Goal: Transaction & Acquisition: Purchase product/service

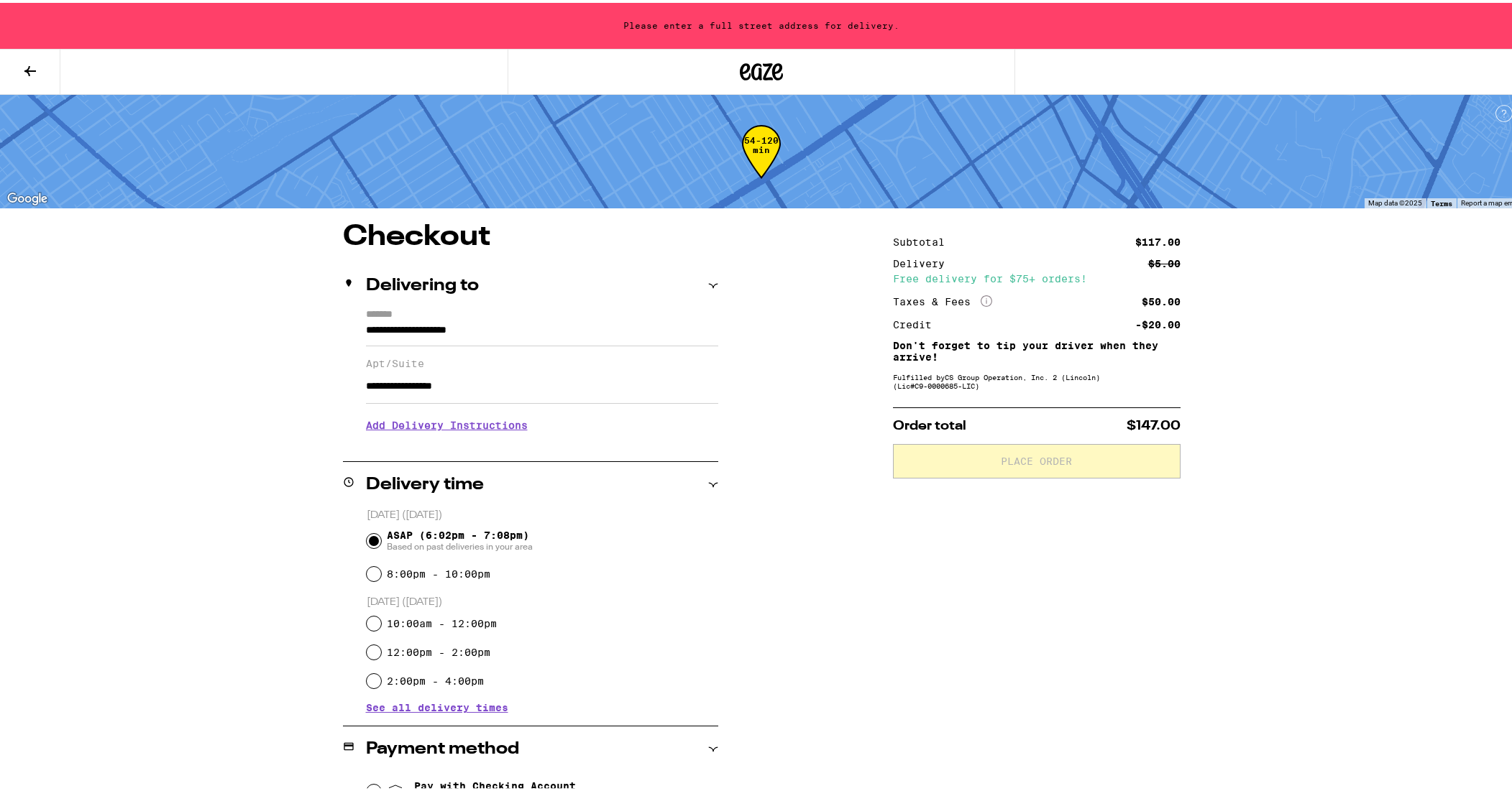
scroll to position [150, 0]
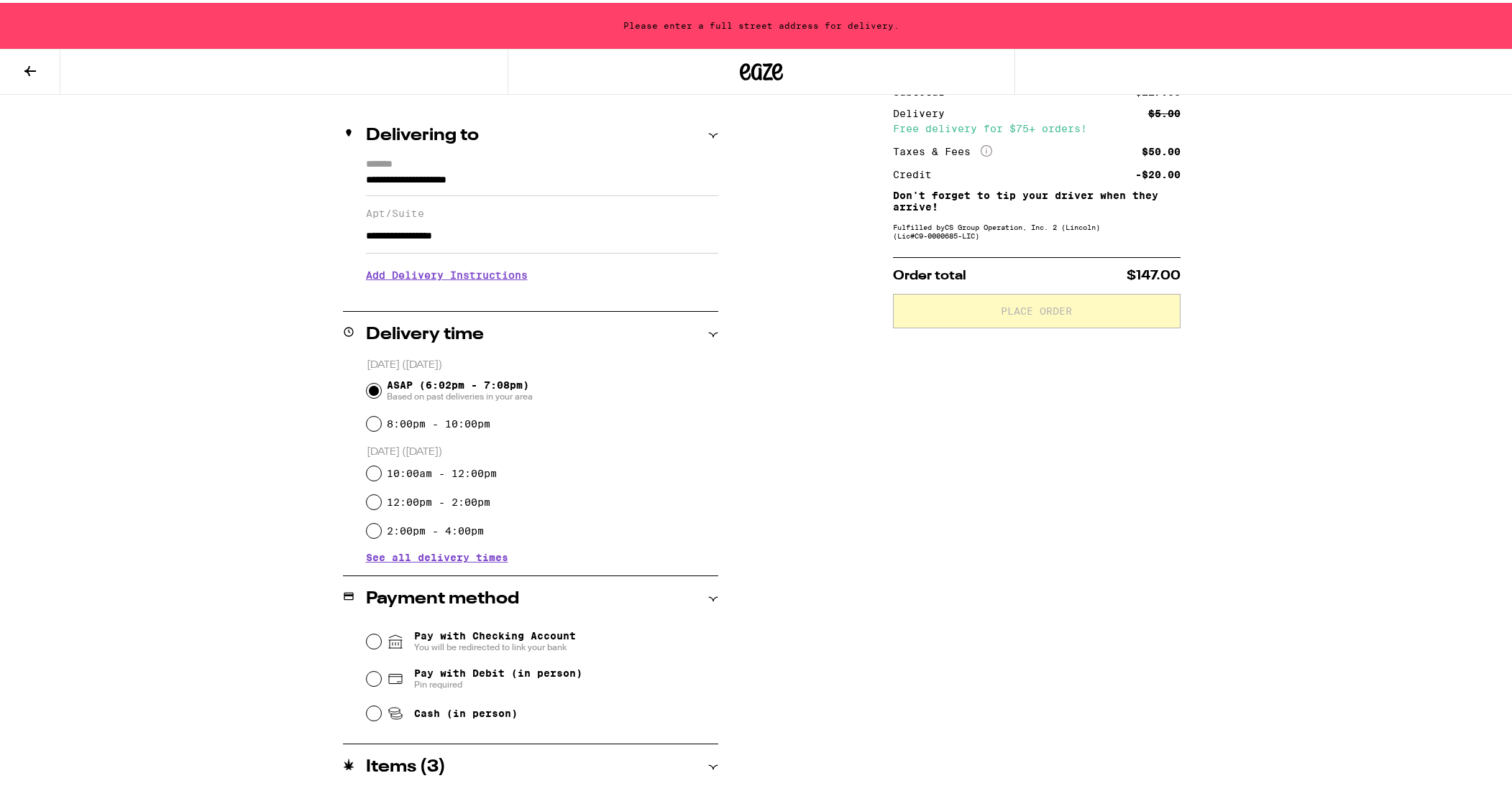
type input "**********"
click at [367, 473] on input "10:00am - 12:00pm" at bounding box center [374, 471] width 14 height 14
radio input "true"
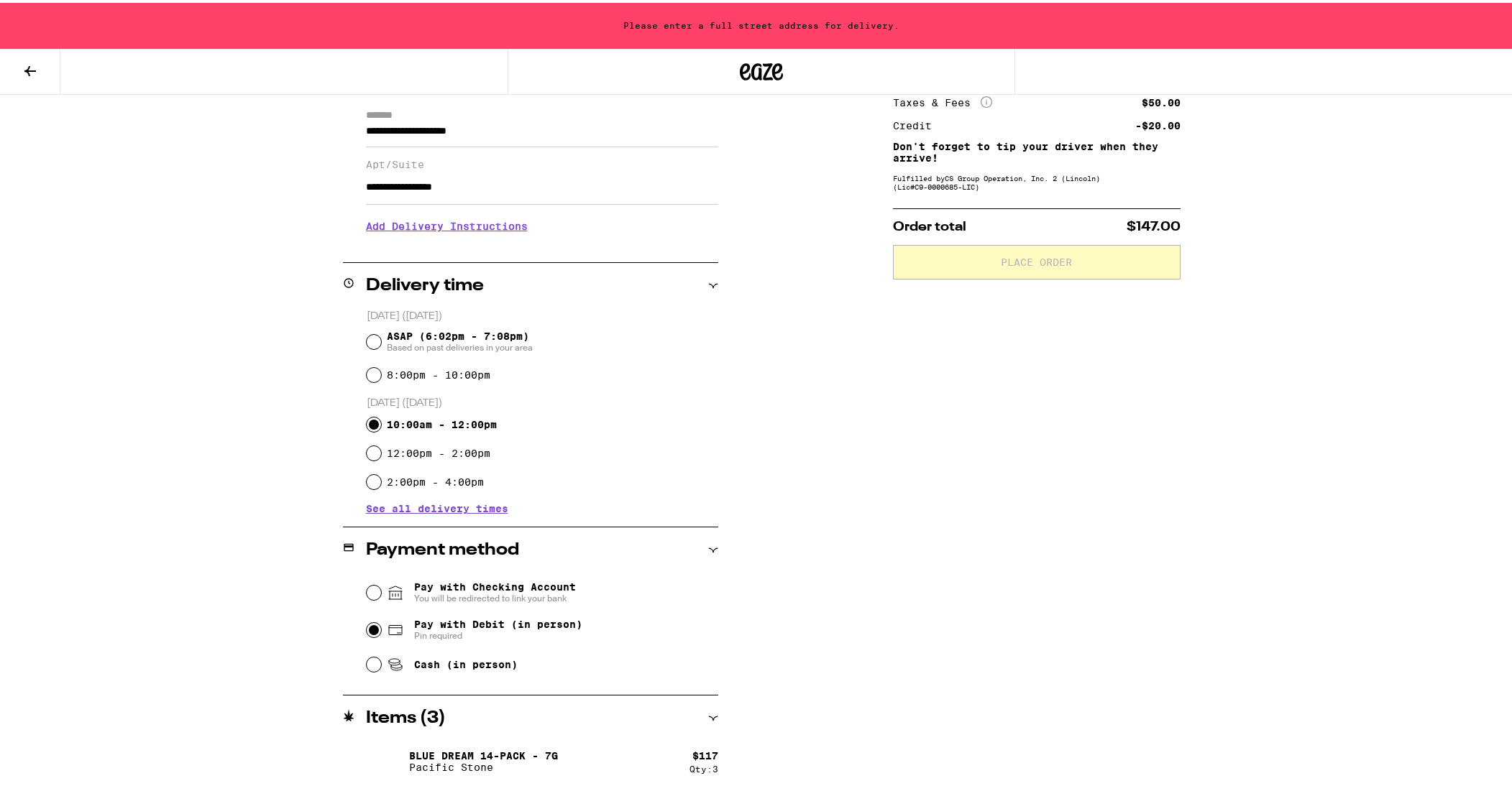
click at [369, 631] on input "Pay with Debit (in person) Pin required" at bounding box center [374, 627] width 14 height 14
radio input "true"
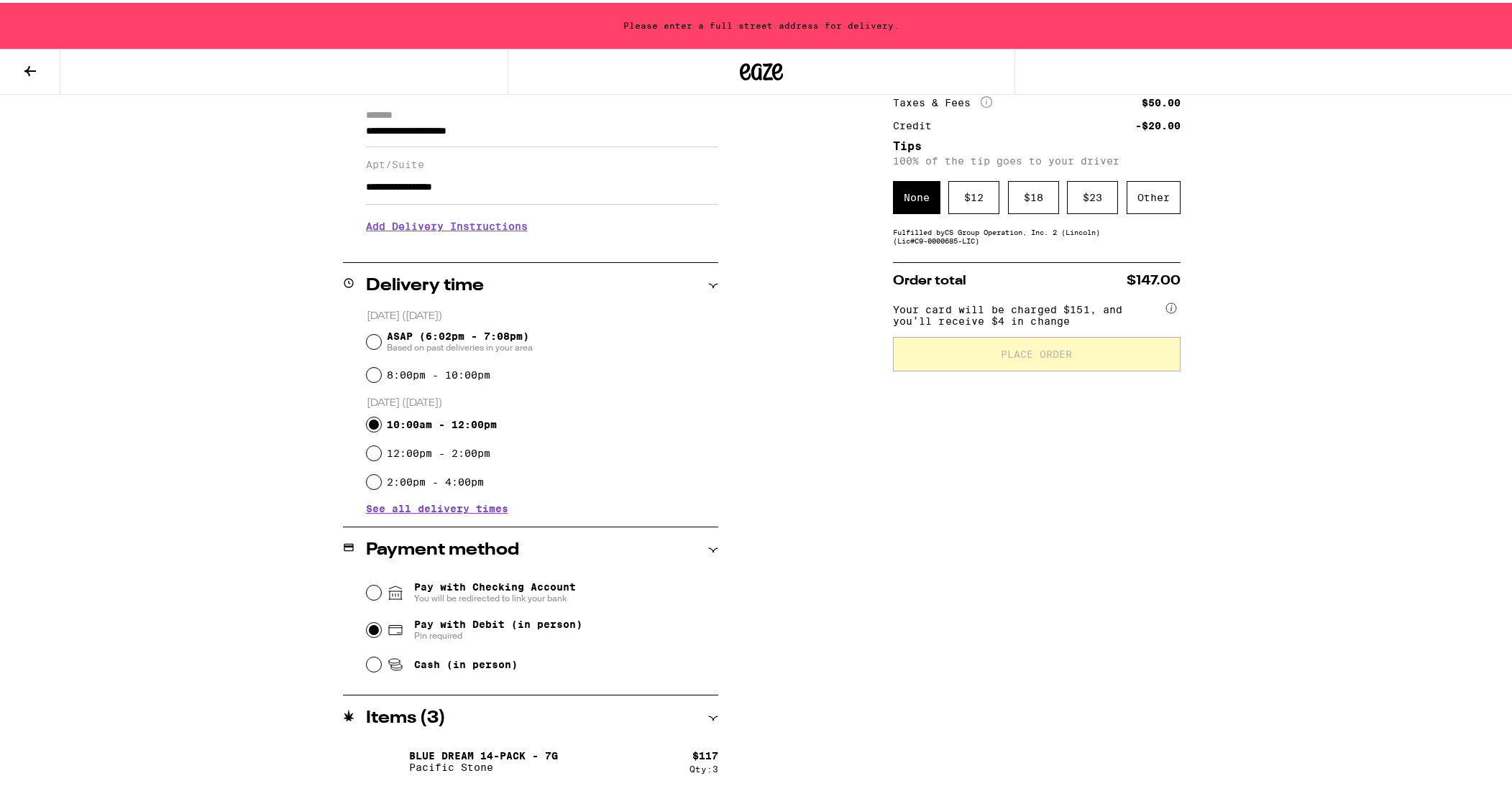
click at [1000, 256] on div "Subtotal $117.00 Delivery $5.00 Free delivery for $75+ orders! Taxes & Fees Mor…" at bounding box center [1037, 406] width 288 height 770
click at [1151, 194] on div "Other" at bounding box center [1153, 194] width 54 height 33
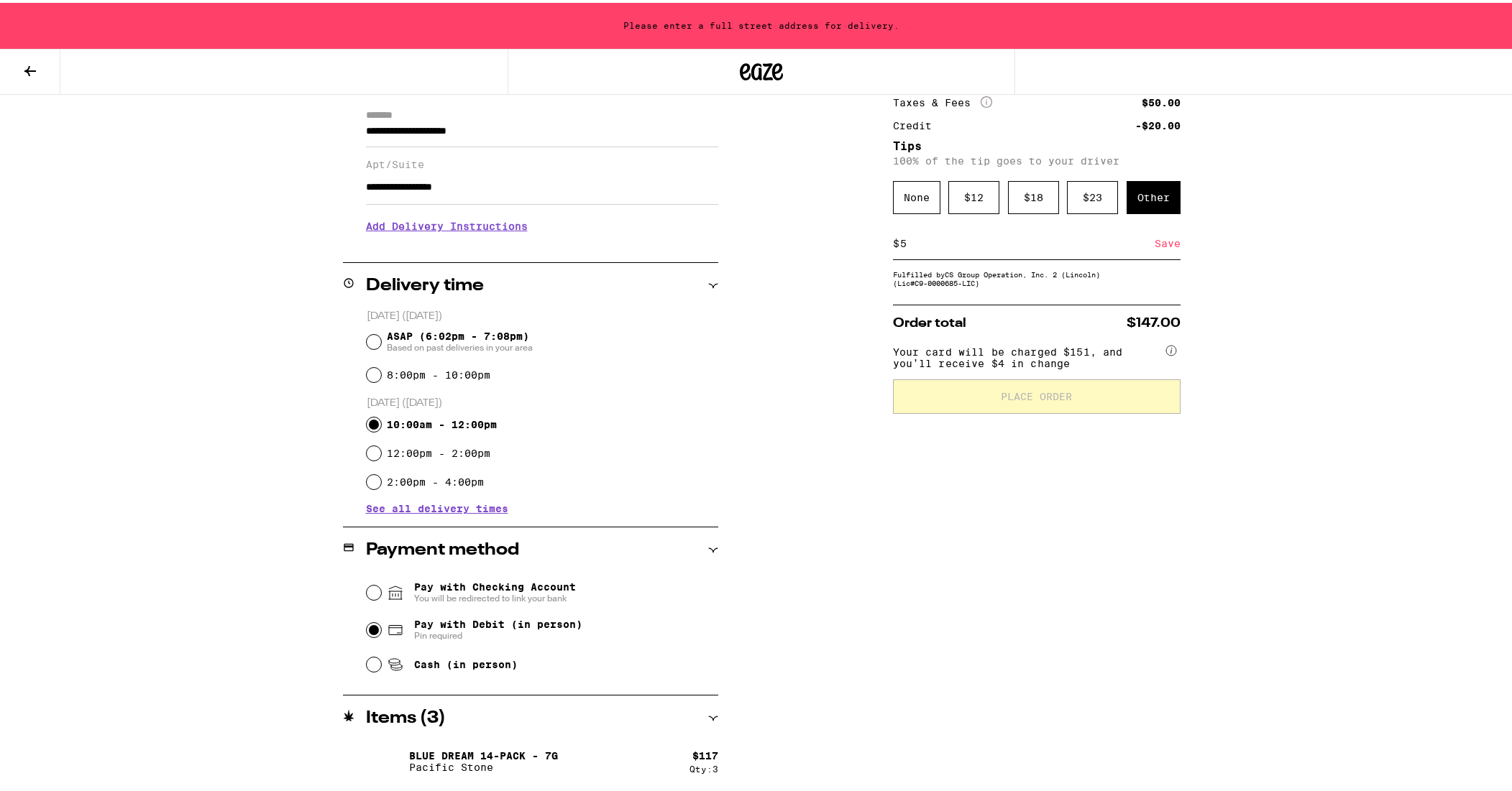
type input "5"
click at [1243, 351] on div "**********" at bounding box center [761, 406] width 1035 height 770
click at [1167, 353] on circle at bounding box center [1171, 348] width 10 height 10
click at [372, 373] on input "8:00pm - 10:00pm" at bounding box center [374, 373] width 14 height 14
radio input "true"
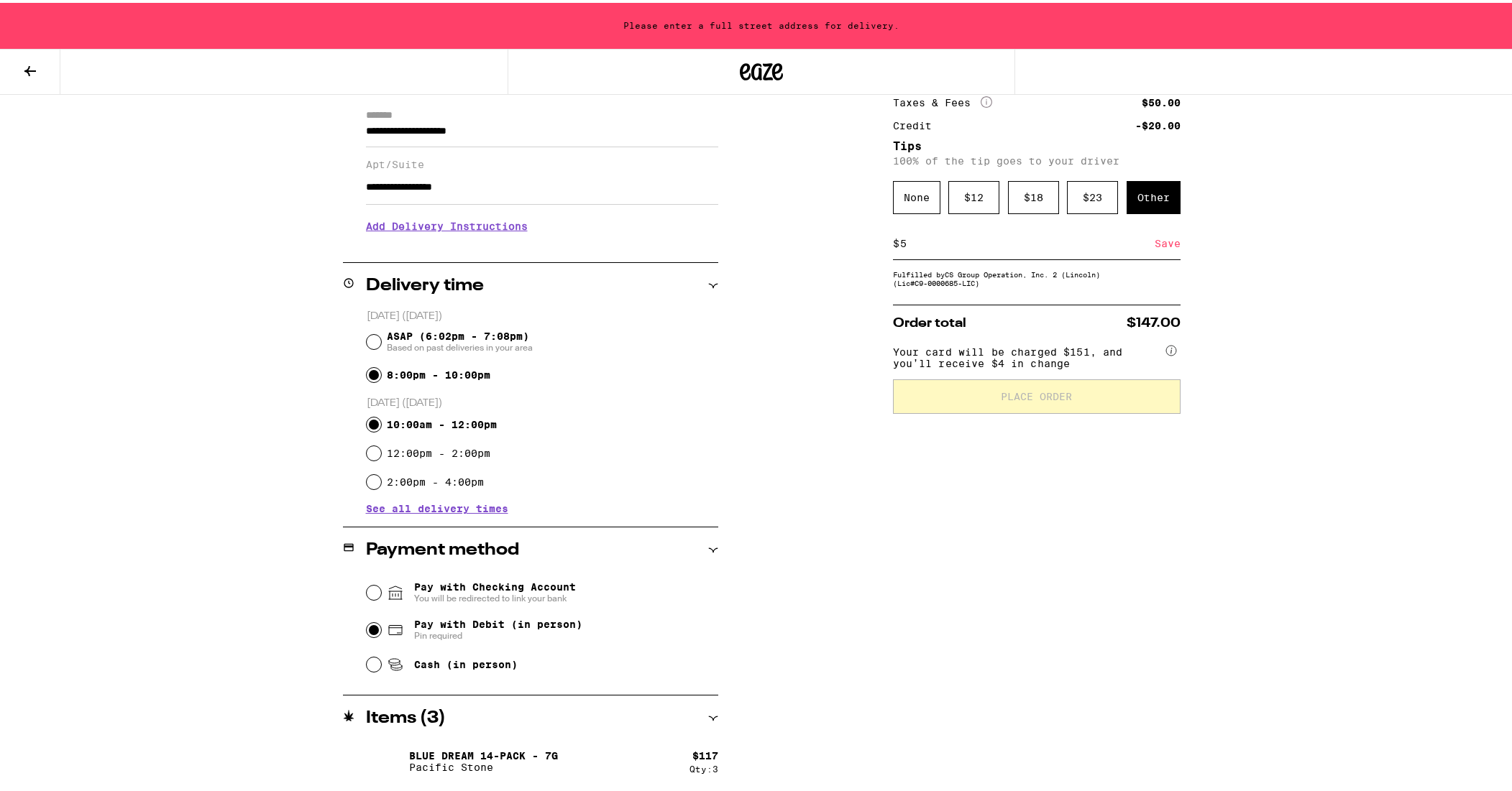
click at [367, 420] on input "10:00am - 12:00pm" at bounding box center [374, 422] width 14 height 14
radio input "true"
click at [33, 67] on icon at bounding box center [30, 68] width 12 height 10
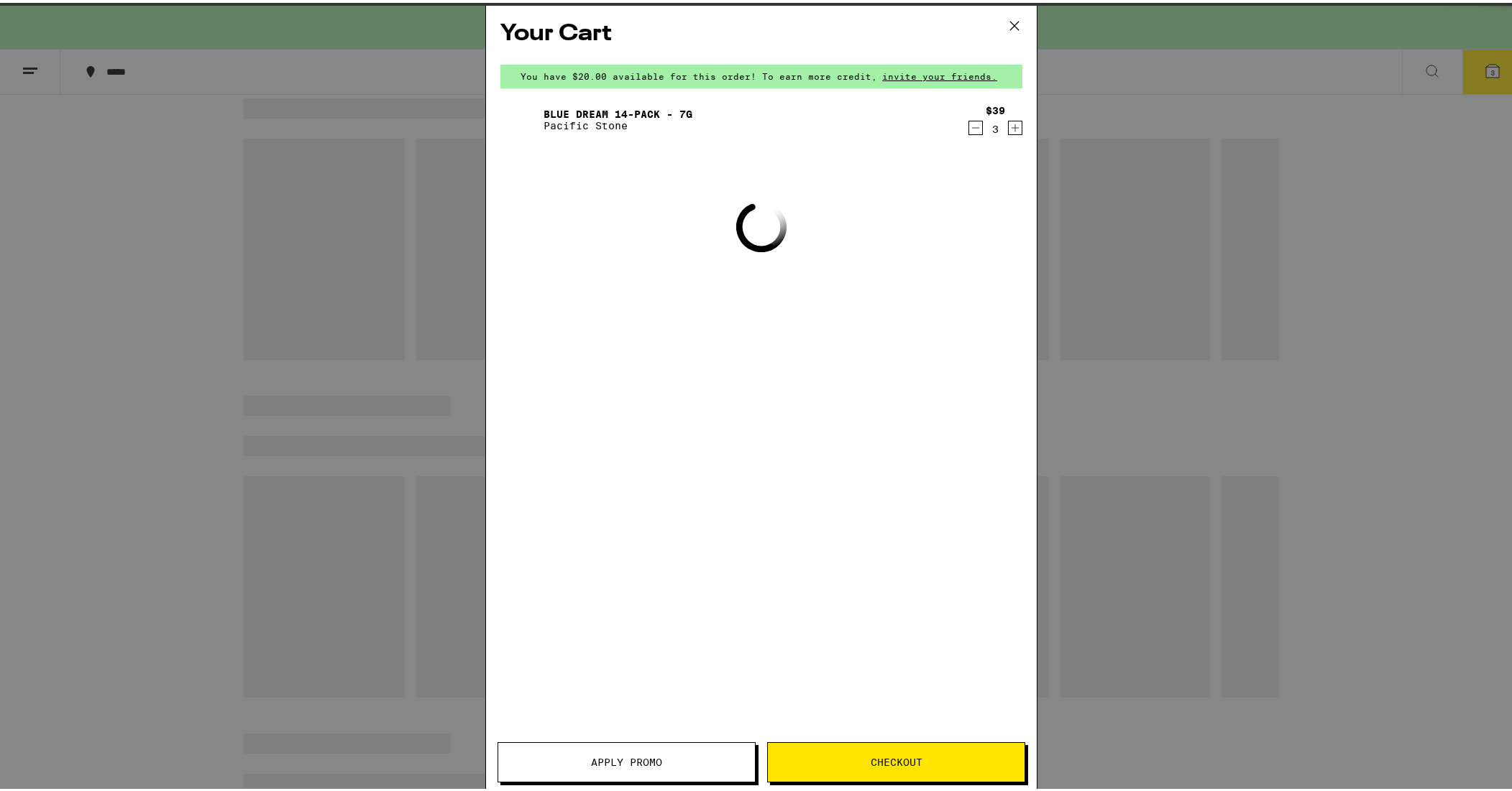
scroll to position [0, 0]
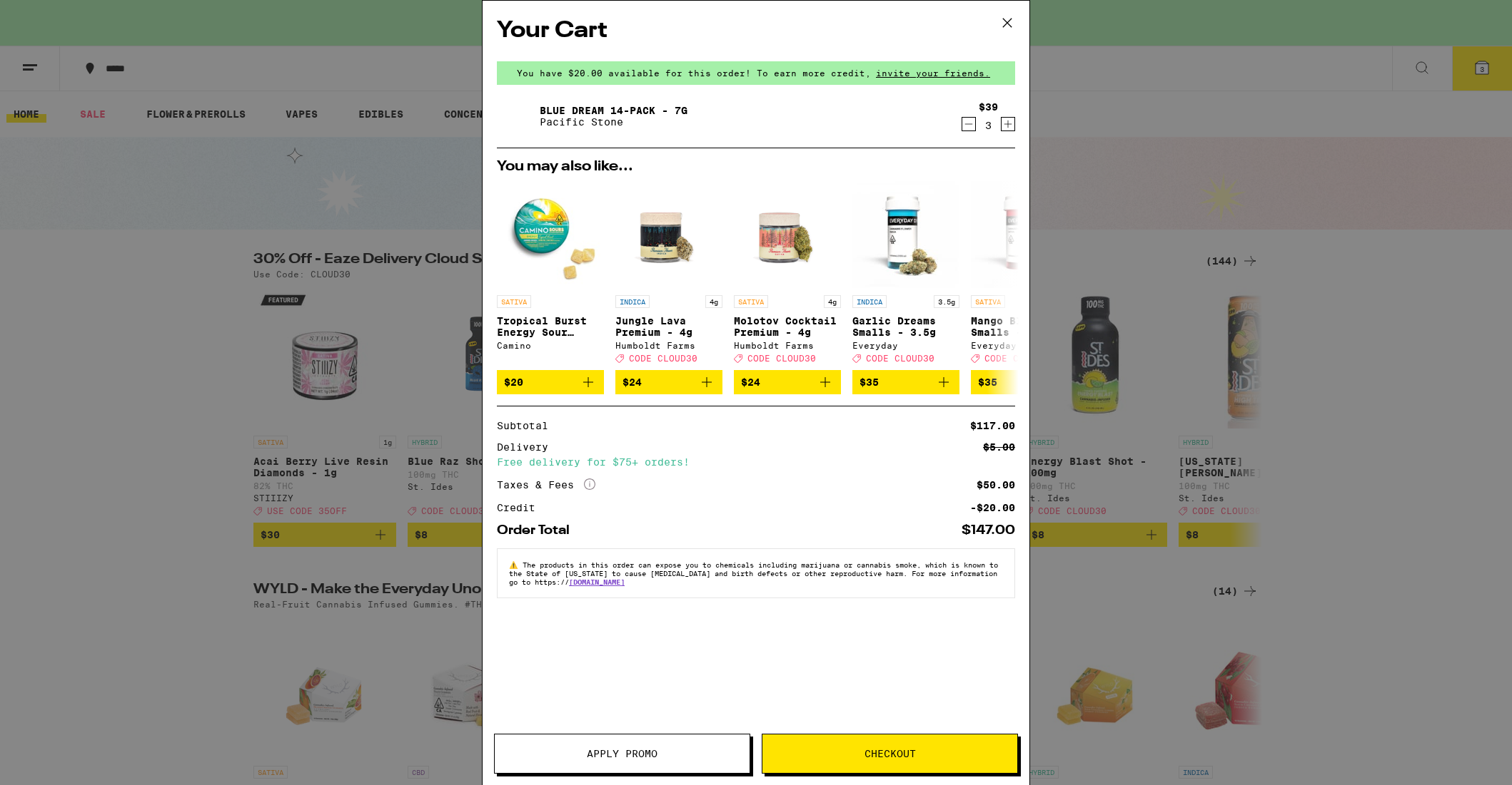
click at [648, 757] on span "Apply Promo" at bounding box center [622, 754] width 70 height 10
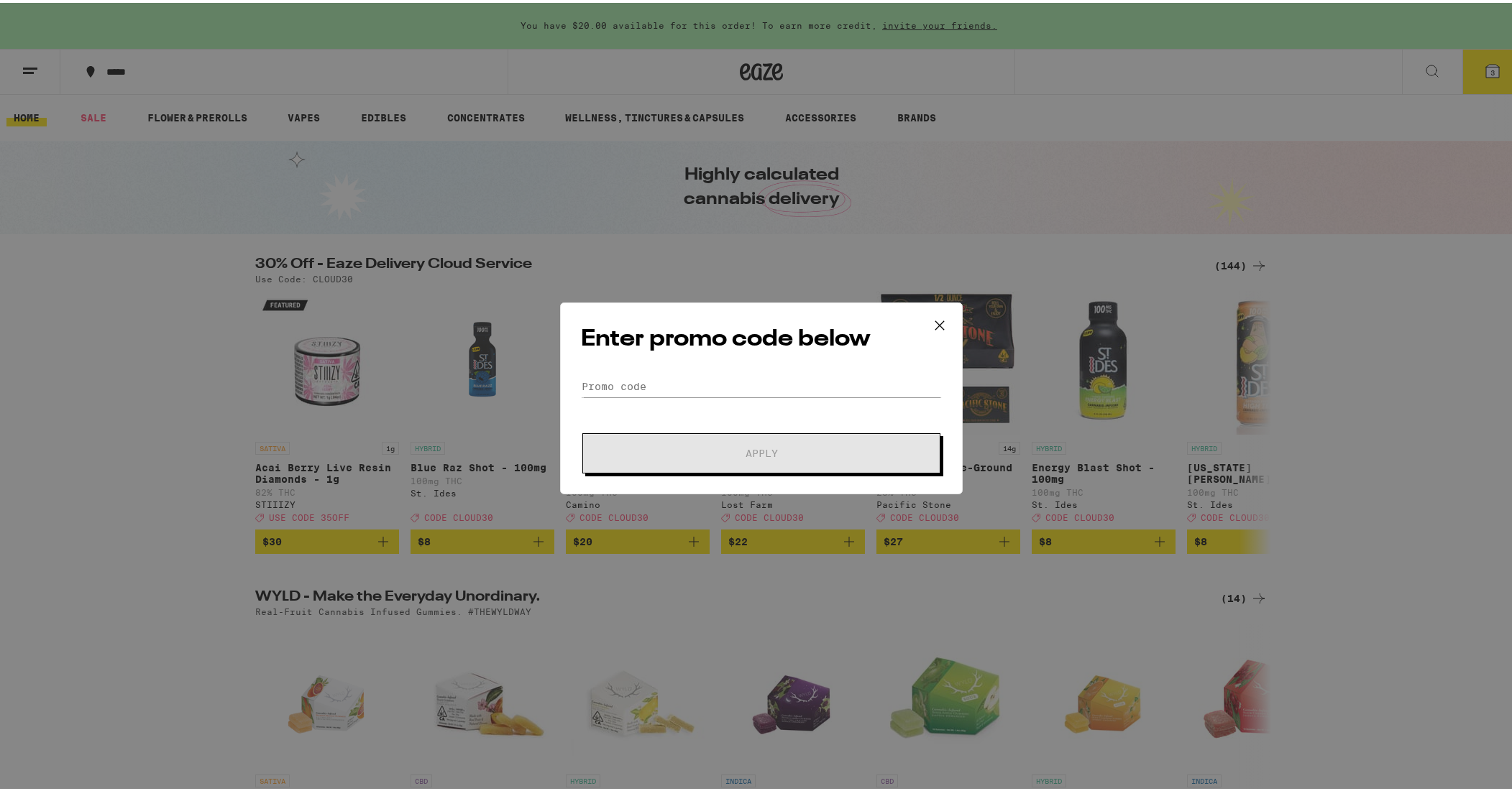
click at [932, 325] on icon at bounding box center [940, 322] width 22 height 21
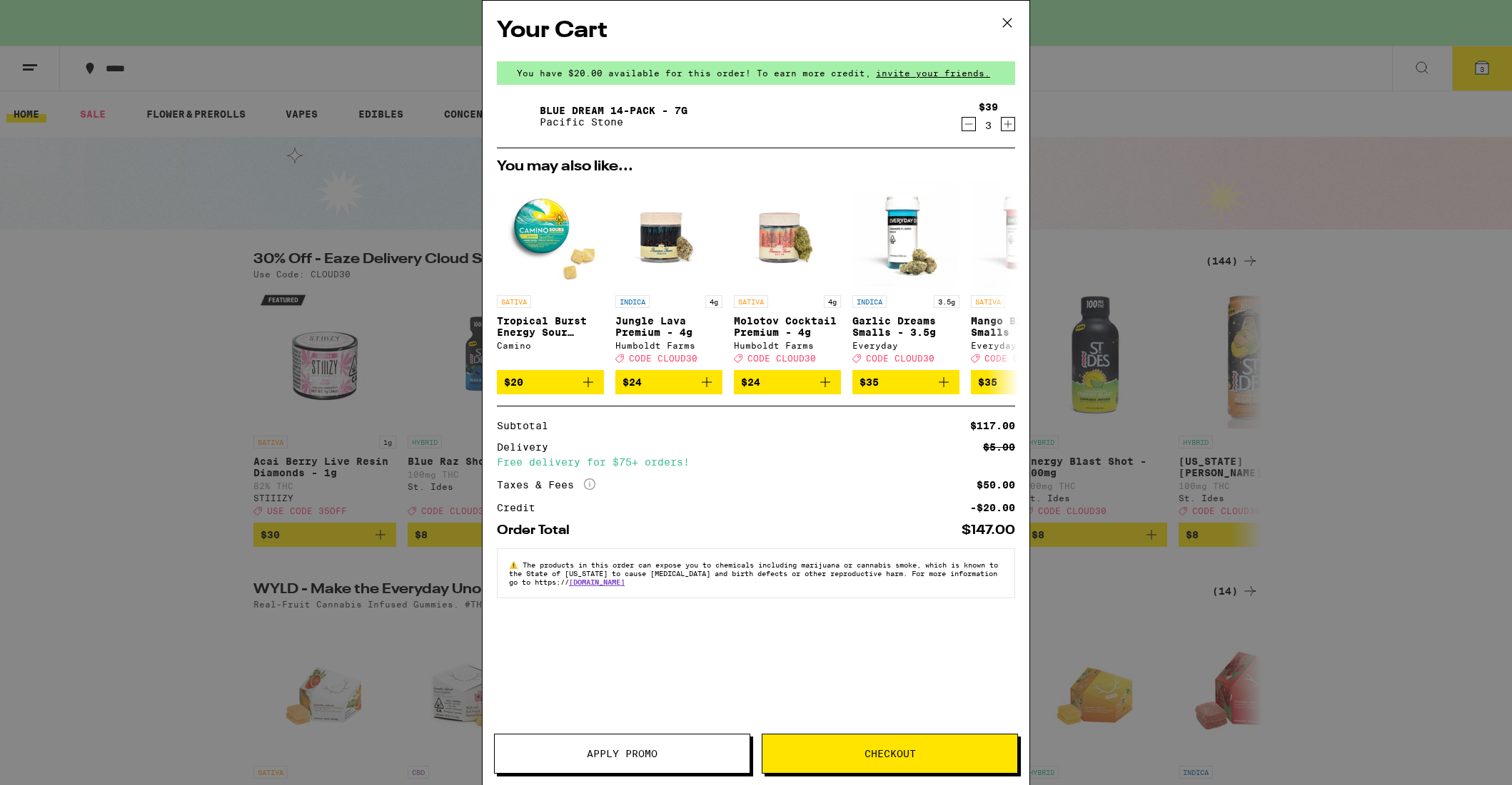
click at [574, 753] on span "Apply Promo" at bounding box center [622, 754] width 254 height 10
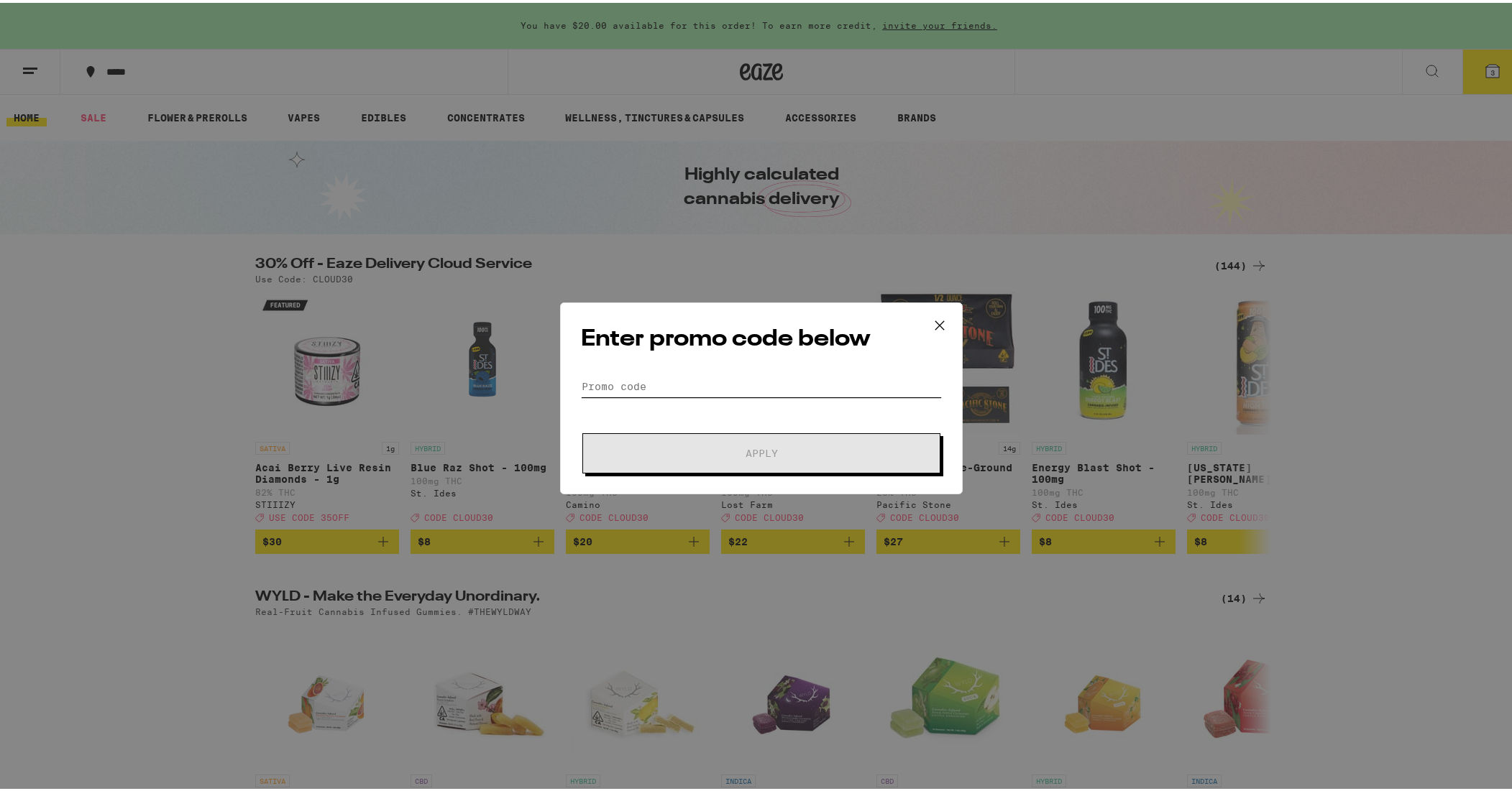
click at [633, 381] on input "Promo Code" at bounding box center [761, 383] width 361 height 21
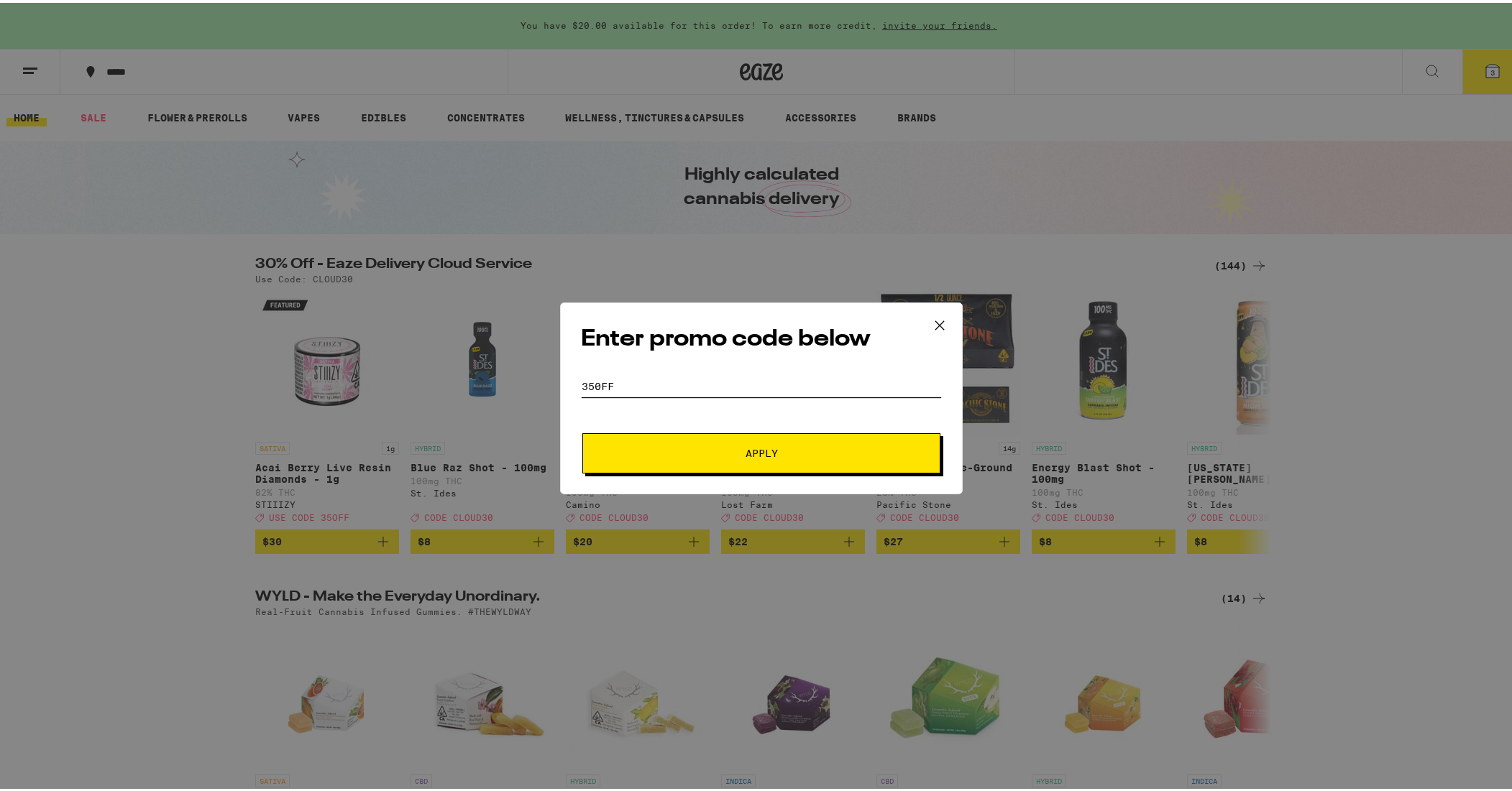
type input "350FF"
click at [752, 442] on button "Apply" at bounding box center [762, 451] width 359 height 40
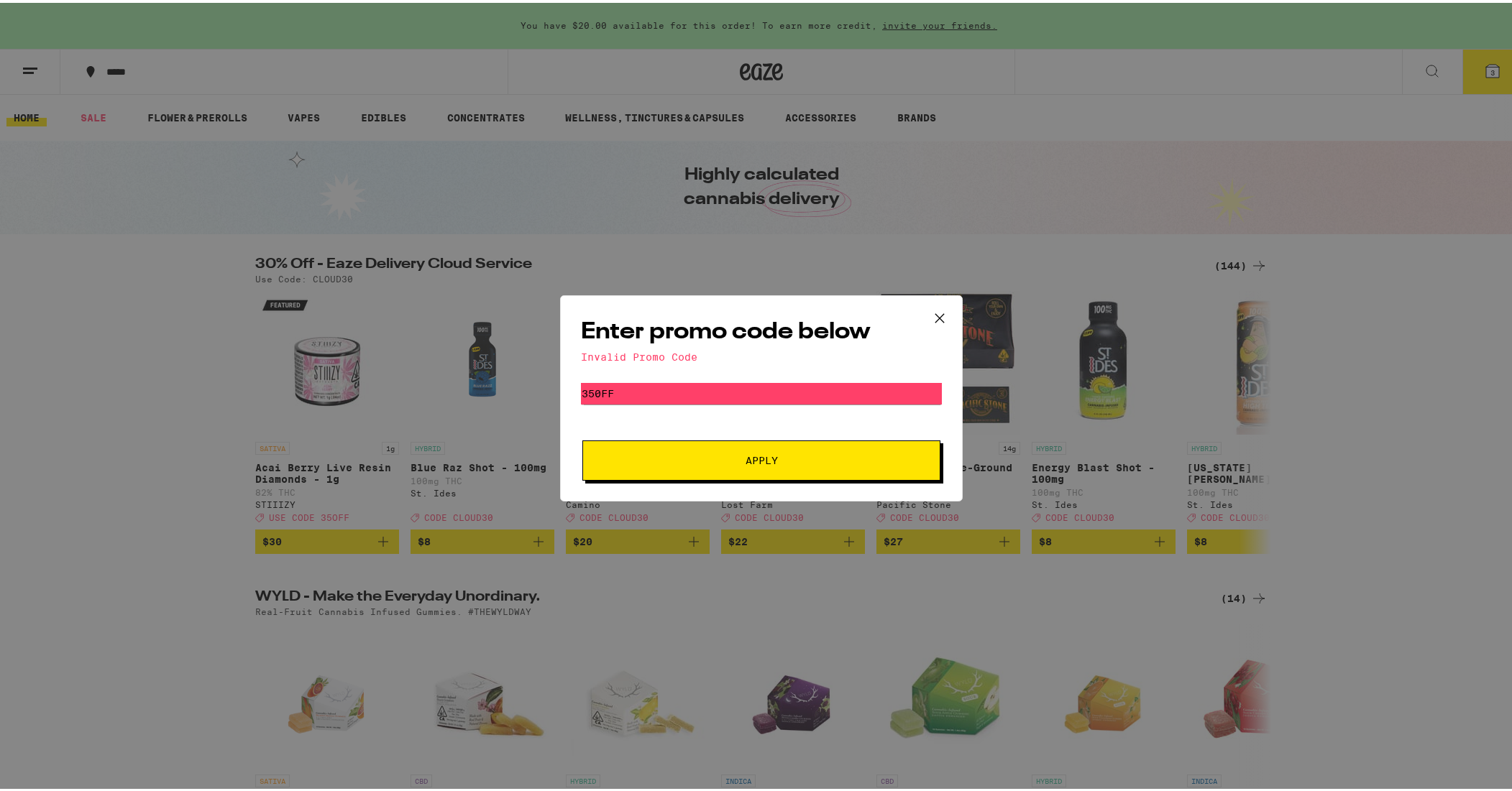
click at [931, 311] on icon at bounding box center [940, 315] width 22 height 21
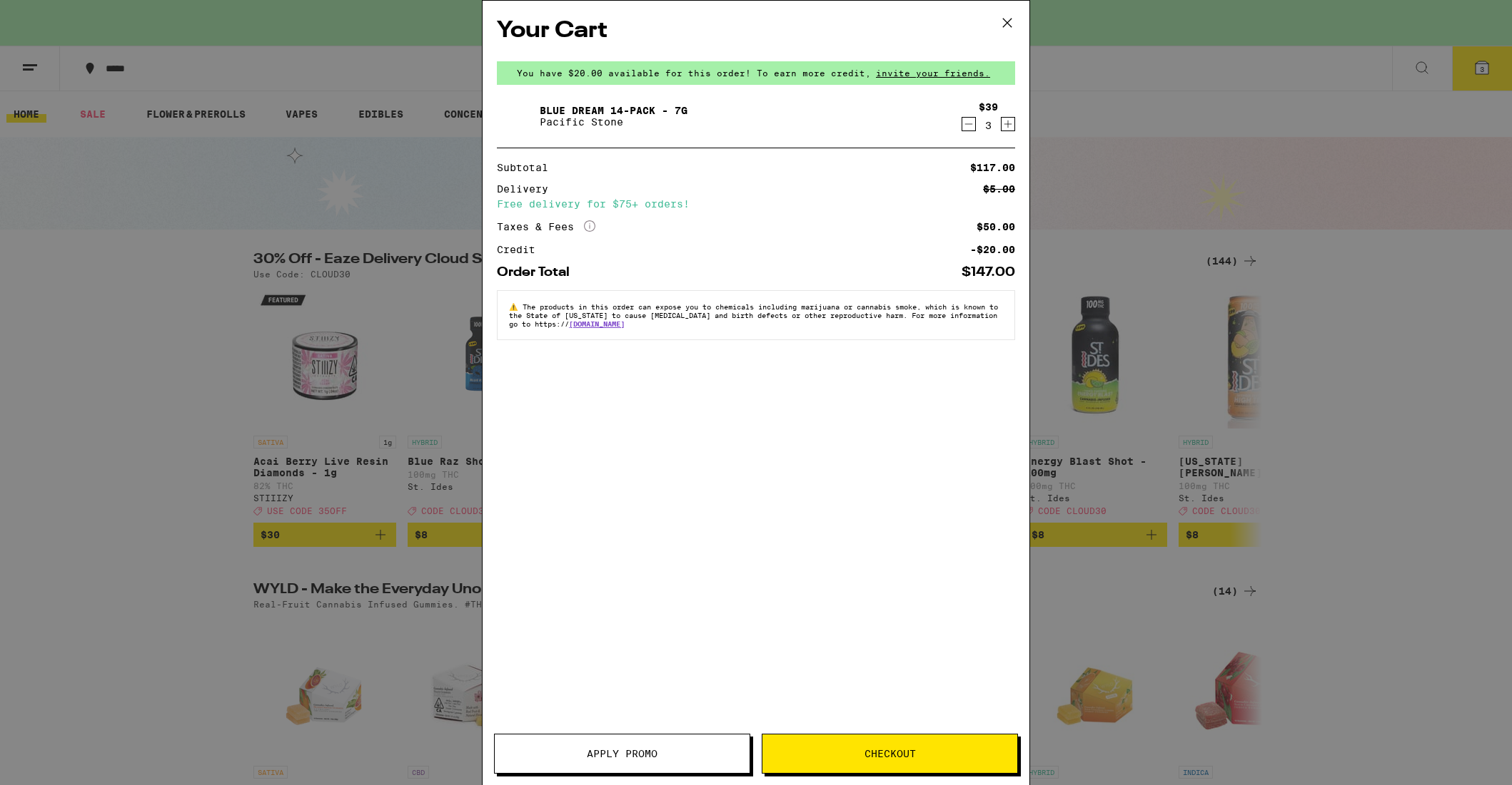
click at [1006, 23] on icon at bounding box center [1007, 23] width 9 height 9
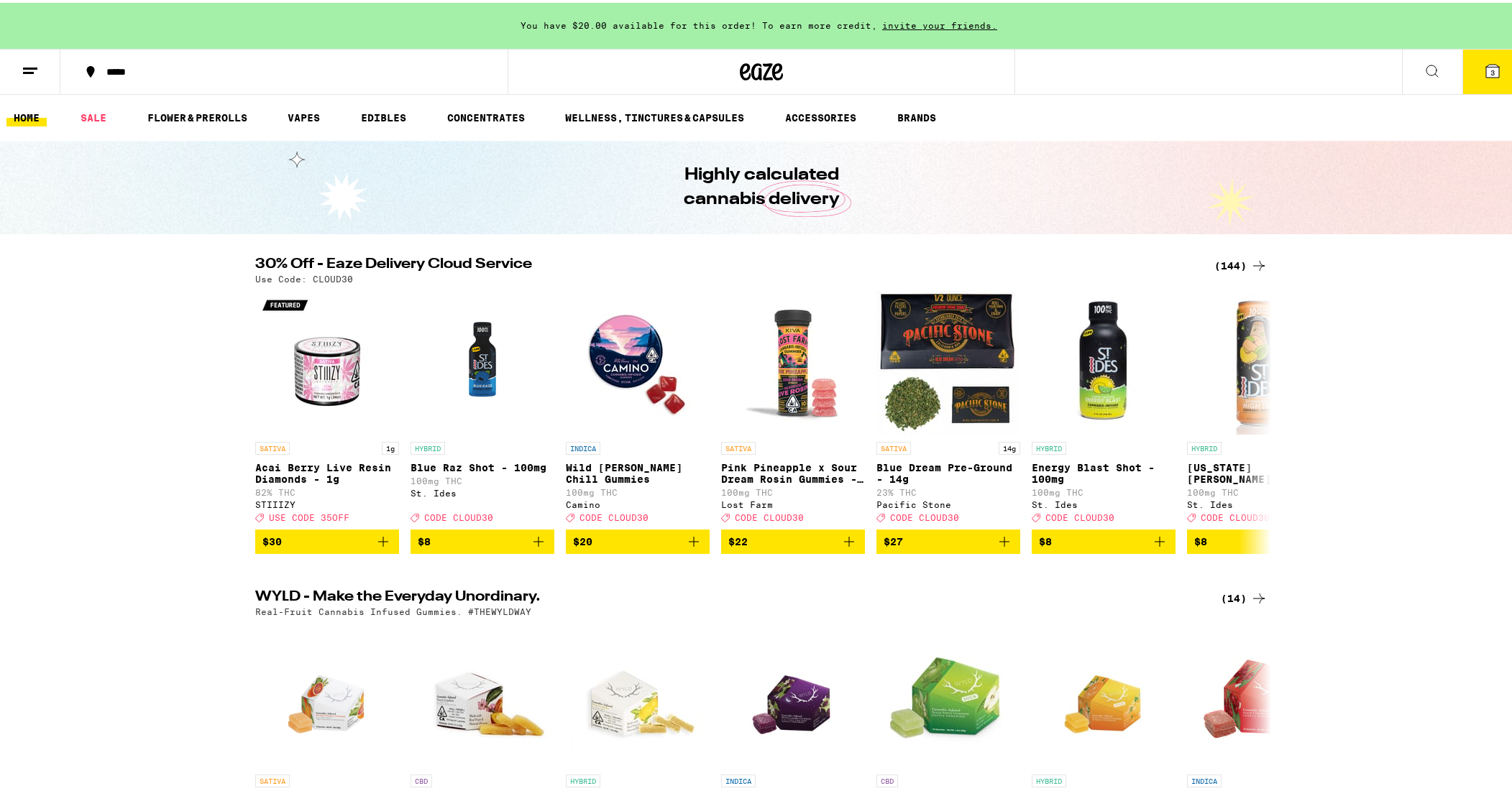
click at [32, 66] on icon at bounding box center [30, 68] width 17 height 17
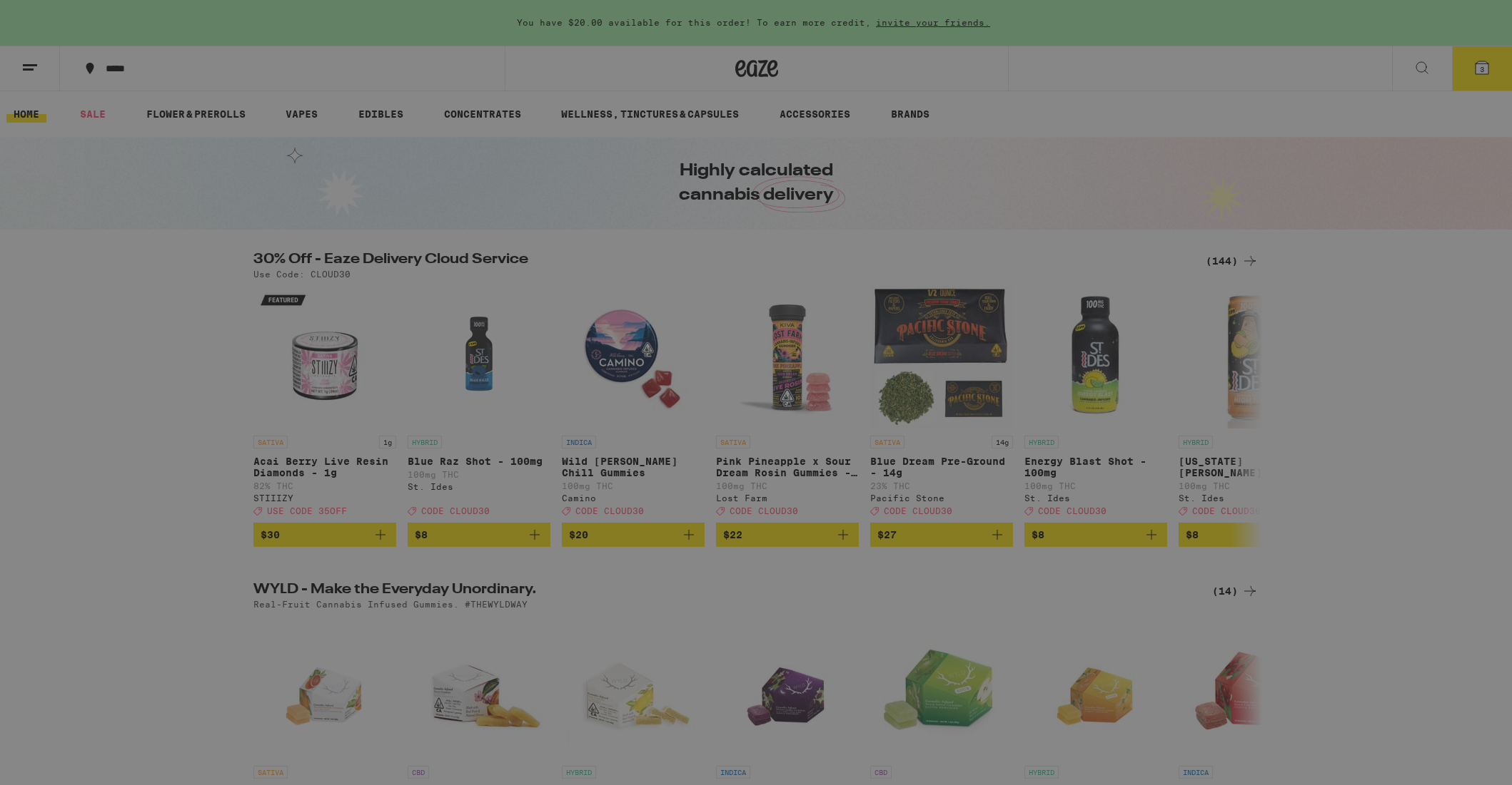
click at [99, 454] on link "Help" at bounding box center [198, 461] width 251 height 17
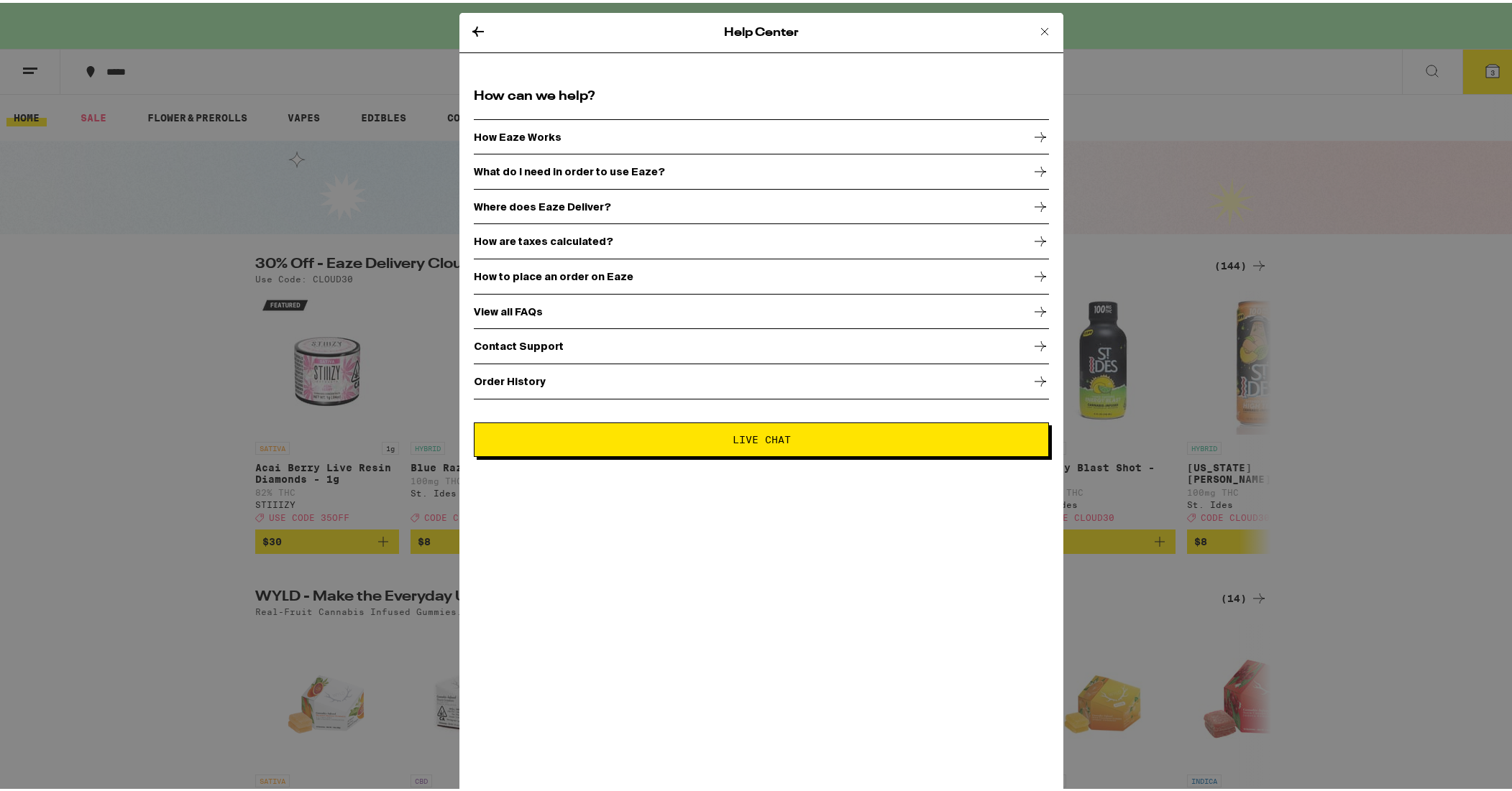
click at [492, 351] on div "Contact Support" at bounding box center [762, 343] width 575 height 36
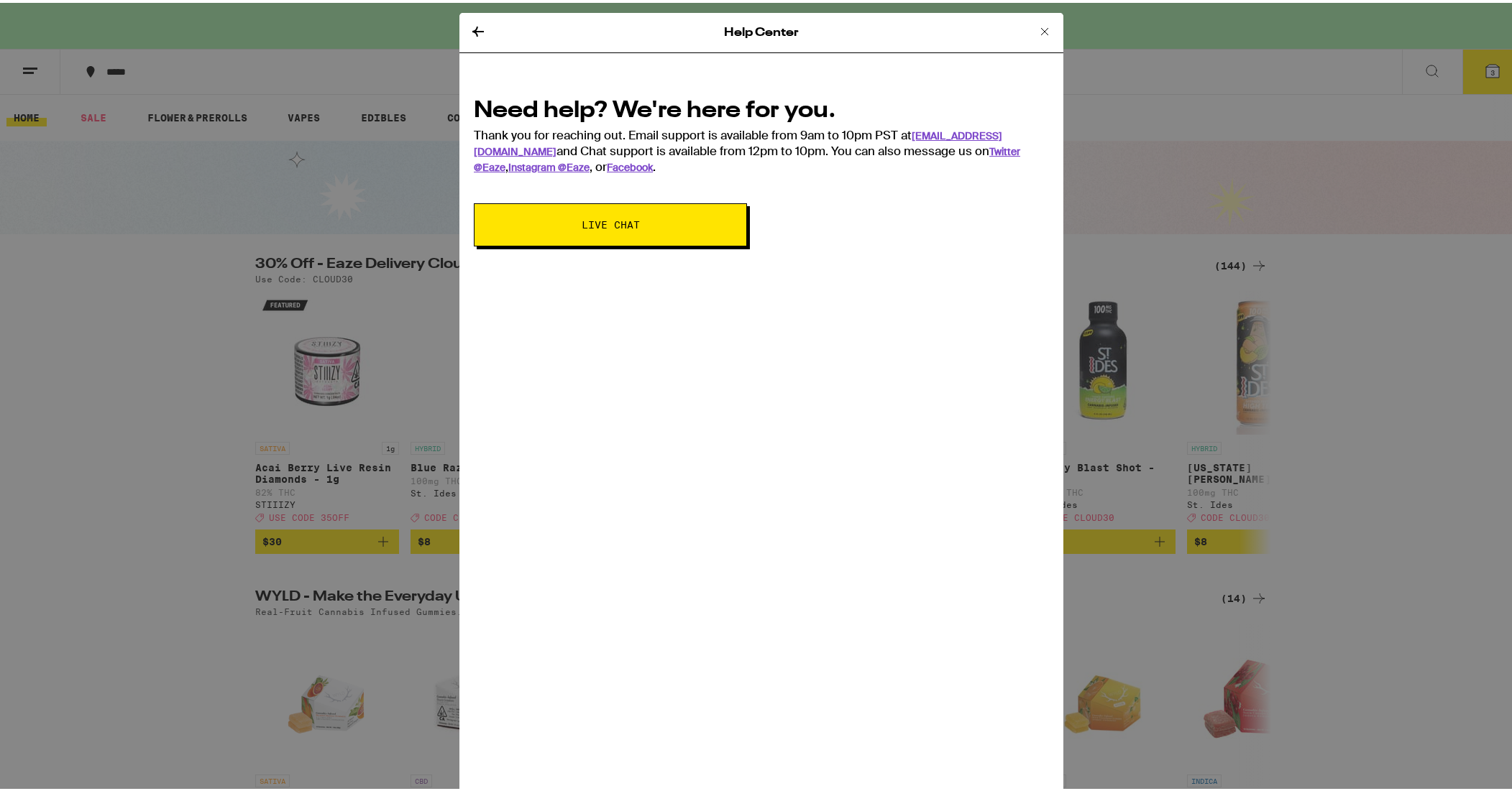
click at [592, 220] on span "Live Chat" at bounding box center [610, 221] width 58 height 10
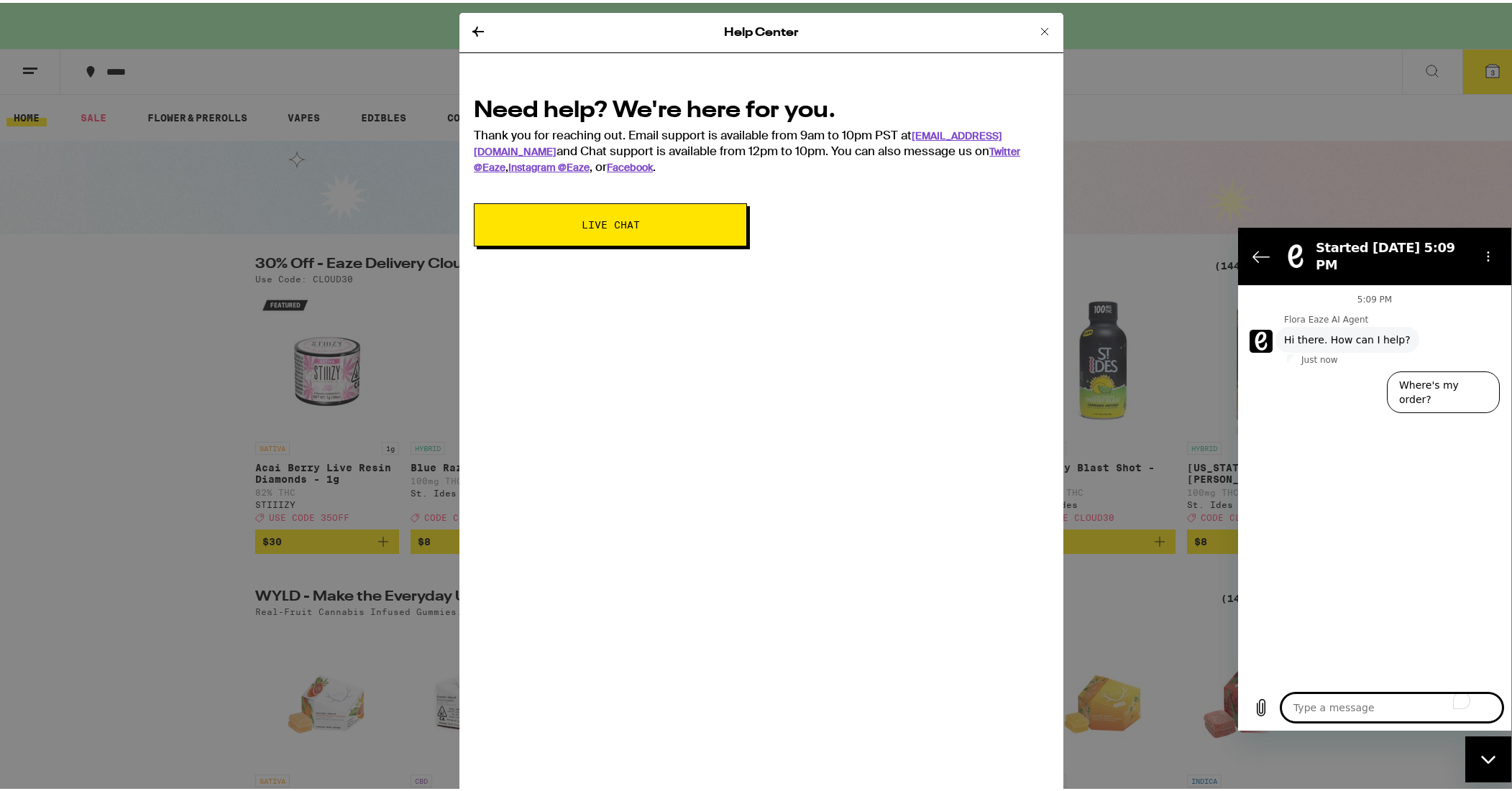
type textarea "c"
type textarea "x"
type textarea "ca"
type textarea "x"
type textarea "can"
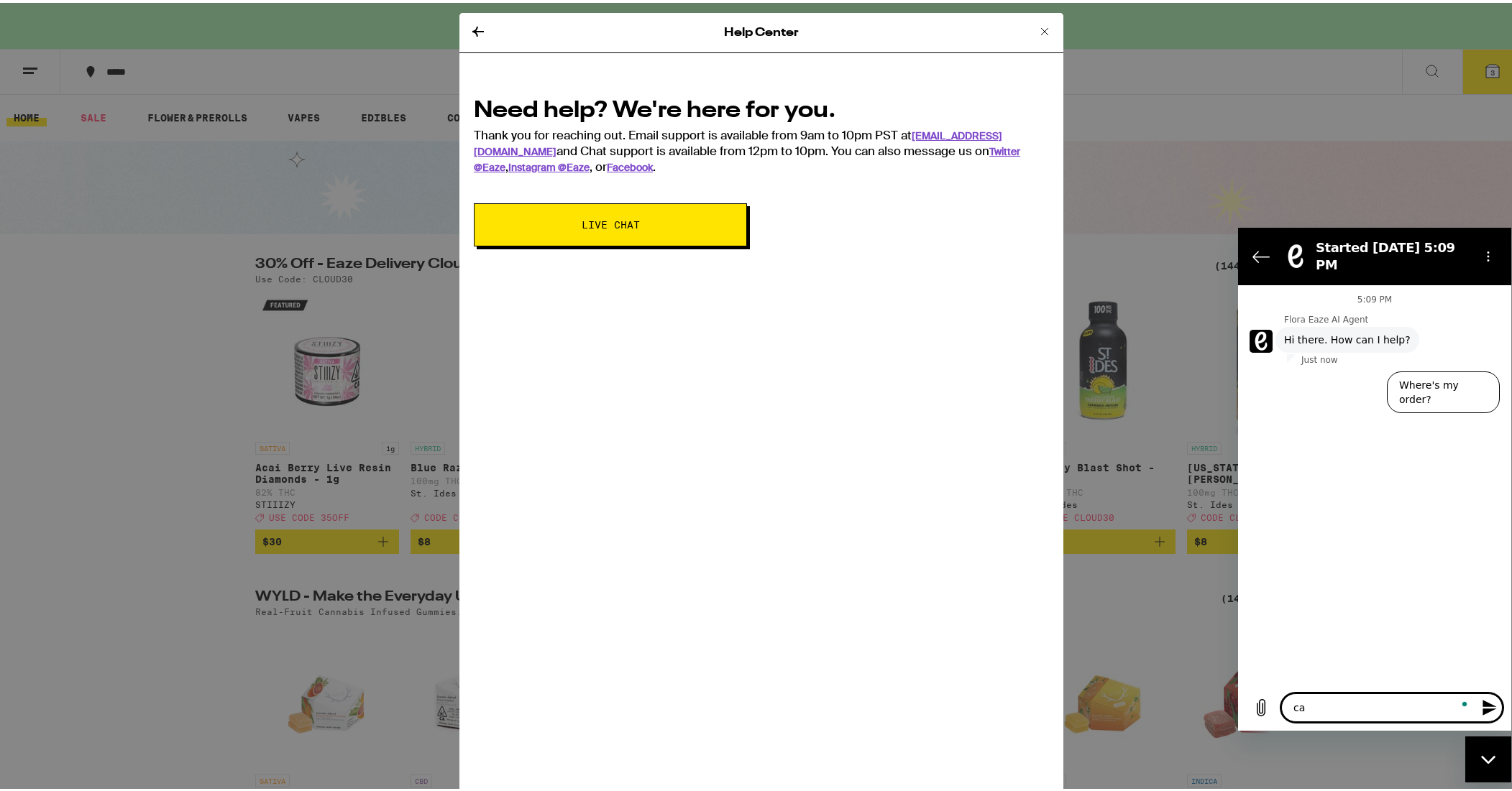
type textarea "x"
type textarea "can"
type textarea "x"
type textarea "can I"
type textarea "x"
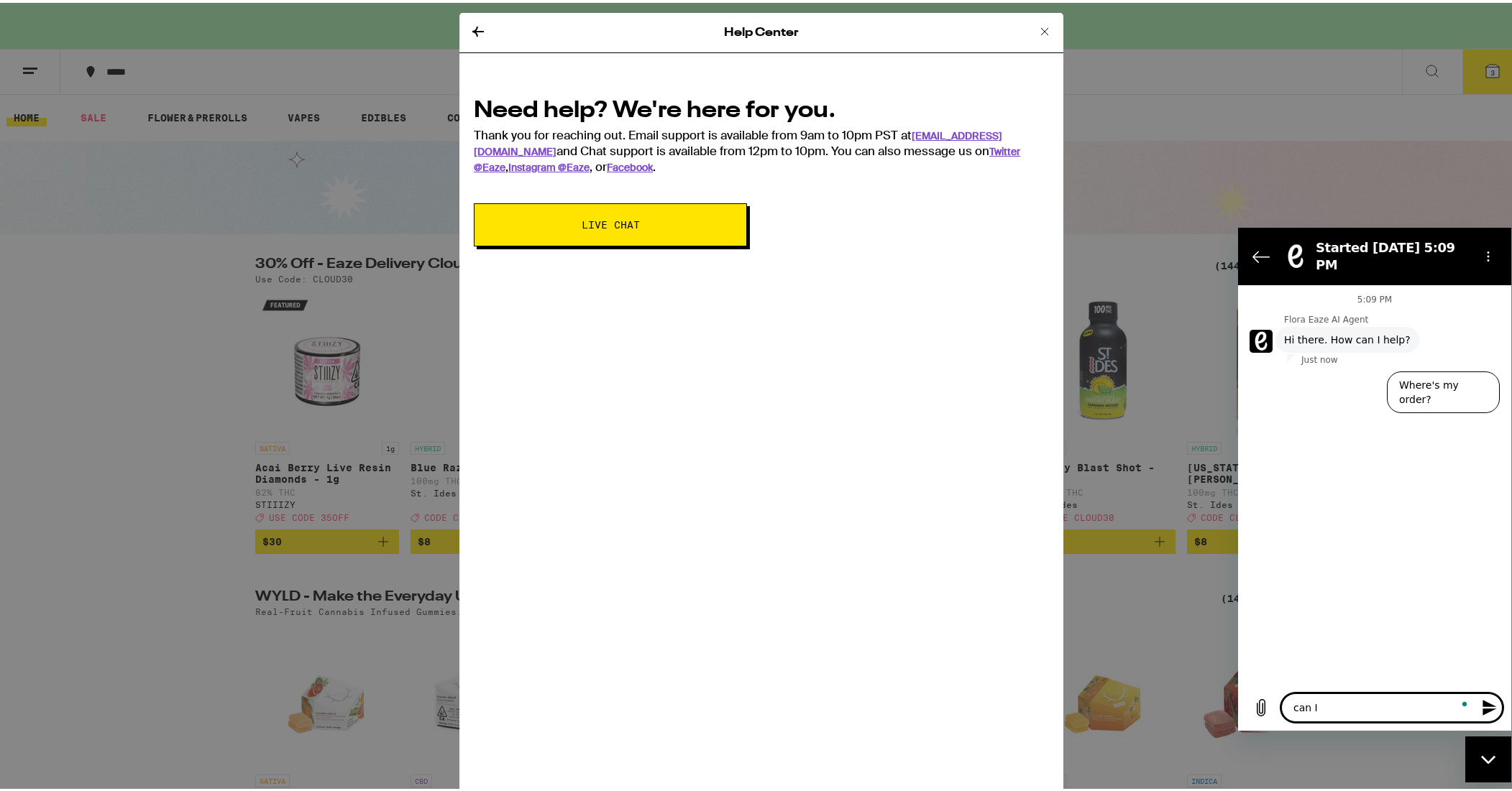
type textarea "can I"
type textarea "x"
type textarea "can I t"
type textarea "x"
type textarea "can I ta"
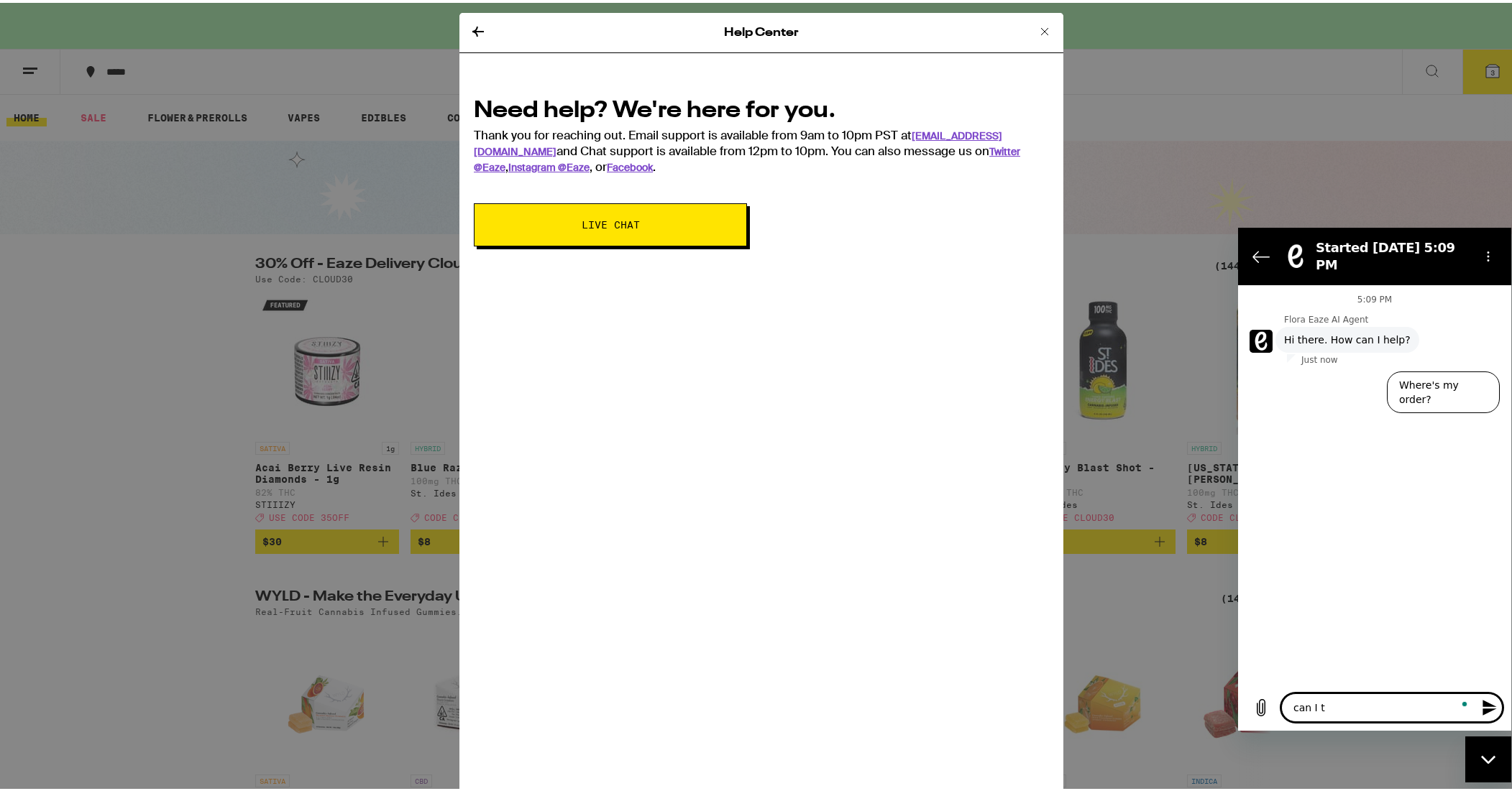
type textarea "x"
type textarea "can I tal"
type textarea "x"
type textarea "can I talk"
type textarea "x"
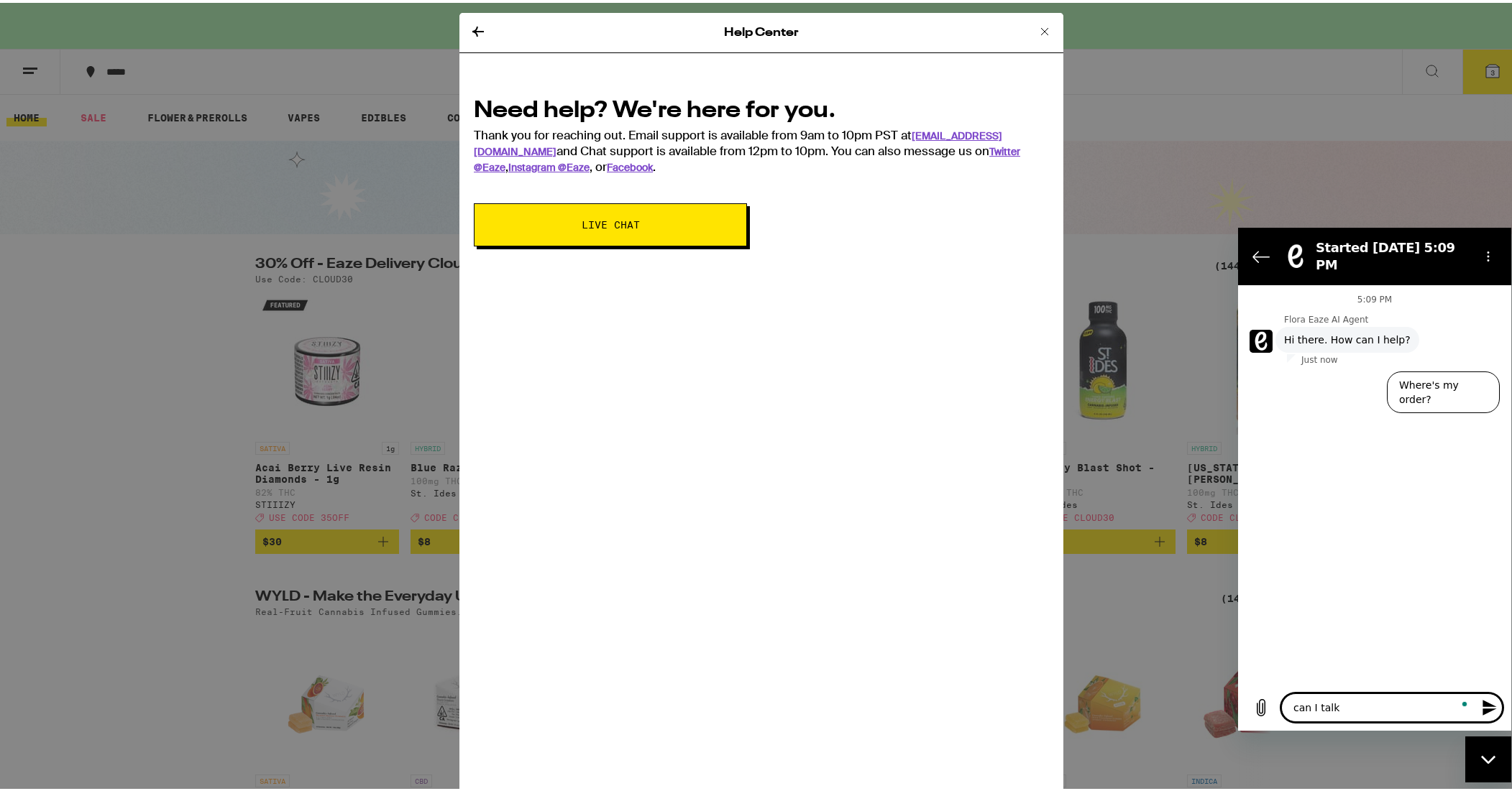
type textarea "can I talk"
type textarea "x"
type textarea "can I talk t"
type textarea "x"
type textarea "can I talk to"
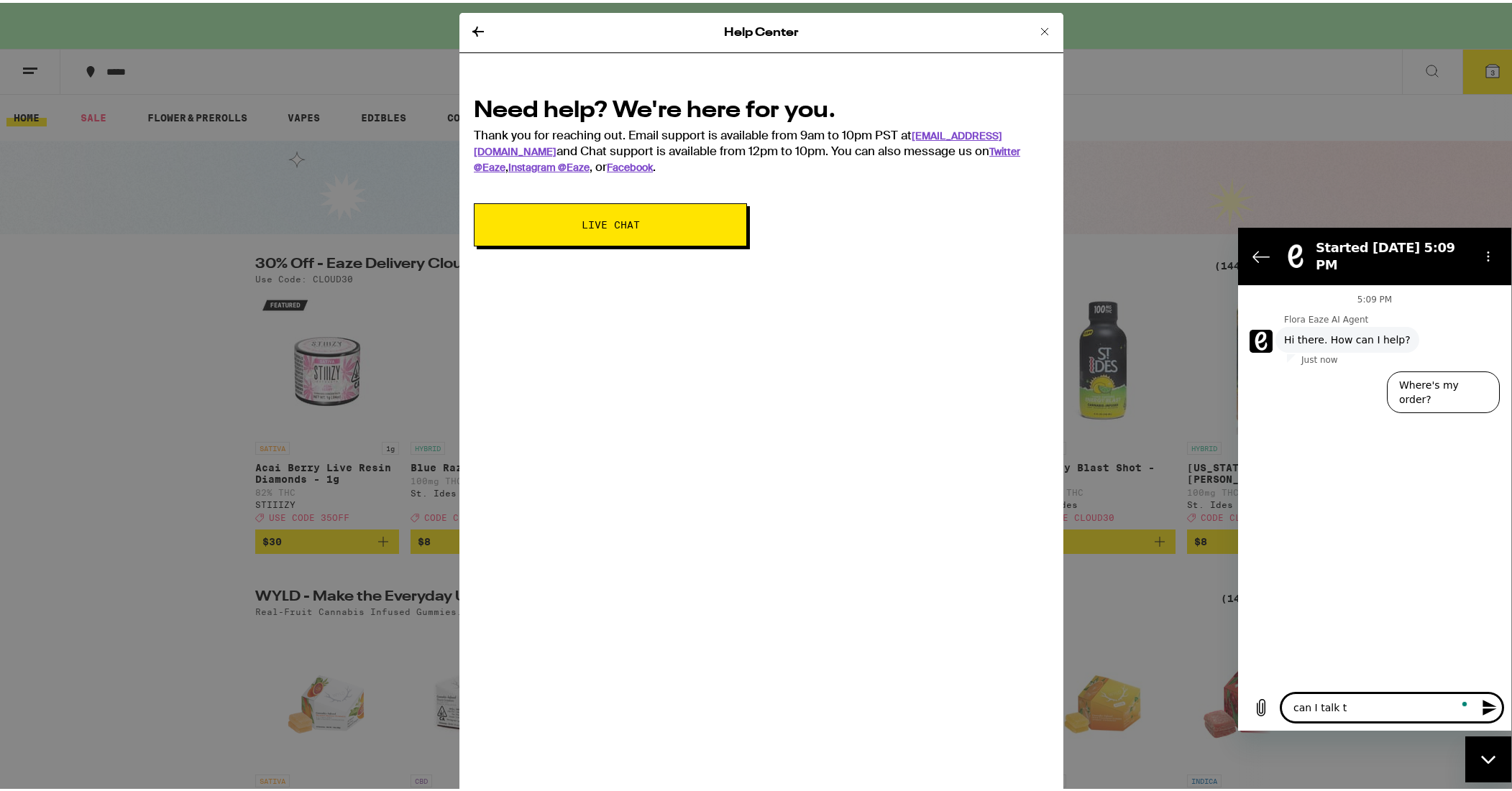
type textarea "x"
type textarea "can I talk to"
type textarea "x"
type textarea "can I talk to a"
type textarea "x"
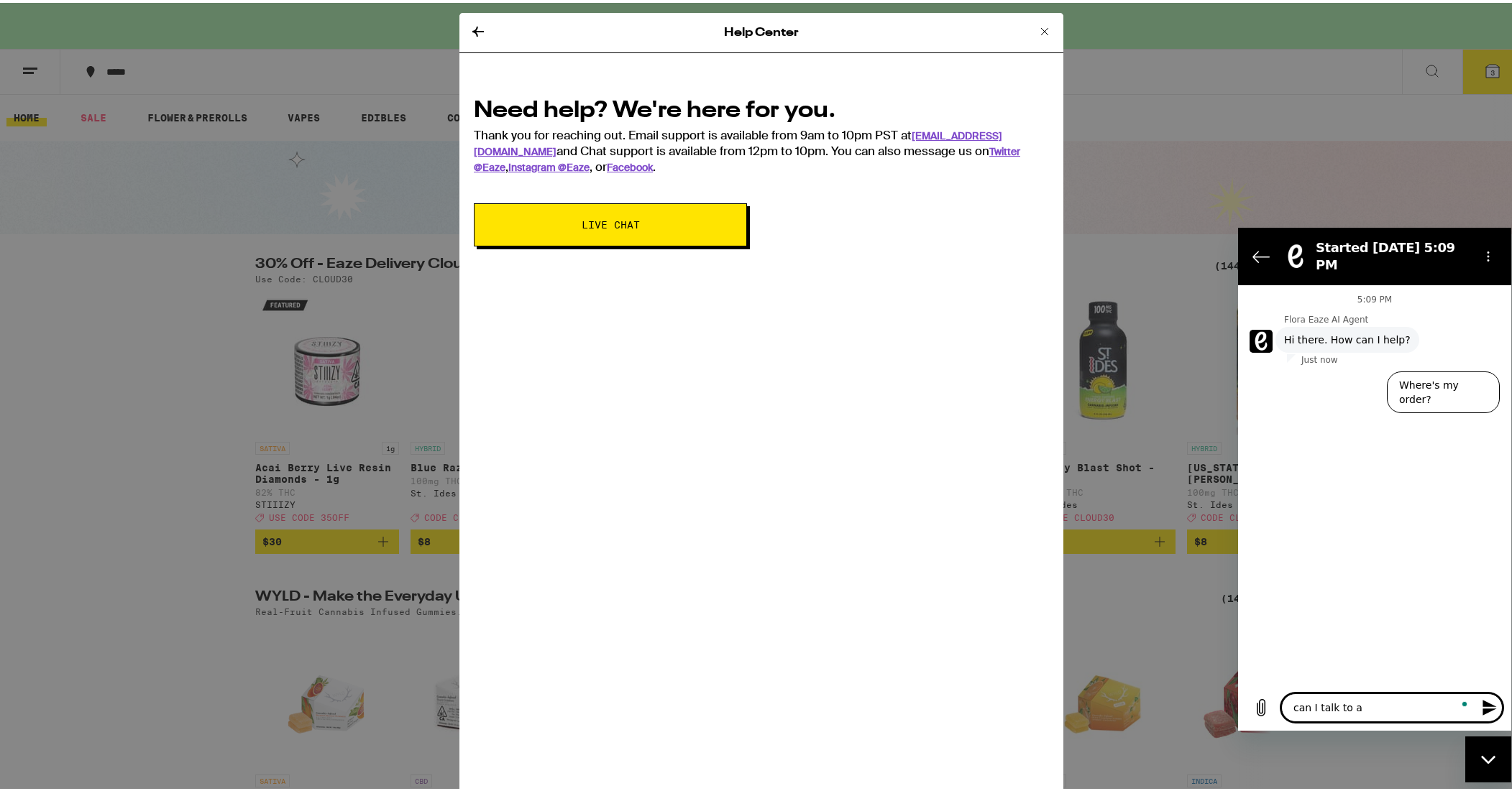
type textarea "can I talk to a"
type textarea "x"
type textarea "can I talk to a l"
type textarea "x"
type textarea "can I talk to a li"
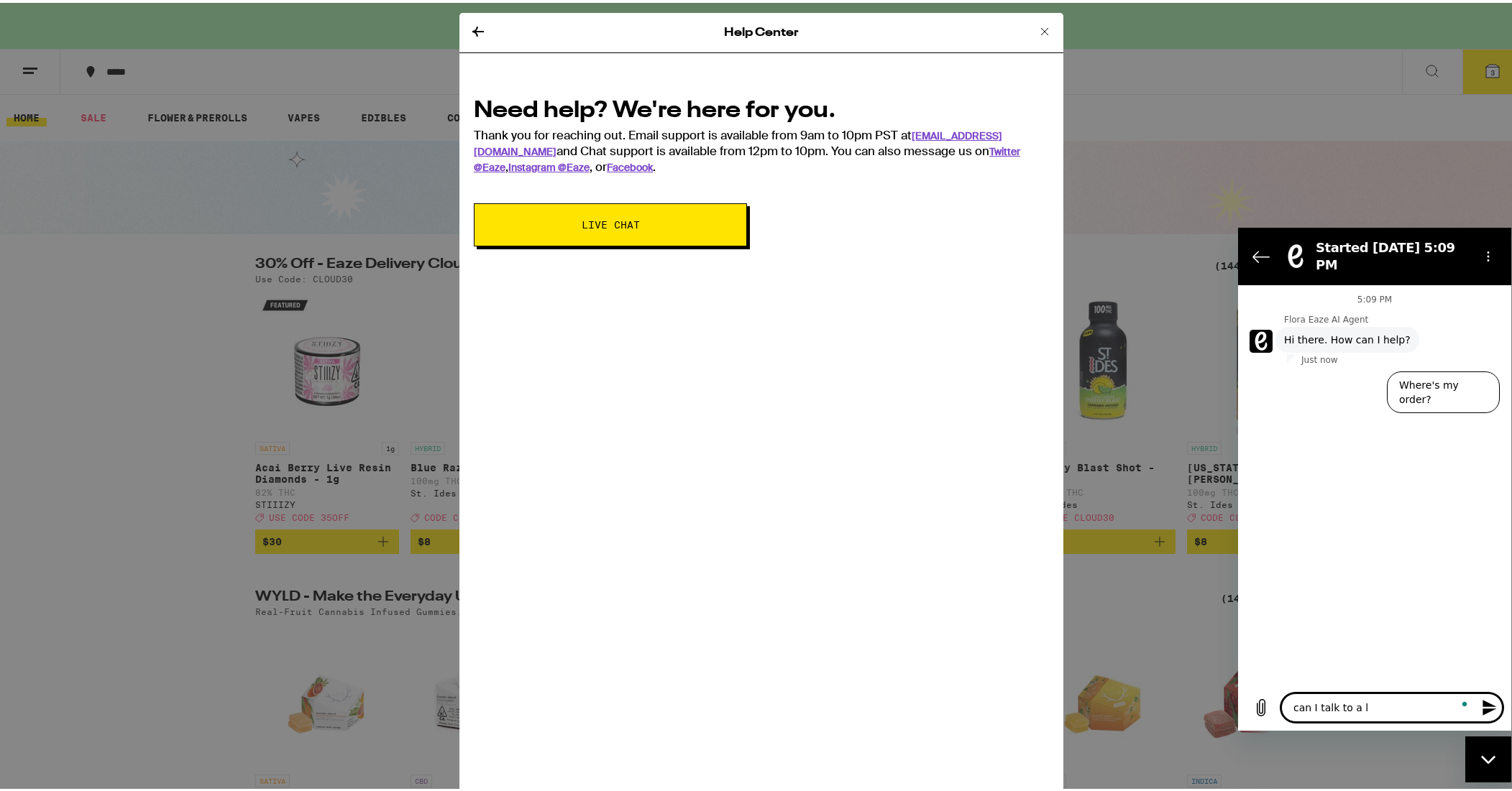
type textarea "x"
type textarea "can I talk to a liv"
type textarea "x"
type textarea "can I talk to a live"
type textarea "x"
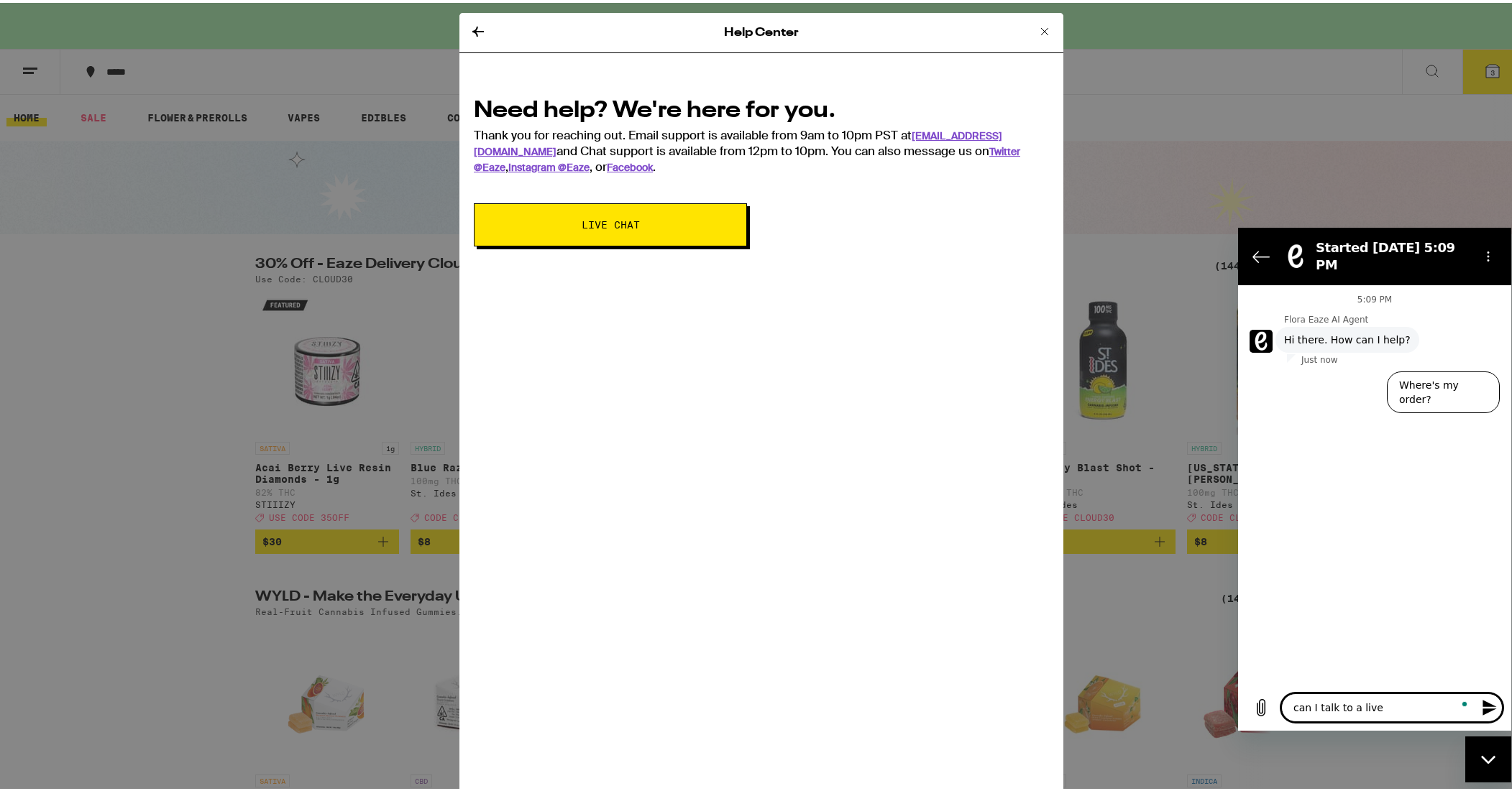
type textarea "can I talk to a live"
type textarea "x"
type textarea "can I talk to a live a"
type textarea "x"
type textarea "can I talk to a live ag"
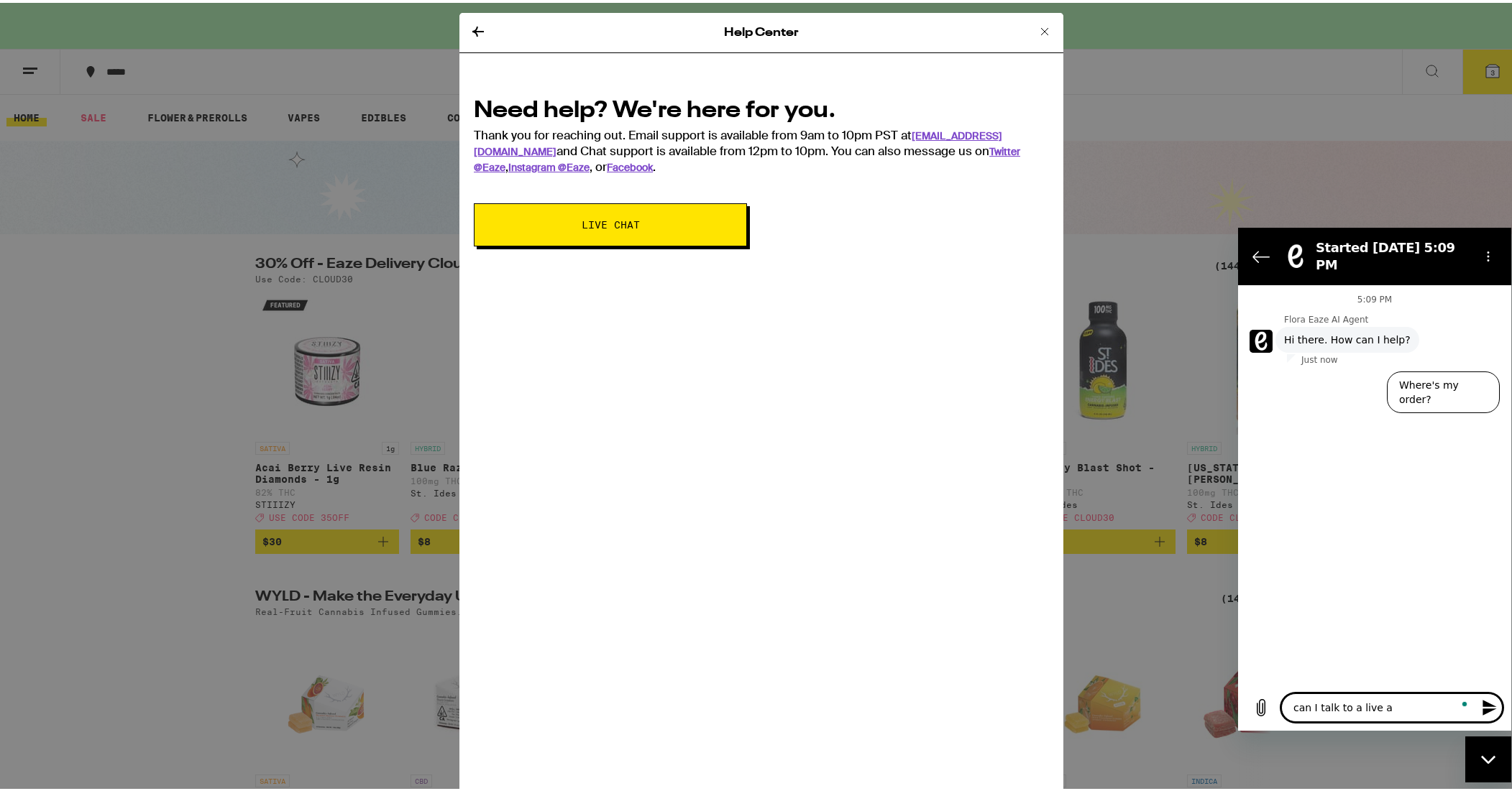
type textarea "x"
type textarea "can I talk to a live age"
type textarea "x"
type textarea "can I talk to a live agen"
type textarea "x"
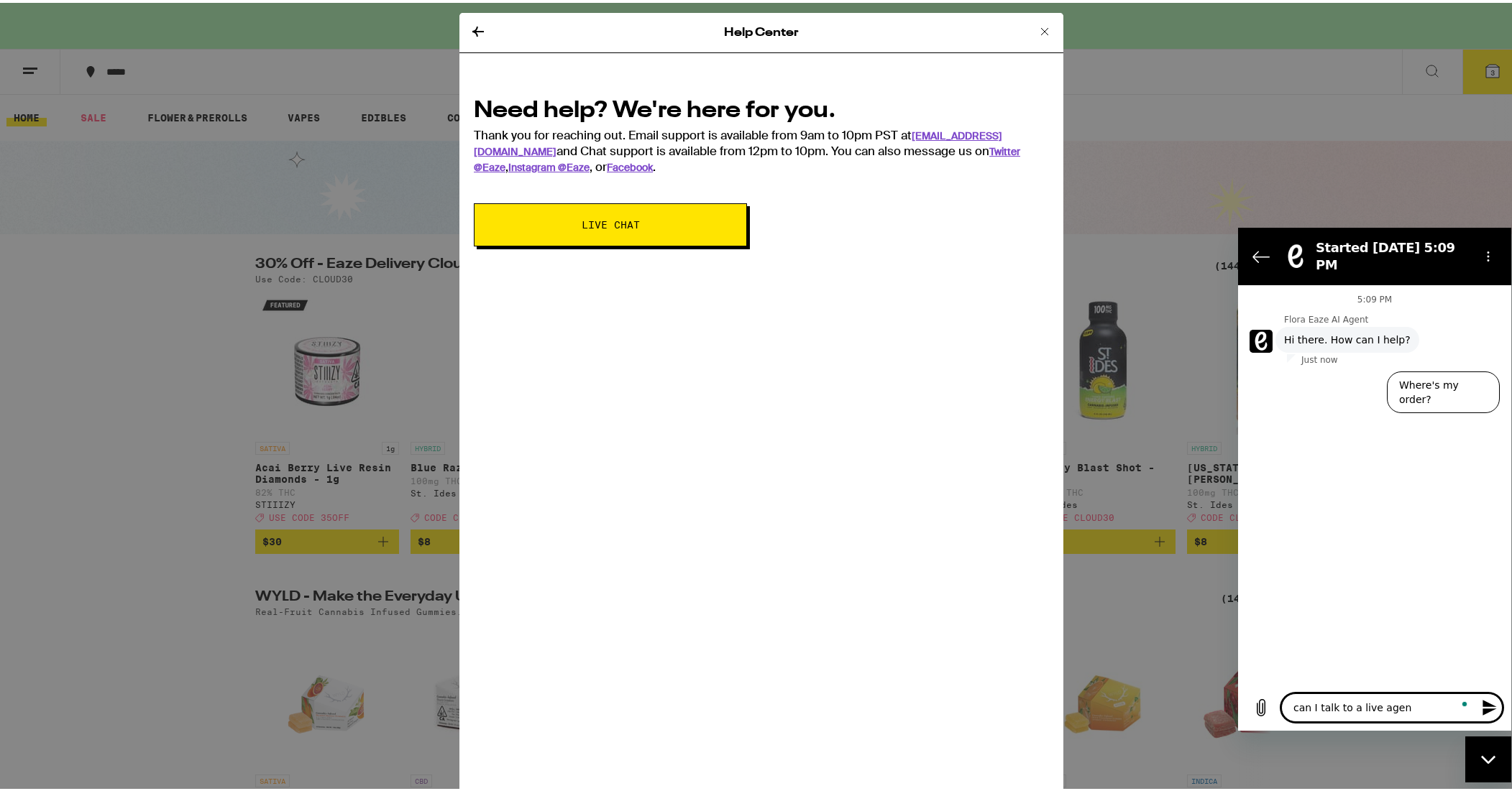
type textarea "can I talk to a live agent"
type textarea "x"
type textarea "can I talk to a live agente"
type textarea "x"
type textarea "can I talk to a live agente?"
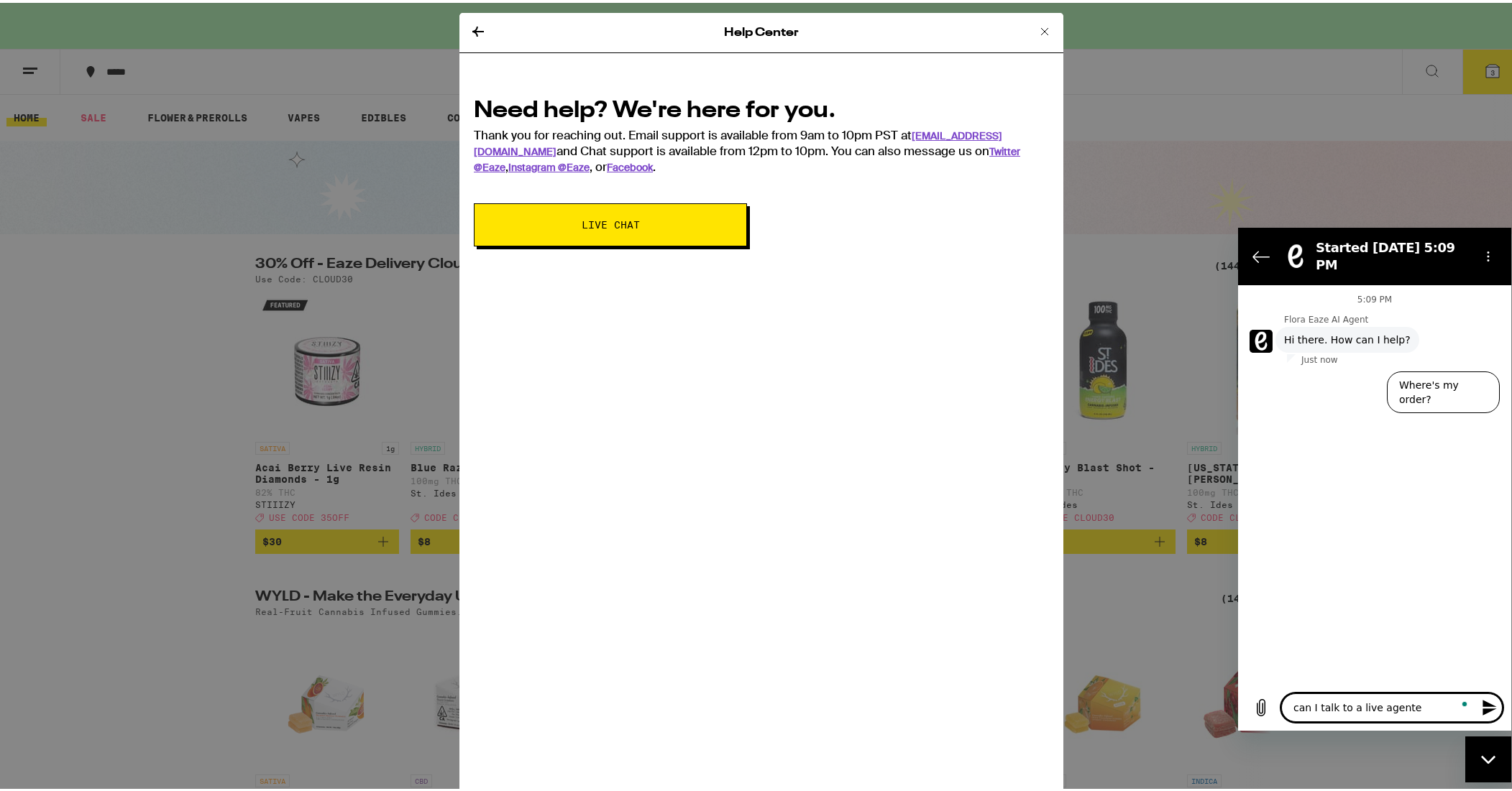
type textarea "x"
type textarea "can I talk to a live agente?"
type textarea "x"
type textarea "can I talk to a live agente?"
type textarea "x"
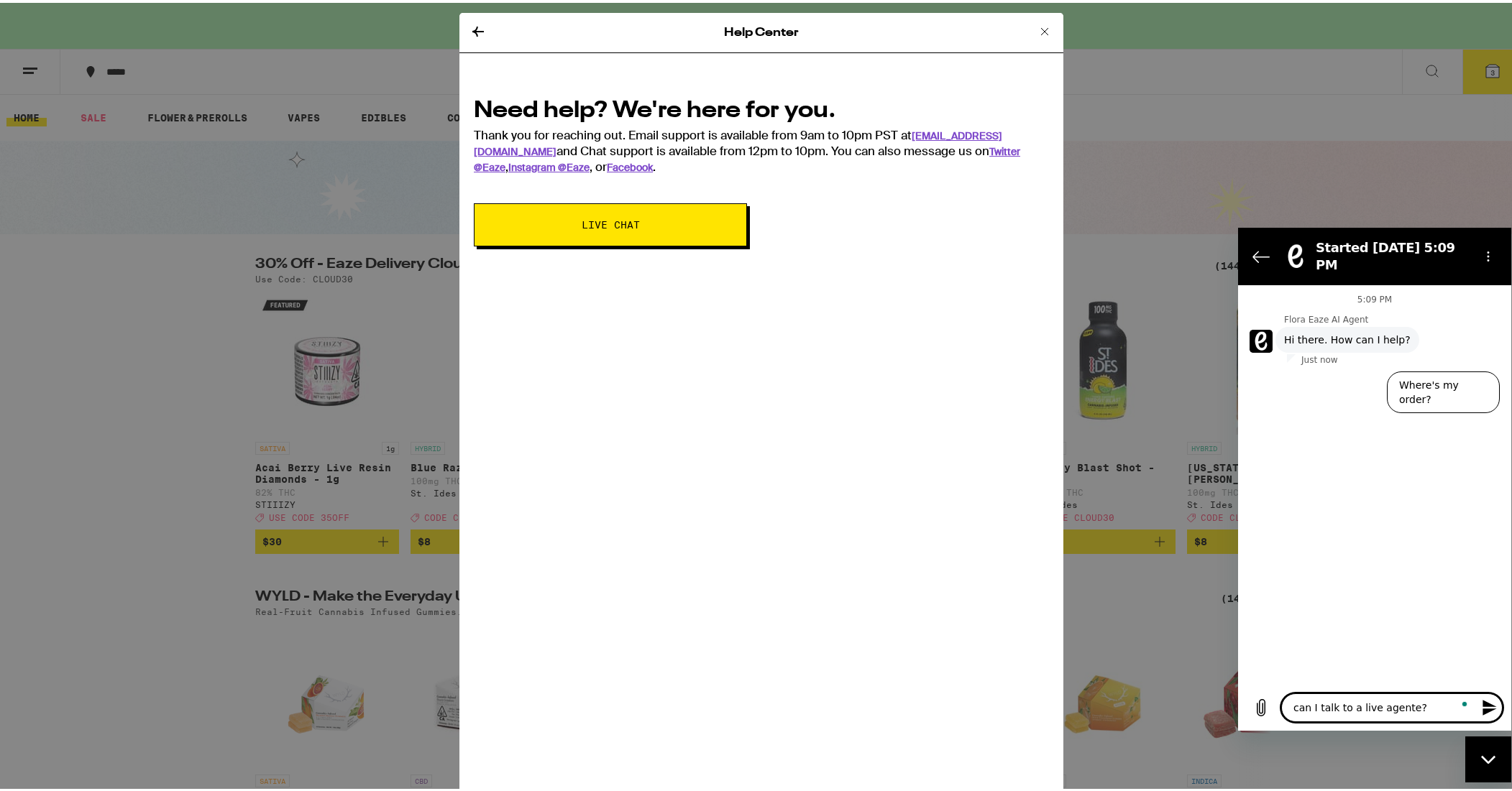
type textarea "can I talk to a live agente"
type textarea "x"
type textarea "can I talk to a live agent"
type textarea "x"
type textarea "can I talk to a live agent?"
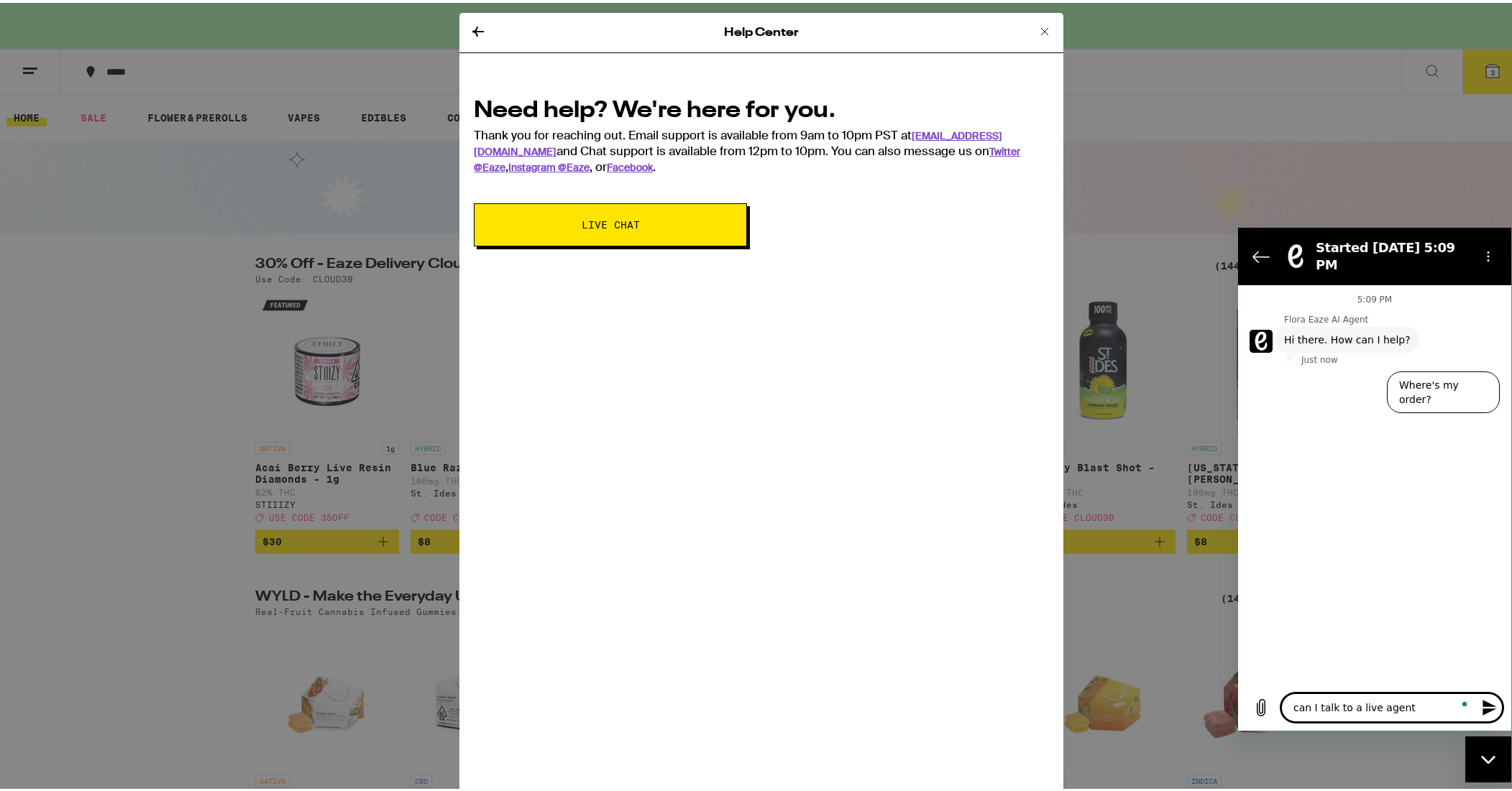
type textarea "x"
type textarea "can I talk to a live agent?"
type textarea "x"
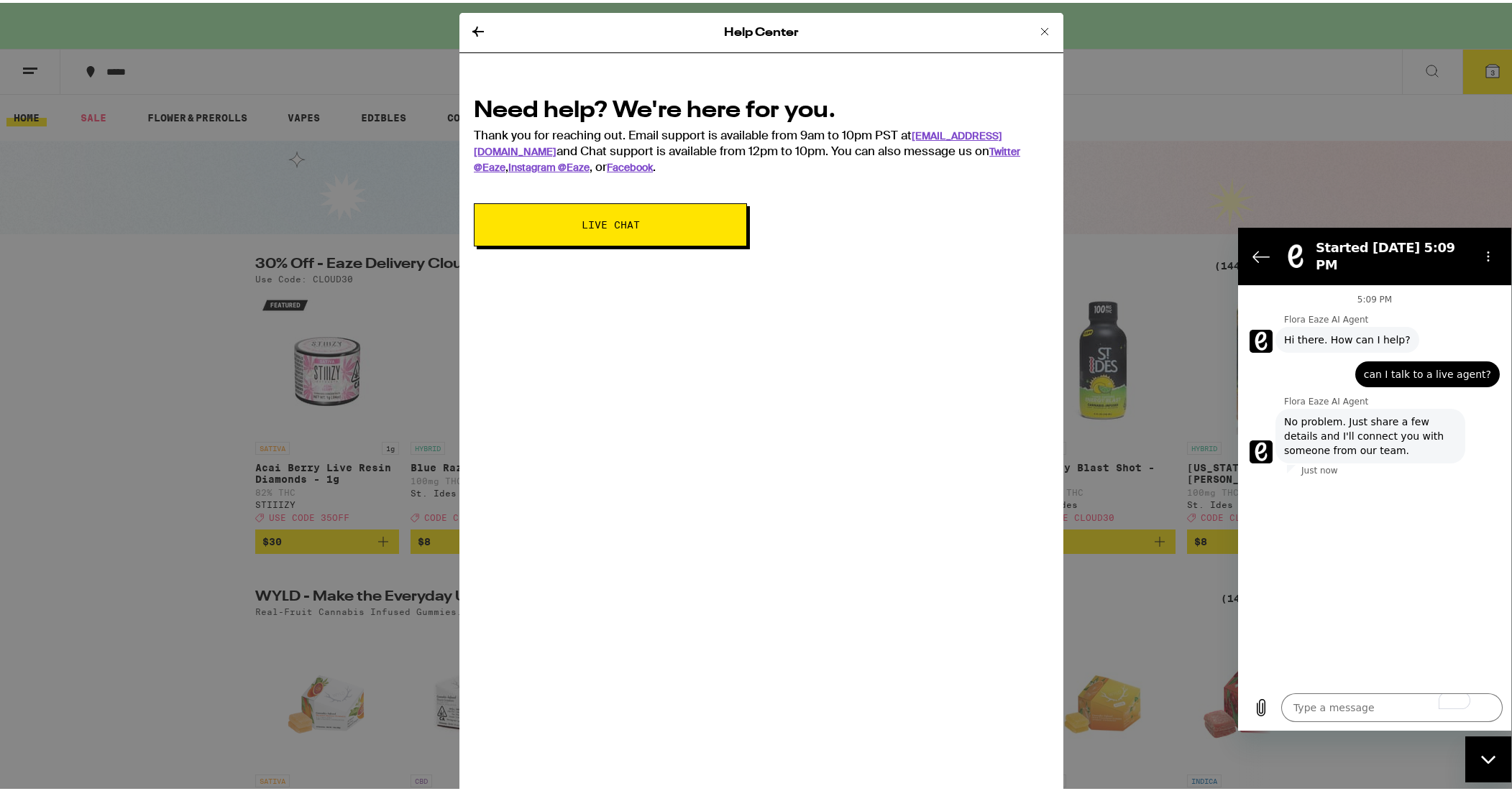
type textarea "x"
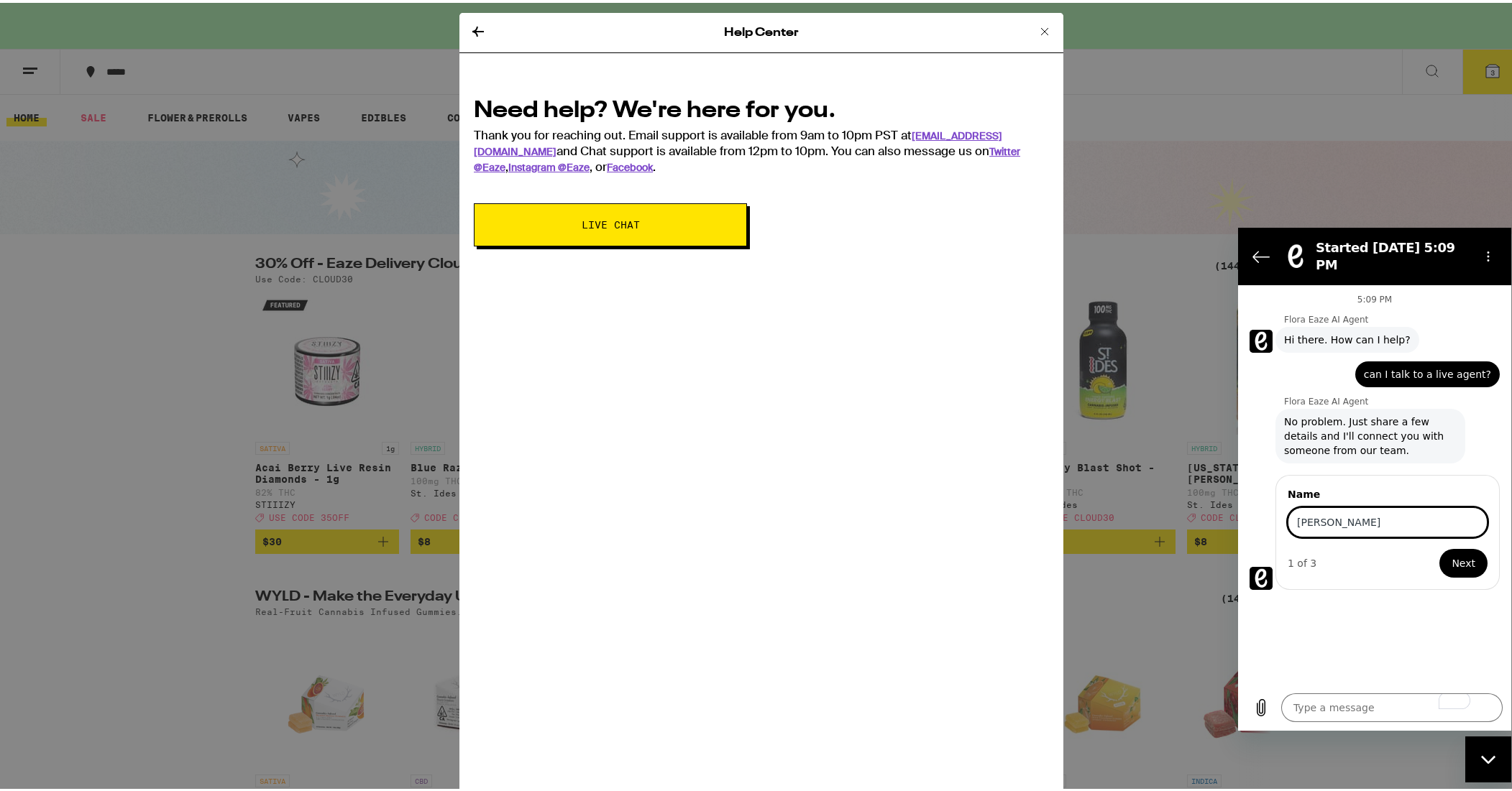
type input "[PERSON_NAME]"
click at [1439, 548] on button "Next" at bounding box center [1464, 563] width 48 height 29
type textarea "x"
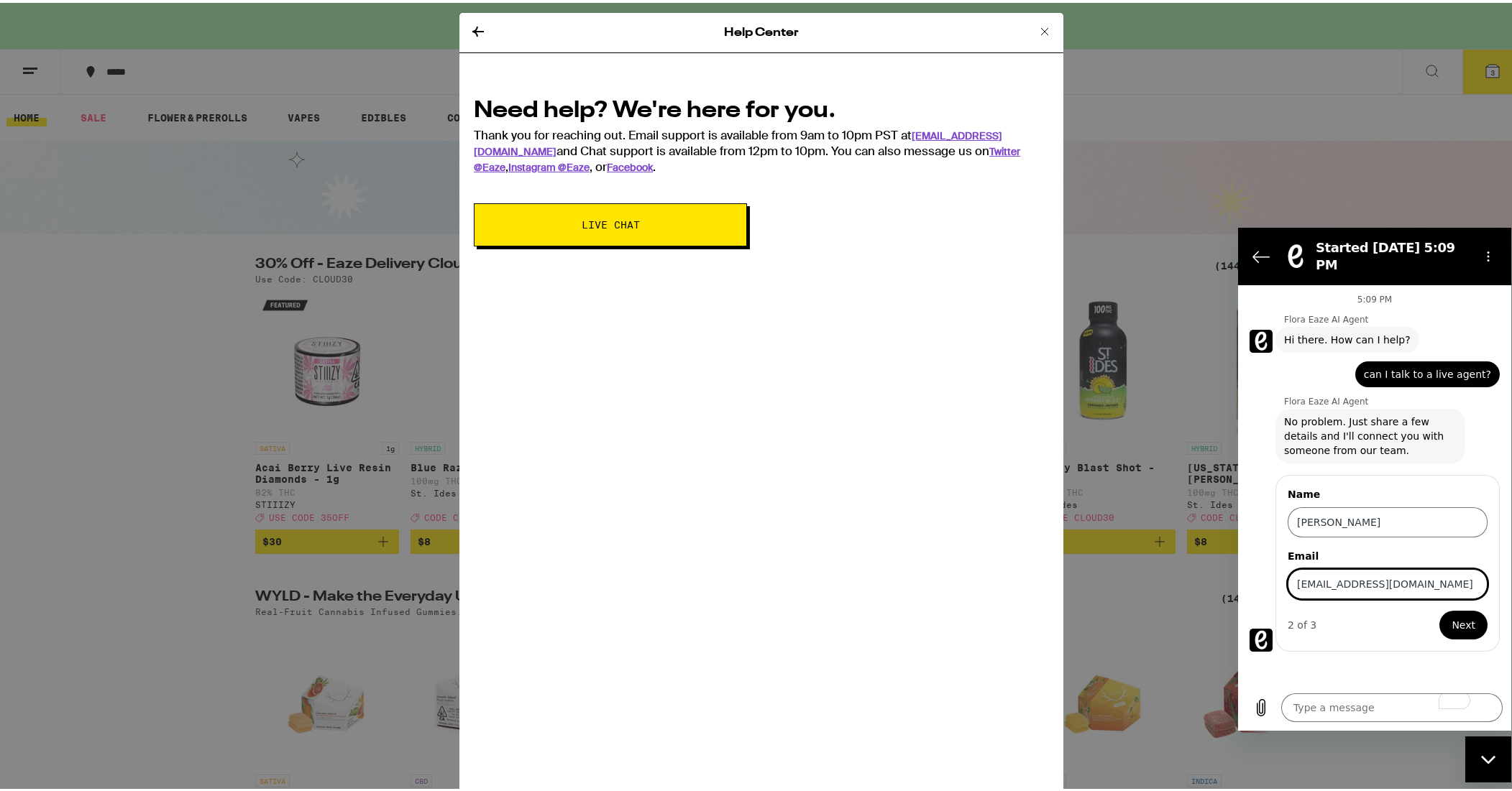
type input "[EMAIL_ADDRESS][DOMAIN_NAME]"
click at [1439, 610] on button "Next" at bounding box center [1463, 624] width 49 height 29
type textarea "x"
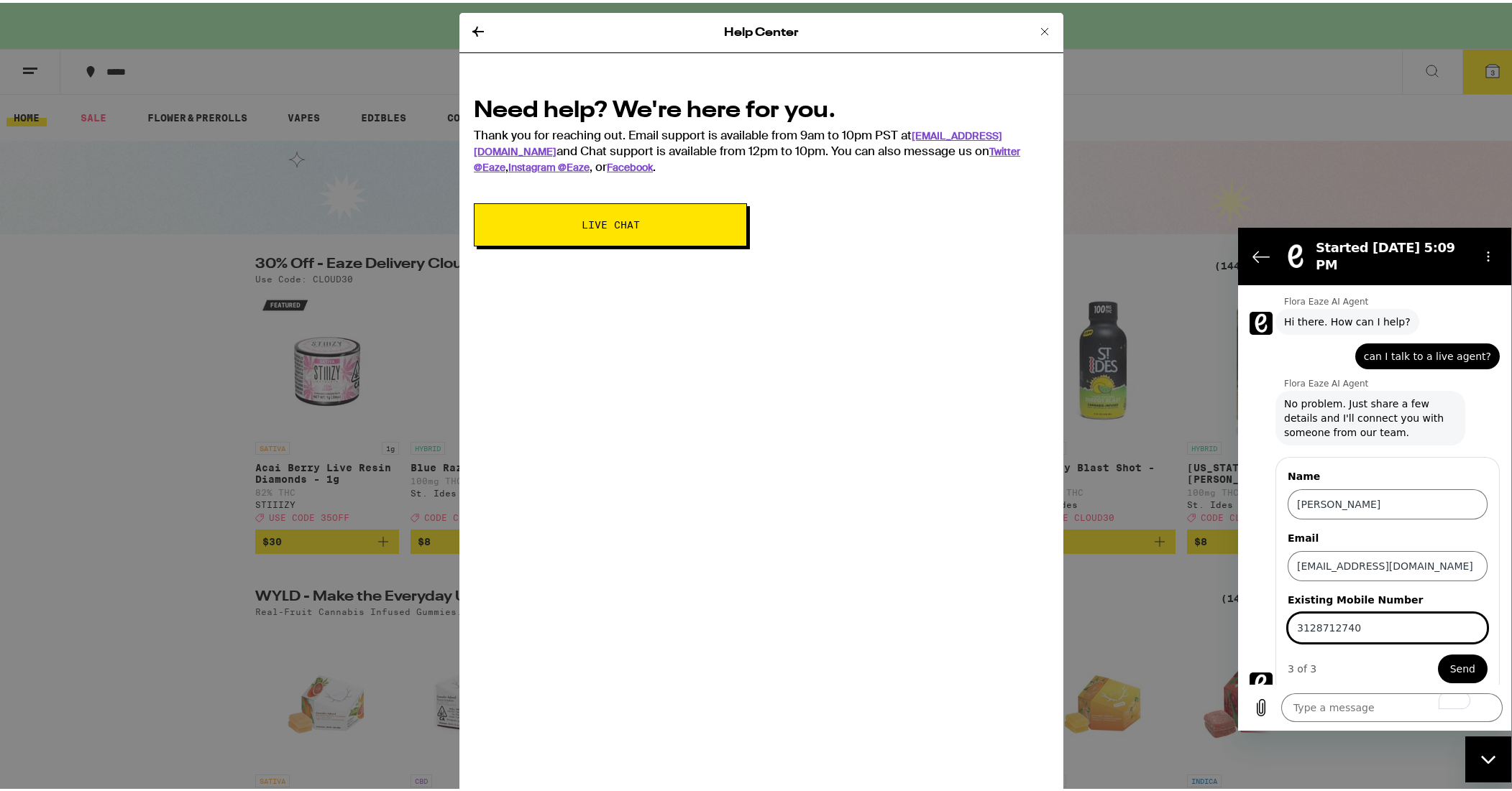
type input "3128712740"
click at [1452, 660] on span "Send" at bounding box center [1463, 668] width 25 height 17
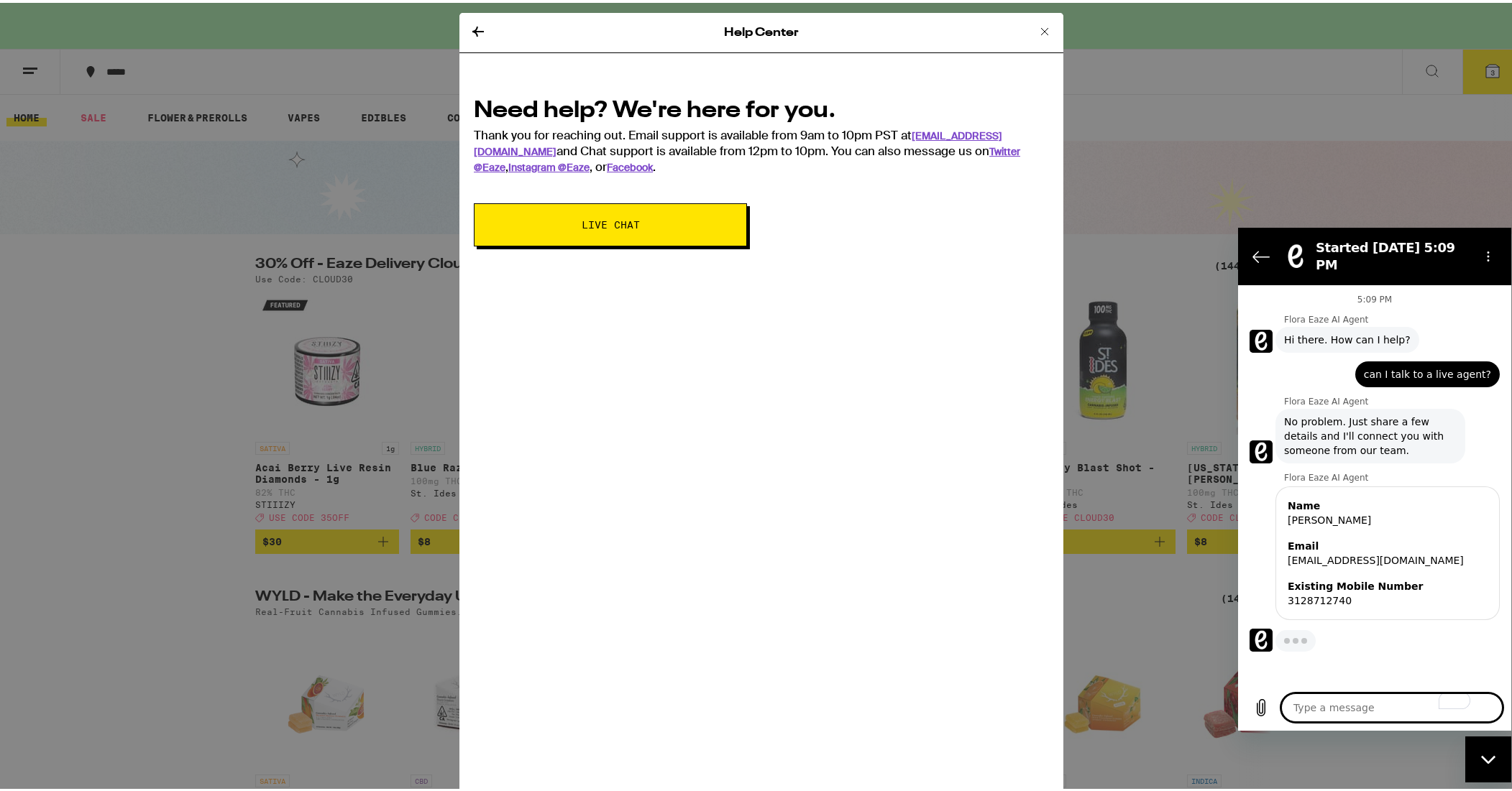
click at [1036, 30] on icon at bounding box center [1044, 28] width 17 height 17
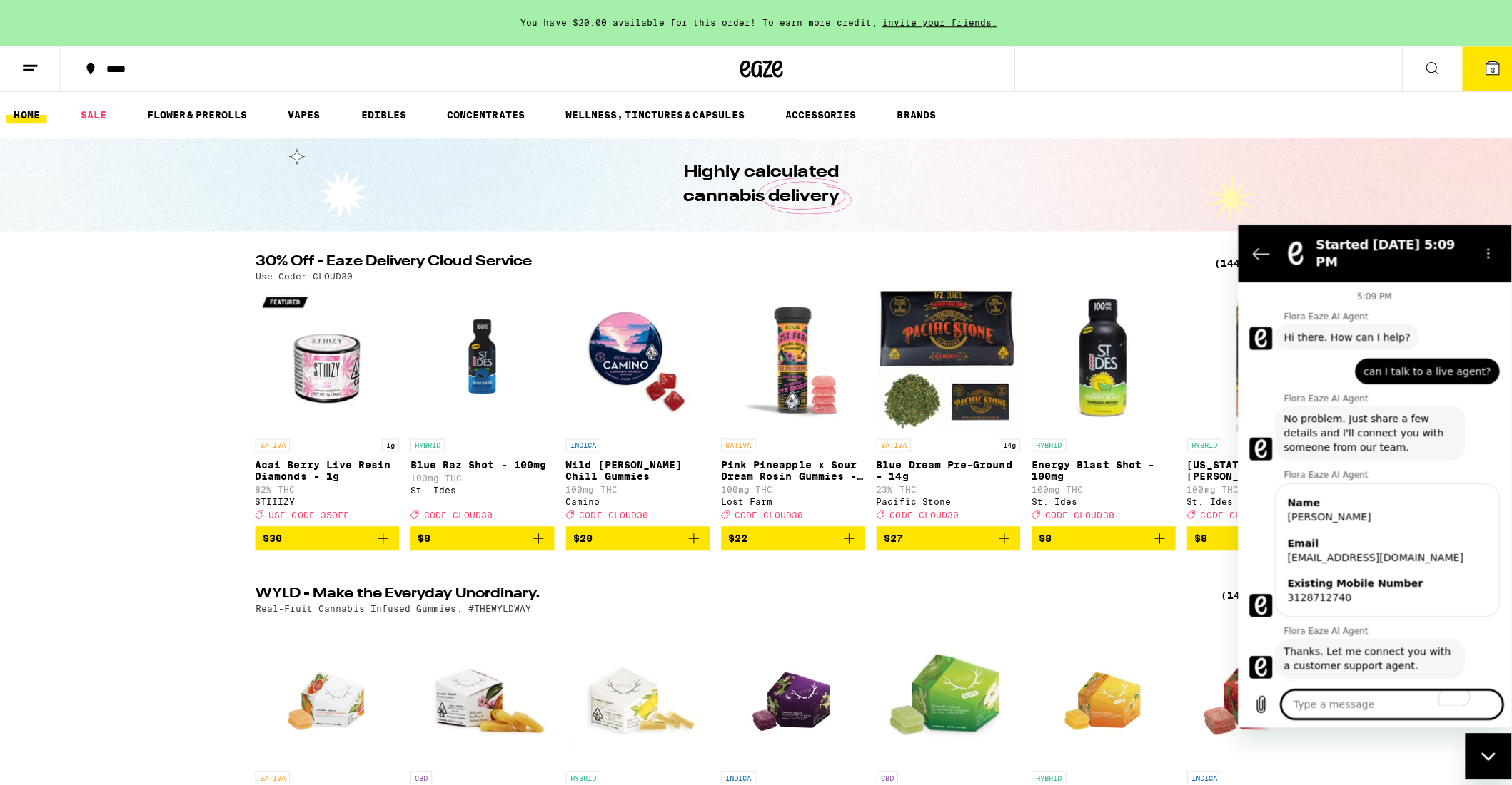
scroll to position [2, 0]
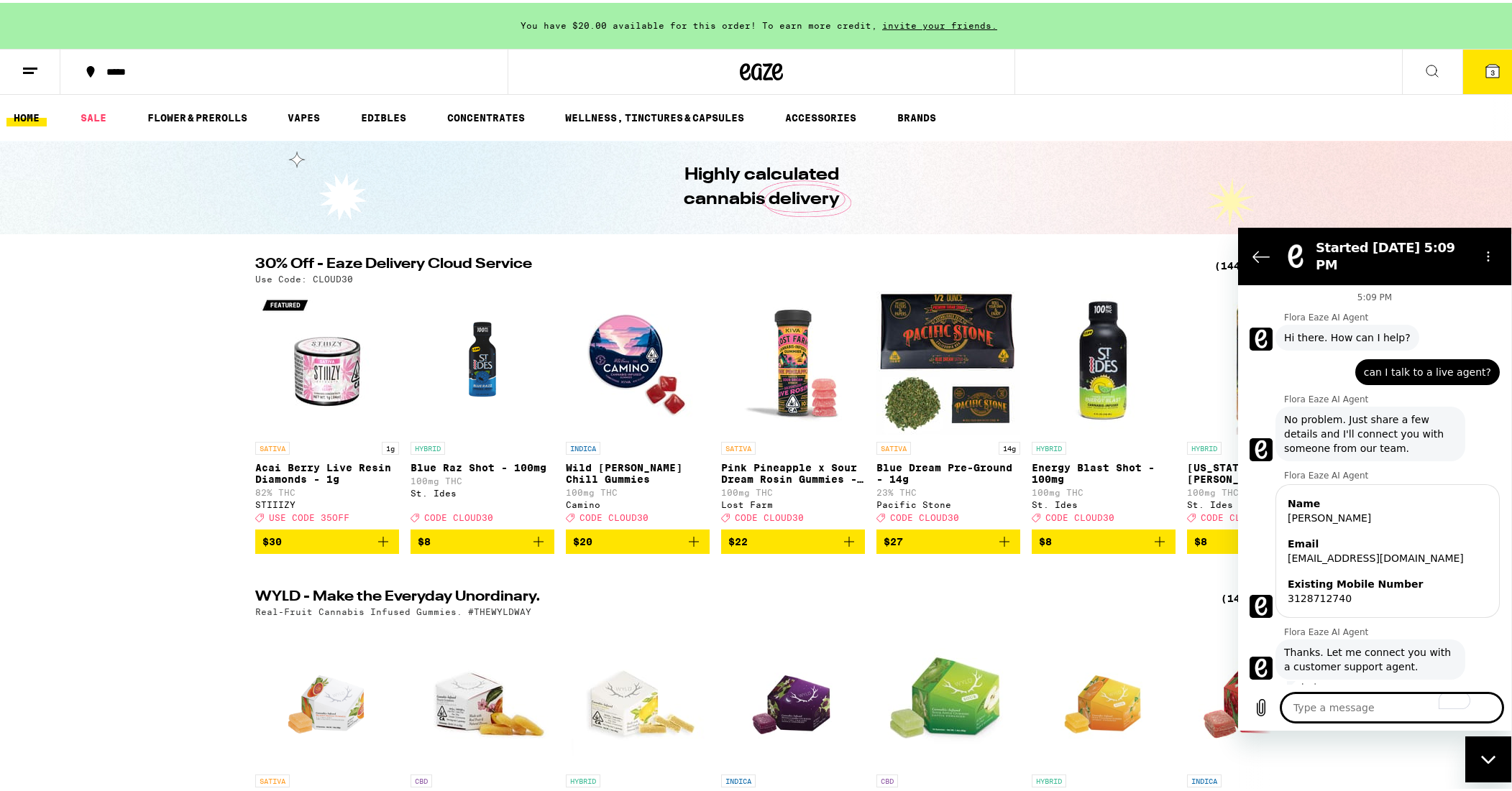
click at [1488, 71] on icon at bounding box center [1493, 68] width 13 height 13
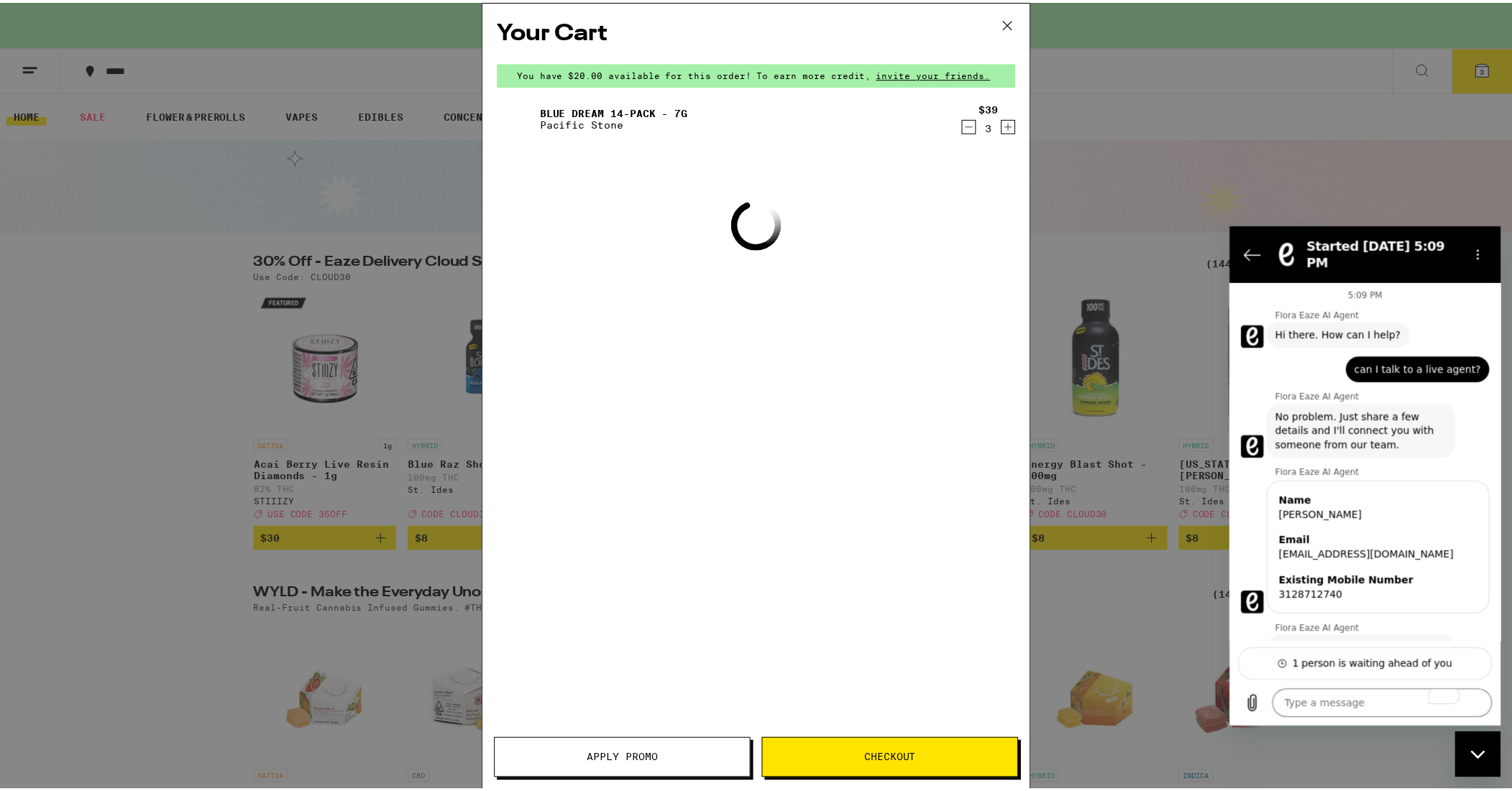
scroll to position [41, 0]
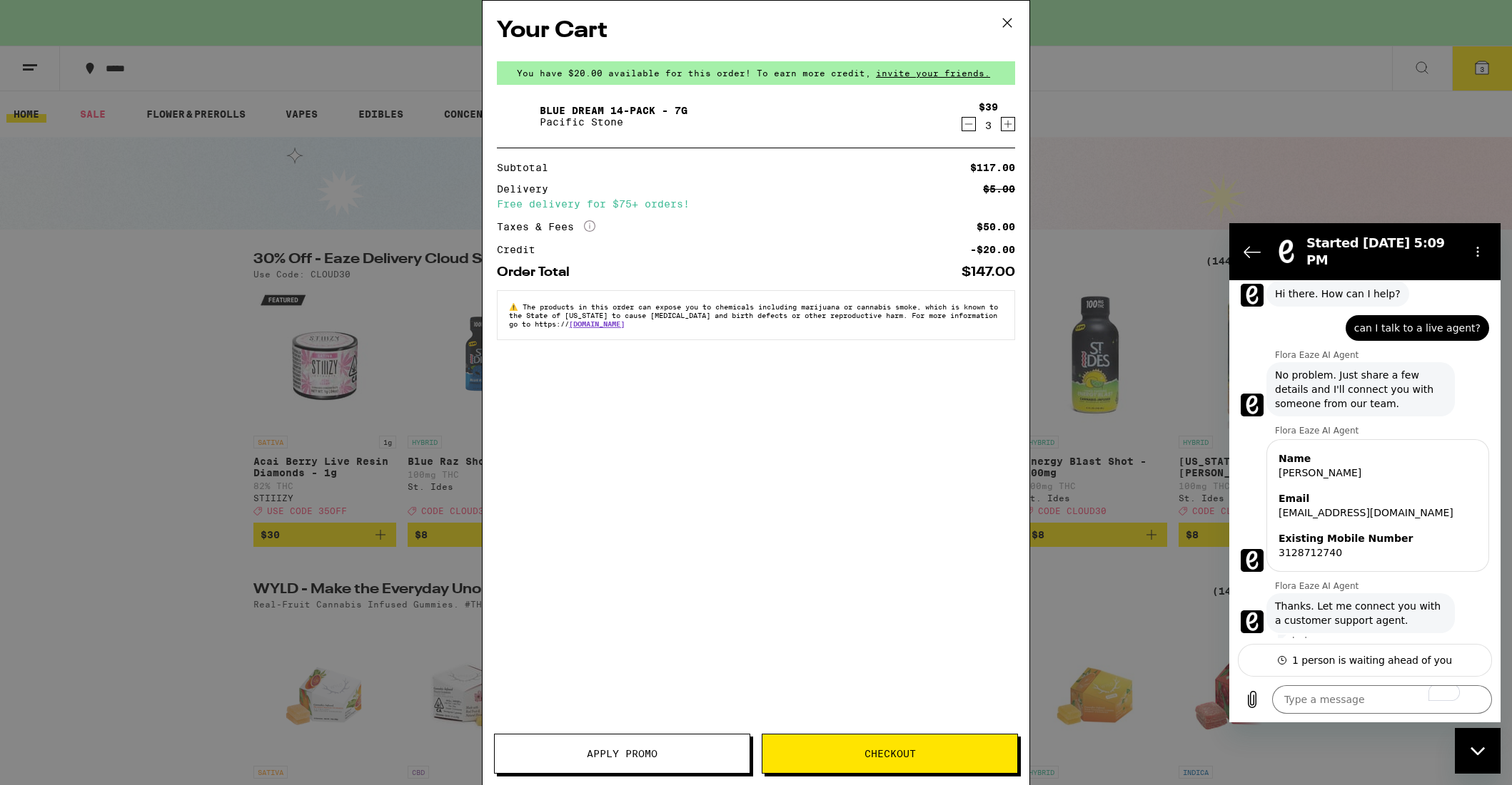
click at [855, 757] on span "Checkout" at bounding box center [889, 754] width 254 height 10
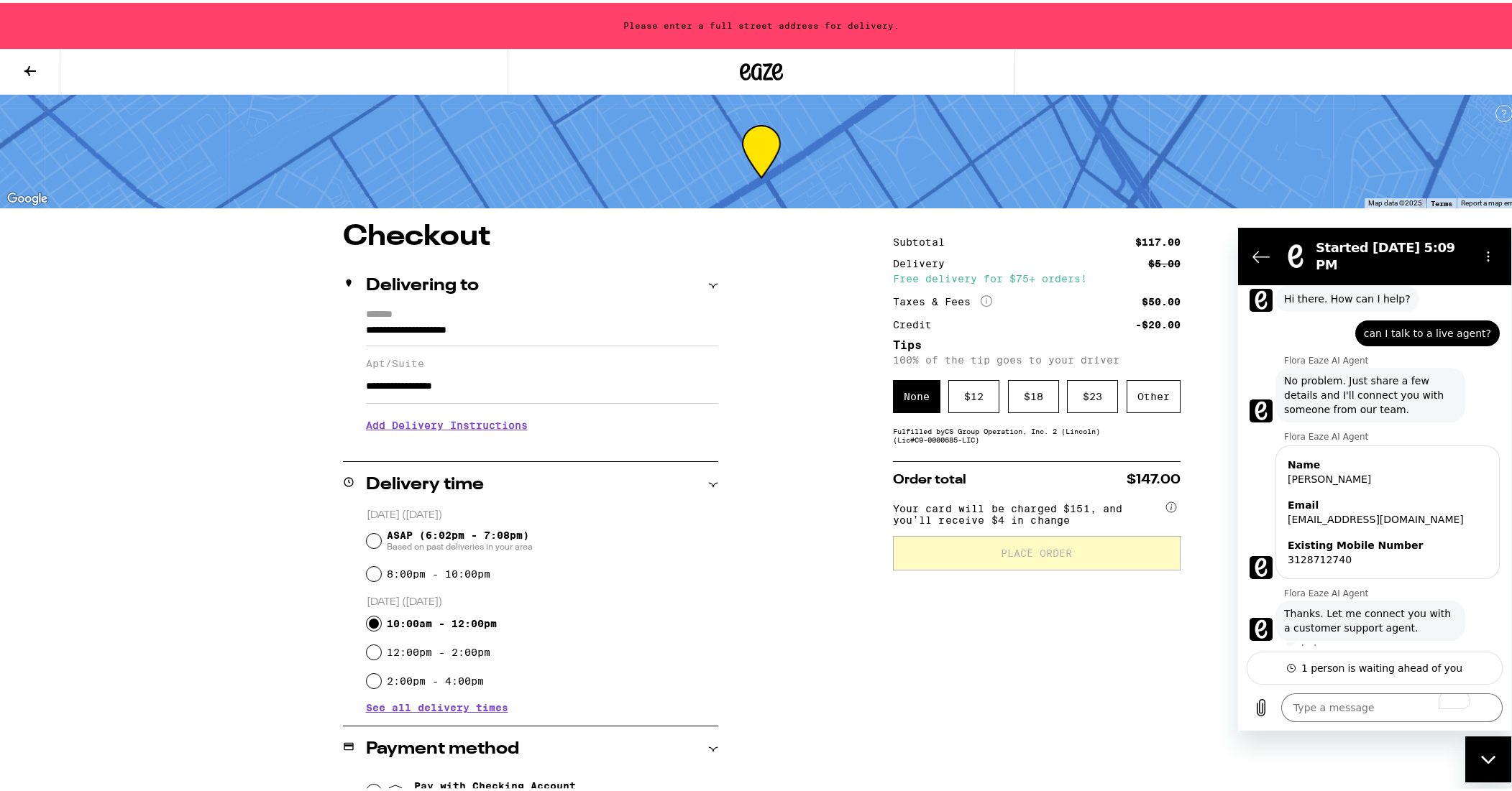
type textarea "x"
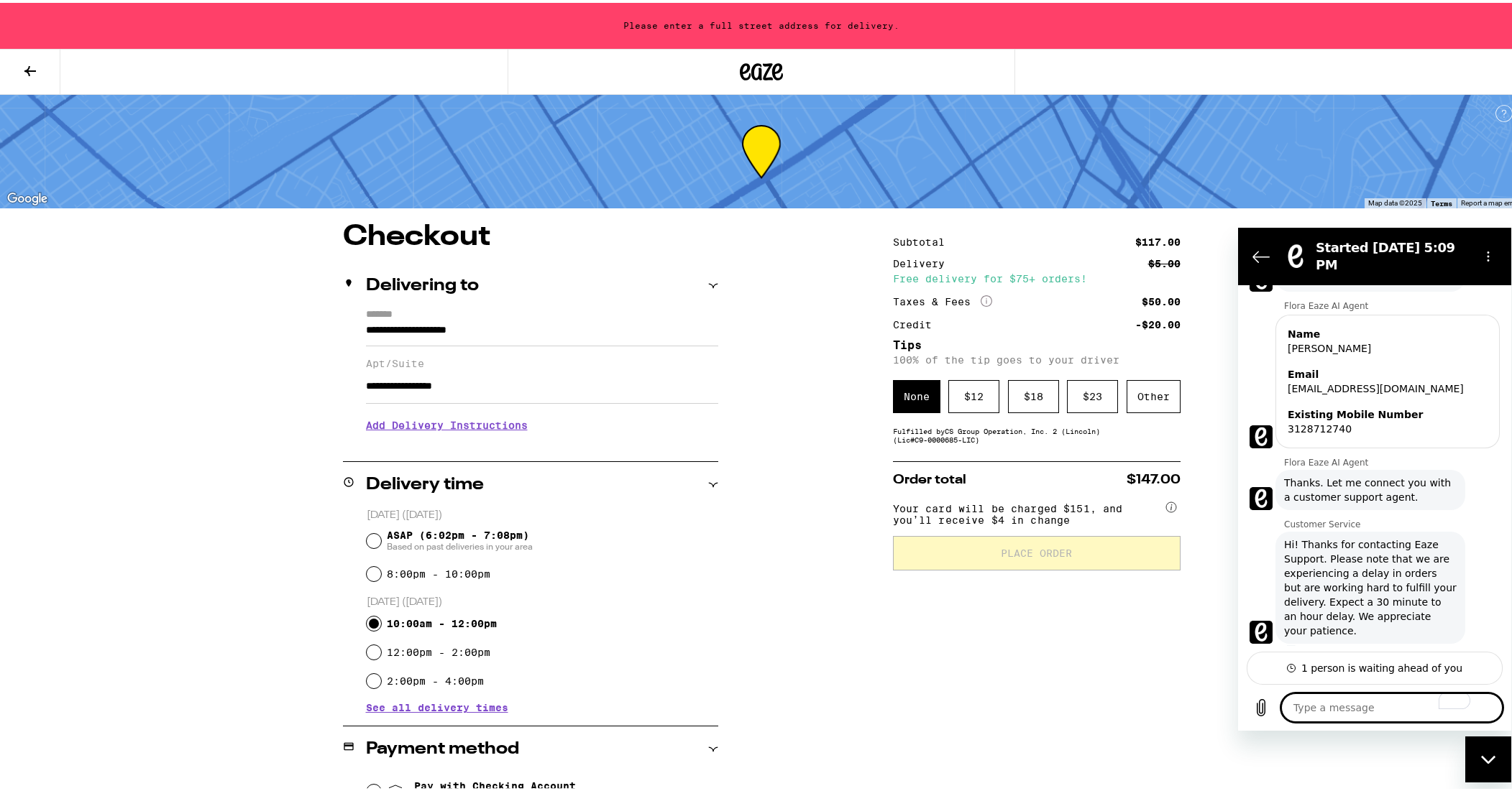
scroll to position [175, 0]
click at [510, 429] on h3 "Add Delivery Instructions" at bounding box center [541, 422] width 352 height 33
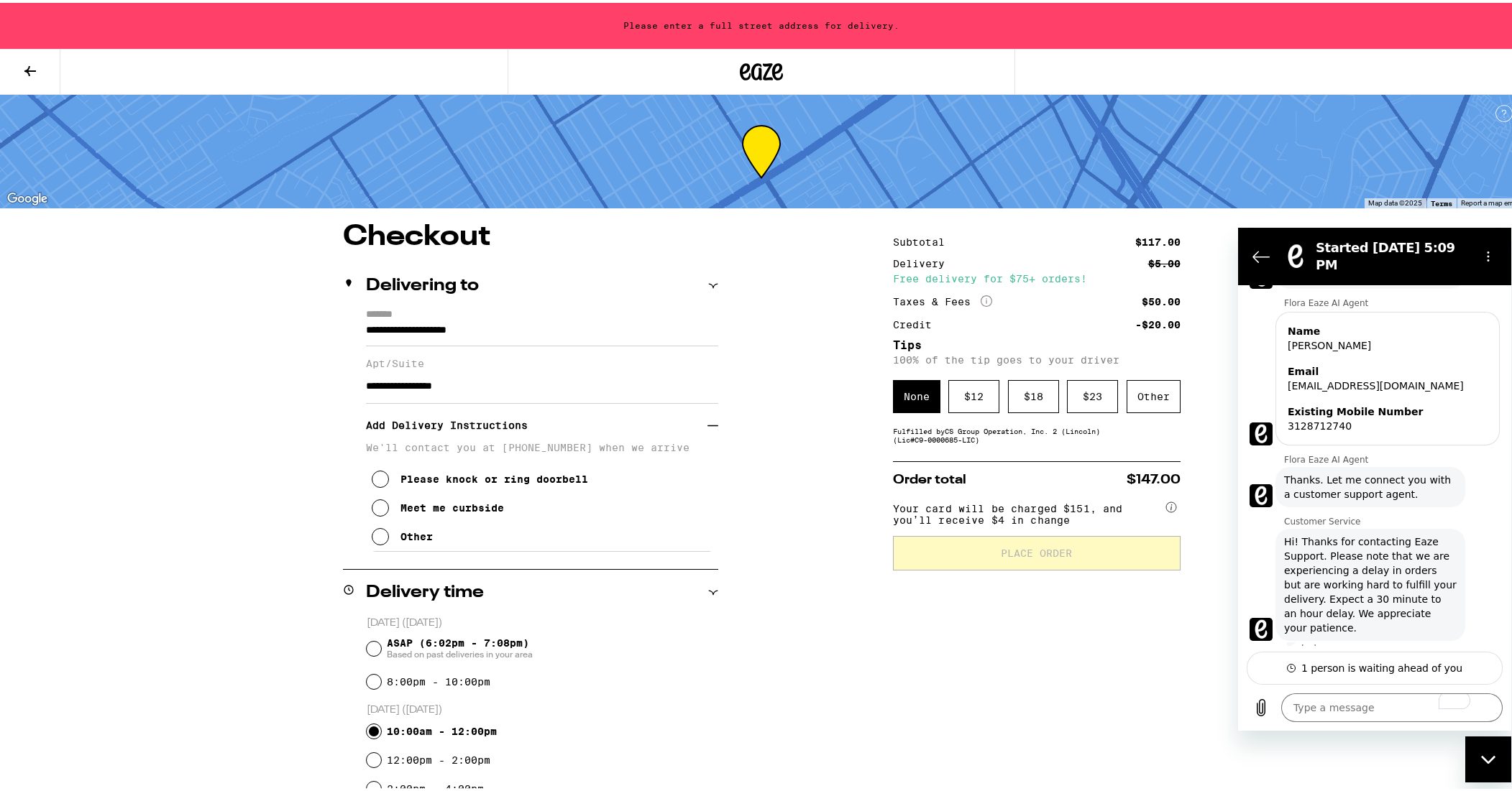
click at [376, 482] on icon at bounding box center [380, 476] width 17 height 17
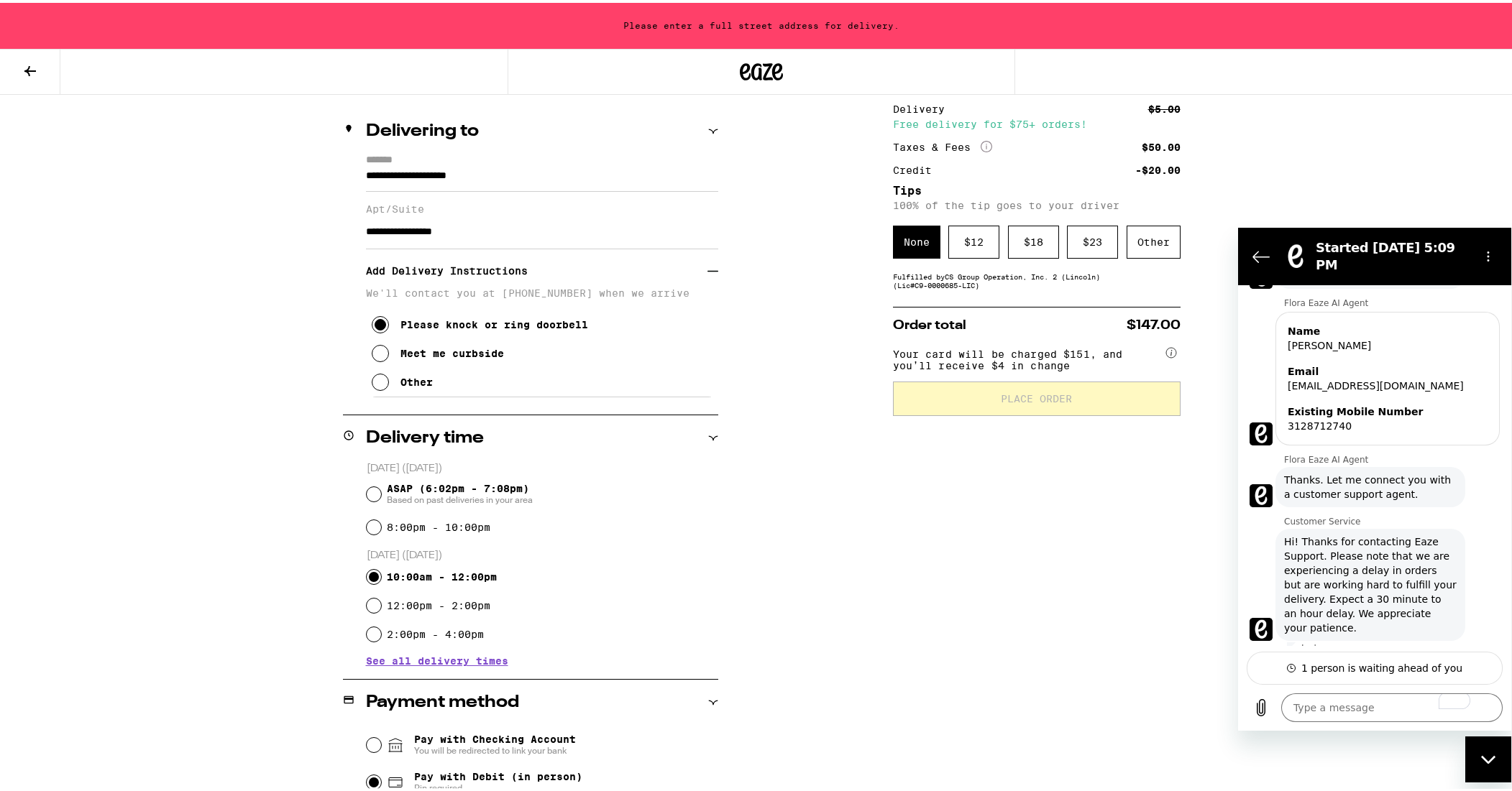
scroll to position [0, 0]
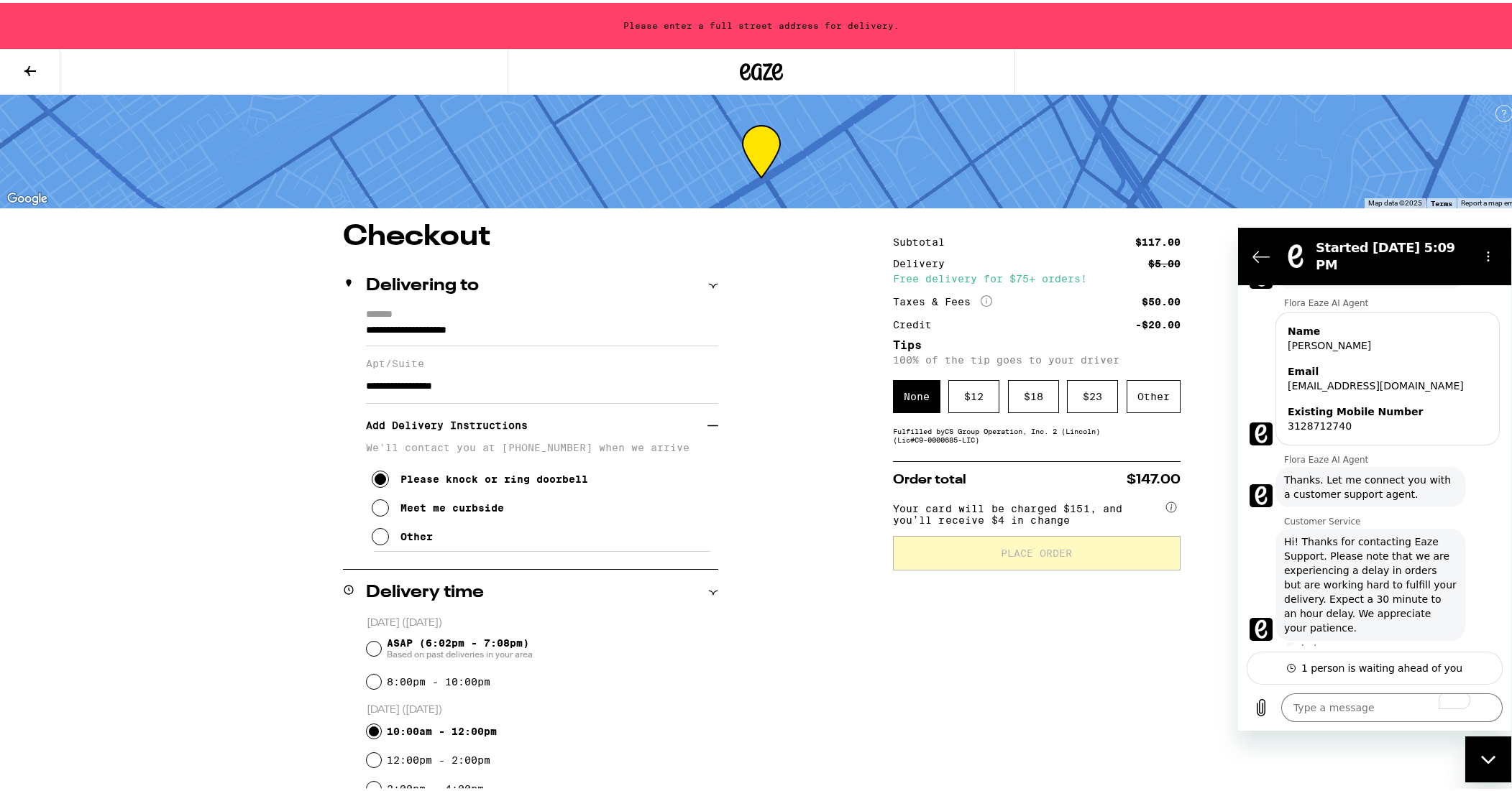
click at [770, 587] on div "**********" at bounding box center [761, 659] width 1035 height 879
click at [934, 615] on div "Subtotal $117.00 Delivery $5.00 Free delivery for $75+ orders! Taxes & Fees Mor…" at bounding box center [1037, 659] width 288 height 879
click at [947, 453] on div "Subtotal $117.00 Delivery $5.00 Free delivery for $75+ orders! Taxes & Fees Mor…" at bounding box center [1037, 659] width 288 height 879
click at [1150, 398] on div "Other" at bounding box center [1153, 393] width 54 height 33
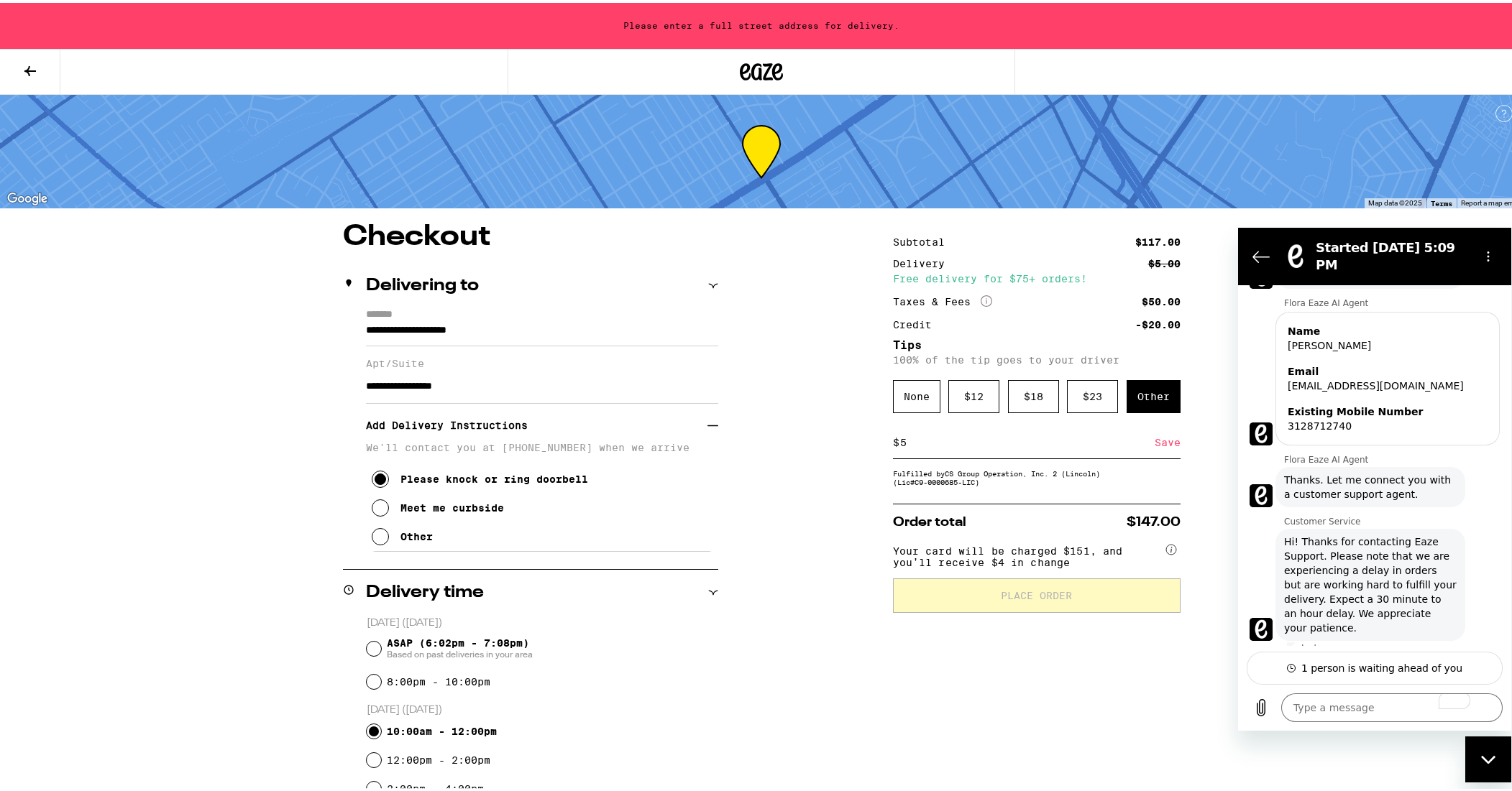
type input "5"
click at [1040, 642] on div "Subtotal $117.00 Delivery $5.00 Free delivery for $75+ orders! Taxes & Fees Mor…" at bounding box center [1037, 659] width 288 height 879
click at [1046, 484] on div "Fulfilled by CS Group Operation, Inc. 2 (Lincoln) (Lic# C9-0000685-LIC )" at bounding box center [1037, 475] width 288 height 17
click at [1155, 447] on div "Save" at bounding box center [1168, 439] width 26 height 31
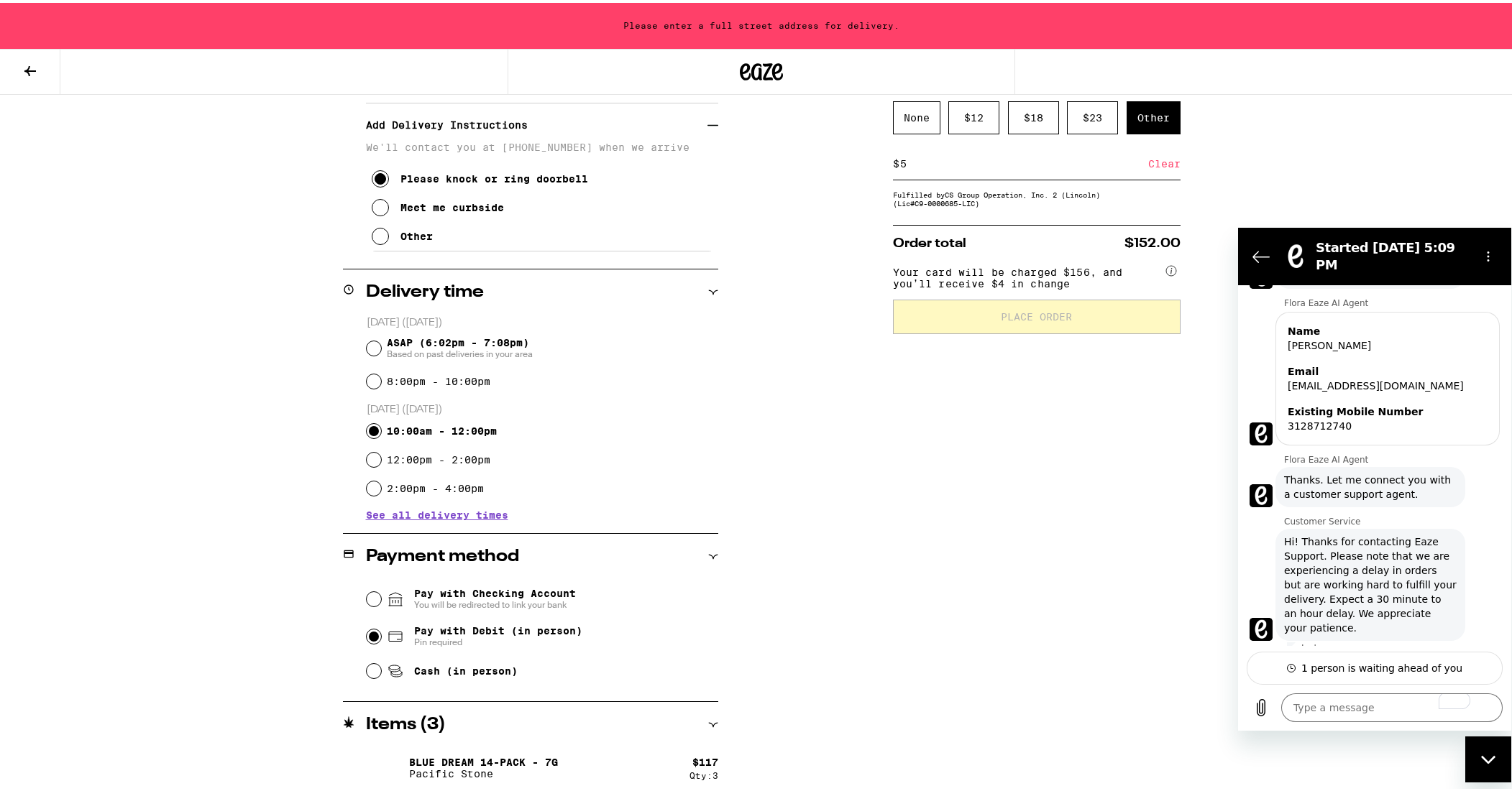
scroll to position [303, 0]
click at [1319, 100] on div "**********" at bounding box center [762, 246] width 1524 height 1098
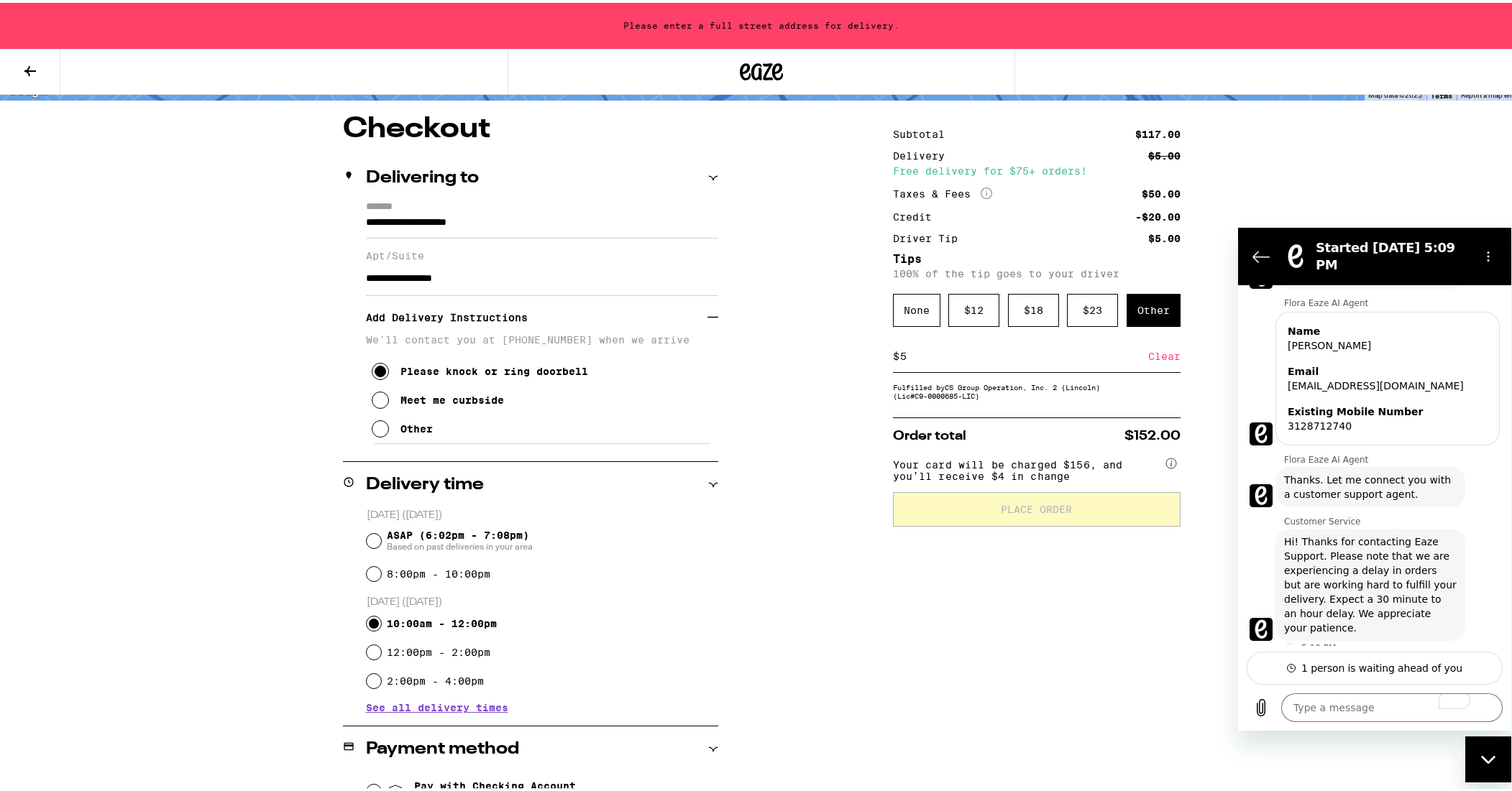
scroll to position [175, 0]
click at [961, 660] on div "Subtotal $117.00 Delivery $5.00 Free delivery for $75+ orders! Taxes & Fees Mor…" at bounding box center [1037, 551] width 288 height 879
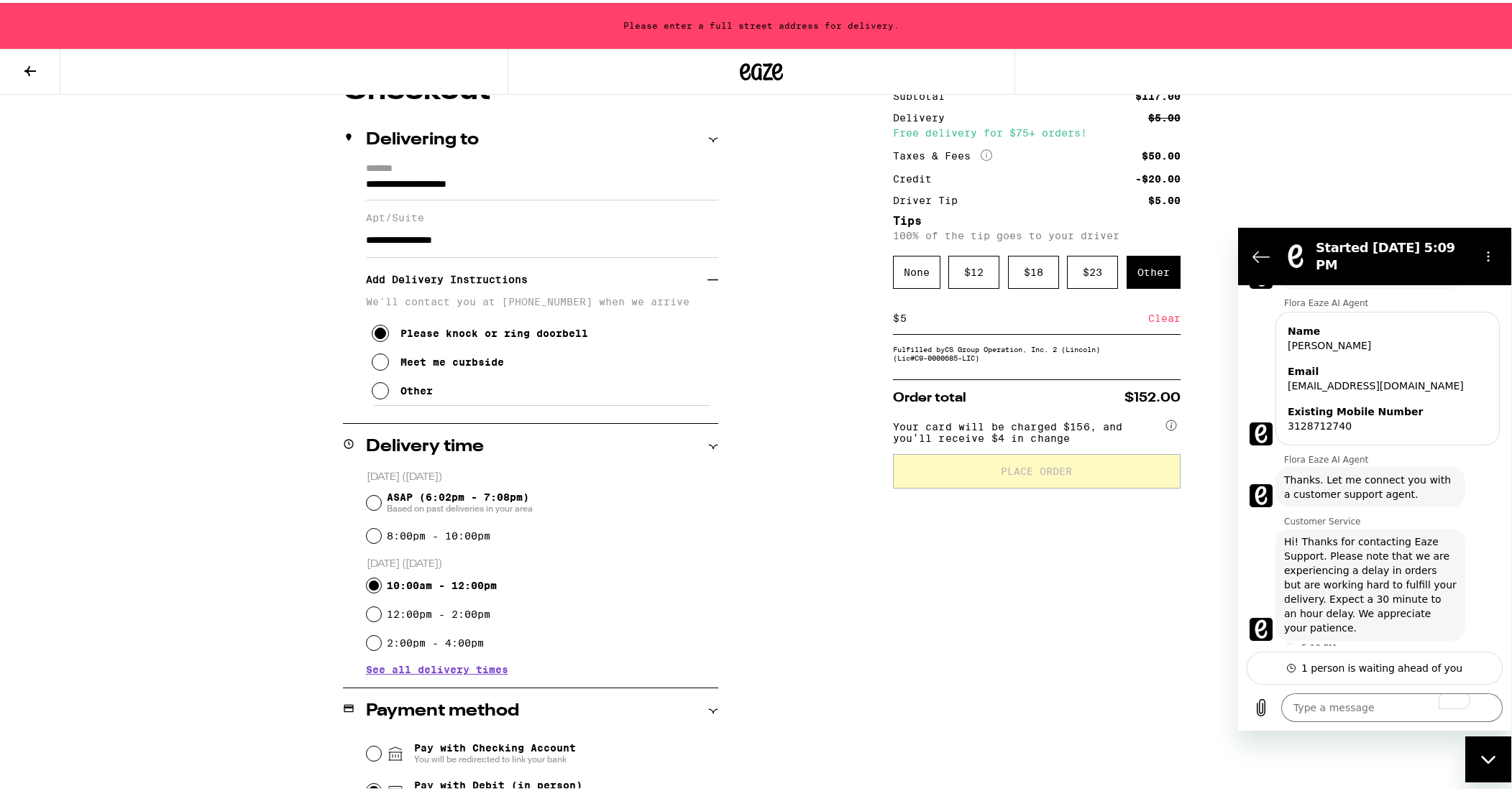
scroll to position [307, 0]
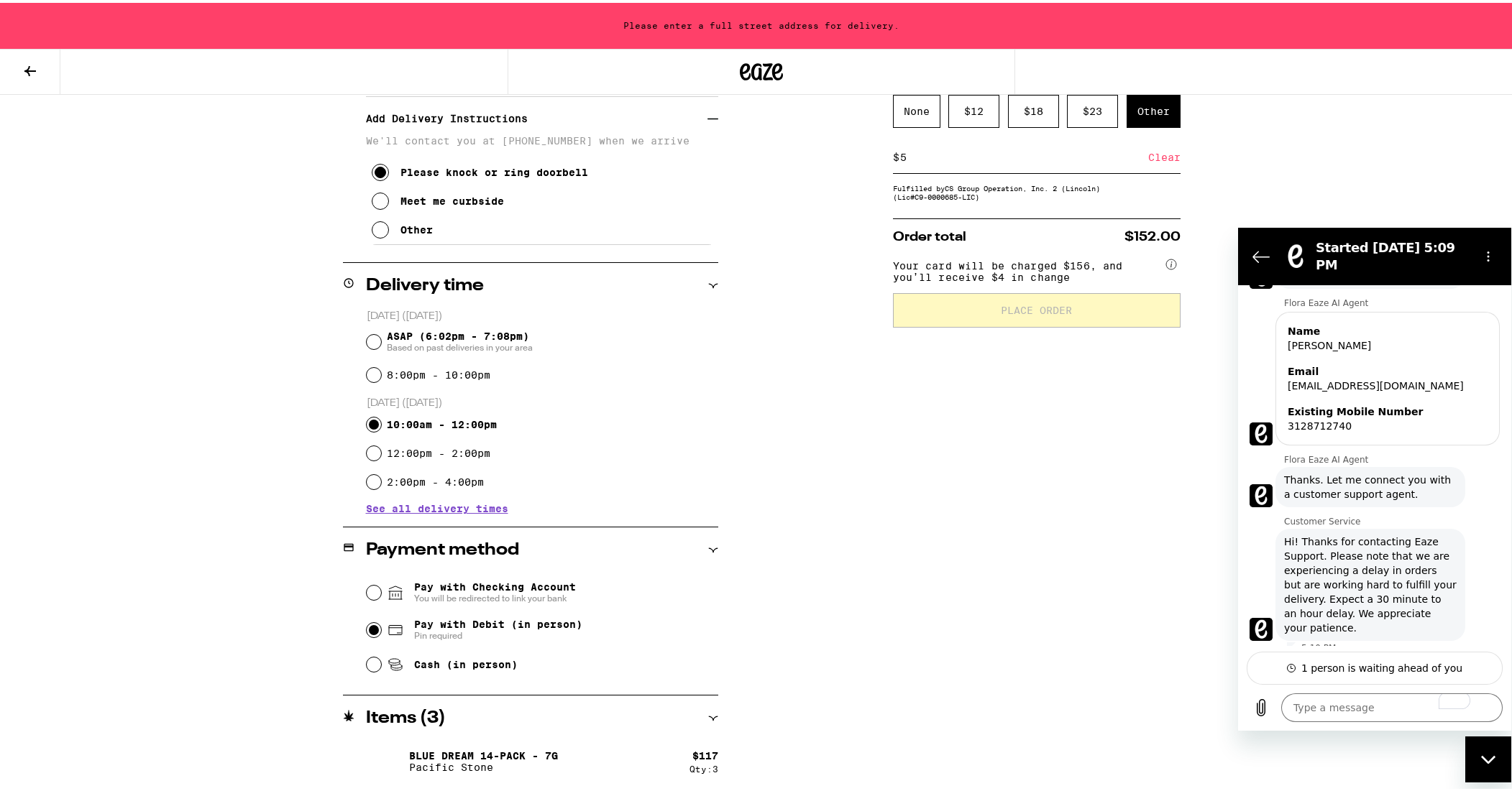
click at [708, 715] on icon at bounding box center [713, 716] width 10 height 10
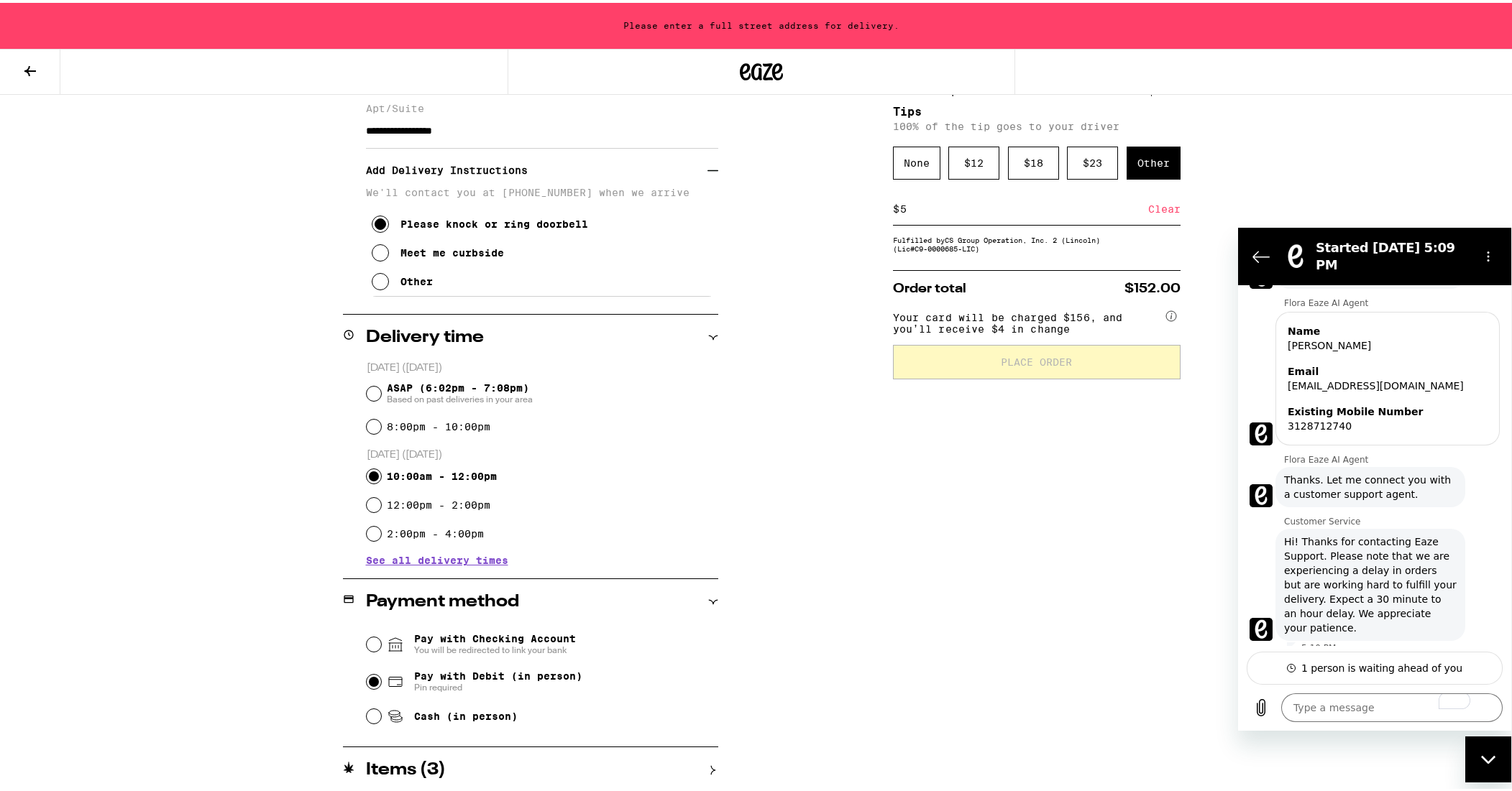
scroll to position [255, 0]
click at [712, 763] on icon at bounding box center [713, 768] width 4 height 9
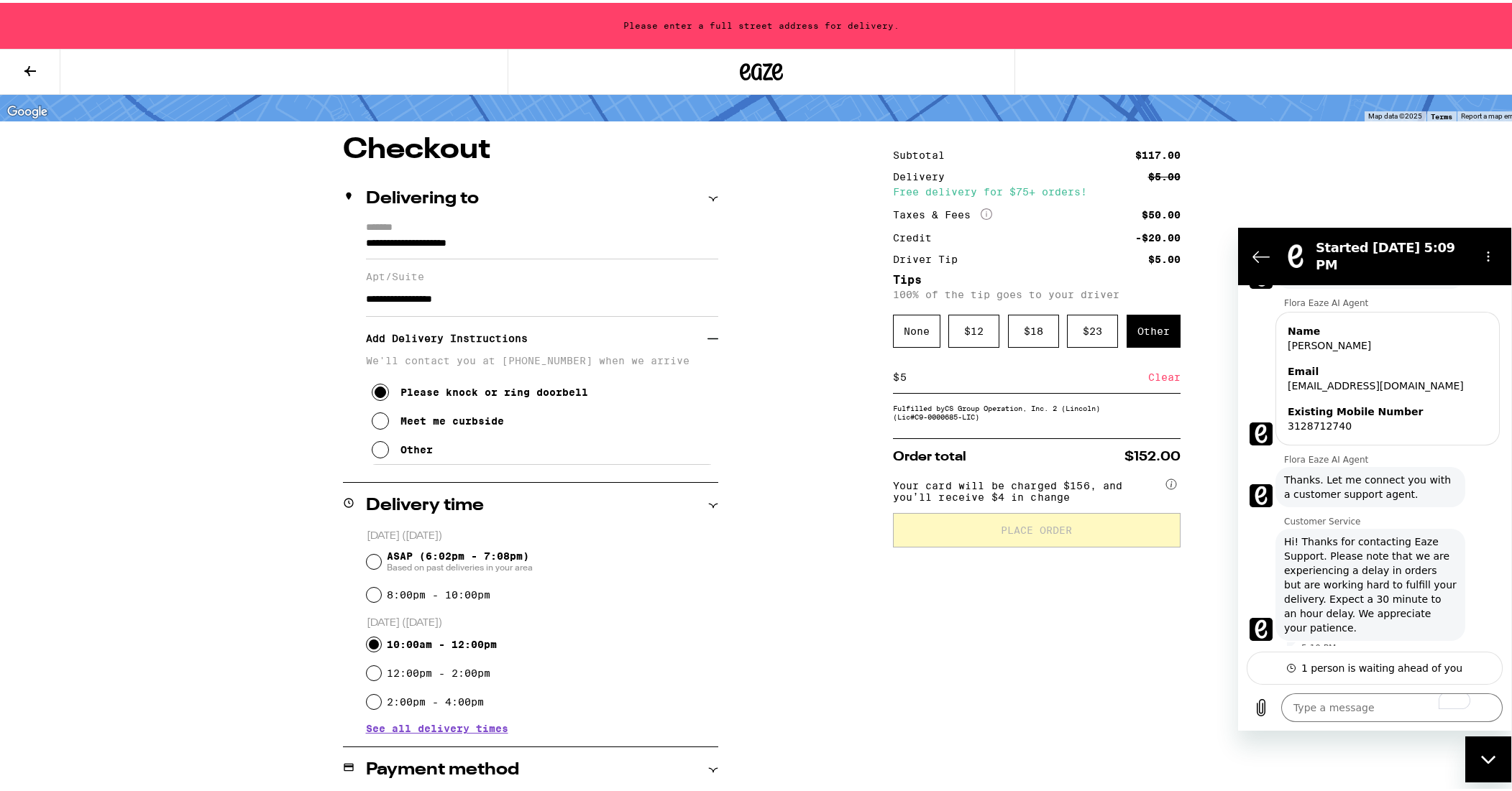
scroll to position [82, 0]
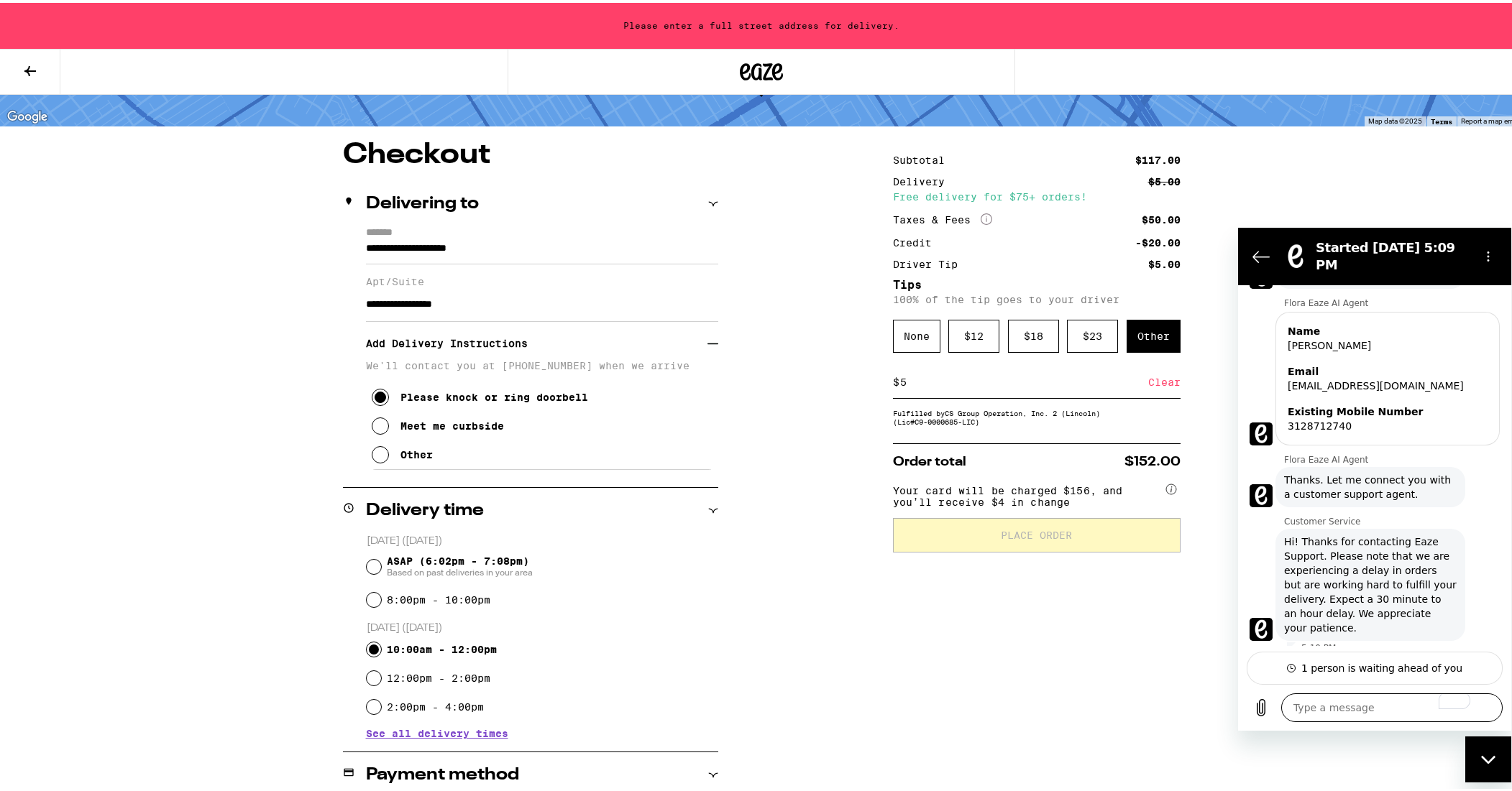
click at [1318, 711] on textarea "To enrich screen reader interactions, please activate Accessibility in Grammarl…" at bounding box center [1392, 708] width 221 height 29
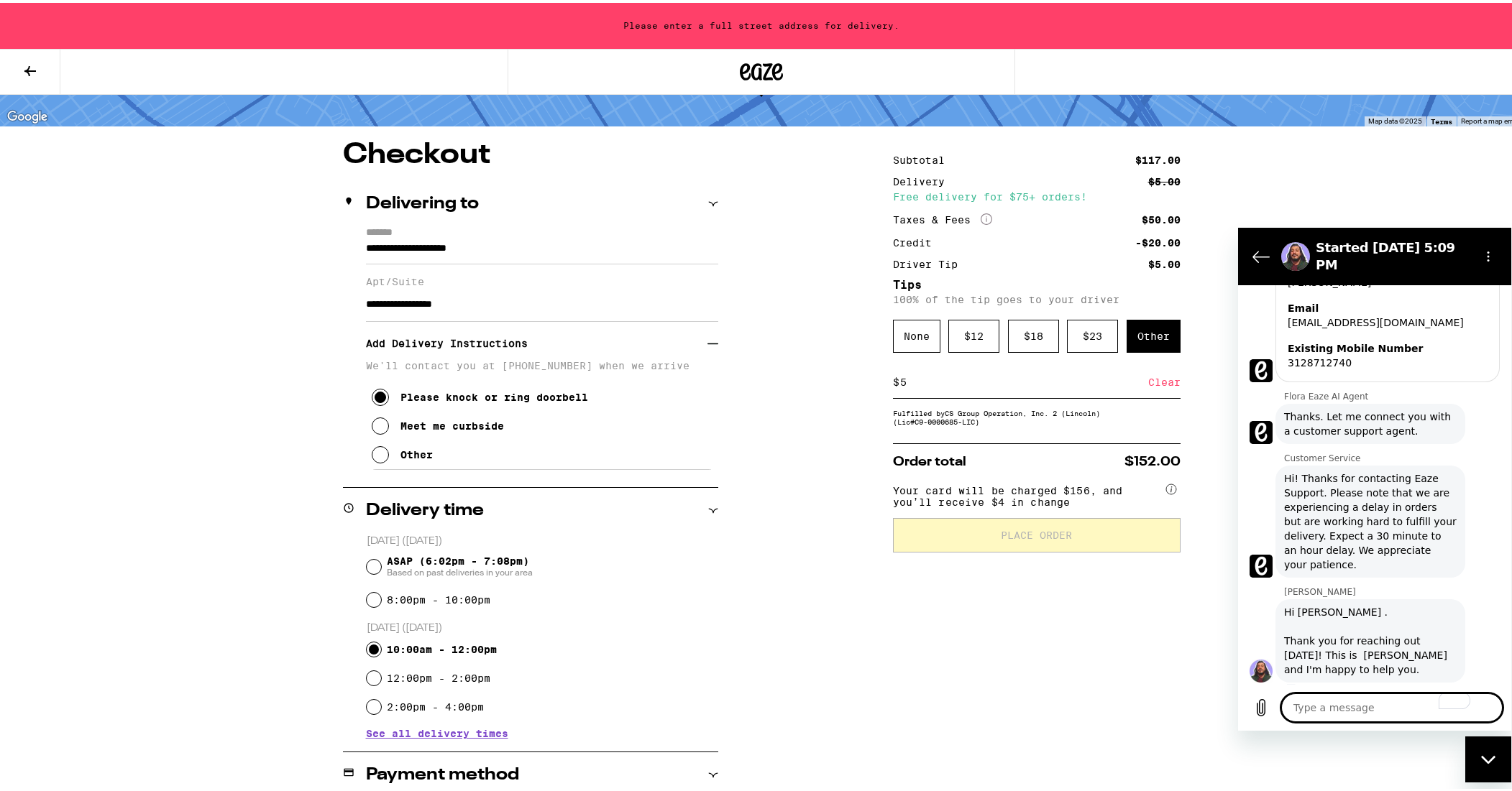
scroll to position [241, 0]
click at [1324, 699] on textarea "To enrich screen reader interactions, please activate Accessibility in Grammarl…" at bounding box center [1392, 708] width 221 height 29
type textarea "x"
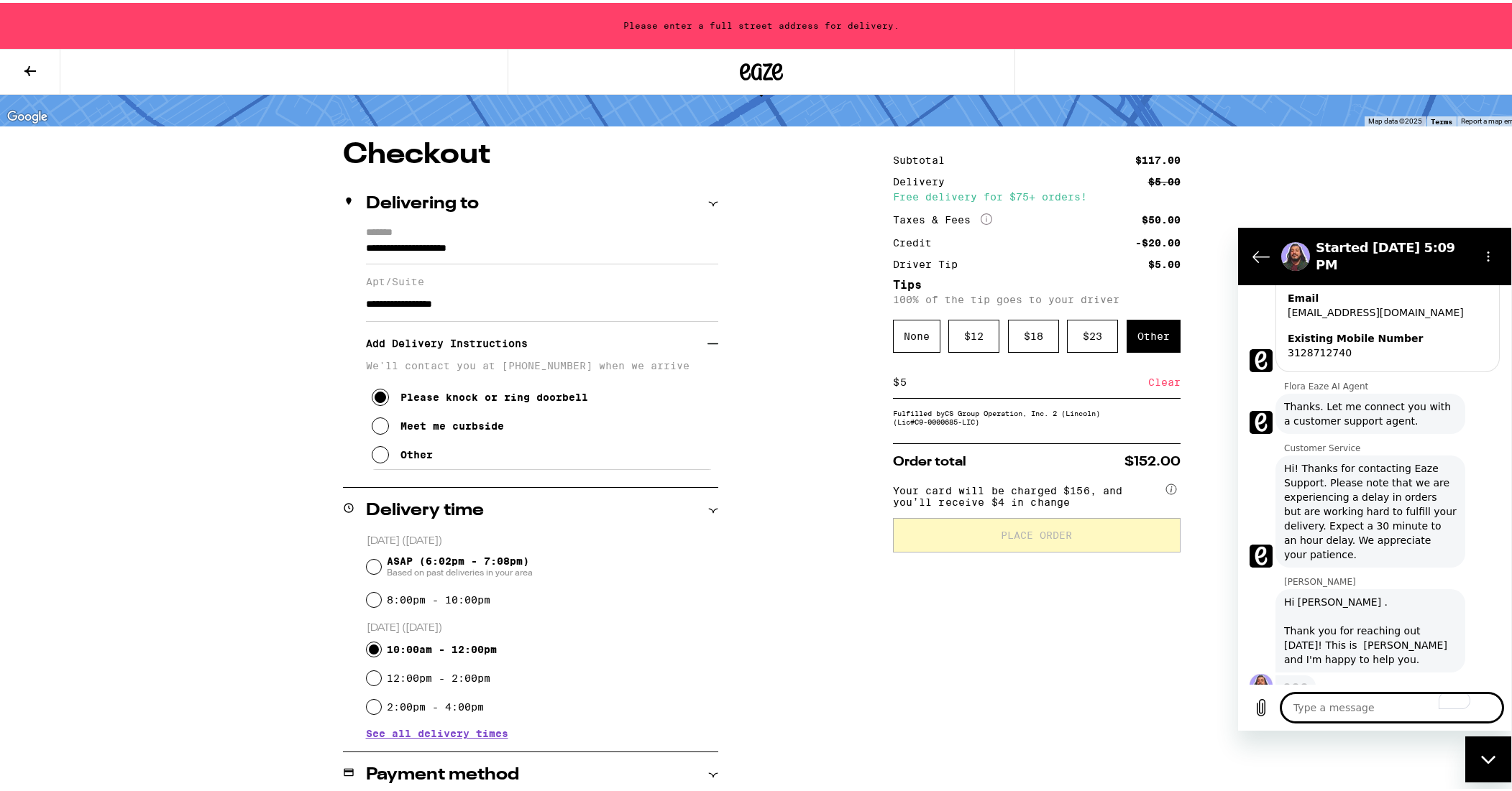
type textarea "H"
type textarea "x"
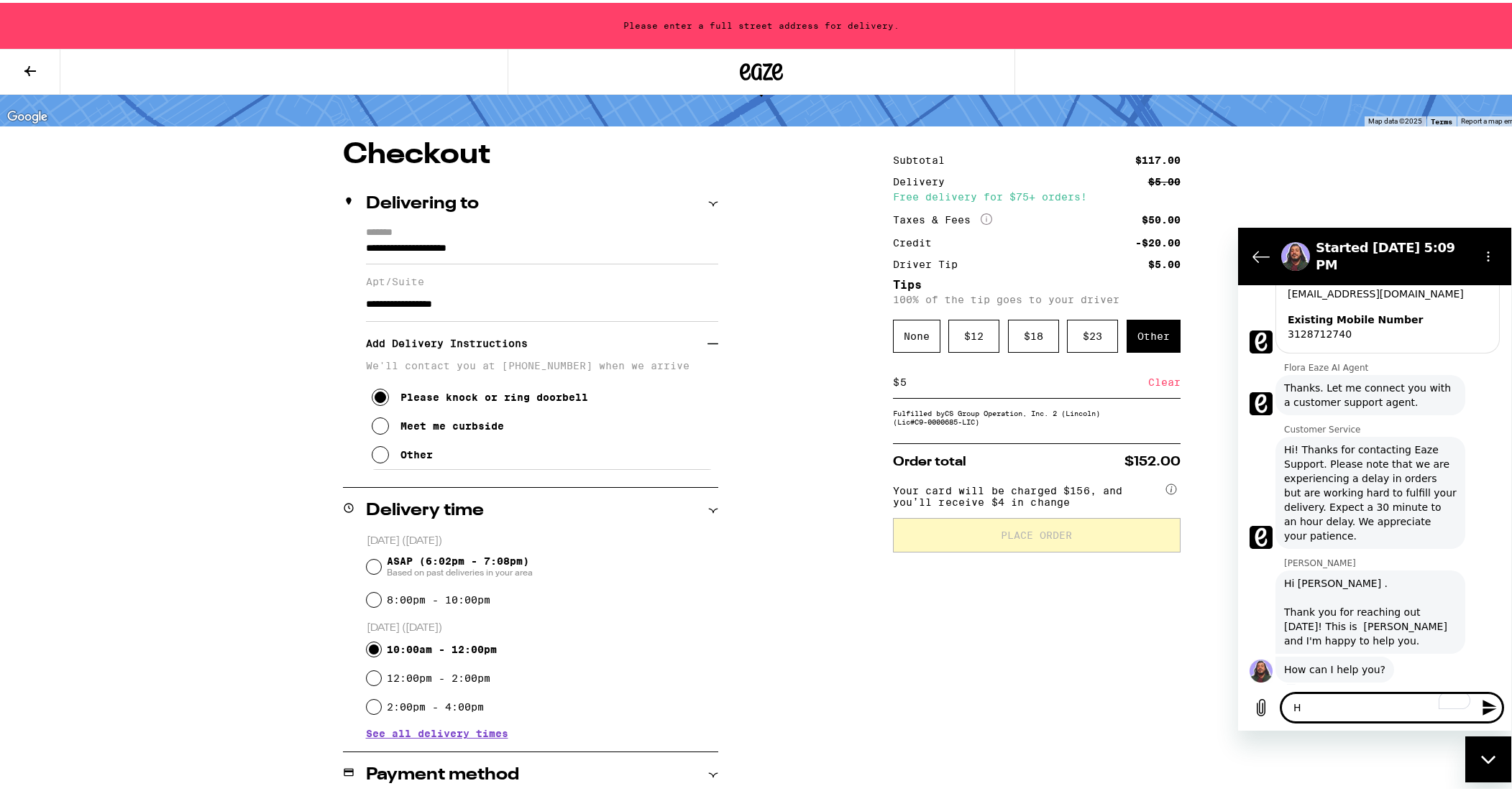
type textarea "He"
type textarea "x"
type textarea "Hey"
type textarea "x"
type textarea "Hey"
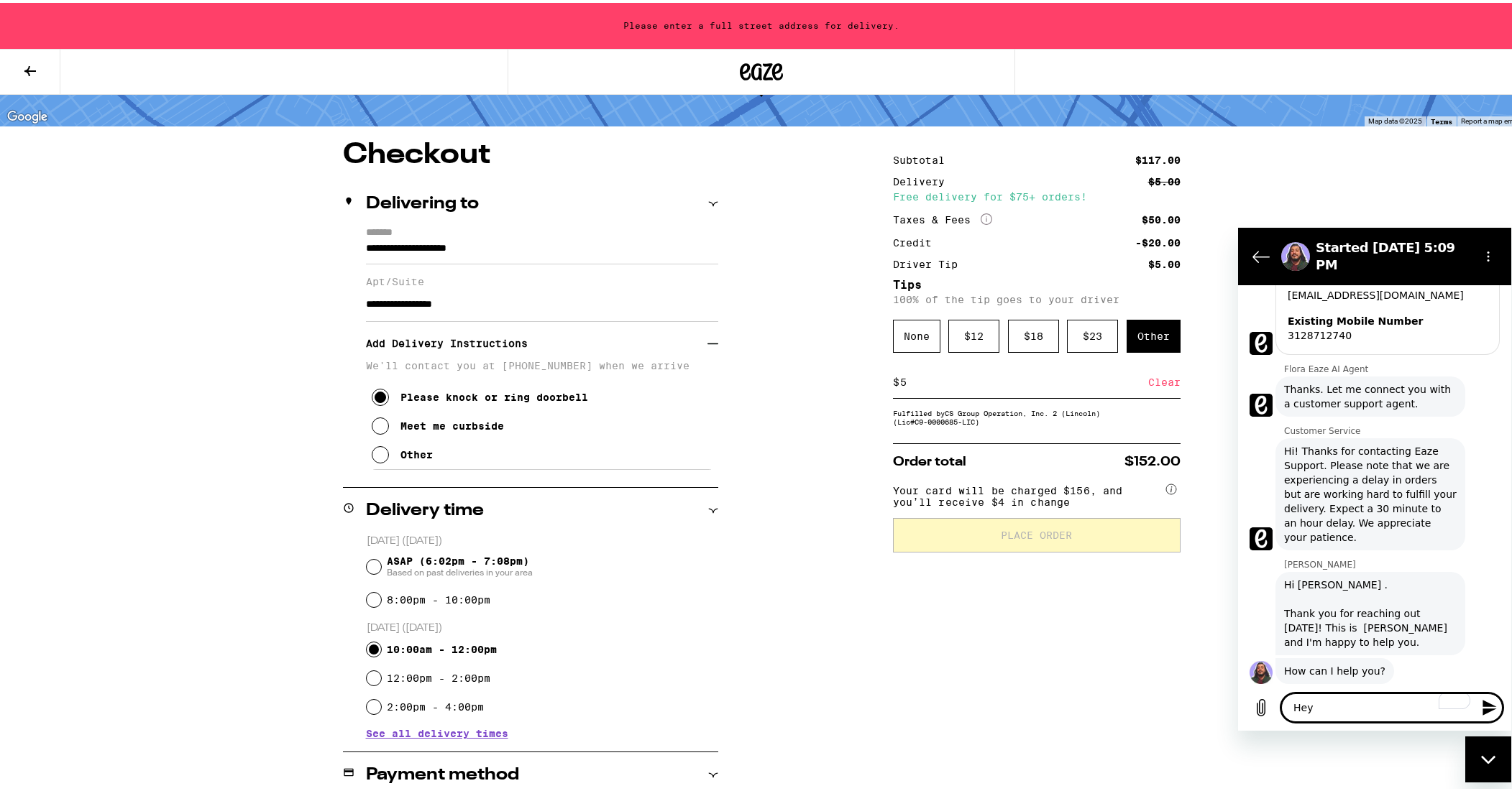
type textarea "x"
type textarea "Hey i"
type textarea "x"
type textarea "Hey it"
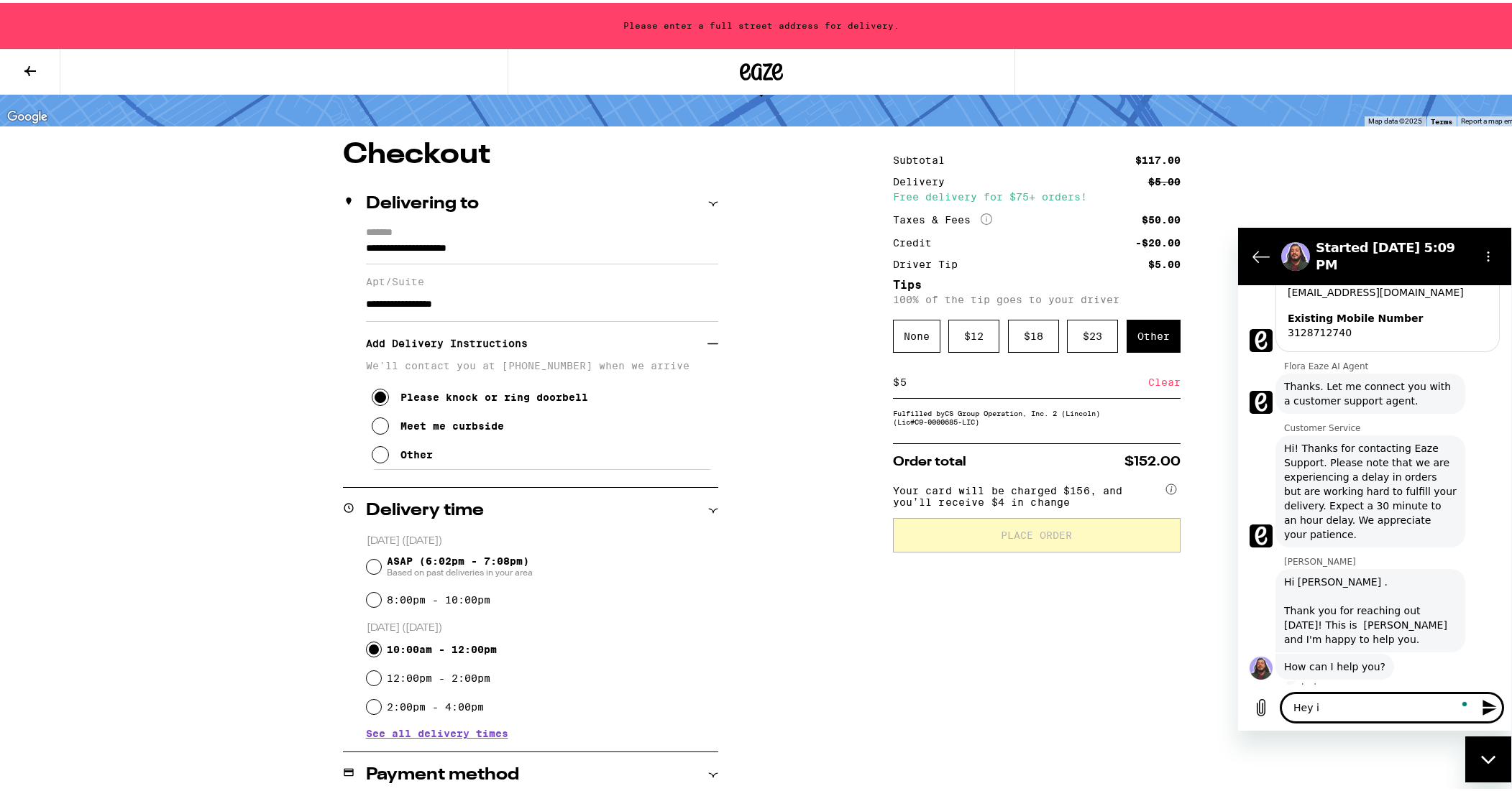
type textarea "x"
type textarea "Hey it'"
type textarea "x"
type textarea "Hey it's"
type textarea "x"
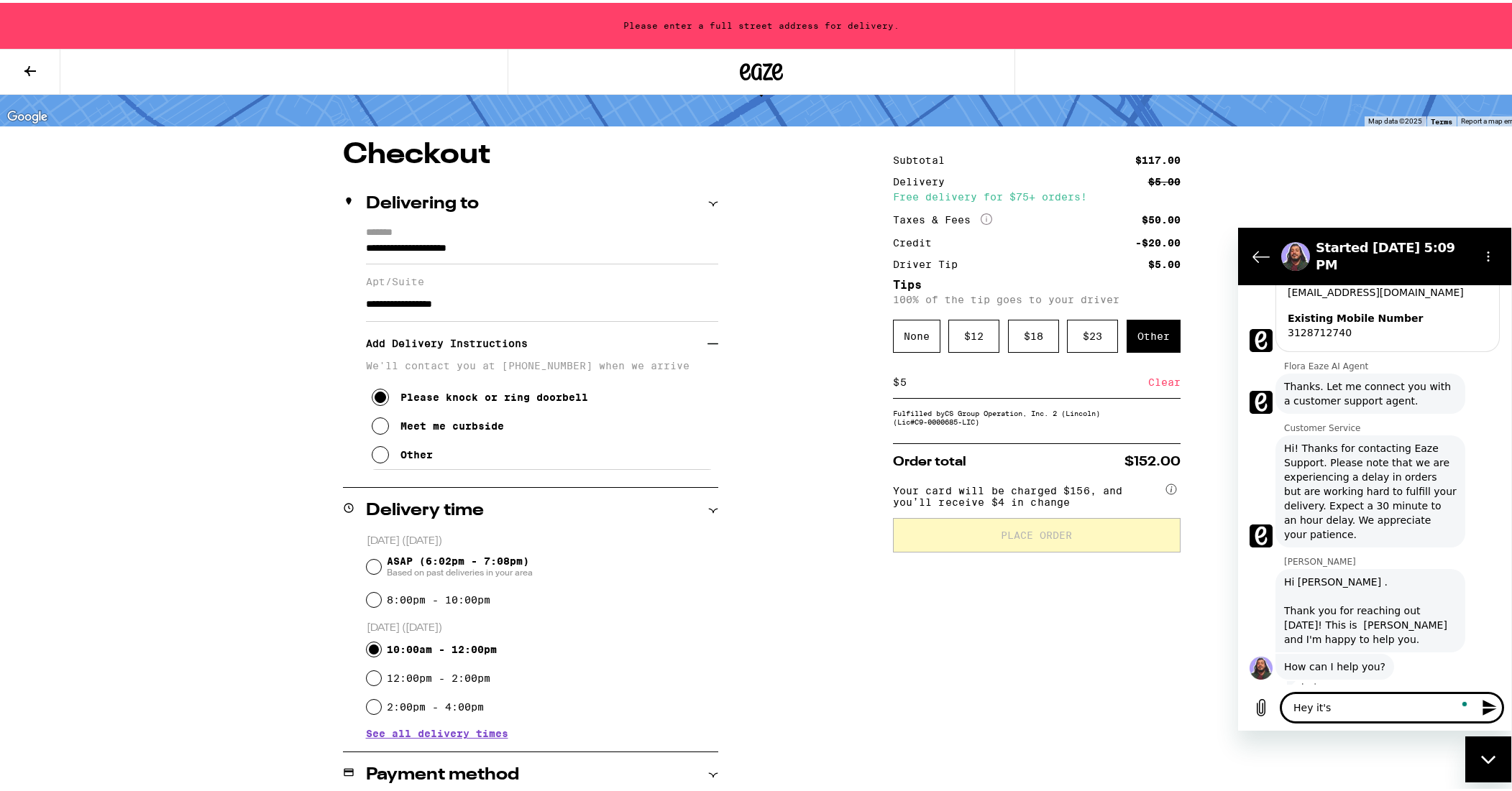
type textarea "Hey it's"
type textarea "x"
type textarea "Hey it's m"
type textarea "x"
type textarea "Hey it's me"
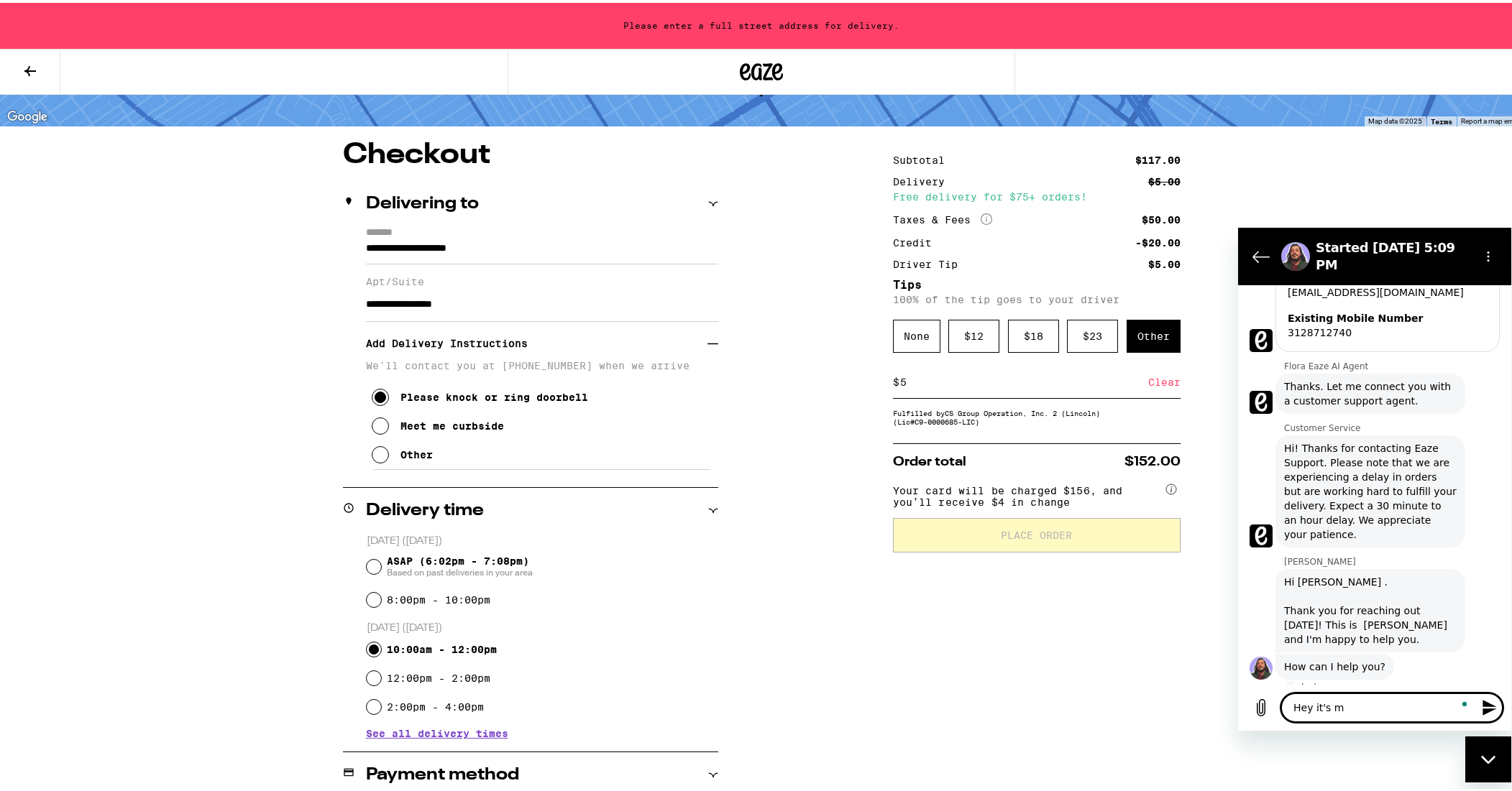
type textarea "x"
type textarea "Hey it's me"
type textarea "x"
type textarea "Hey it's me g"
type textarea "x"
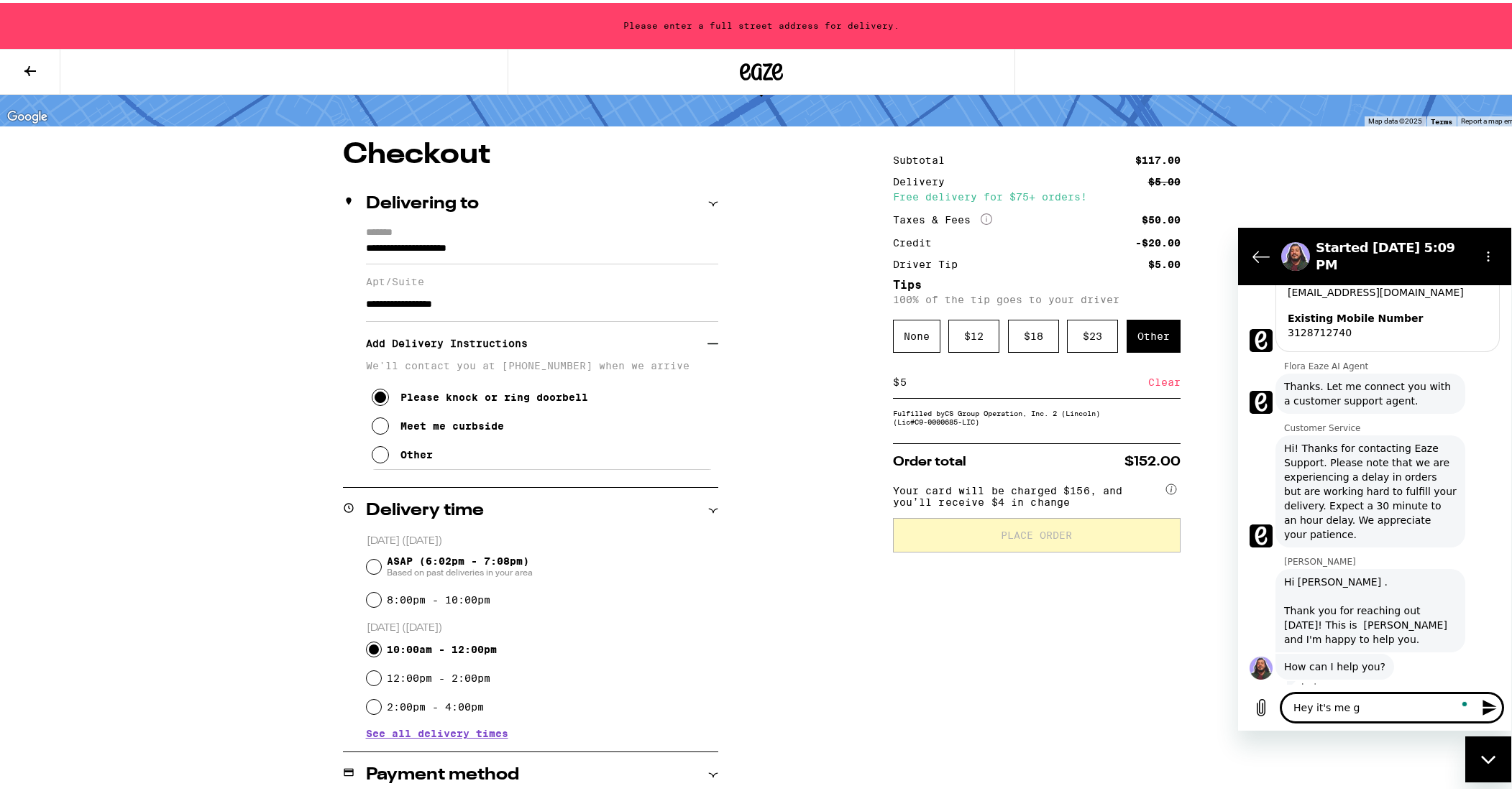
type textarea "Hey it's me ga"
type textarea "x"
type textarea "Hey it's me gai"
type textarea "x"
type textarea "Hey it's me gain"
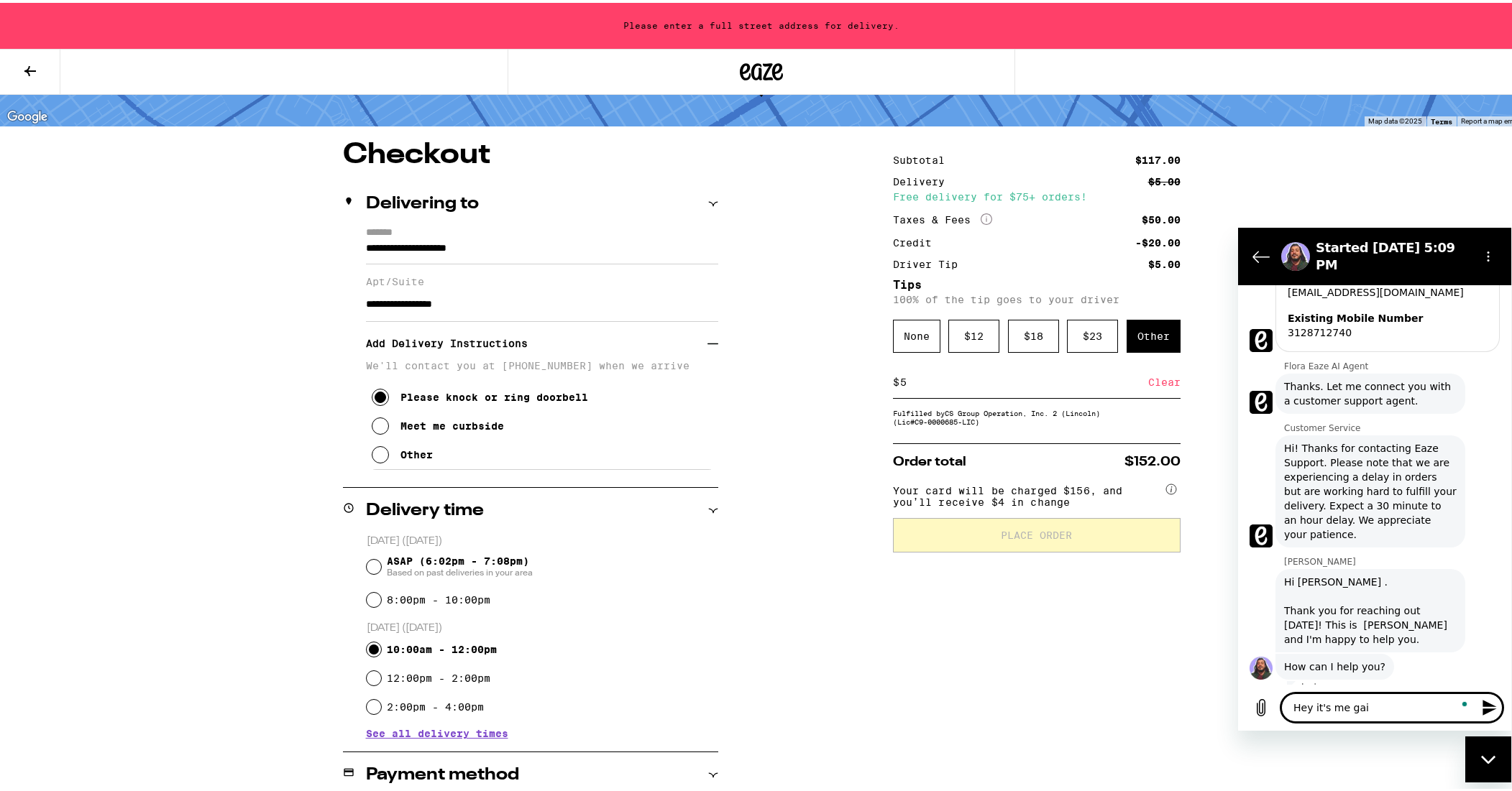
type textarea "x"
type textarea "Hey it's me gain"
type textarea "x"
type textarea "Hey it's me gain l"
type textarea "x"
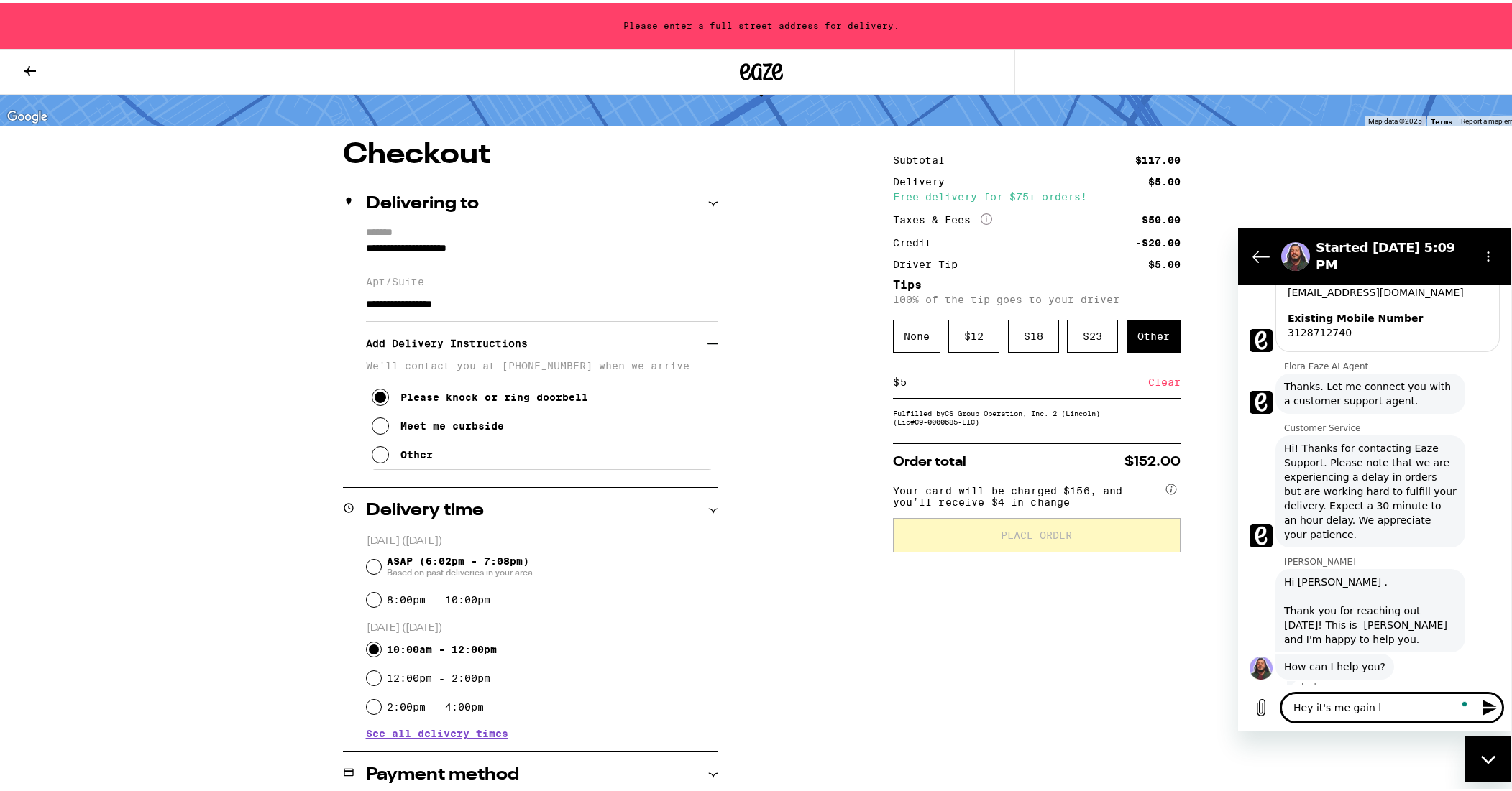
type textarea "Hey it's me gain lo"
type textarea "x"
type textarea "Hey it's me gain l"
type textarea "x"
type textarea "Hey it's me gain"
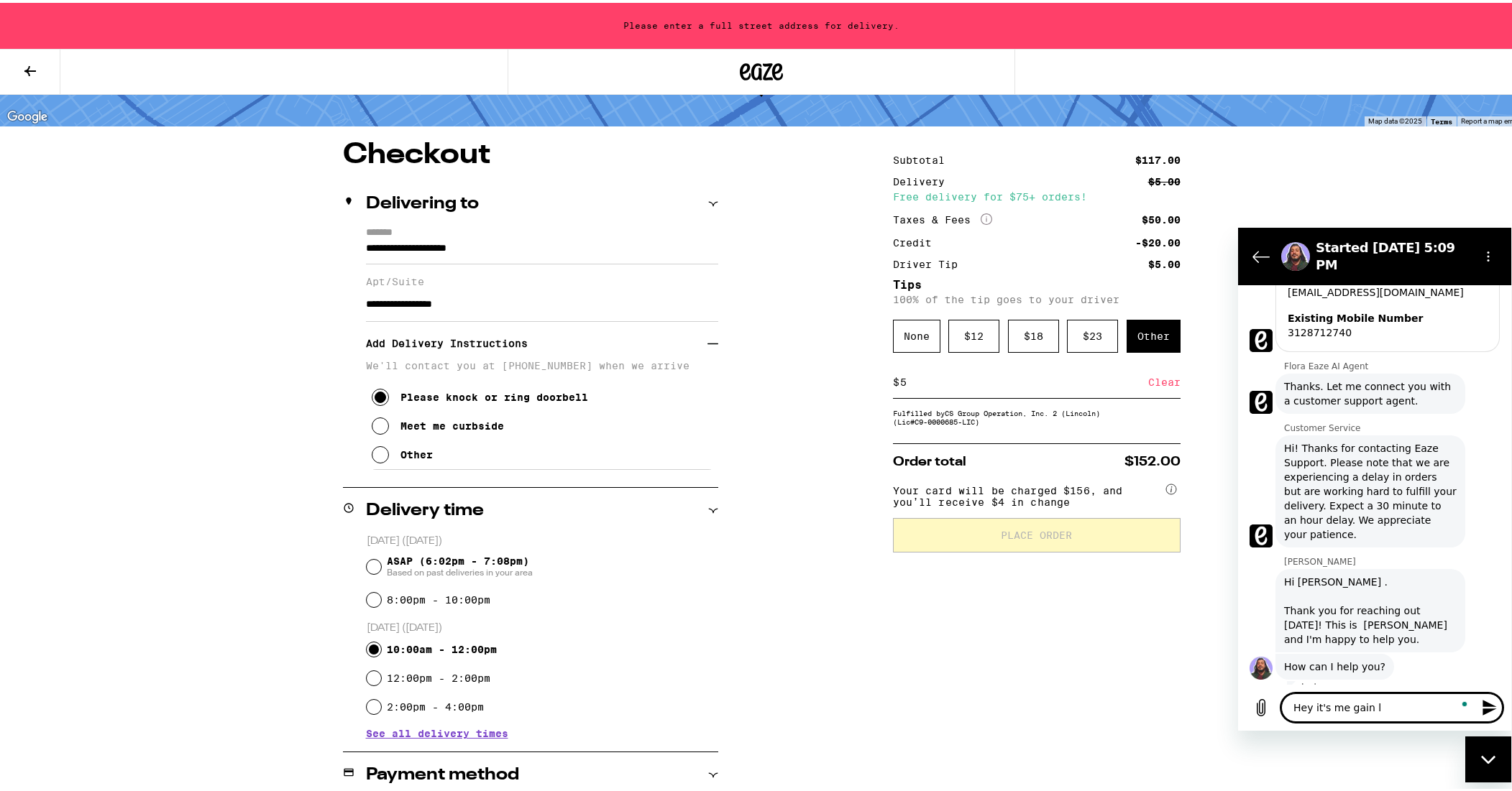
type textarea "x"
type textarea "Hey it's me gain"
type textarea "x"
type textarea "Hey it's me gai"
type textarea "x"
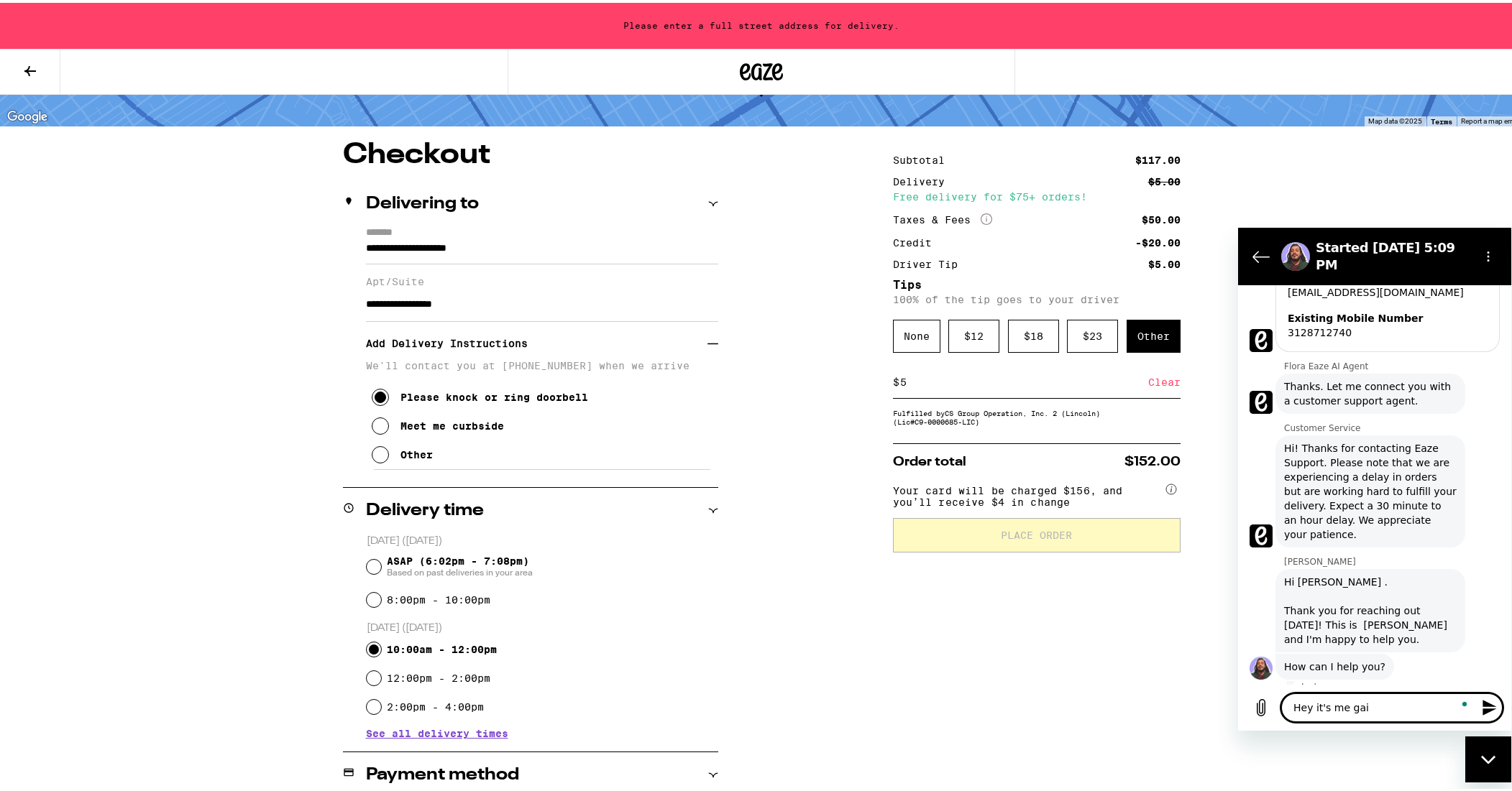
type textarea "Hey it's me ga"
type textarea "x"
type textarea "Hey it's me g"
type textarea "x"
type textarea "Hey it's me"
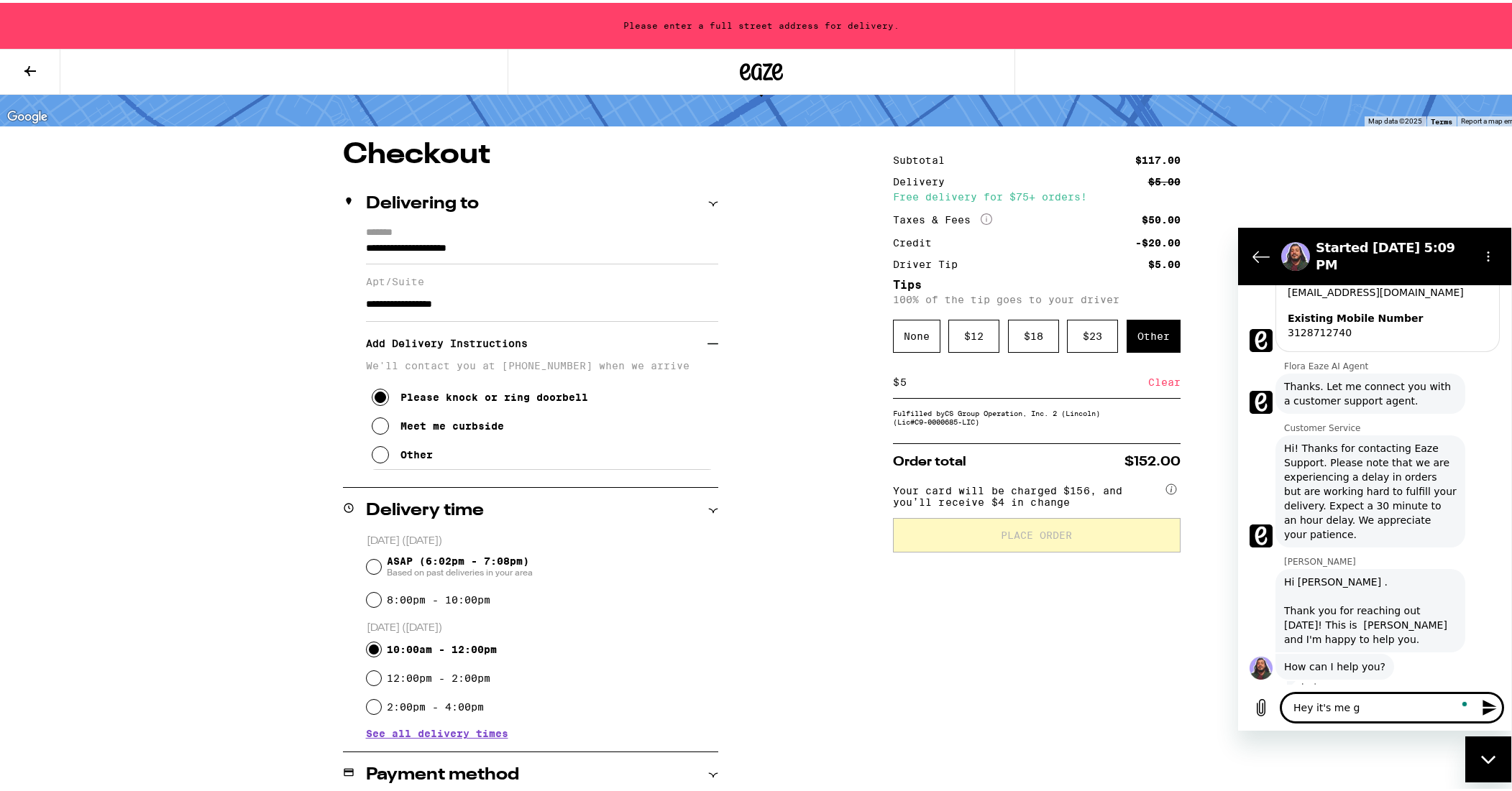
type textarea "x"
type textarea "Hey it's me a"
type textarea "x"
type textarea "Hey it's me af"
type textarea "x"
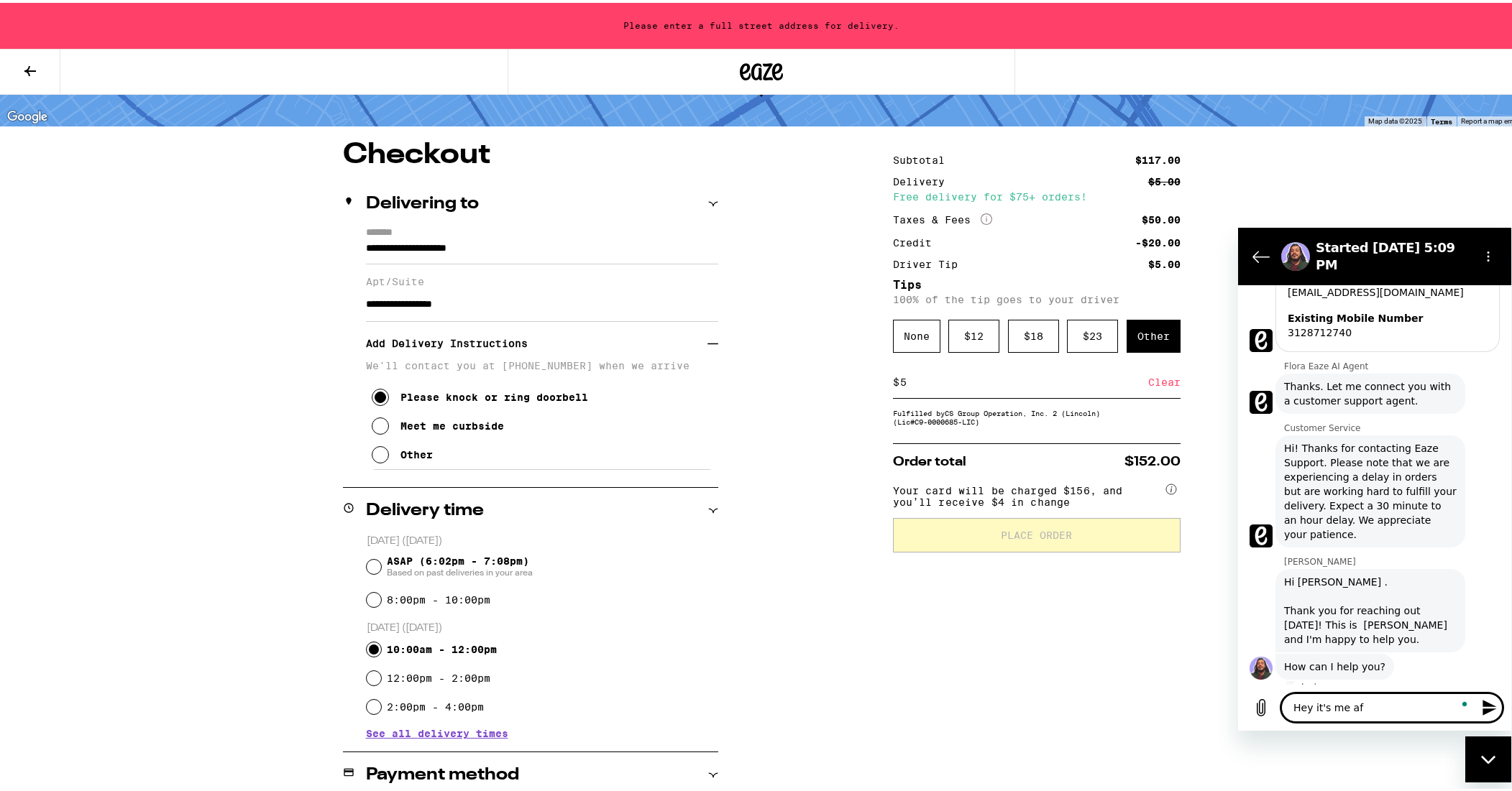
type textarea "Hey it's me afa"
type textarea "x"
type textarea "Hey it's me afai"
type textarea "x"
type textarea "Hey it's me afain"
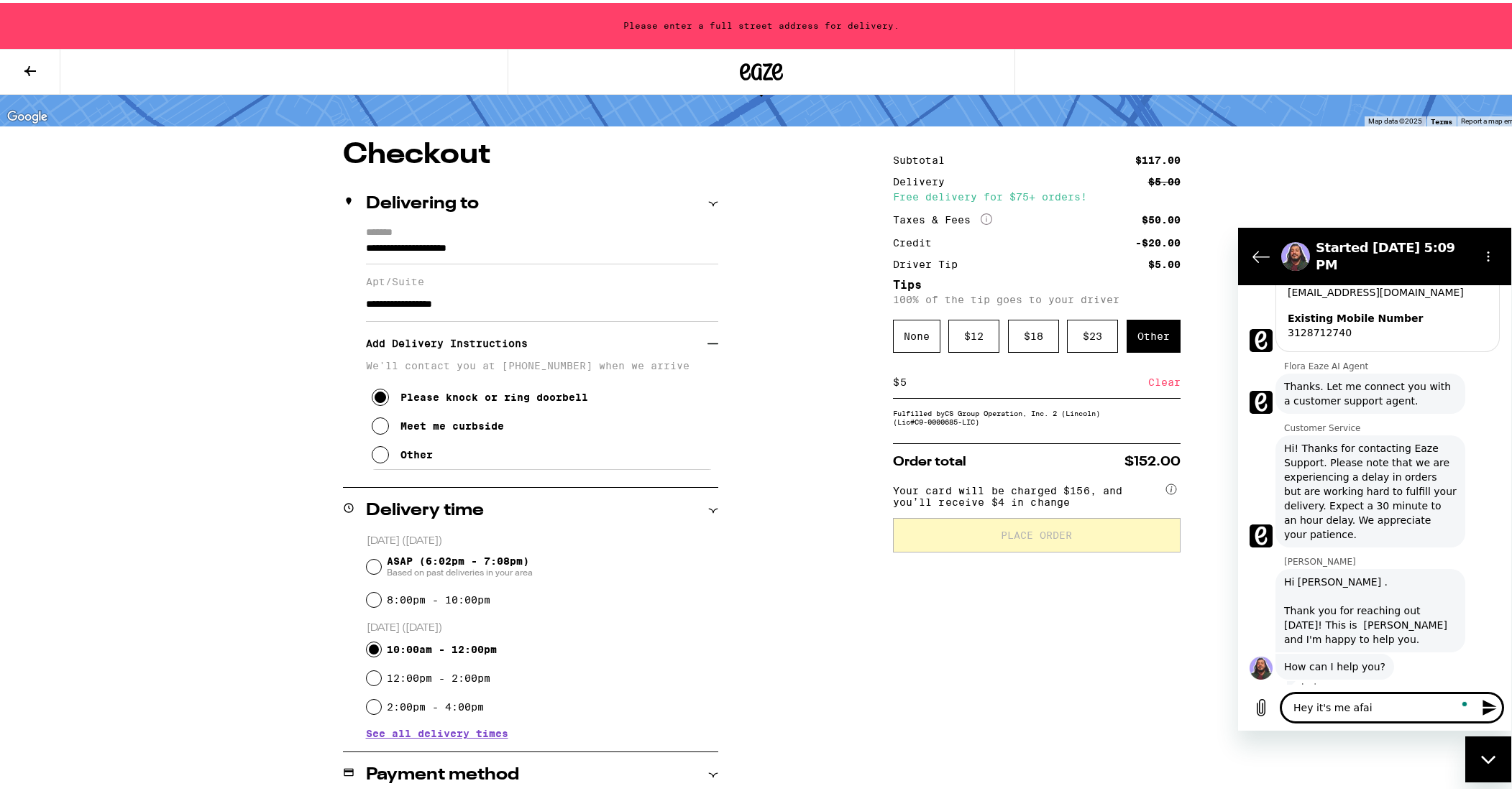
type textarea "x"
type textarea "Hey it's me afai"
type textarea "x"
type textarea "Hey it's me afa"
type textarea "x"
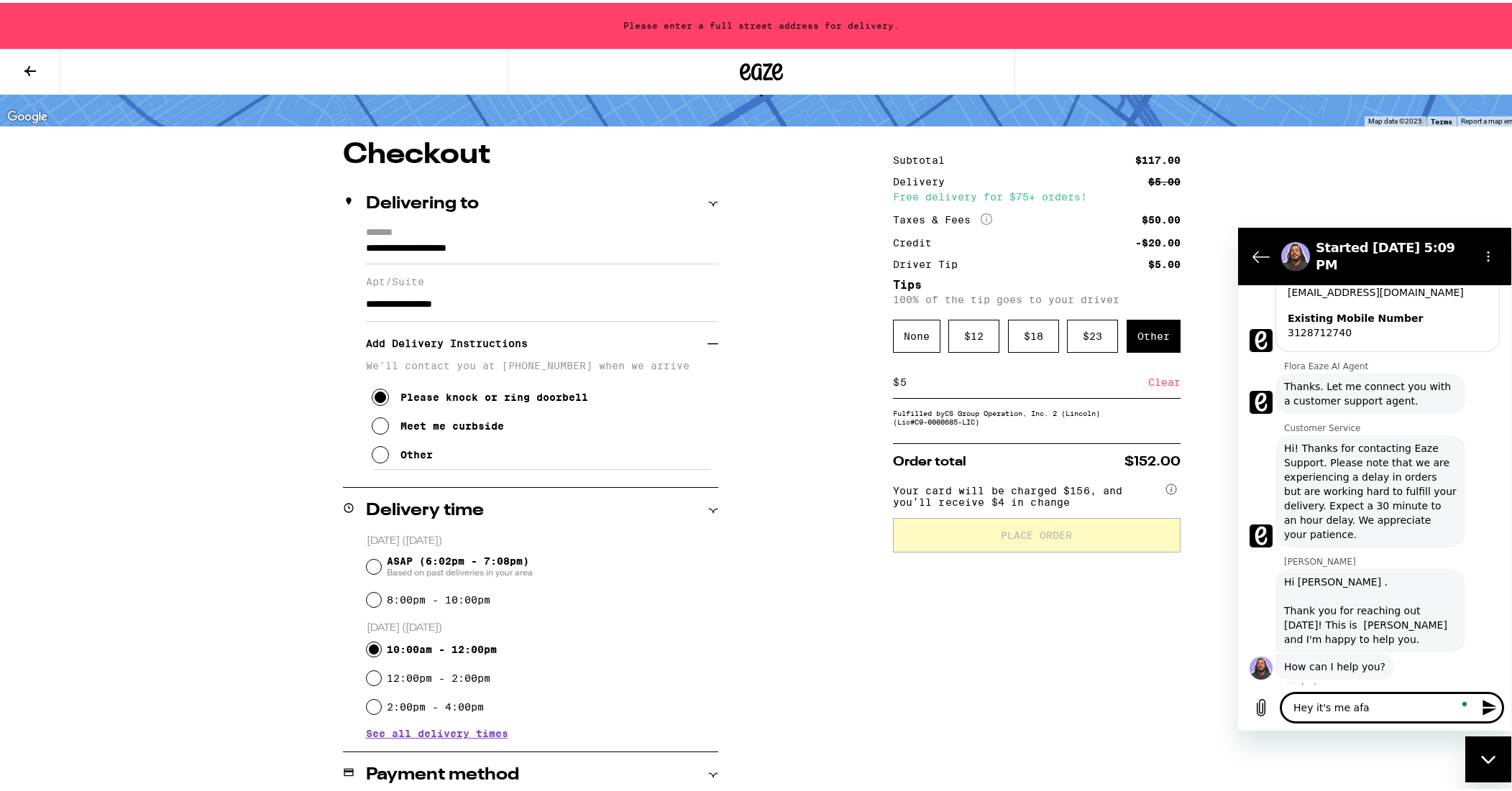
type textarea "Hey it's me af"
type textarea "x"
type textarea "Hey it's me a"
type textarea "x"
type textarea "Hey it's me ag"
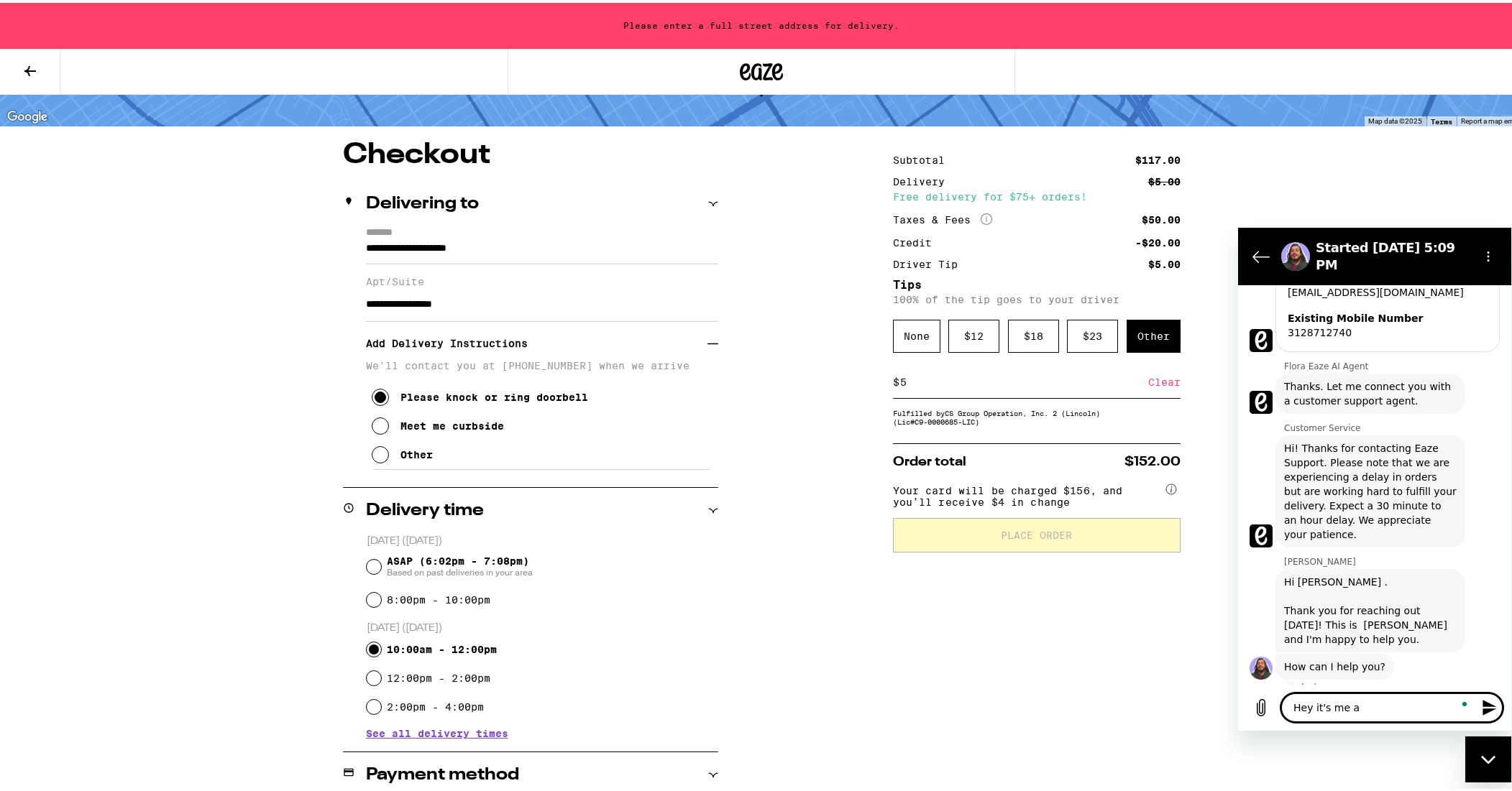
type textarea "x"
type textarea "Hey it's me aga"
type textarea "x"
type textarea "Hey it's me agai"
type textarea "x"
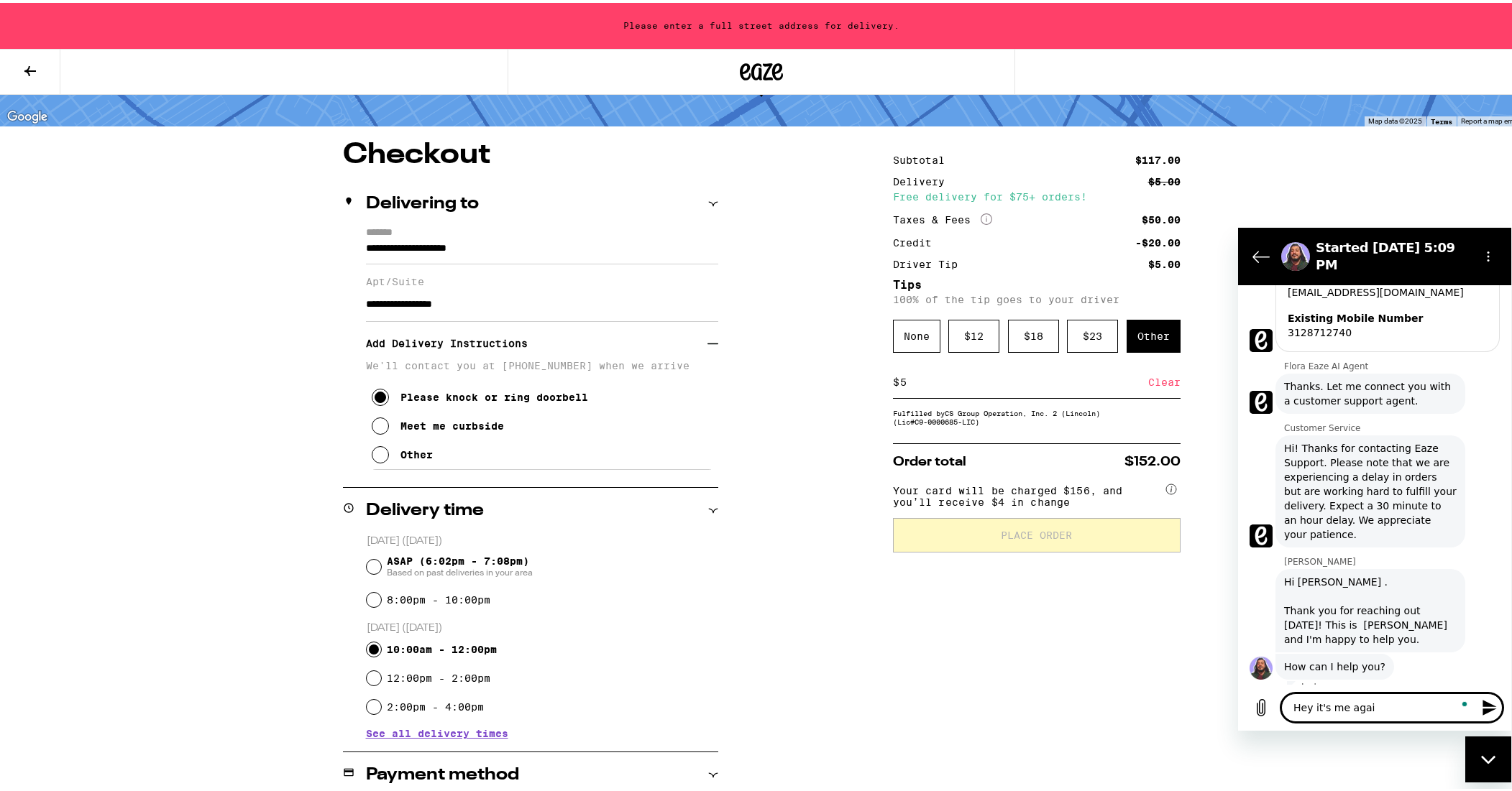
type textarea "Hey it's me again"
type textarea "x"
type textarea "Hey it's me again"
type textarea "x"
type textarea "Hey it's me again l"
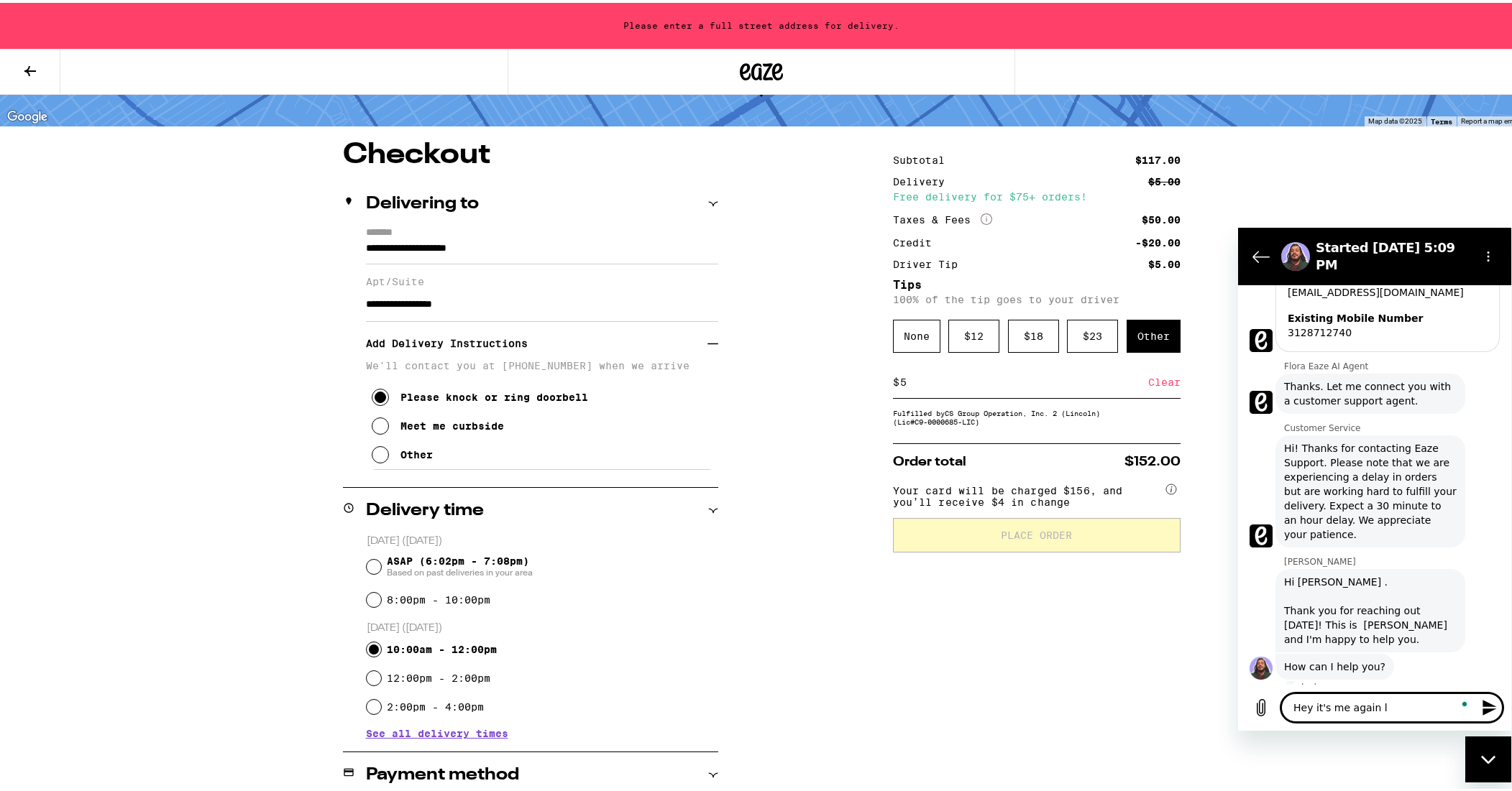
type textarea "x"
type textarea "Hey it's me again lo"
type textarea "x"
type textarea "Hey it's me again lol"
type textarea "x"
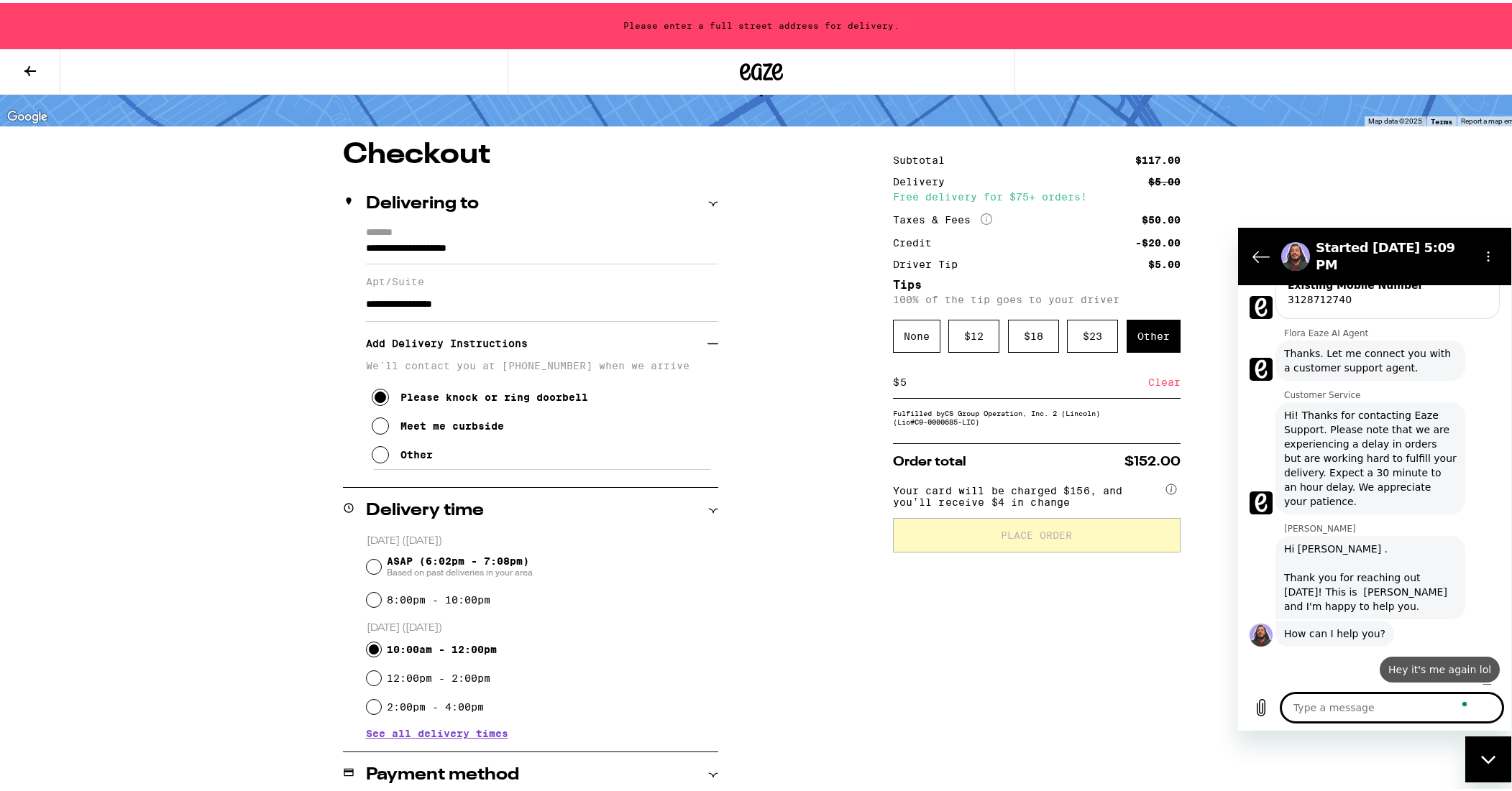
type textarea "x"
type textarea "F"
type textarea "x"
type textarea "Fo"
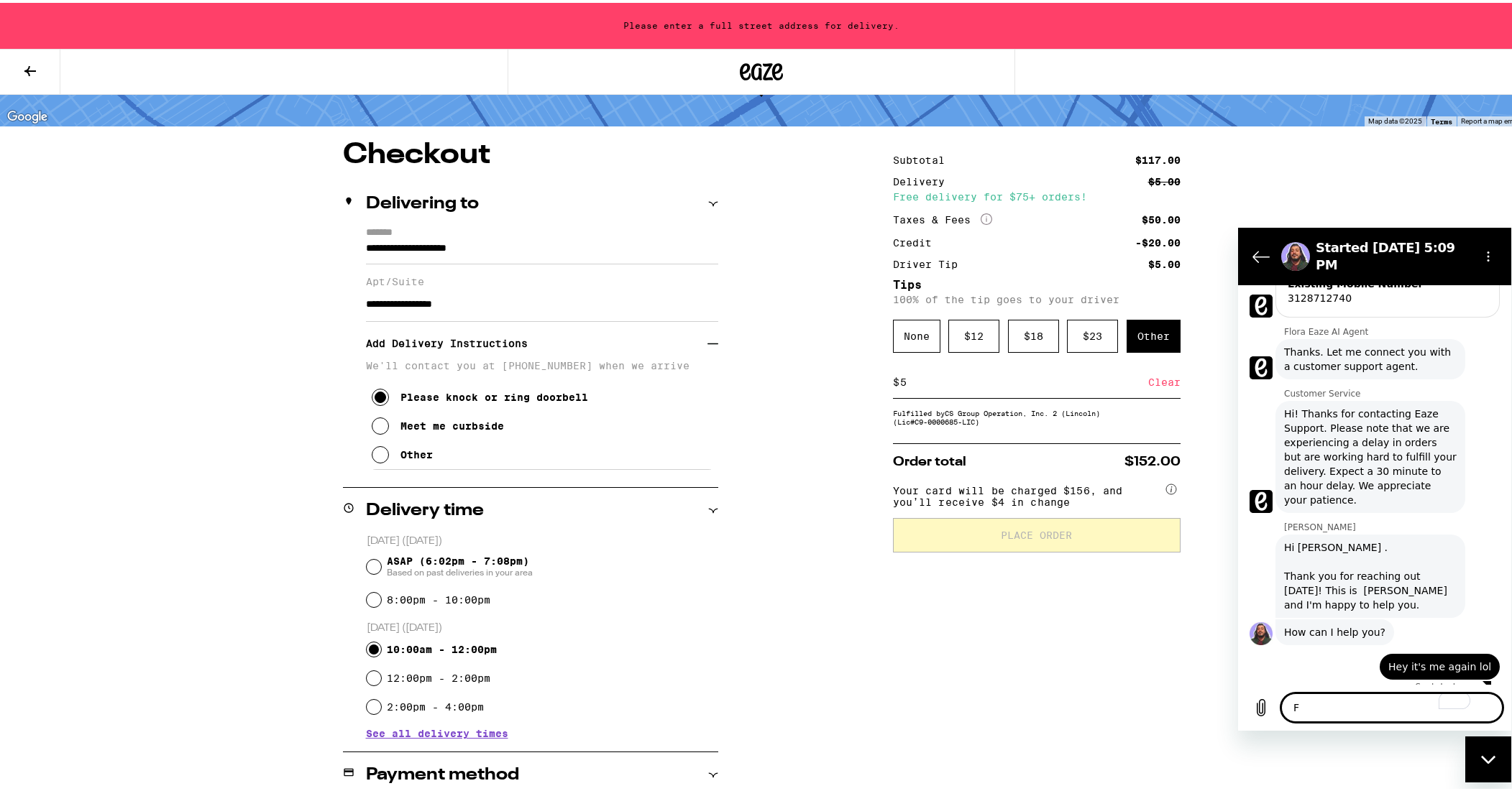
type textarea "x"
type textarea "For"
type textarea "x"
type textarea "For"
type textarea "x"
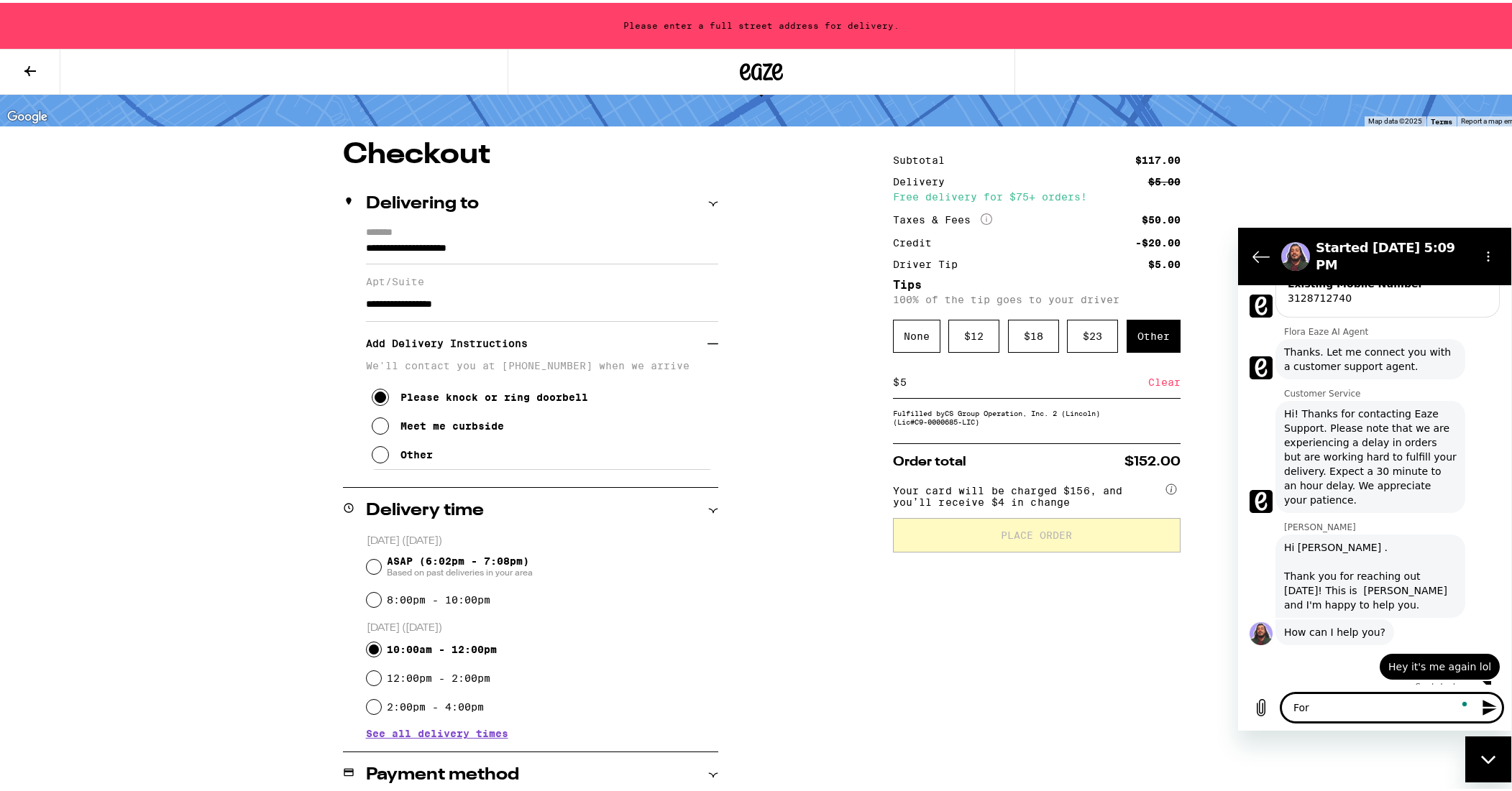
type textarea "For s"
type textarea "x"
type textarea "For so"
type textarea "x"
type textarea "For soe"
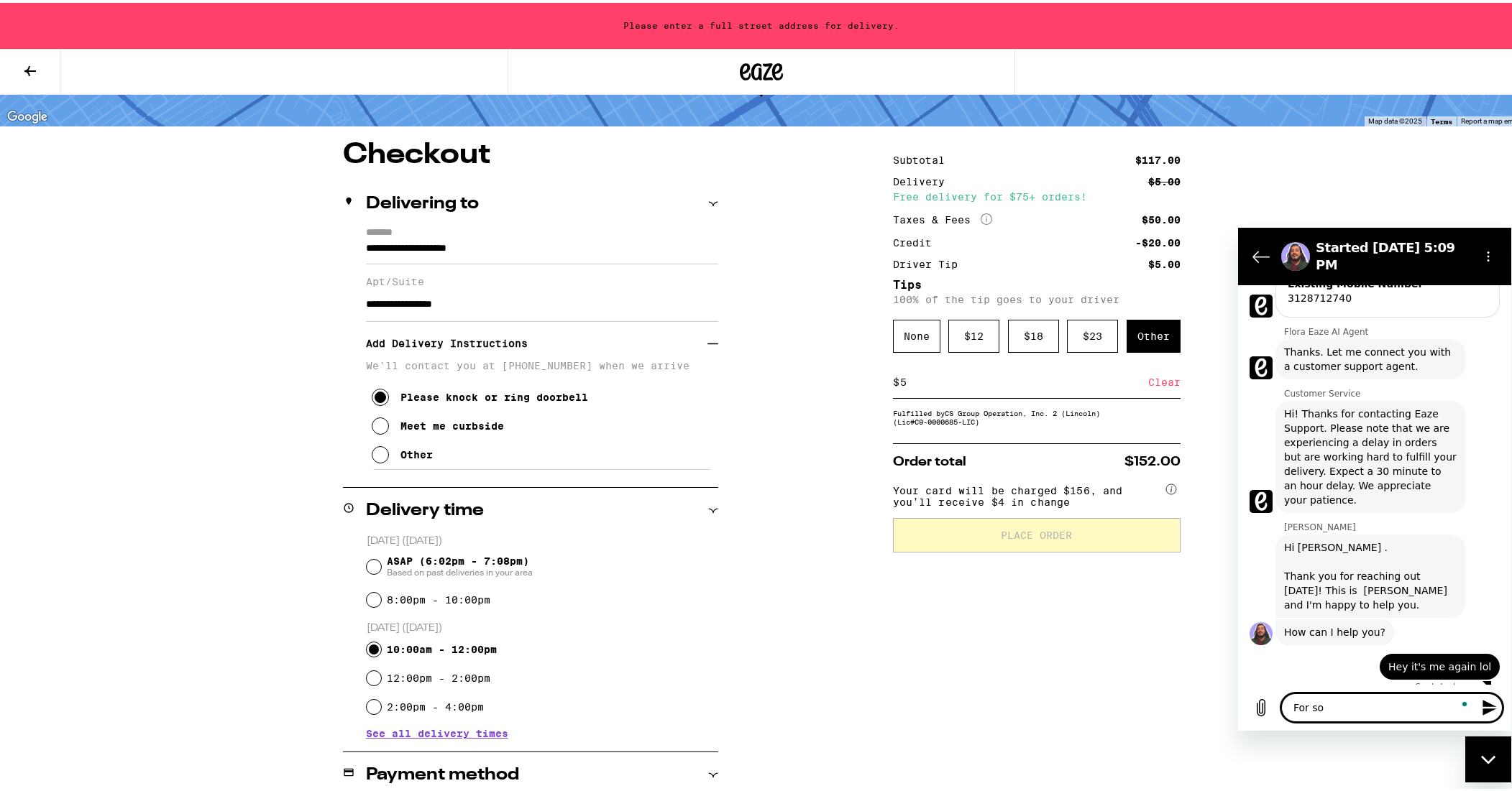
type textarea "x"
type textarea "For soem"
type textarea "x"
type textarea "For soem"
type textarea "x"
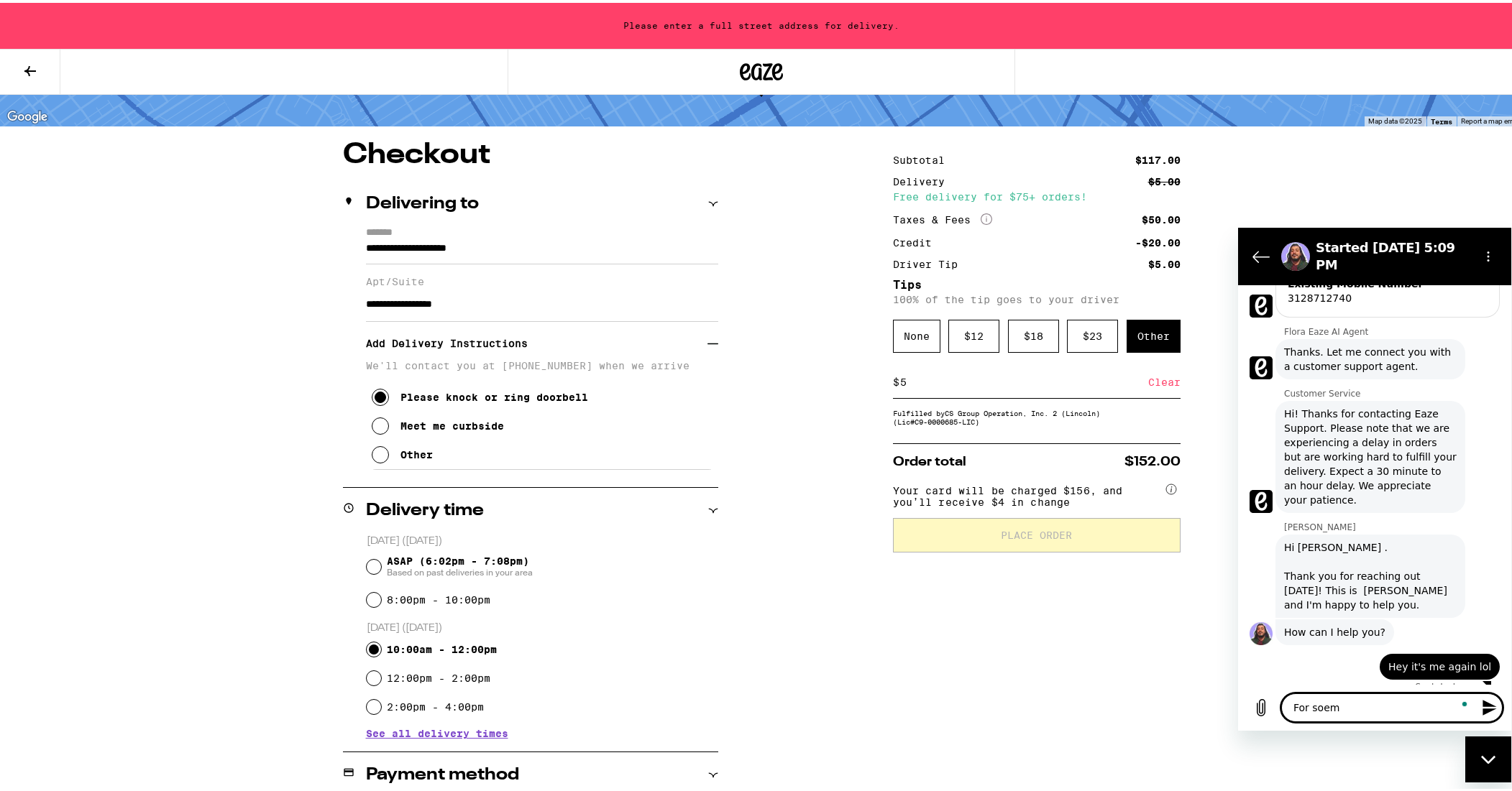
type textarea "For soem r"
type textarea "x"
type textarea "For soem re"
type textarea "x"
type textarea "For soem rea"
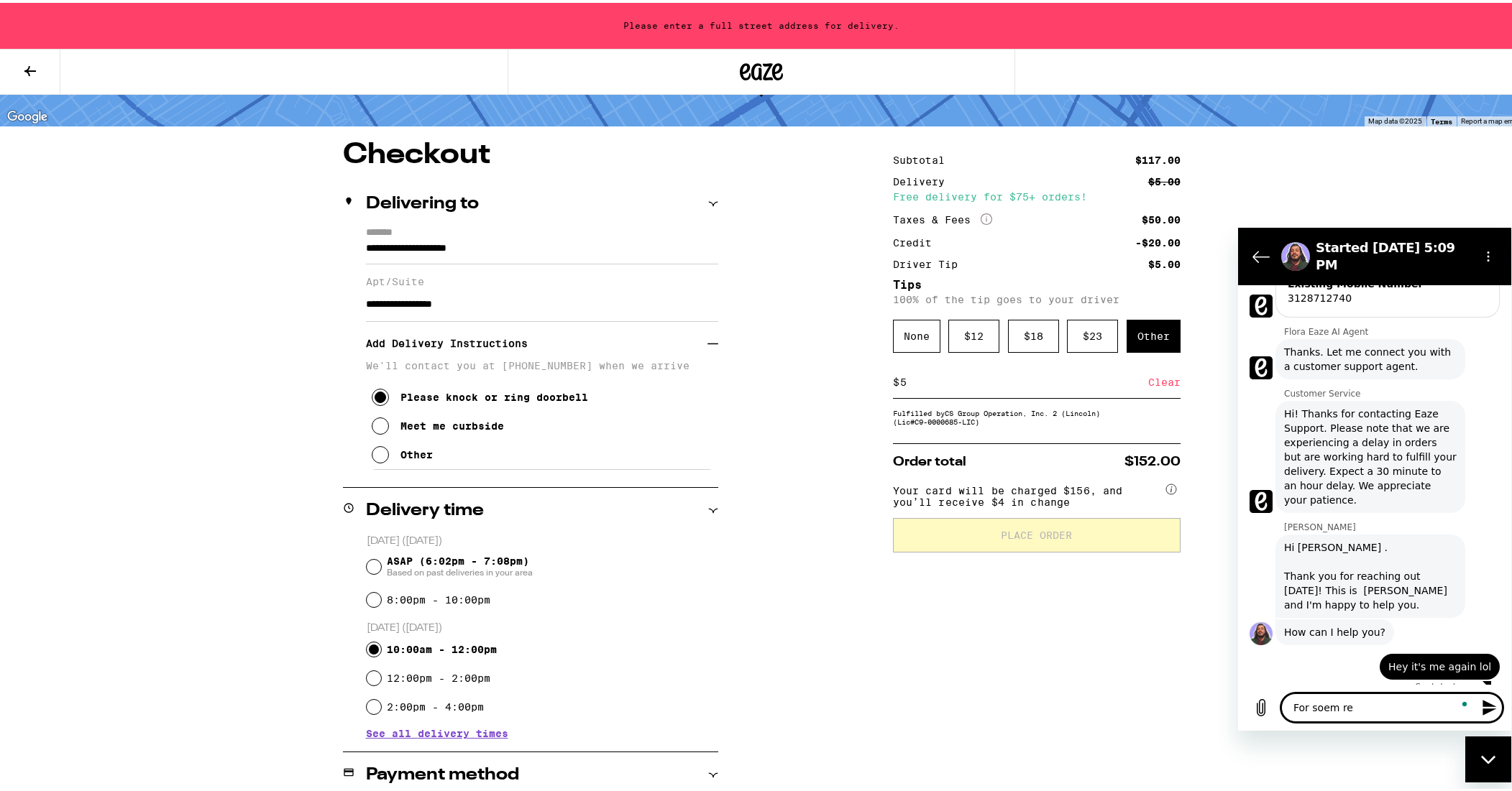
type textarea "x"
type textarea "For soem reas"
click at [1406, 712] on textarea "For some reason I can't" at bounding box center [1392, 708] width 221 height 29
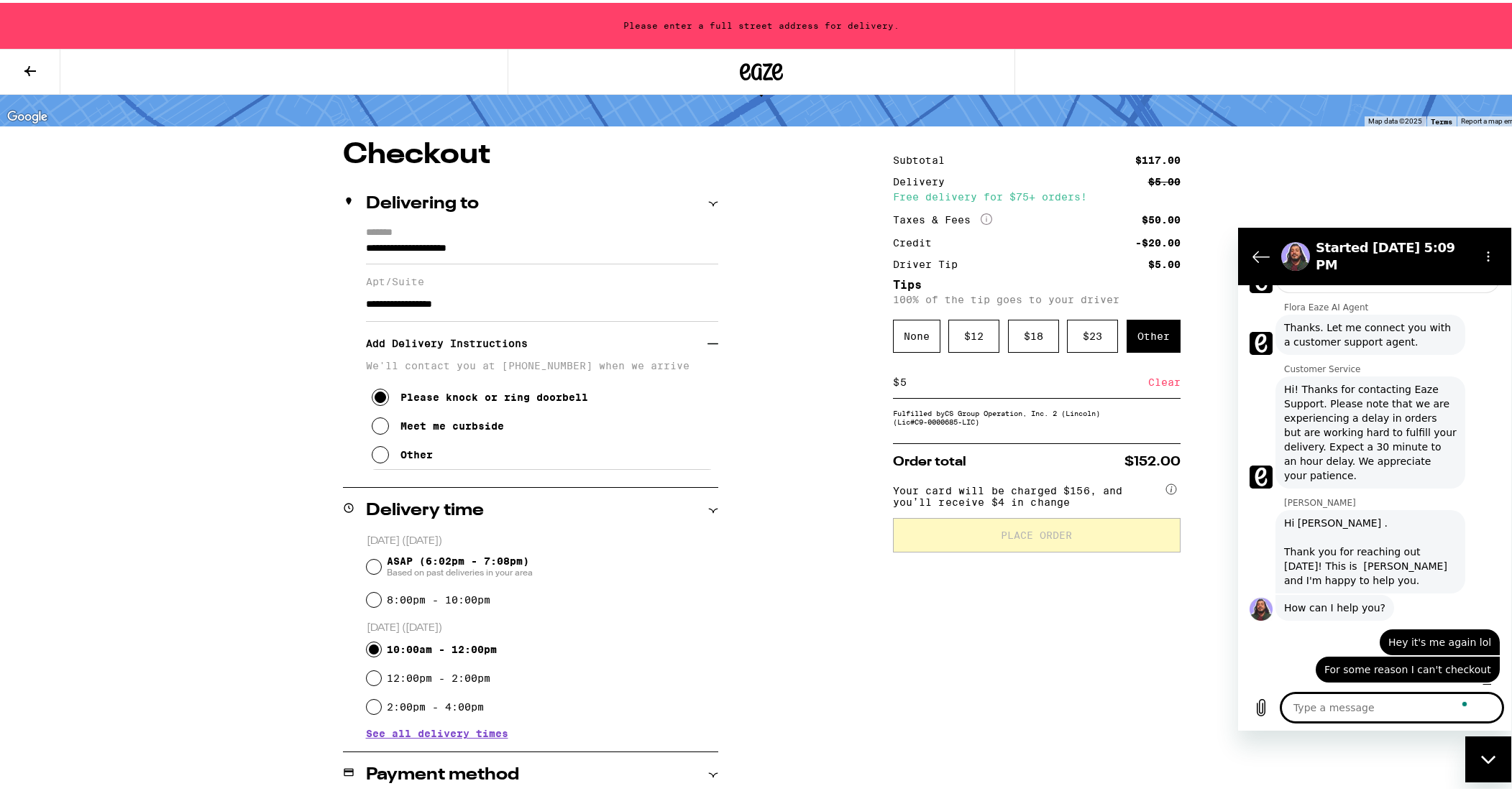
scroll to position [330, 0]
click at [1264, 710] on icon "Upload file" at bounding box center [1261, 707] width 17 height 17
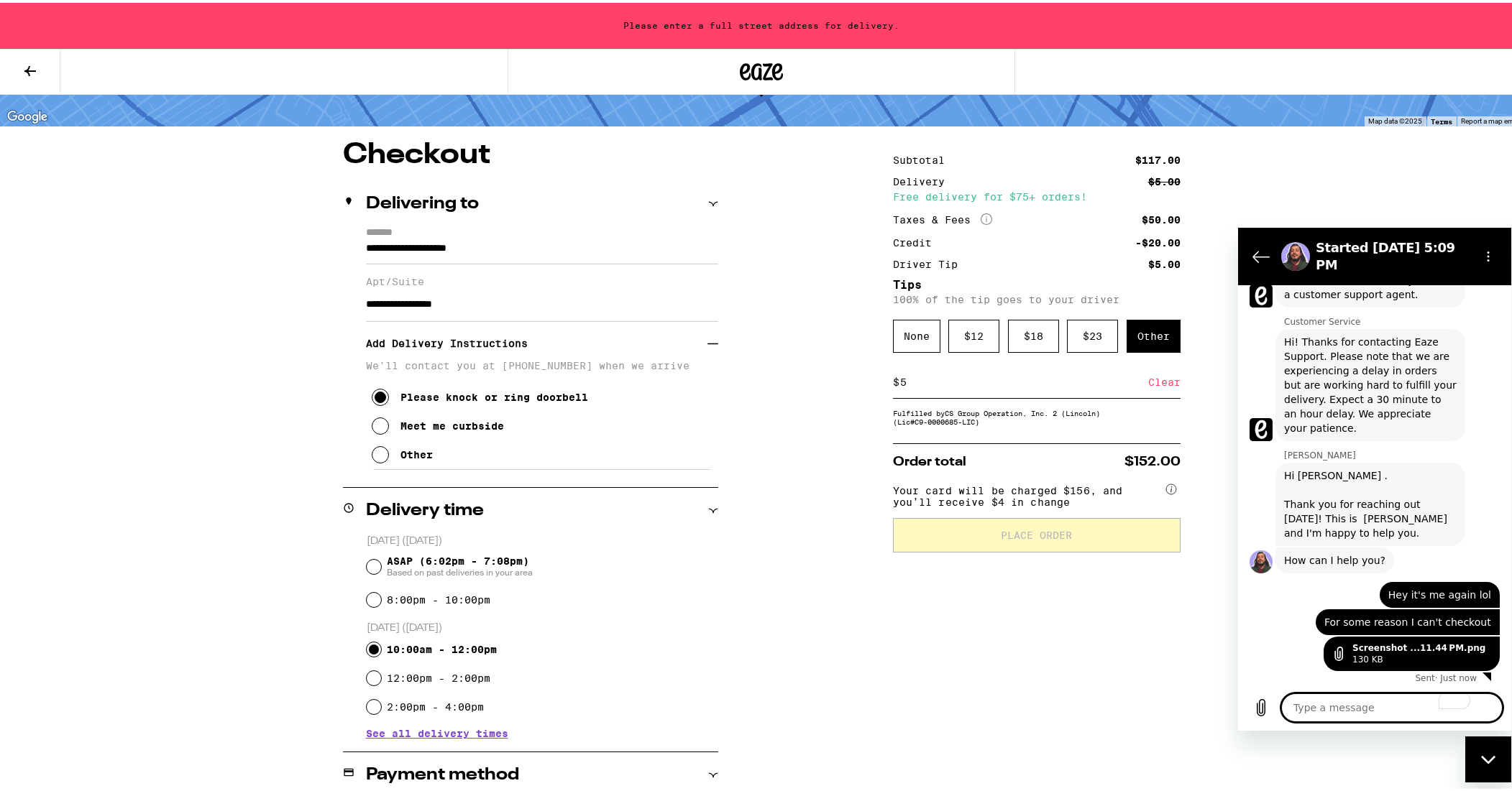
scroll to position [363, 0]
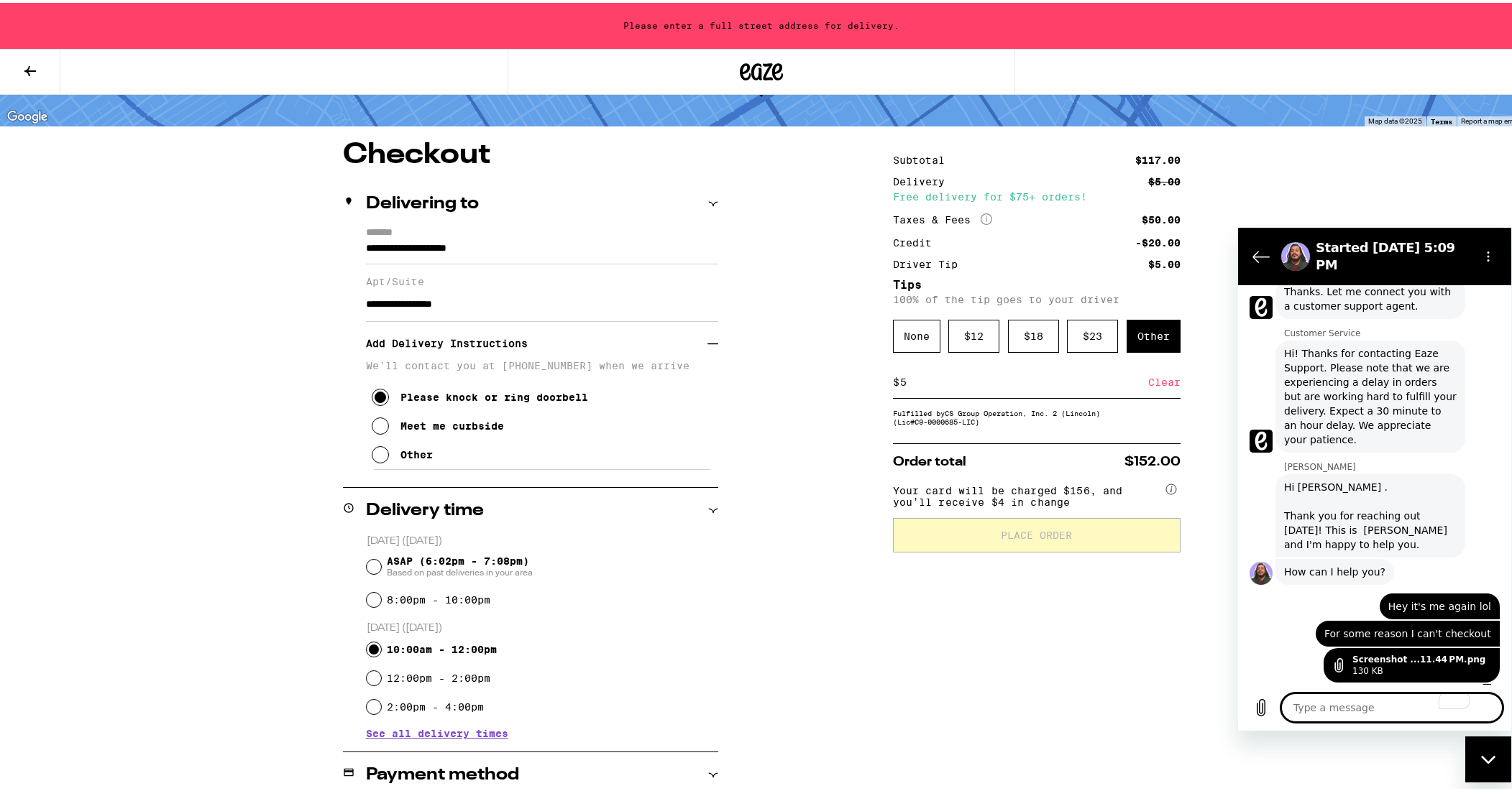
click at [1378, 710] on textarea "To enrich screen reader interactions, please activate Accessibility in Grammarl…" at bounding box center [1392, 708] width 221 height 29
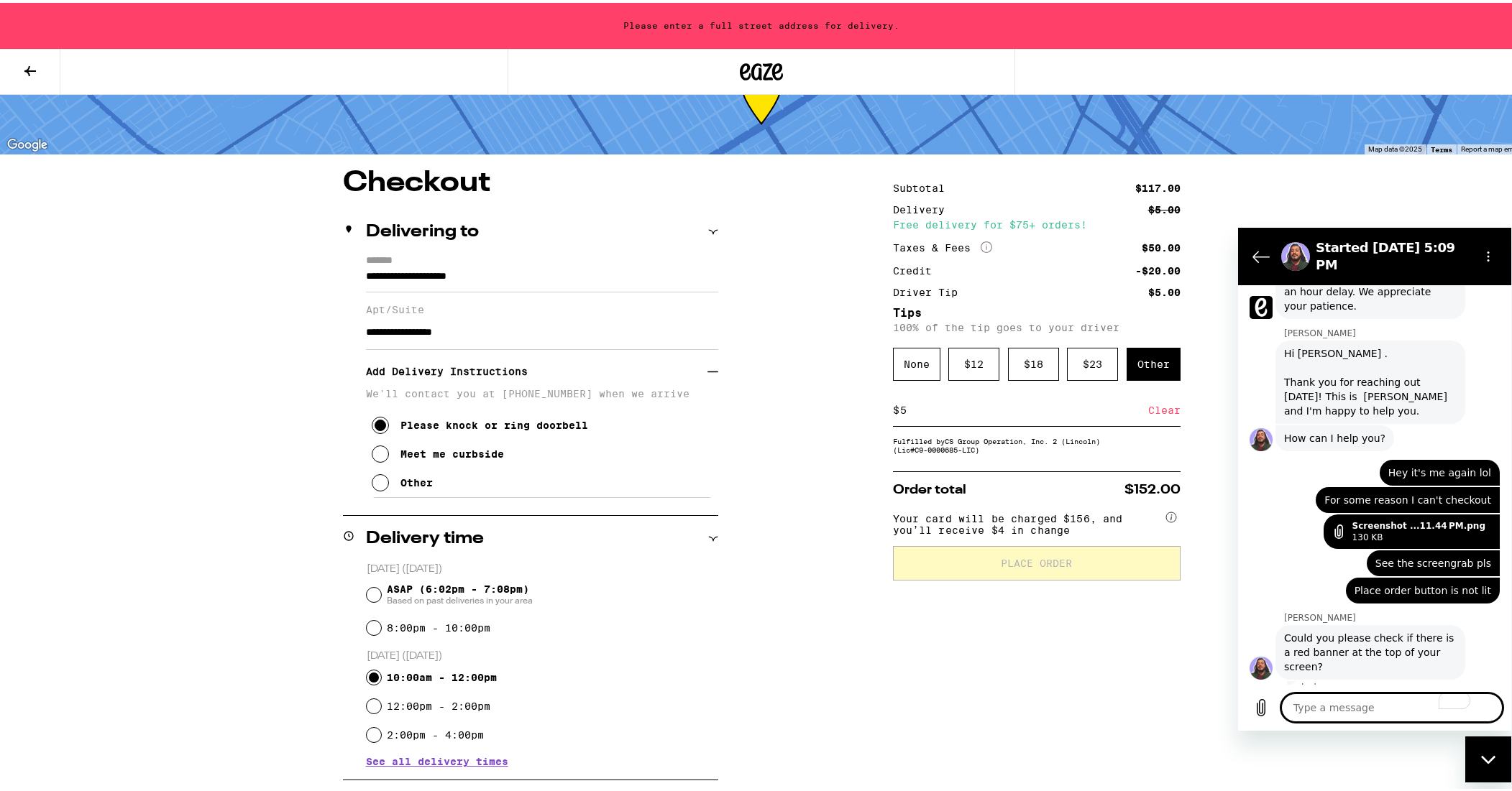
scroll to position [0, 0]
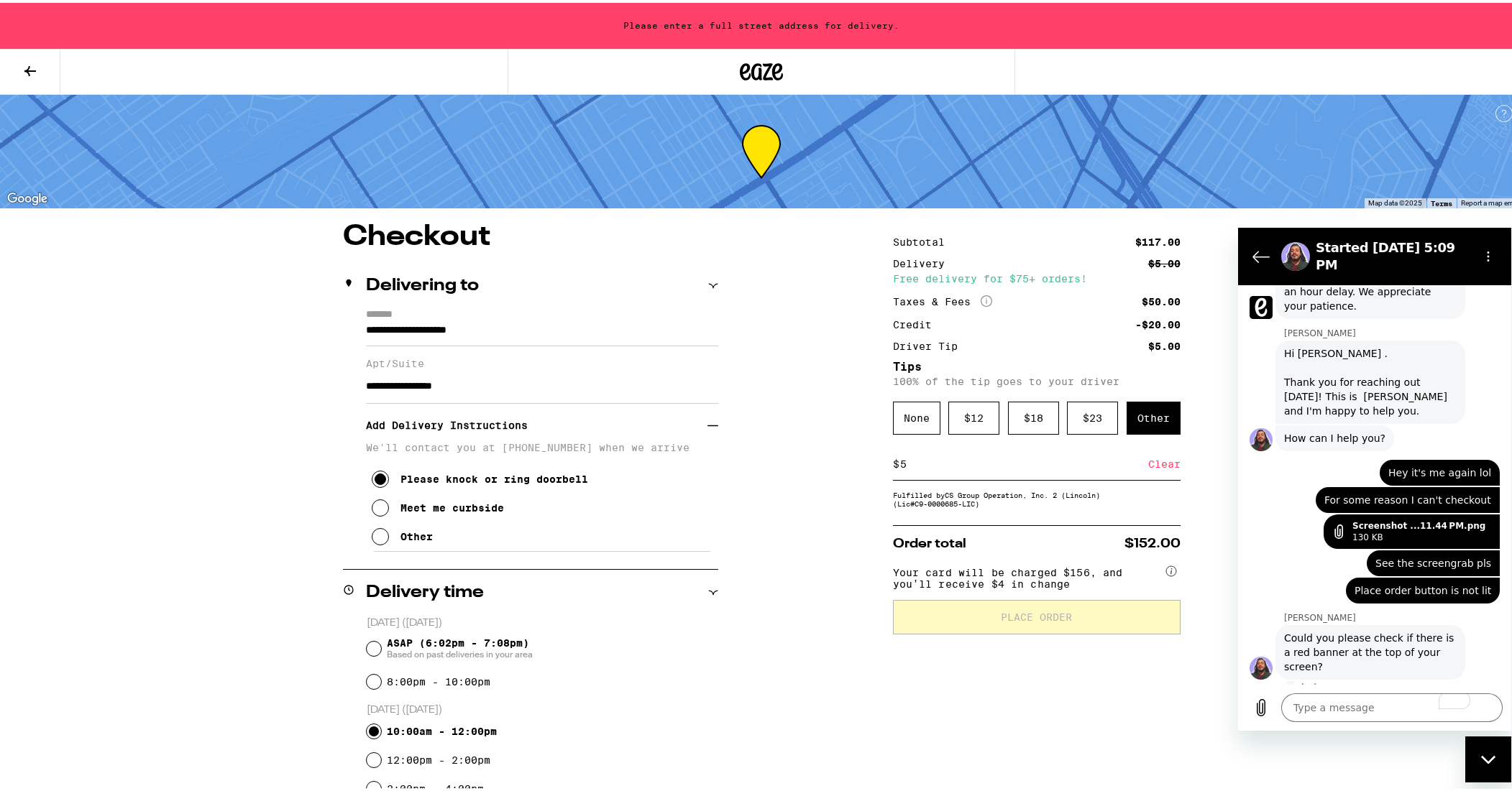
click at [782, 14] on div "Please enter a full street address for delivery." at bounding box center [762, 22] width 1524 height 46
click at [1316, 701] on textarea "To enrich screen reader interactions, please activate Accessibility in Grammarl…" at bounding box center [1392, 708] width 221 height 29
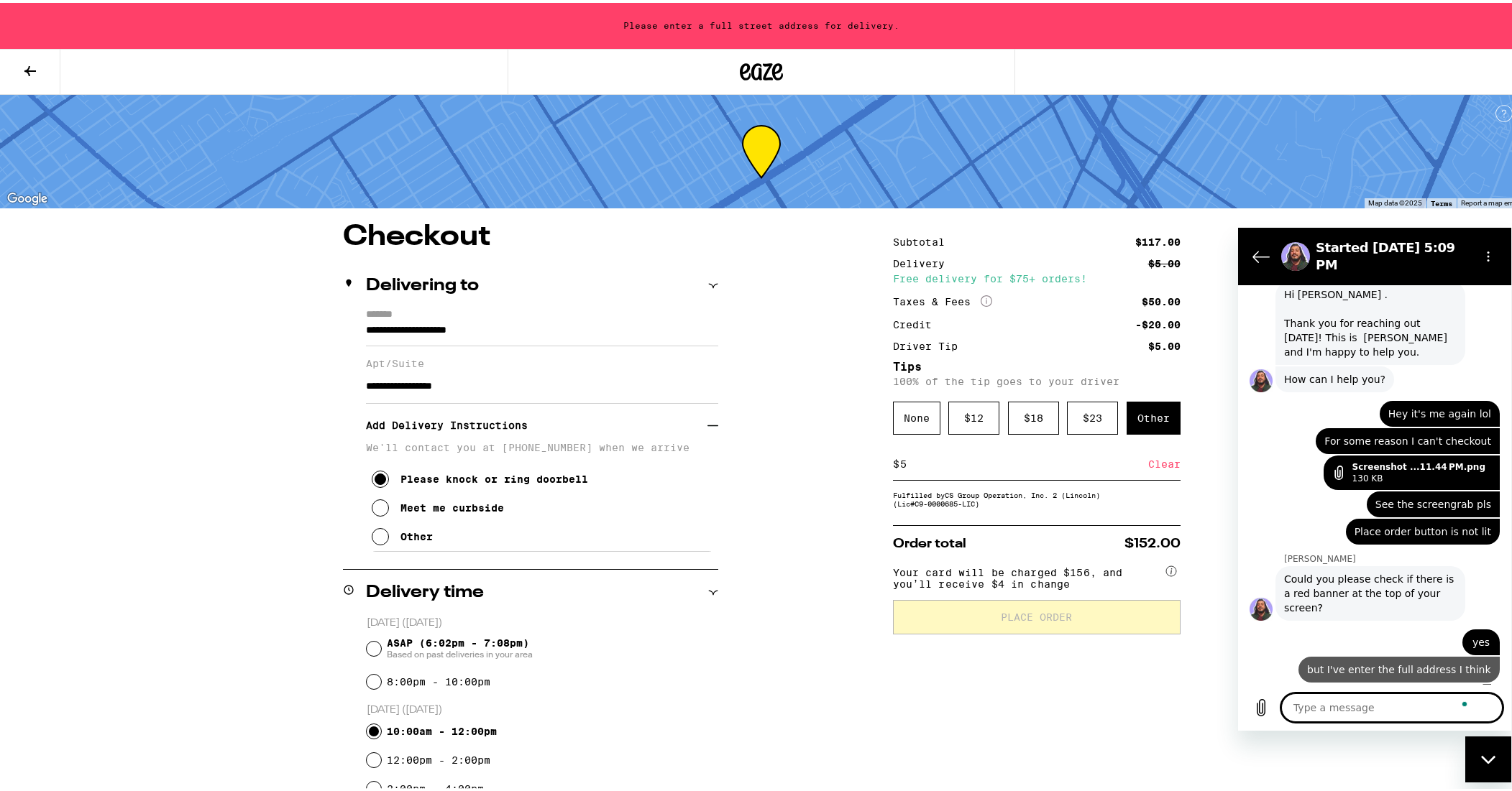
scroll to position [558, 0]
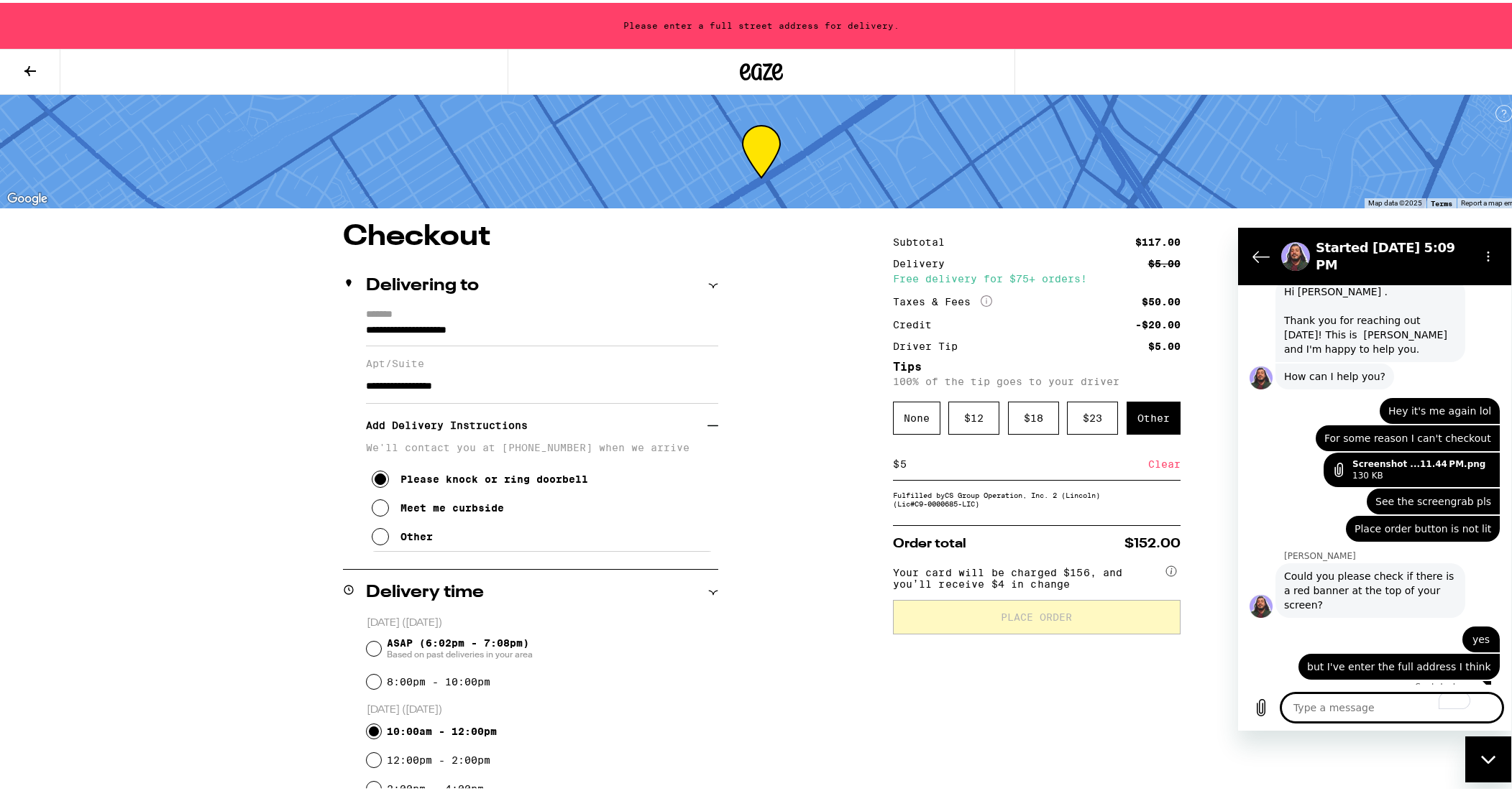
click at [482, 390] on input "**********" at bounding box center [541, 383] width 352 height 35
drag, startPoint x: 895, startPoint y: 23, endPoint x: 619, endPoint y: 17, distance: 276.1
click at [619, 17] on div "Please enter a full street address for delivery." at bounding box center [762, 22] width 1524 height 46
copy div "Please enter a full street address for delivery."
click at [1301, 717] on textarea "To enrich screen reader interactions, please activate Accessibility in Grammarl…" at bounding box center [1392, 708] width 221 height 29
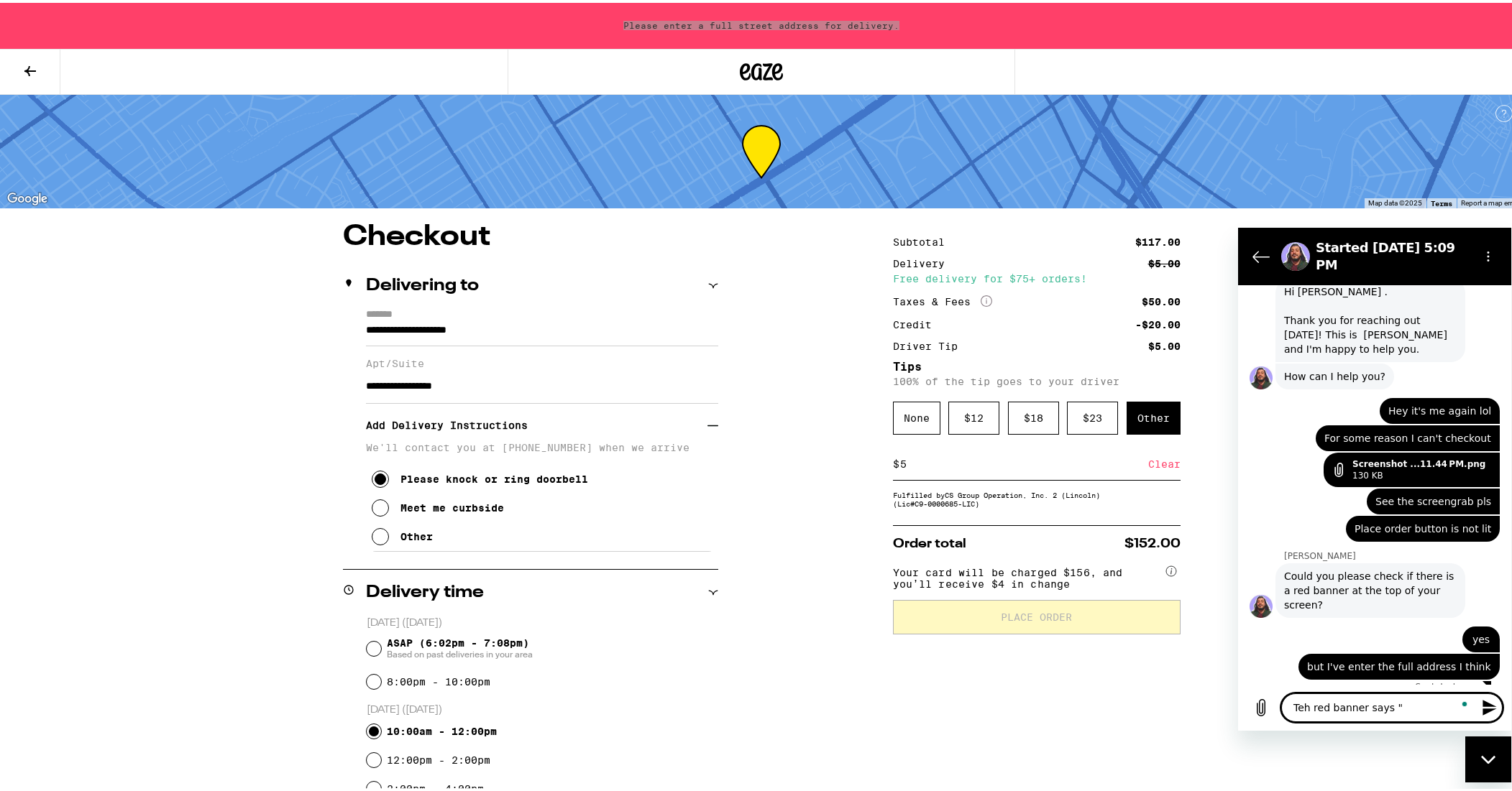
paste textarea "Please enter a full street address for delivery."
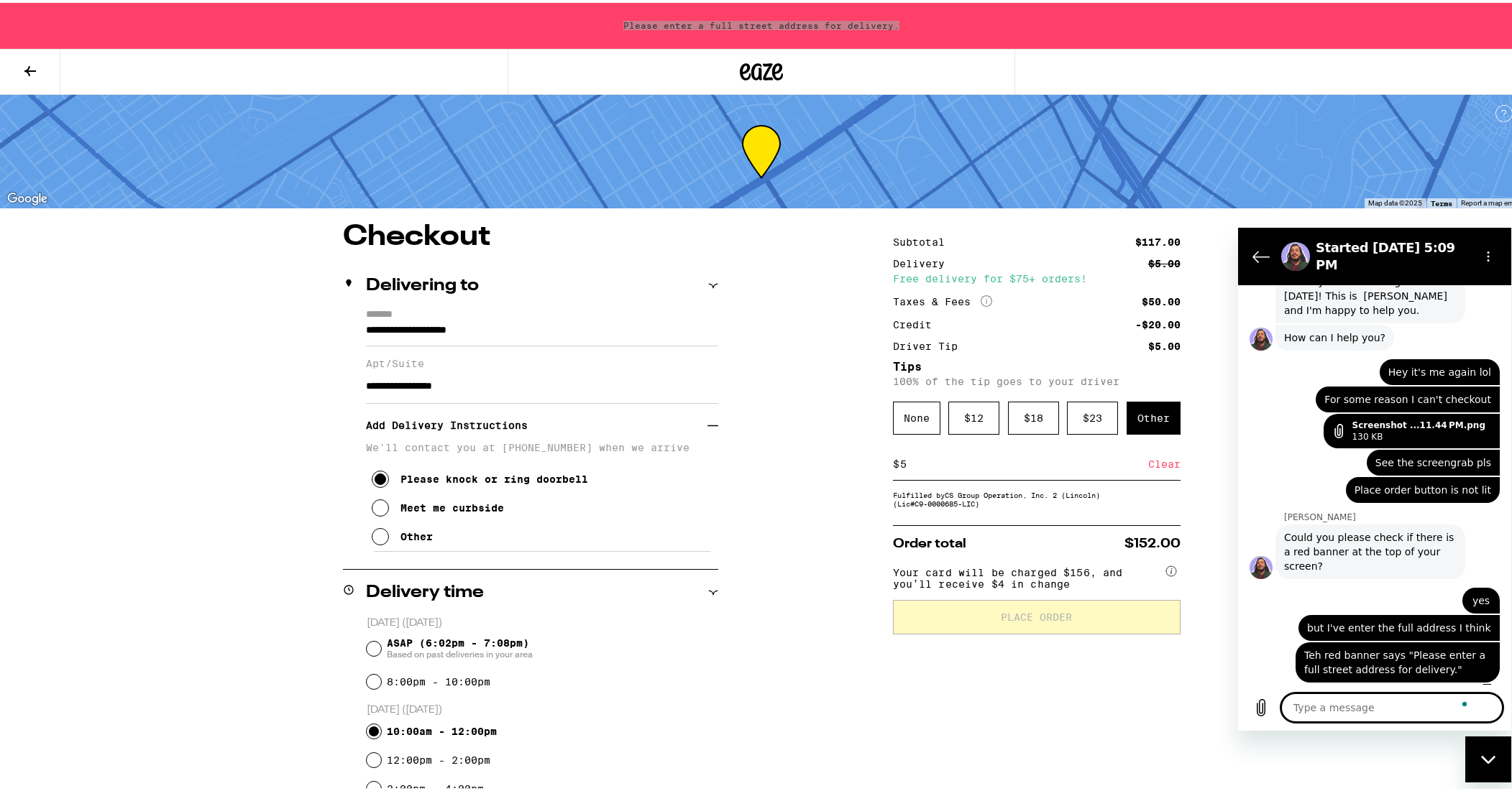
scroll to position [600, 0]
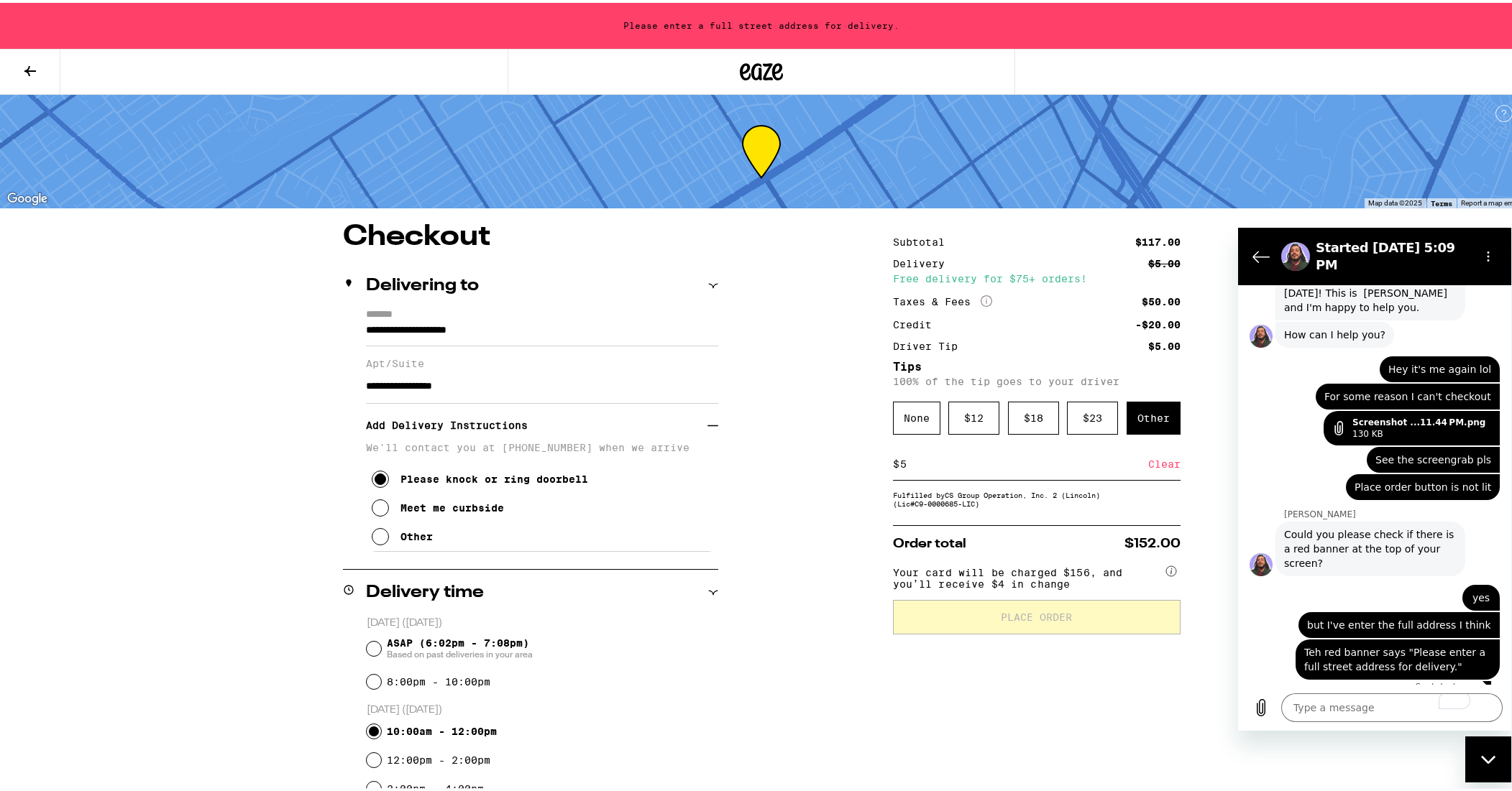
click at [281, 563] on div "**********" at bounding box center [761, 659] width 1035 height 879
click at [1261, 707] on icon "Upload file" at bounding box center [1261, 707] width 17 height 17
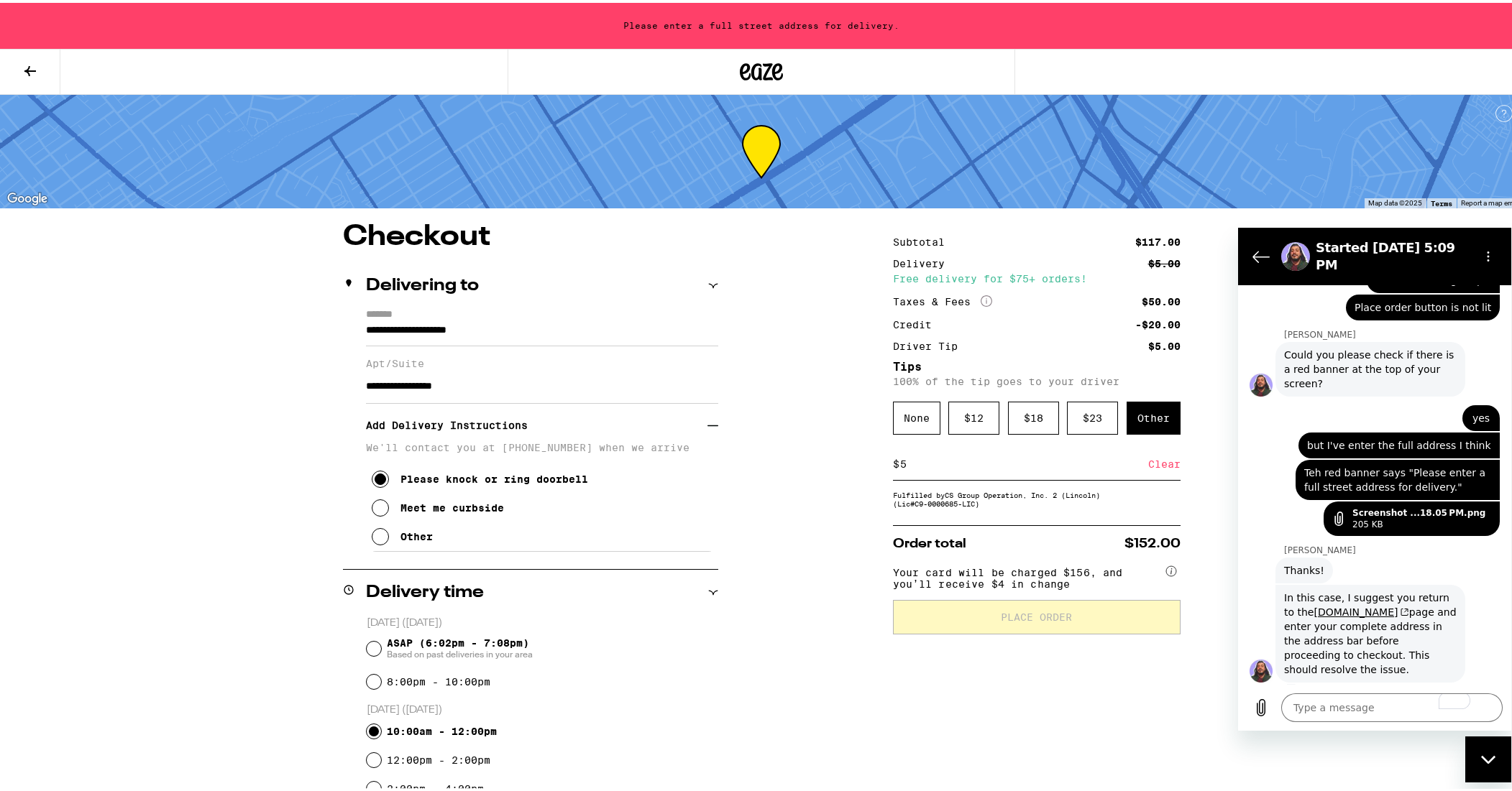
scroll to position [783, 0]
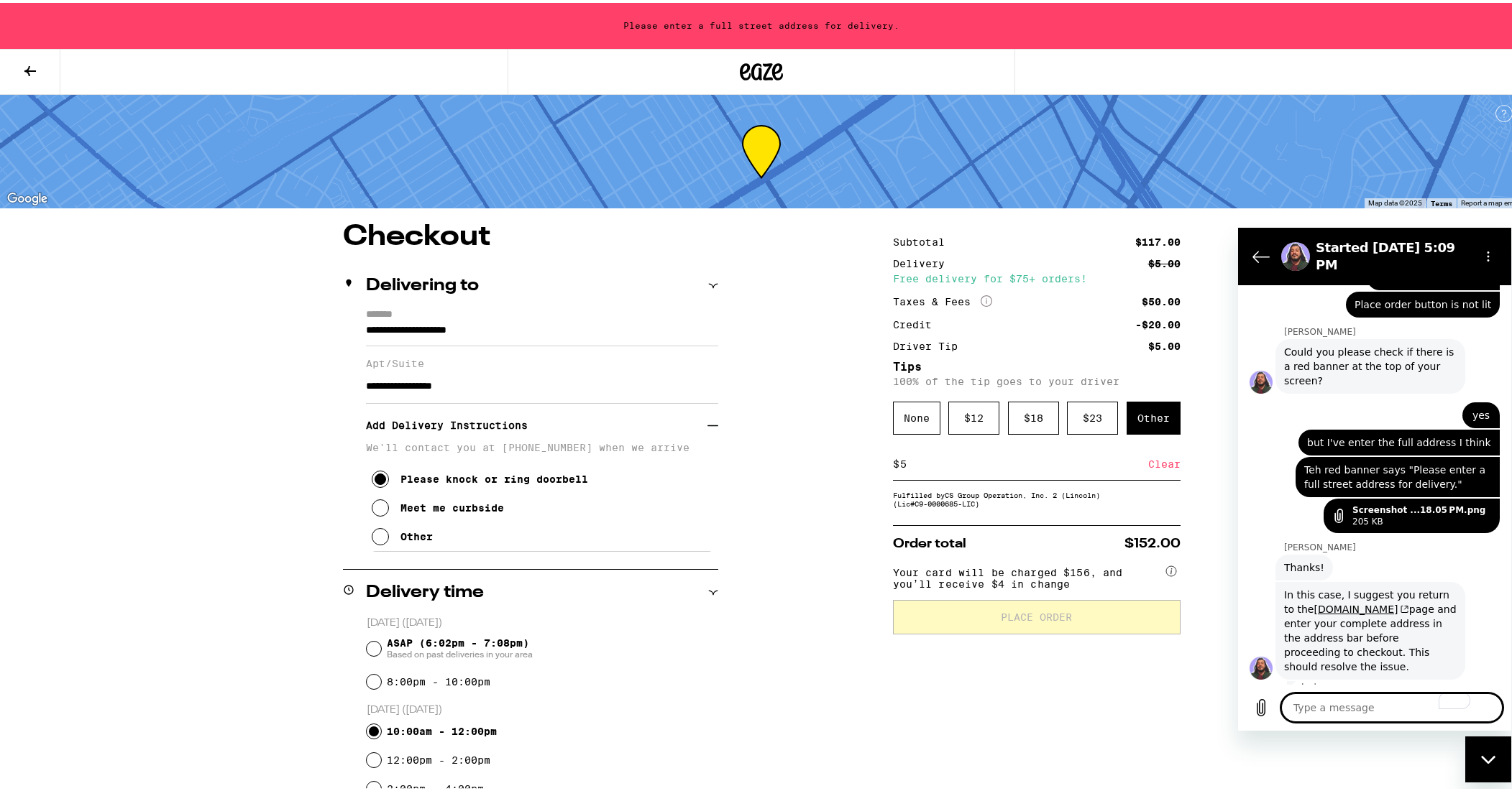
click at [1323, 704] on textarea "To enrich screen reader interactions, please activate Accessibility in Grammarl…" at bounding box center [1392, 708] width 221 height 29
click at [1421, 716] on textarea "You mean on my profile?" at bounding box center [1392, 708] width 221 height 29
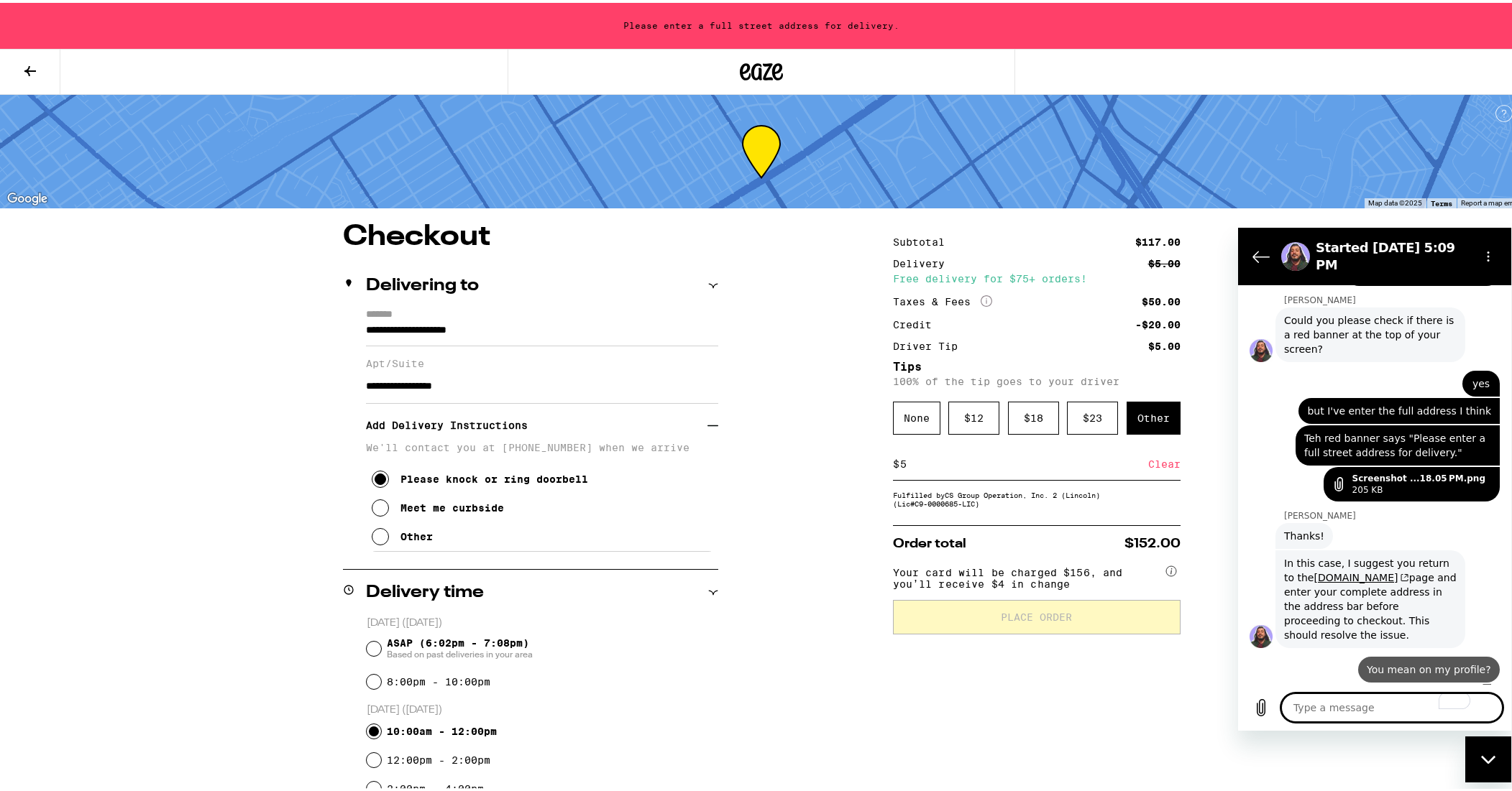
scroll to position [817, 0]
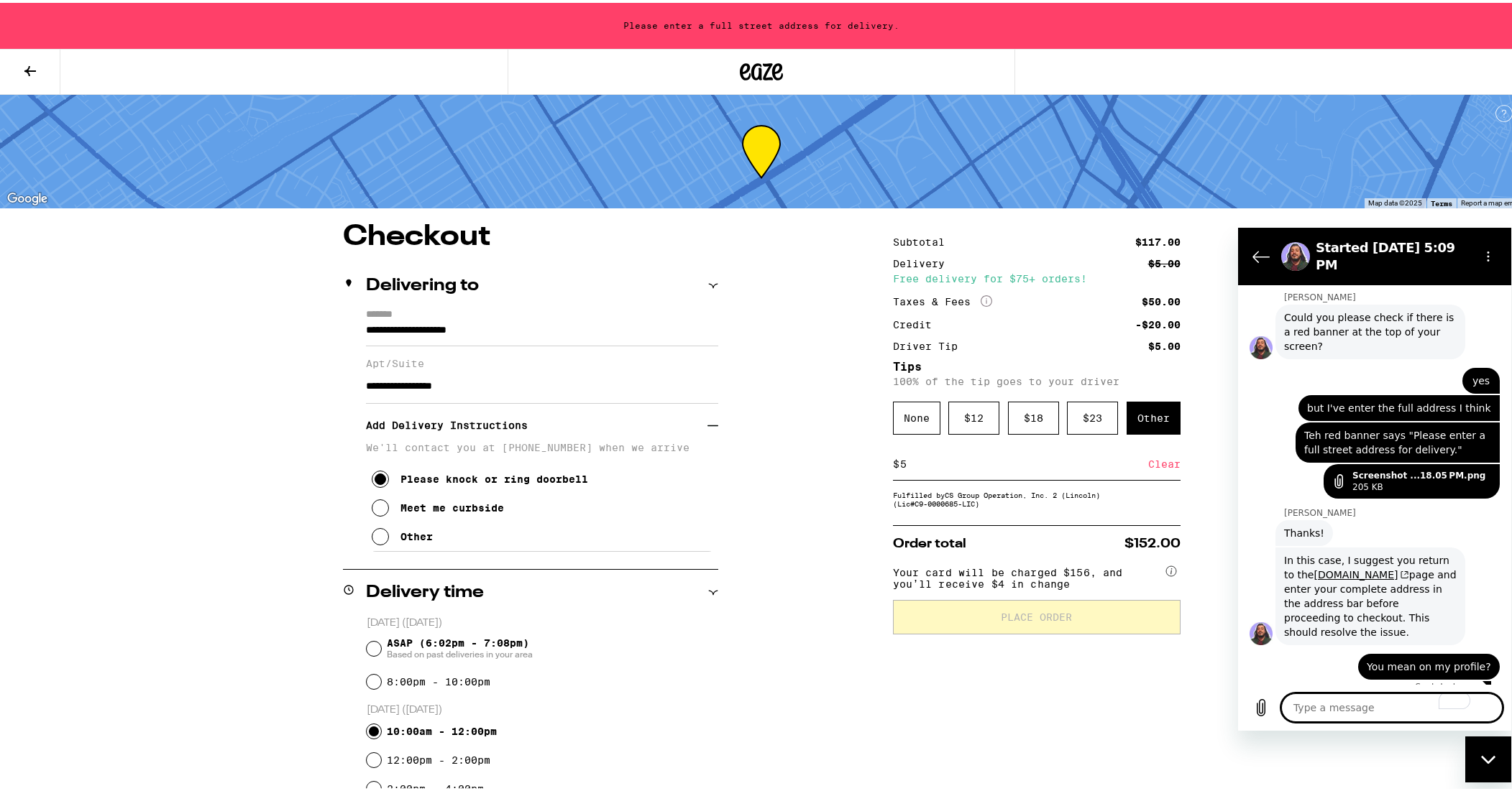
click at [765, 66] on icon at bounding box center [762, 69] width 43 height 26
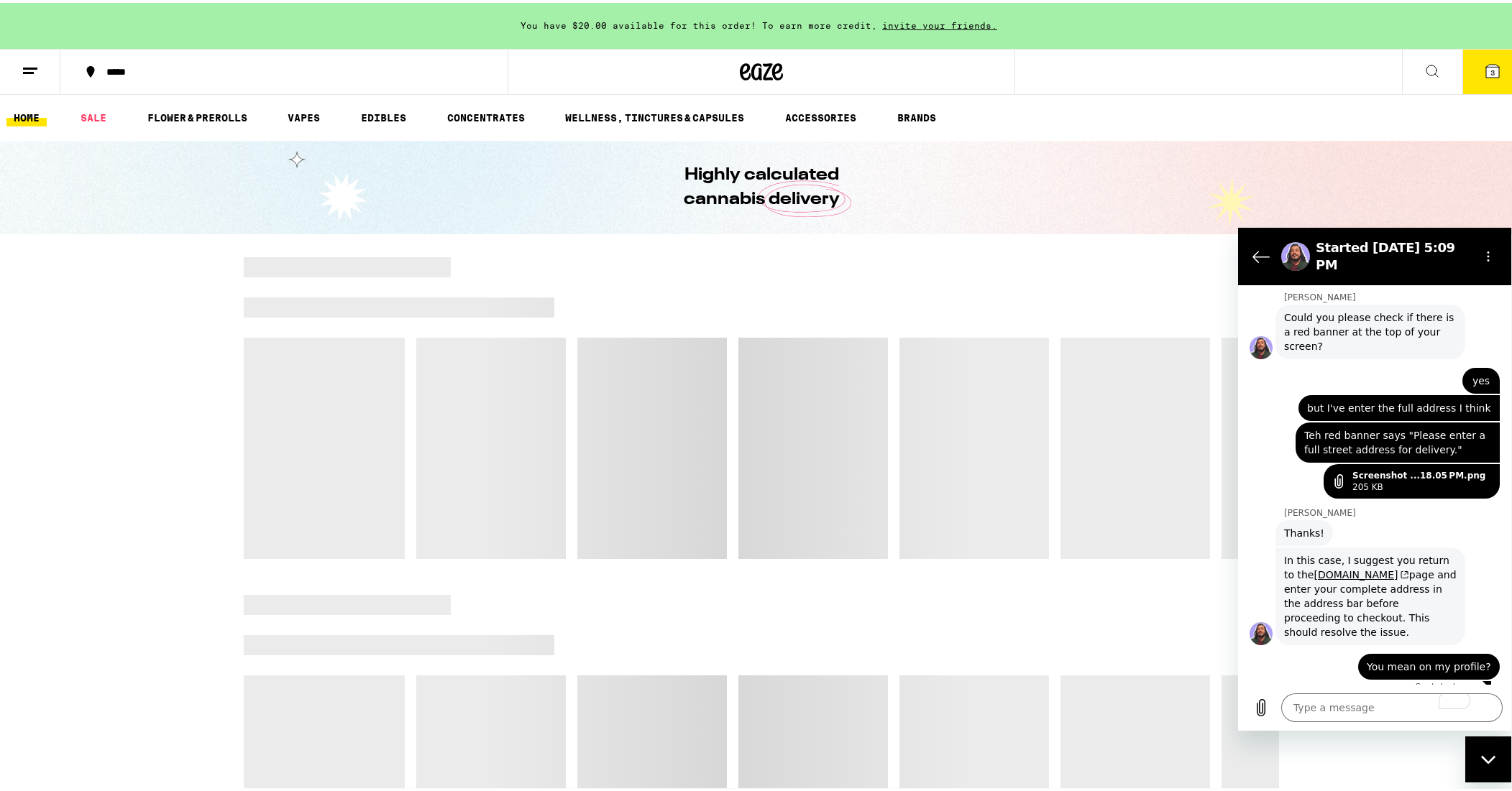
click at [31, 70] on line at bounding box center [29, 70] width 11 height 0
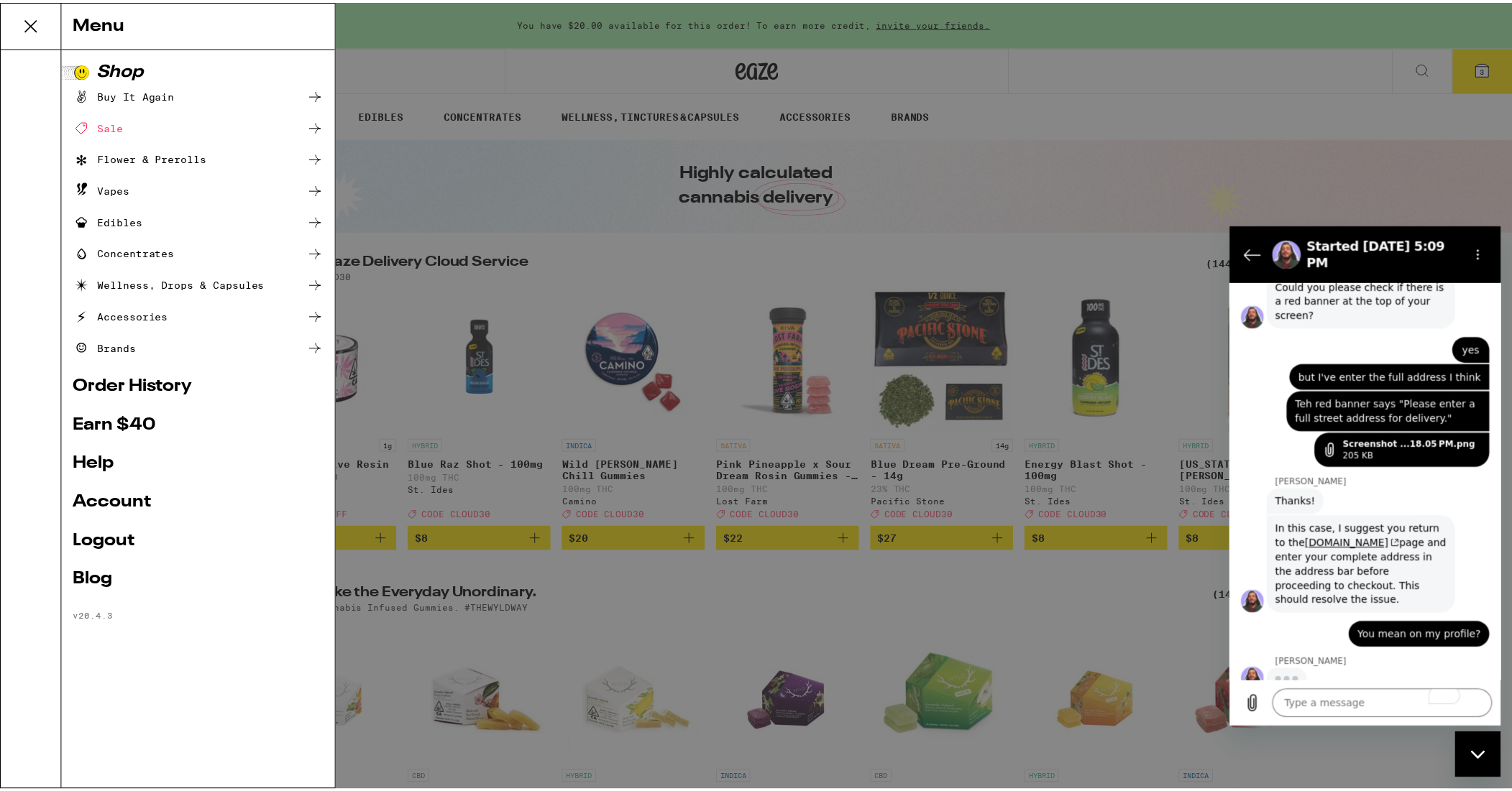
scroll to position [845, 0]
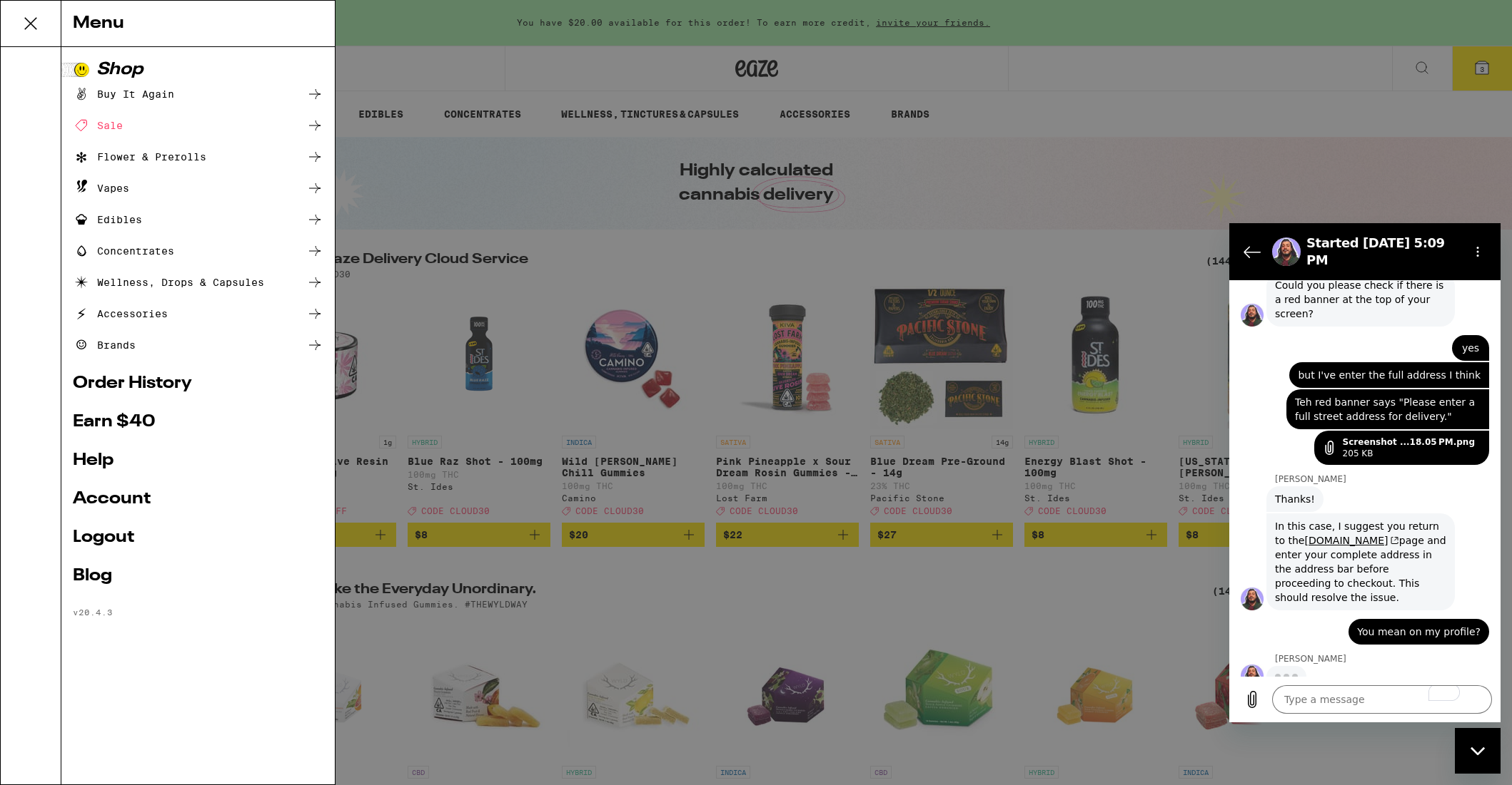
click at [1405, 183] on div "Menu Shop Buy It Again Sale Flower & Prerolls Vapes Edibles Concentrates Wellne…" at bounding box center [756, 392] width 1512 height 785
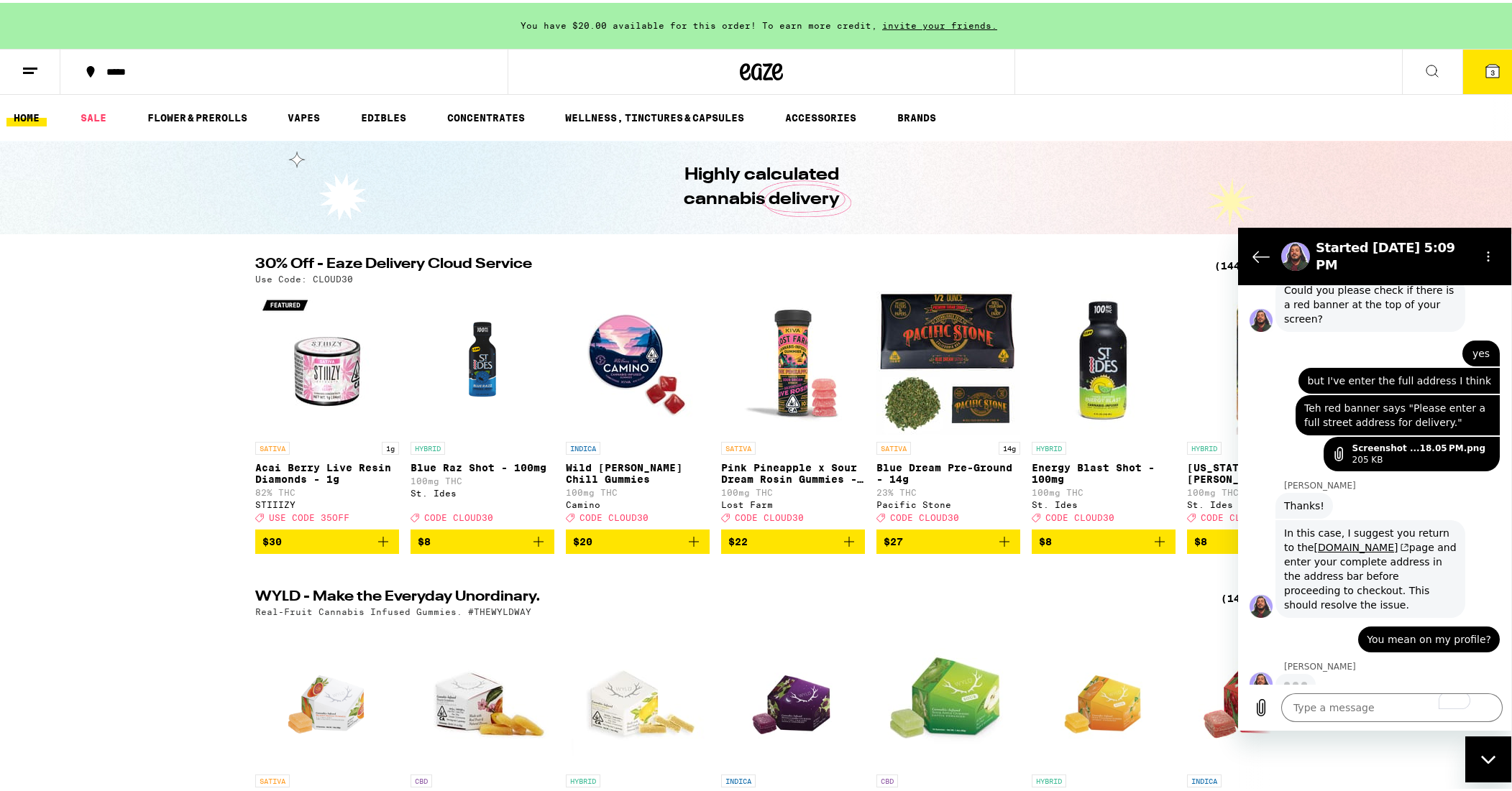
click at [32, 67] on icon at bounding box center [30, 68] width 17 height 17
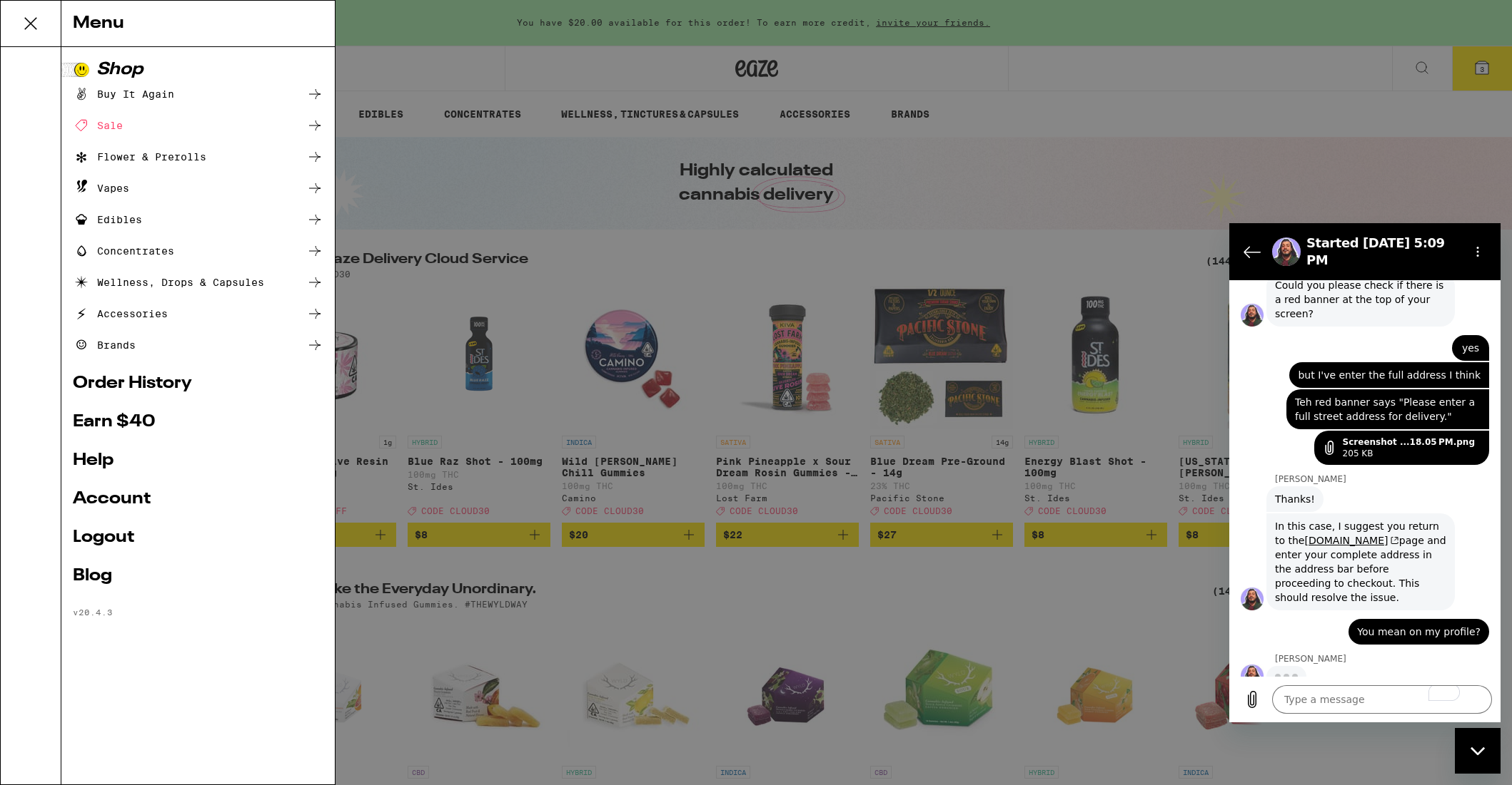
click at [535, 74] on div "Menu Shop Buy It Again Sale Flower & Prerolls Vapes Edibles Concentrates Wellne…" at bounding box center [756, 392] width 1512 height 785
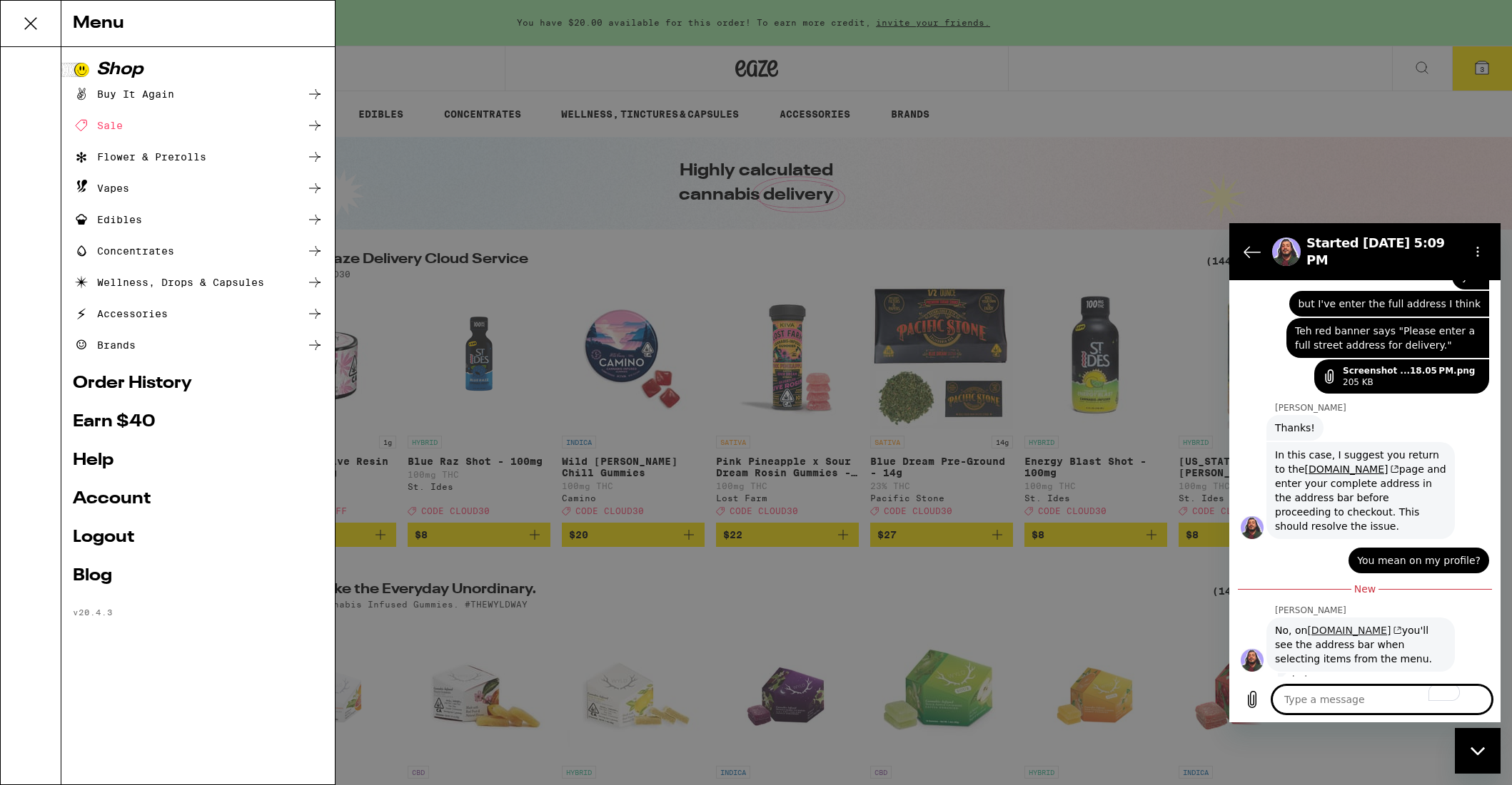
click at [1331, 625] on link "[DOMAIN_NAME]" at bounding box center [1354, 630] width 94 height 12
type textarea "x"
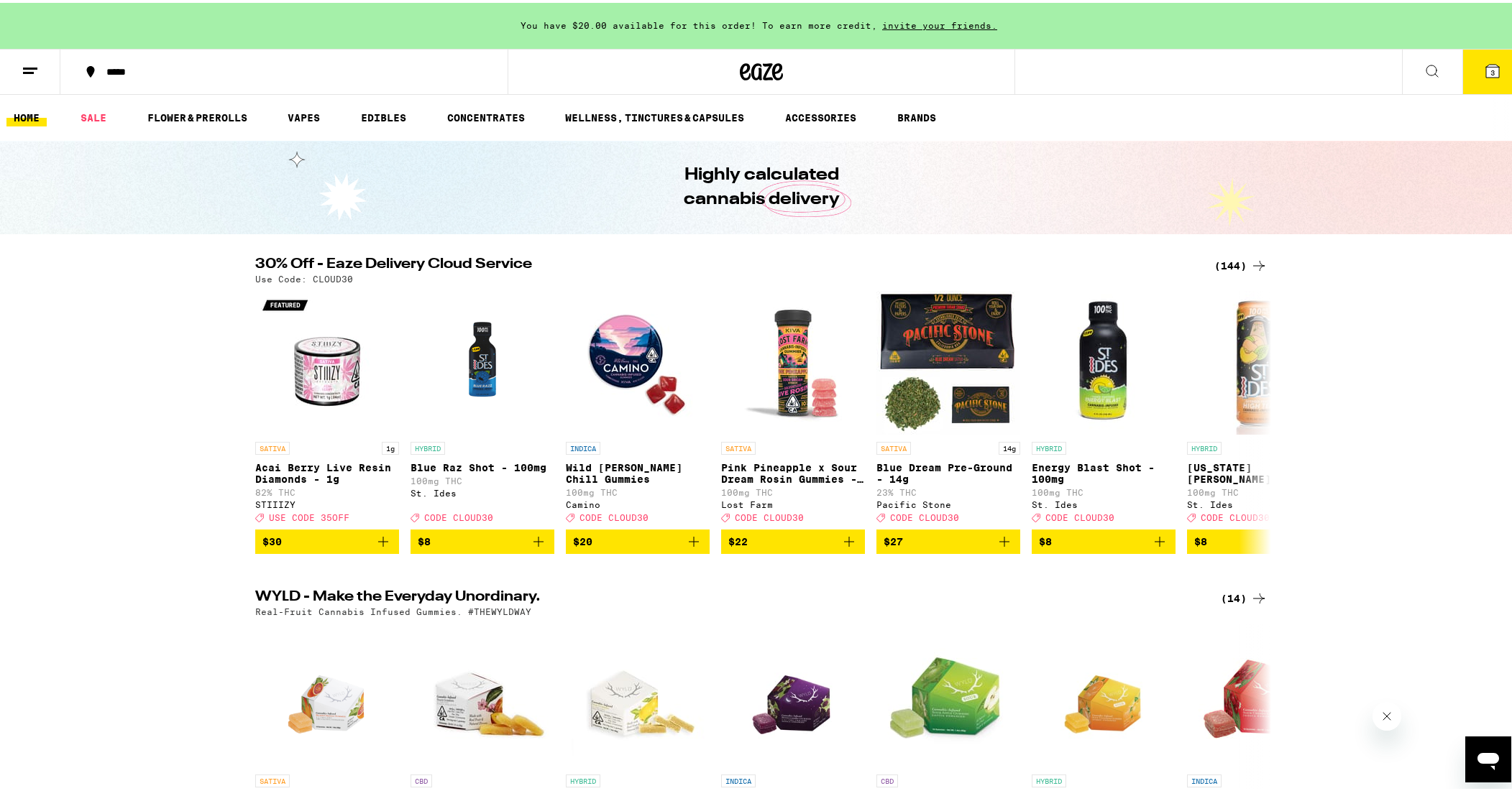
click at [1033, 58] on div "***** 3" at bounding box center [762, 68] width 1524 height 46
click at [1015, 67] on div "***** 3" at bounding box center [762, 68] width 1524 height 46
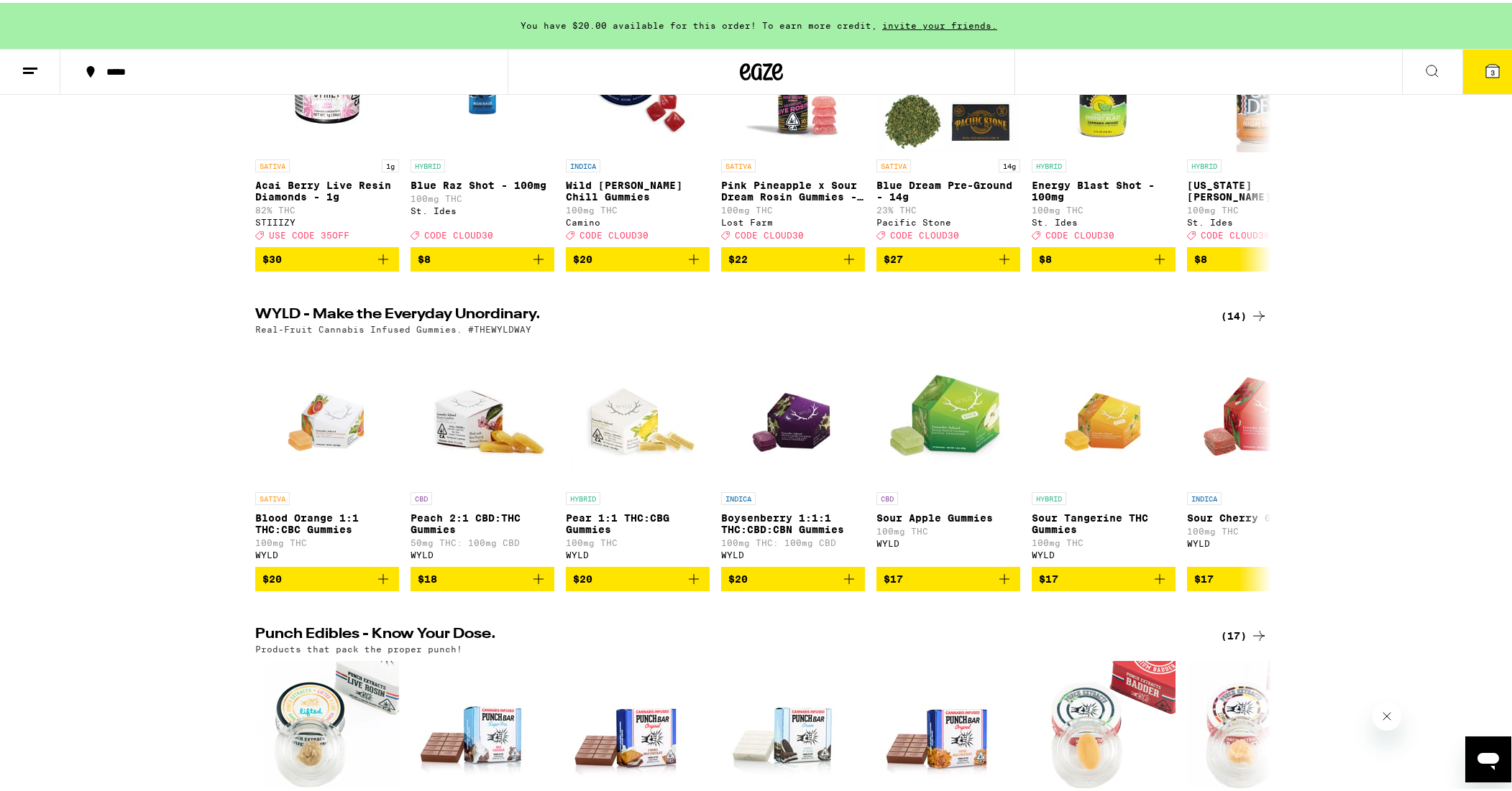
scroll to position [305, 0]
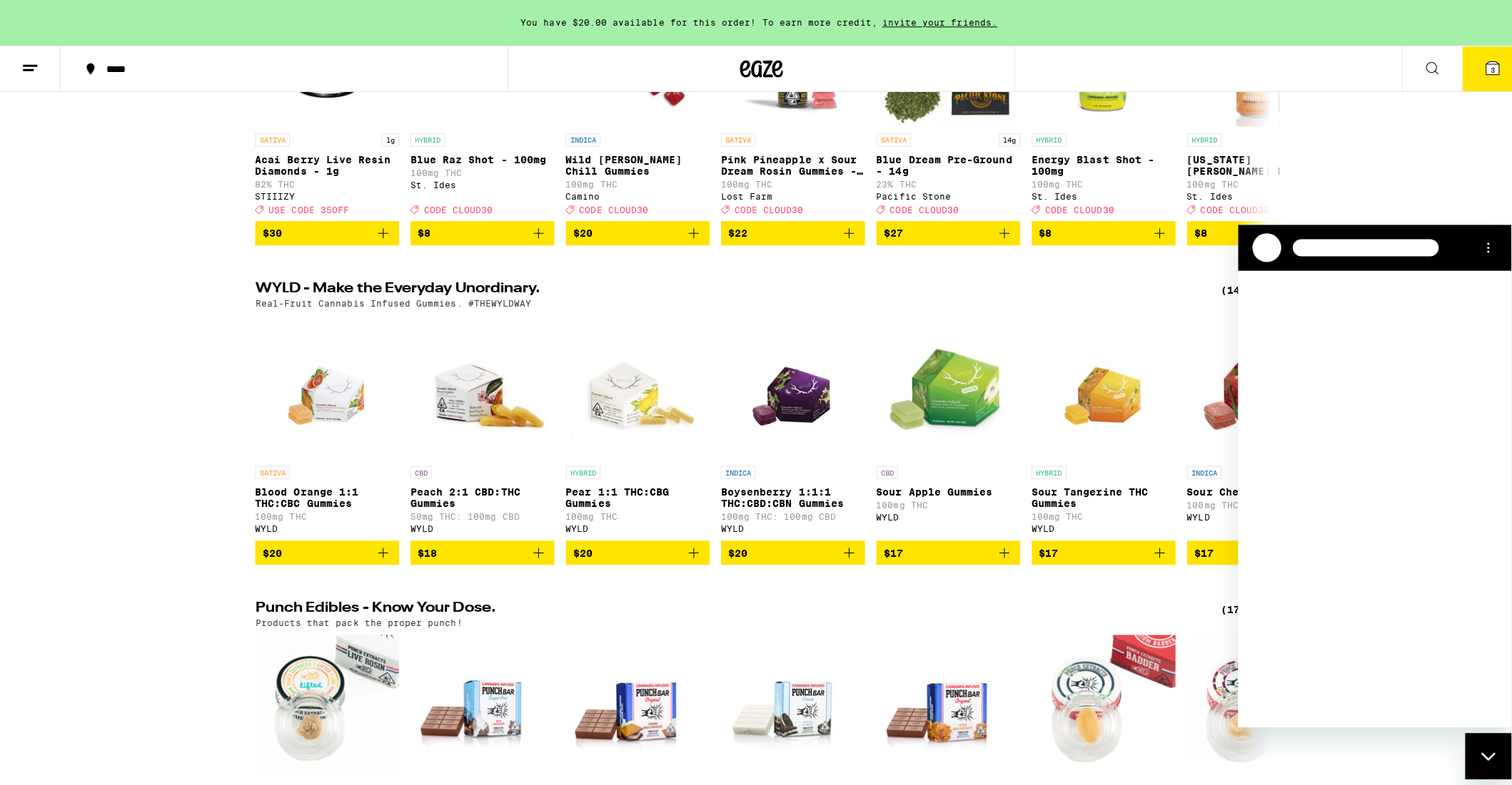
scroll to position [0, 0]
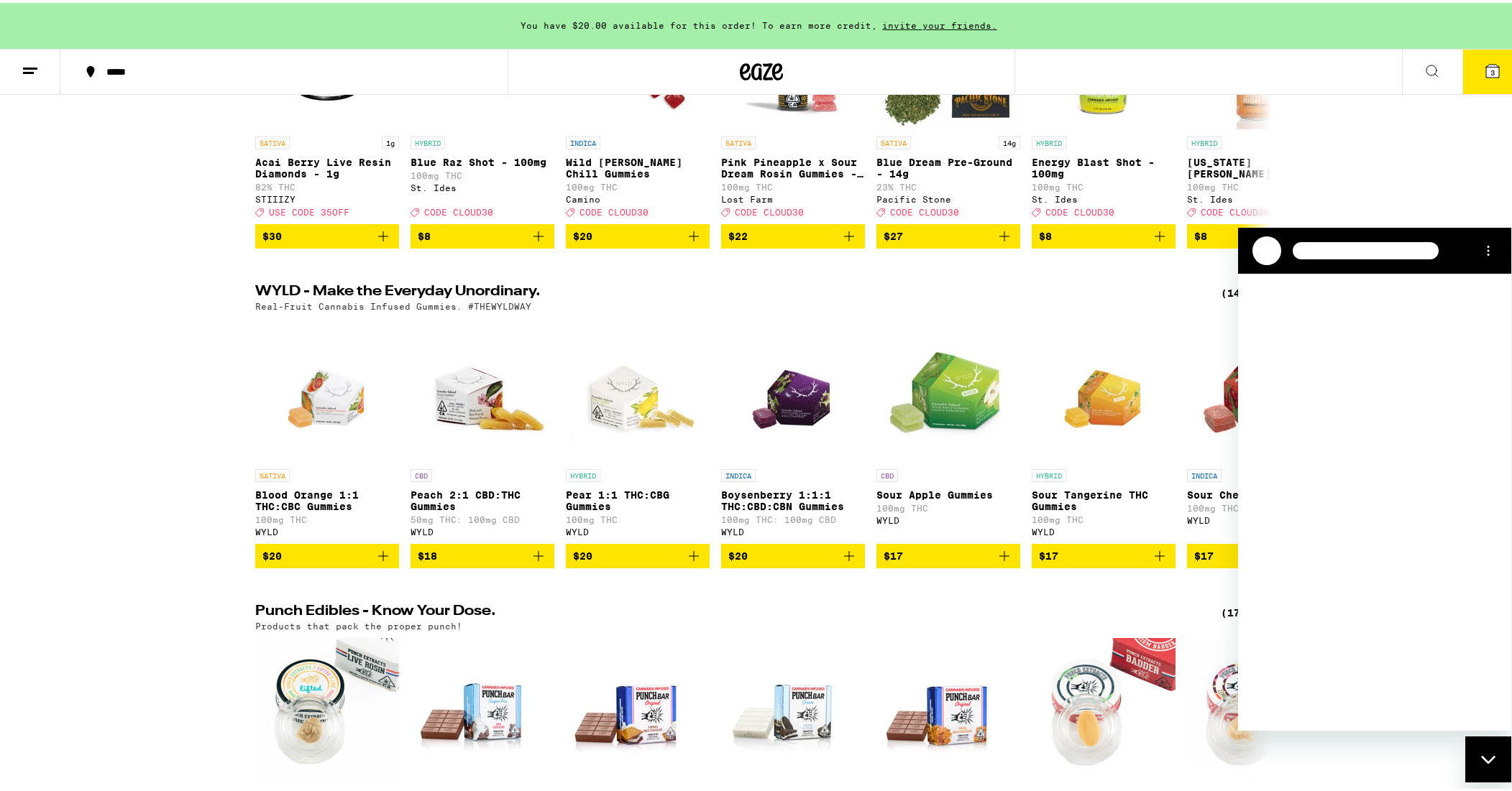
click at [1483, 758] on icon "Close messaging window" at bounding box center [1489, 760] width 15 height 9
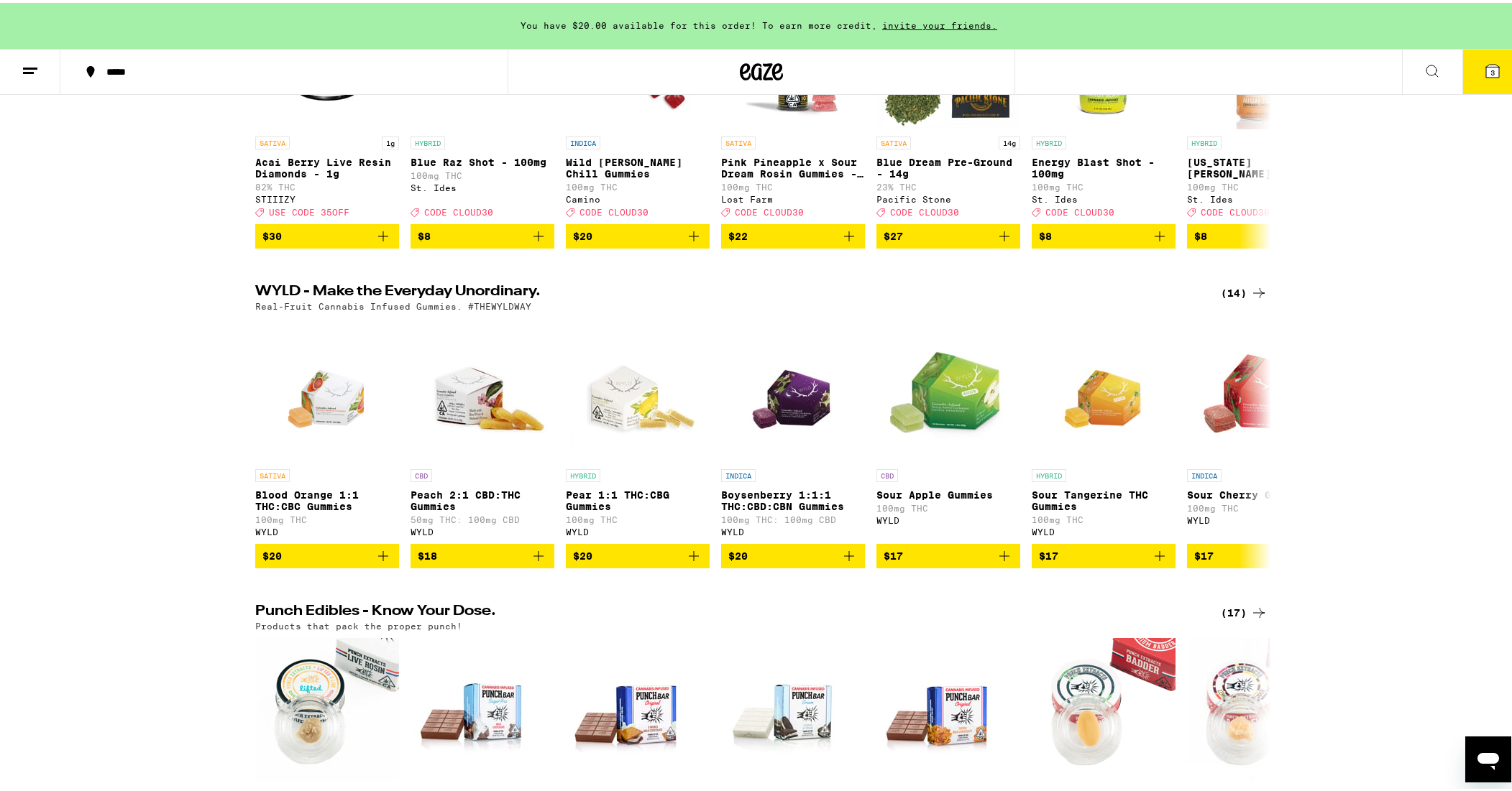
click at [1491, 758] on icon "Open messaging window" at bounding box center [1489, 761] width 22 height 17
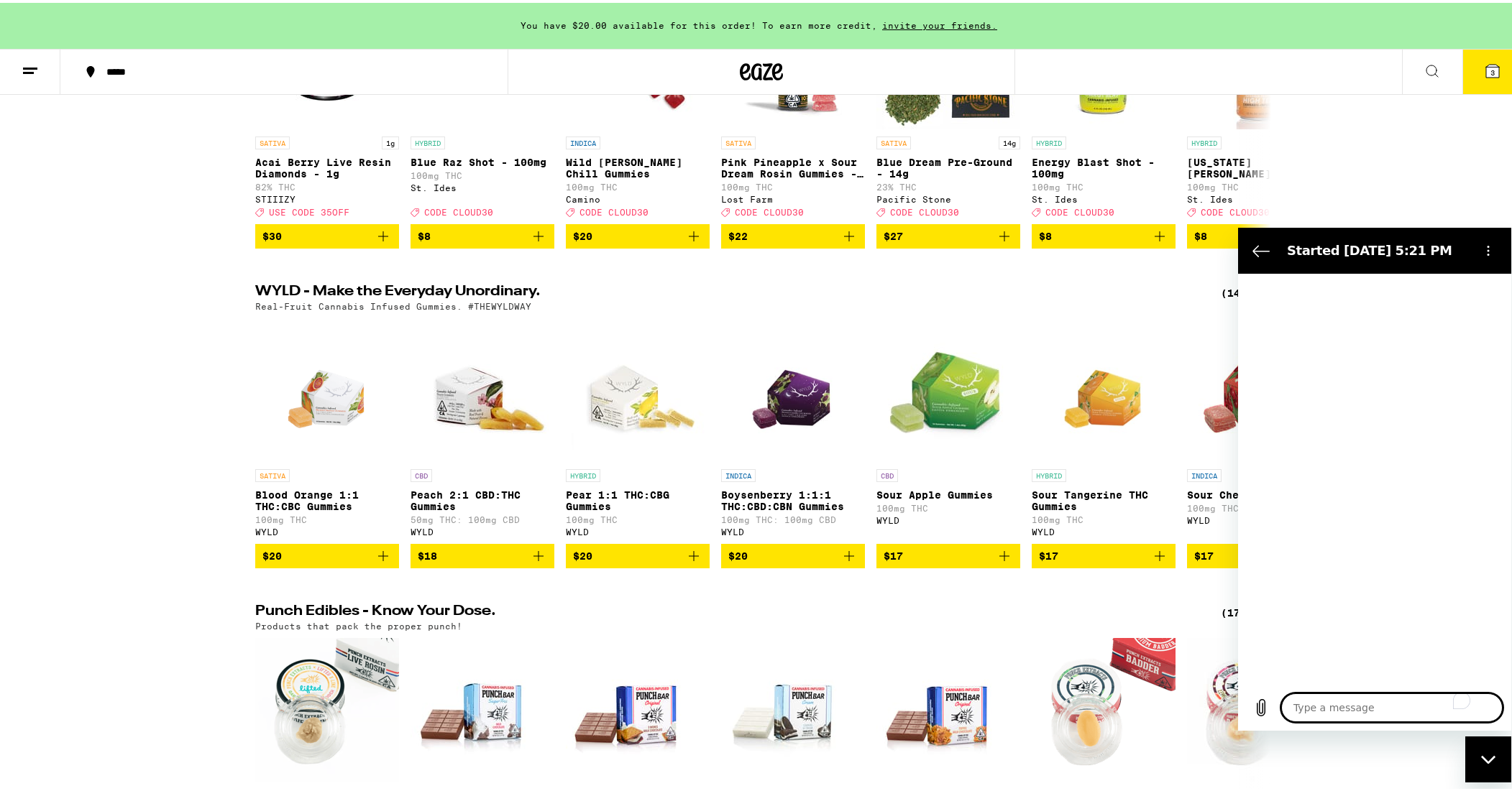
type textarea "x"
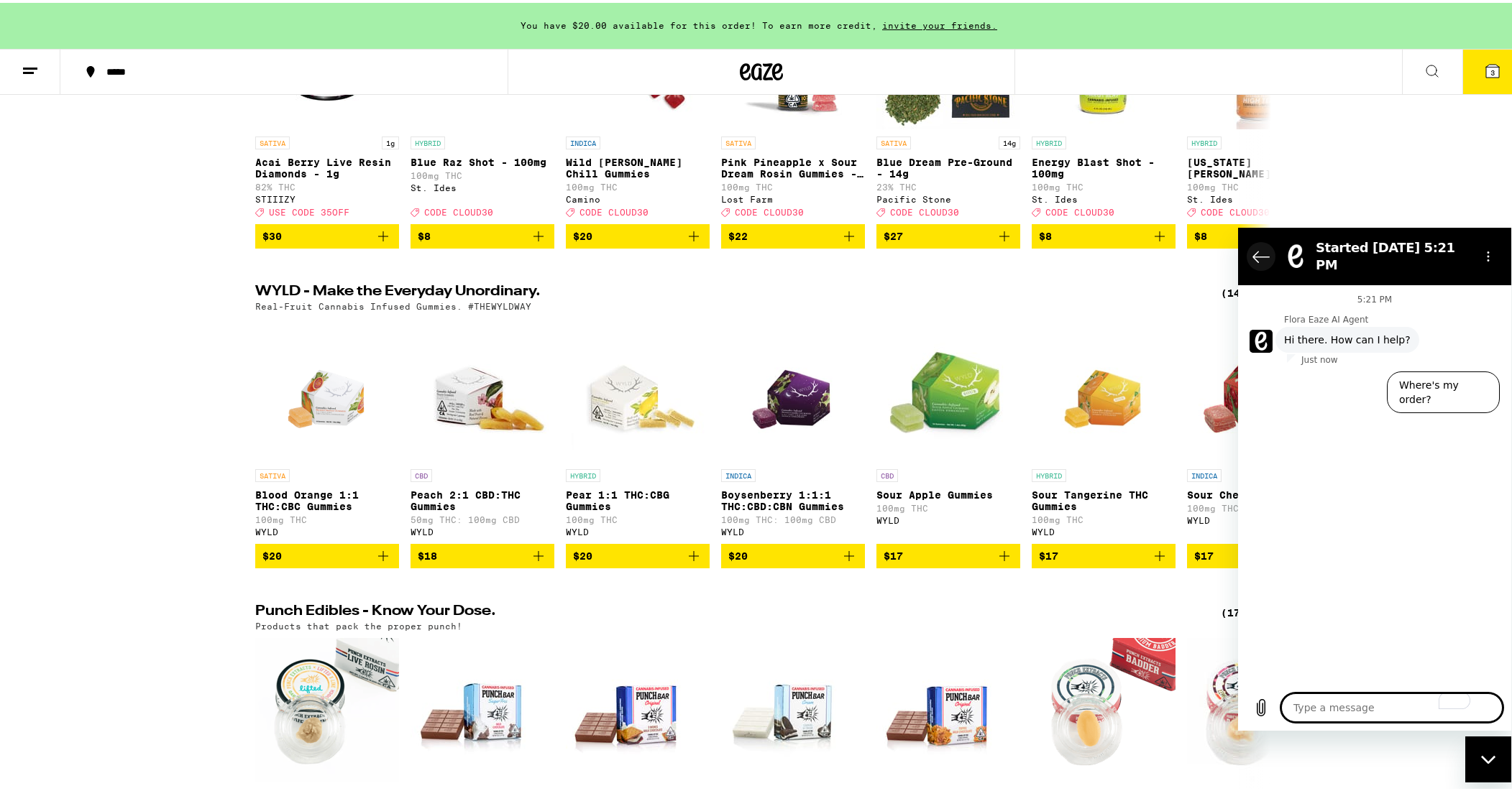
click at [1257, 251] on icon "Back to the conversation list" at bounding box center [1262, 256] width 16 height 11
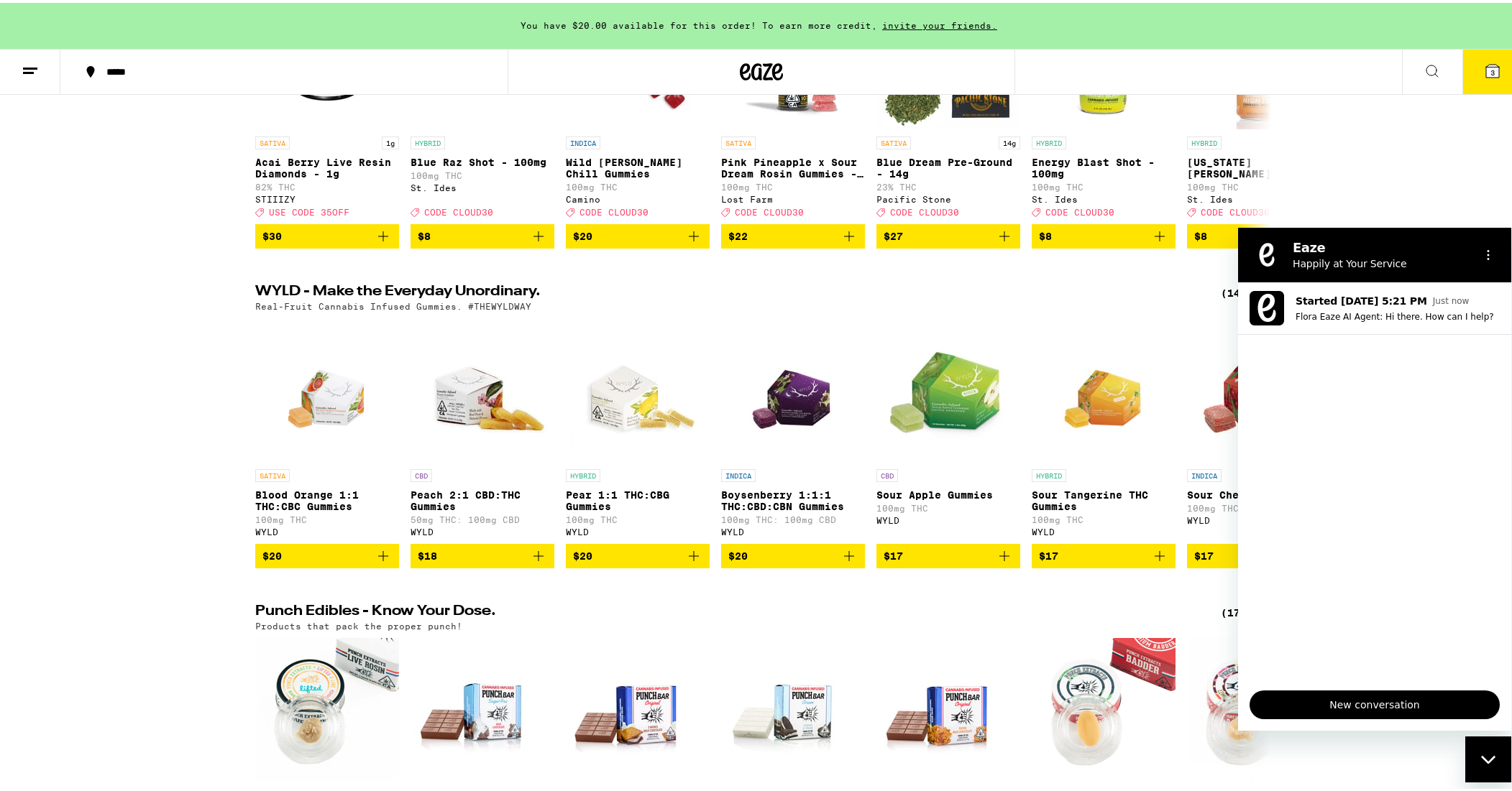
click at [1480, 768] on div "Close messaging window" at bounding box center [1489, 759] width 43 height 43
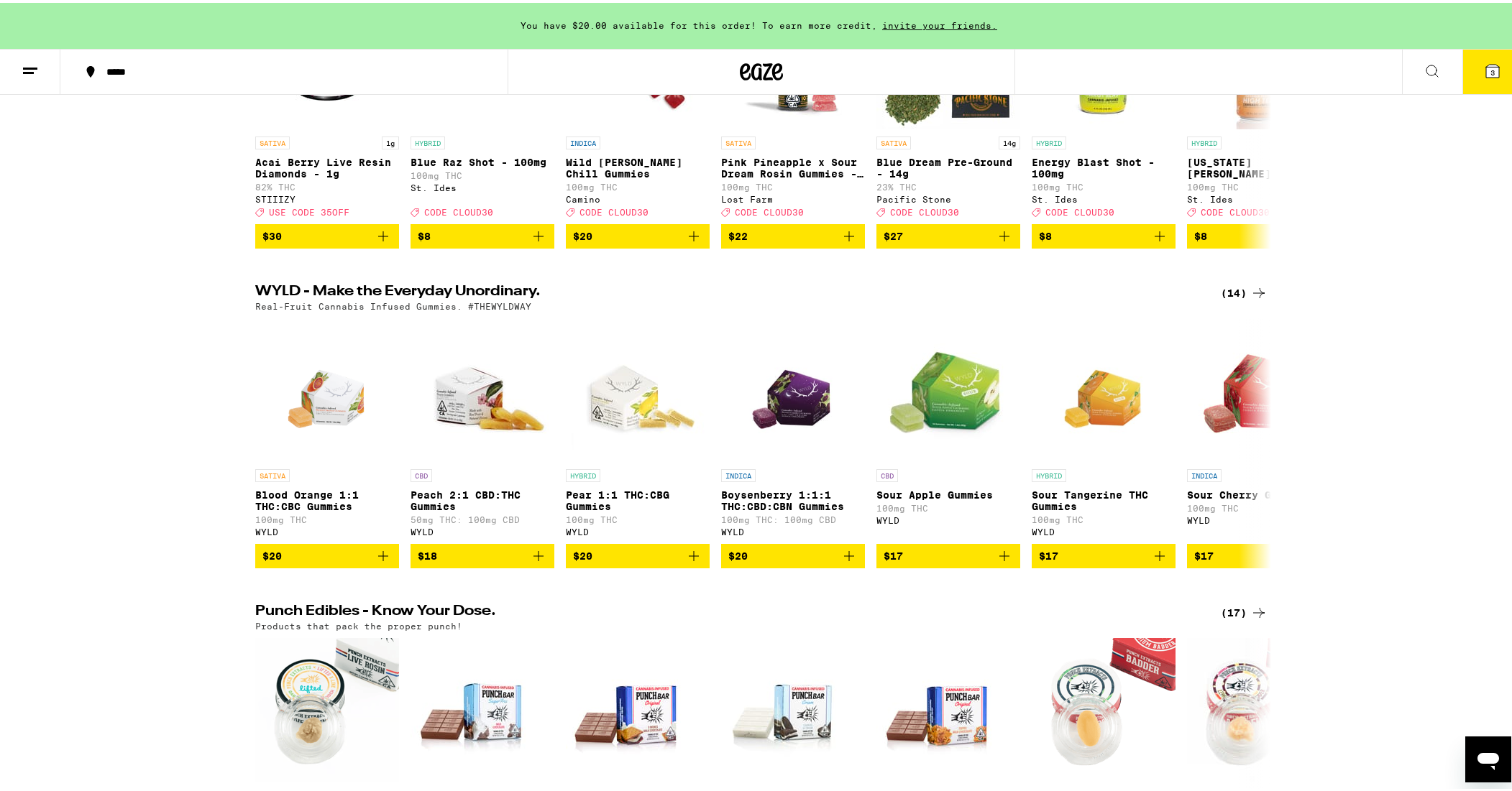
click at [1484, 67] on icon at bounding box center [1492, 68] width 17 height 17
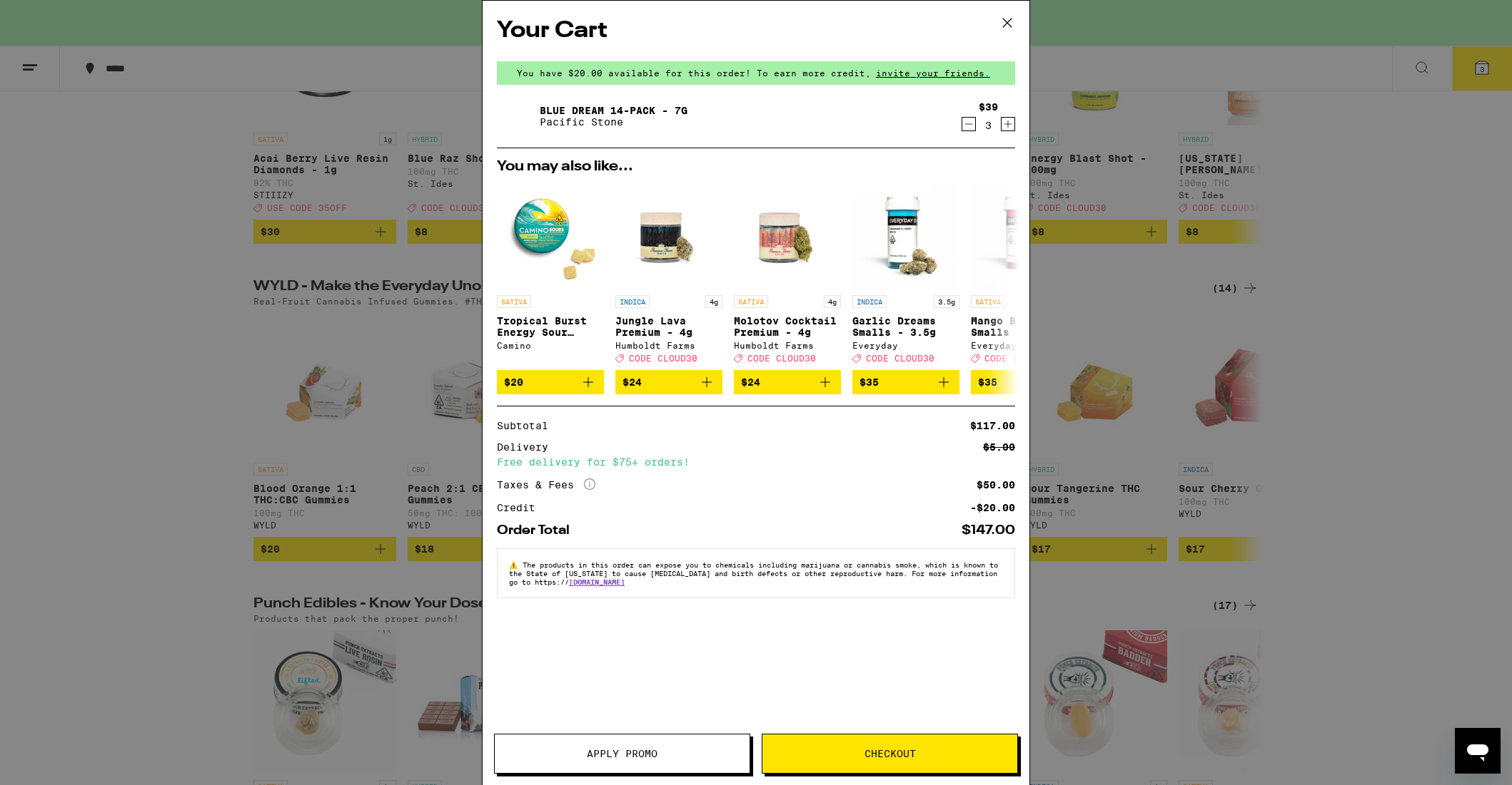
click at [843, 754] on span "Checkout" at bounding box center [889, 754] width 254 height 10
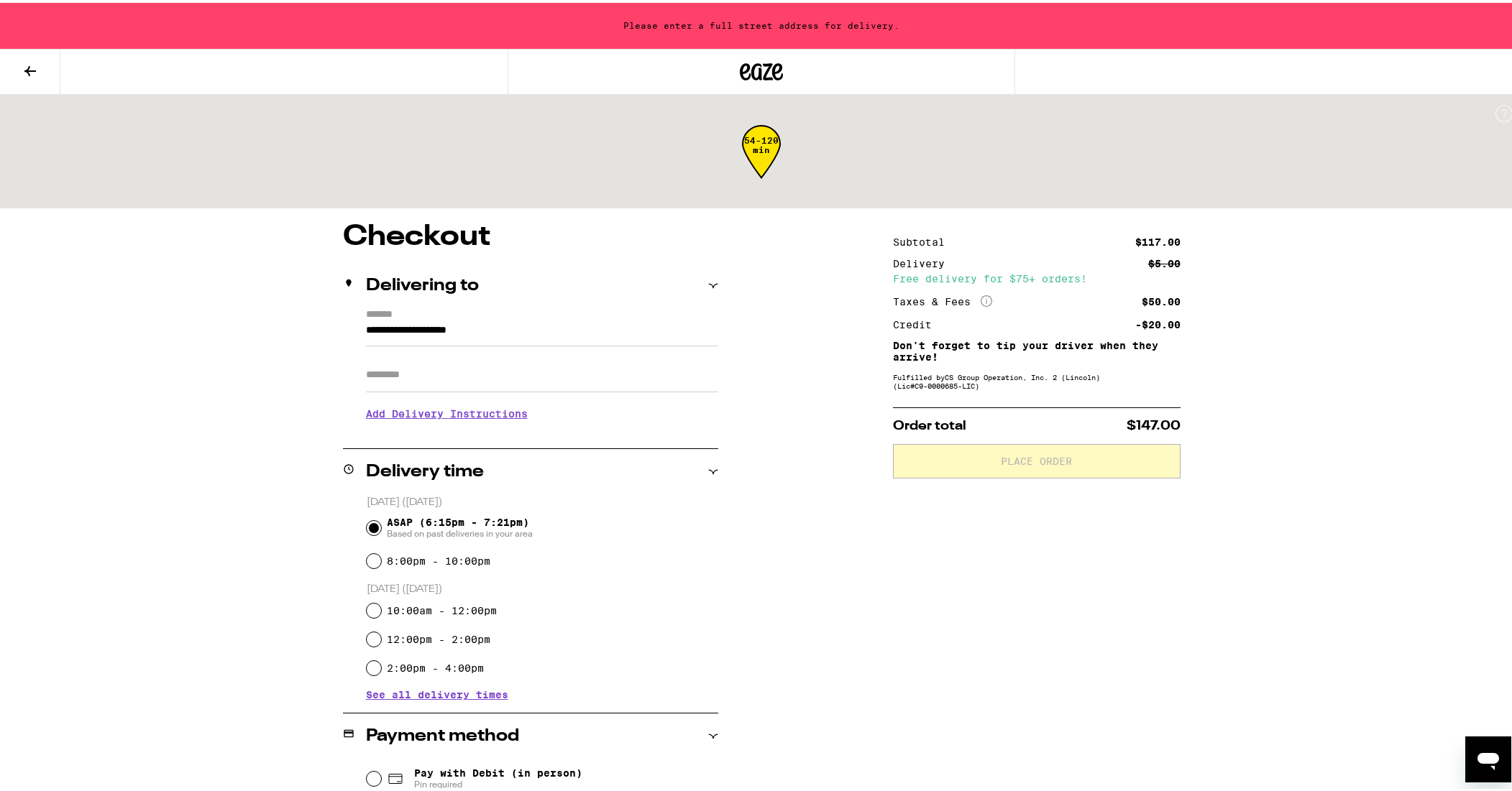
click at [570, 321] on input "**********" at bounding box center [541, 331] width 352 height 24
click at [498, 372] on input "Apt/Suite" at bounding box center [541, 372] width 352 height 35
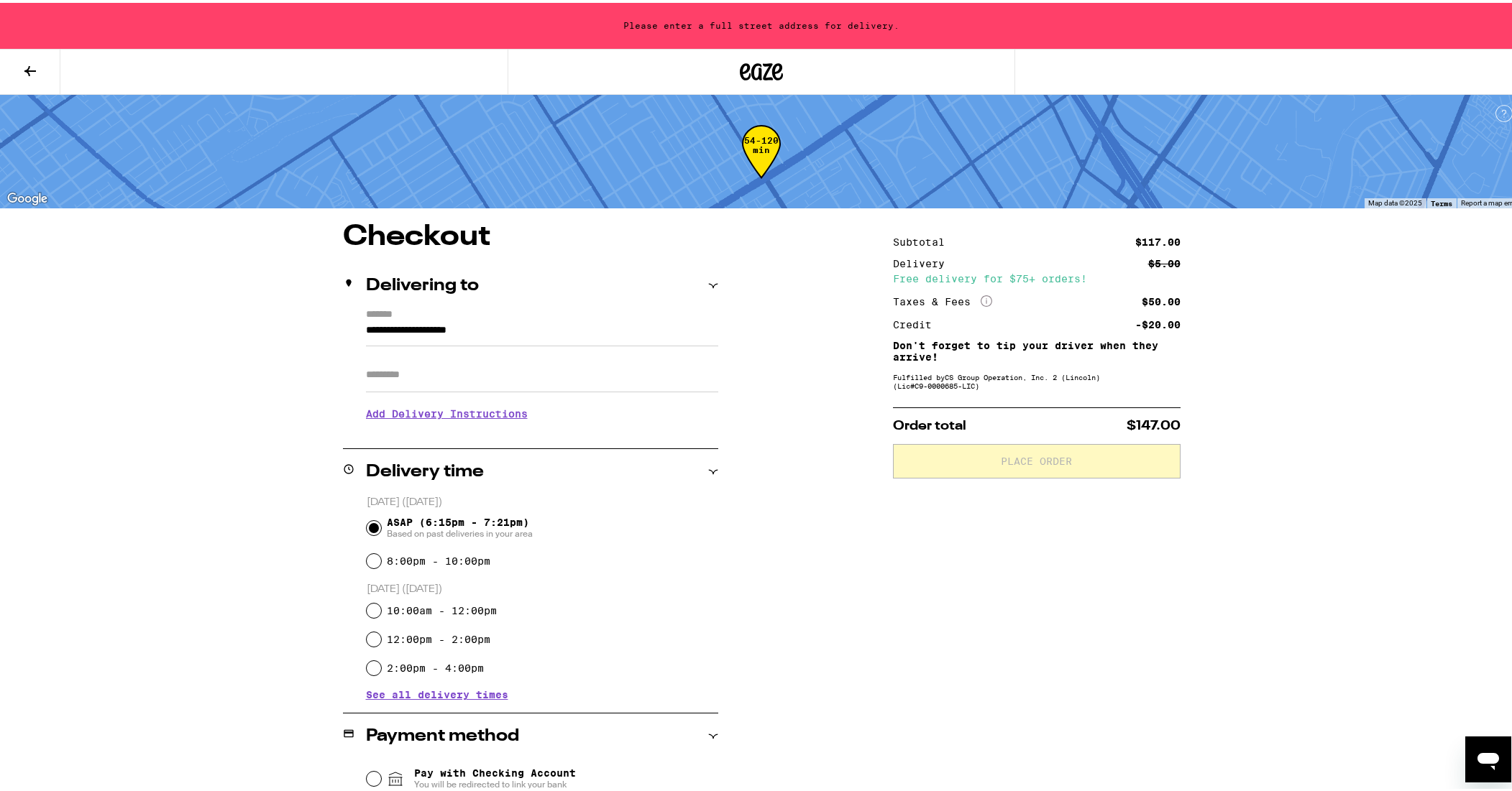
click at [475, 352] on div "Apt/Suite" at bounding box center [541, 366] width 352 height 46
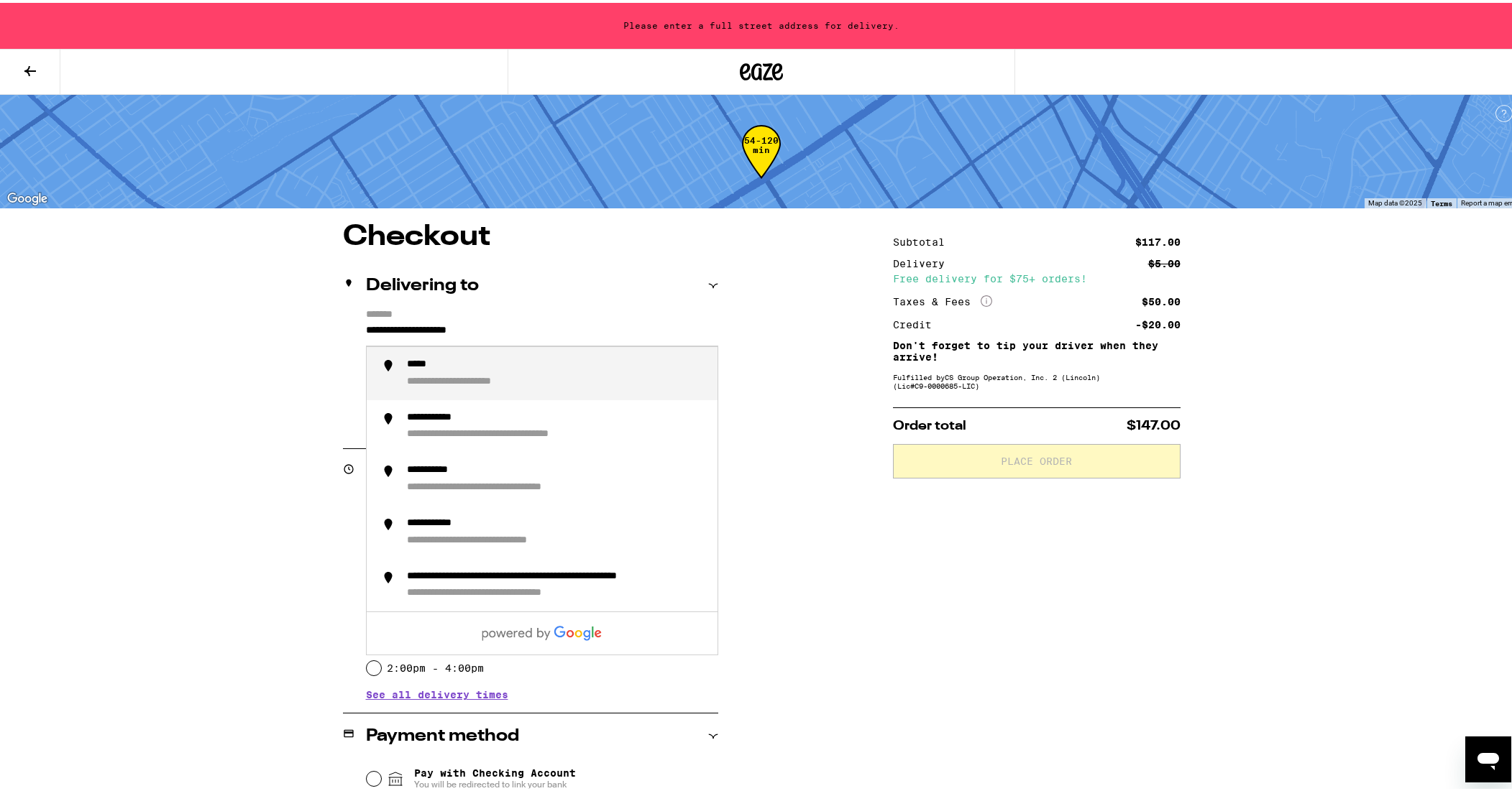
click at [510, 336] on input "**********" at bounding box center [541, 331] width 352 height 24
click at [366, 329] on input "**********" at bounding box center [541, 331] width 352 height 24
click at [422, 367] on div "**********" at bounding box center [459, 362] width 104 height 13
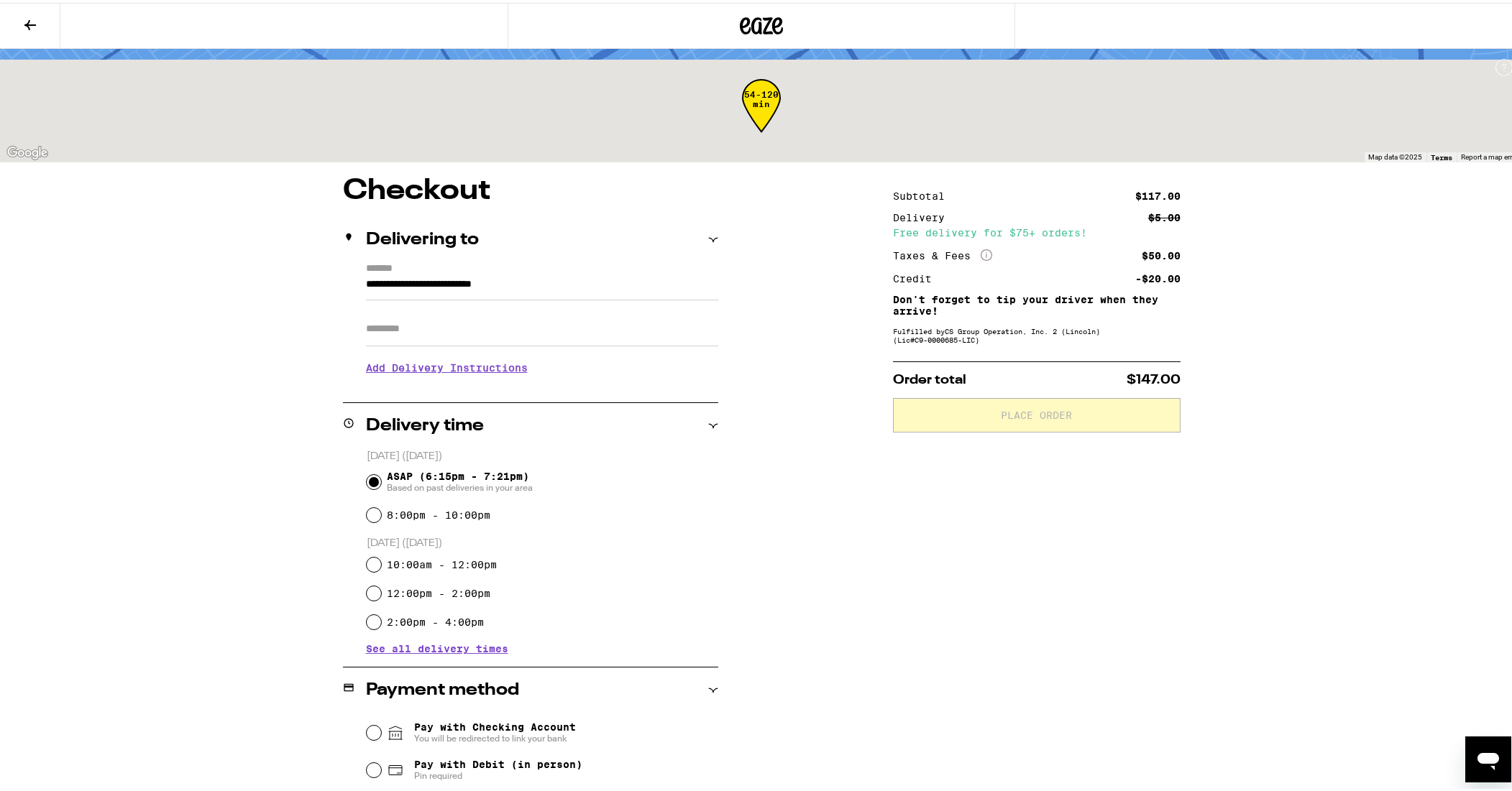
click at [442, 283] on input "**********" at bounding box center [541, 285] width 352 height 24
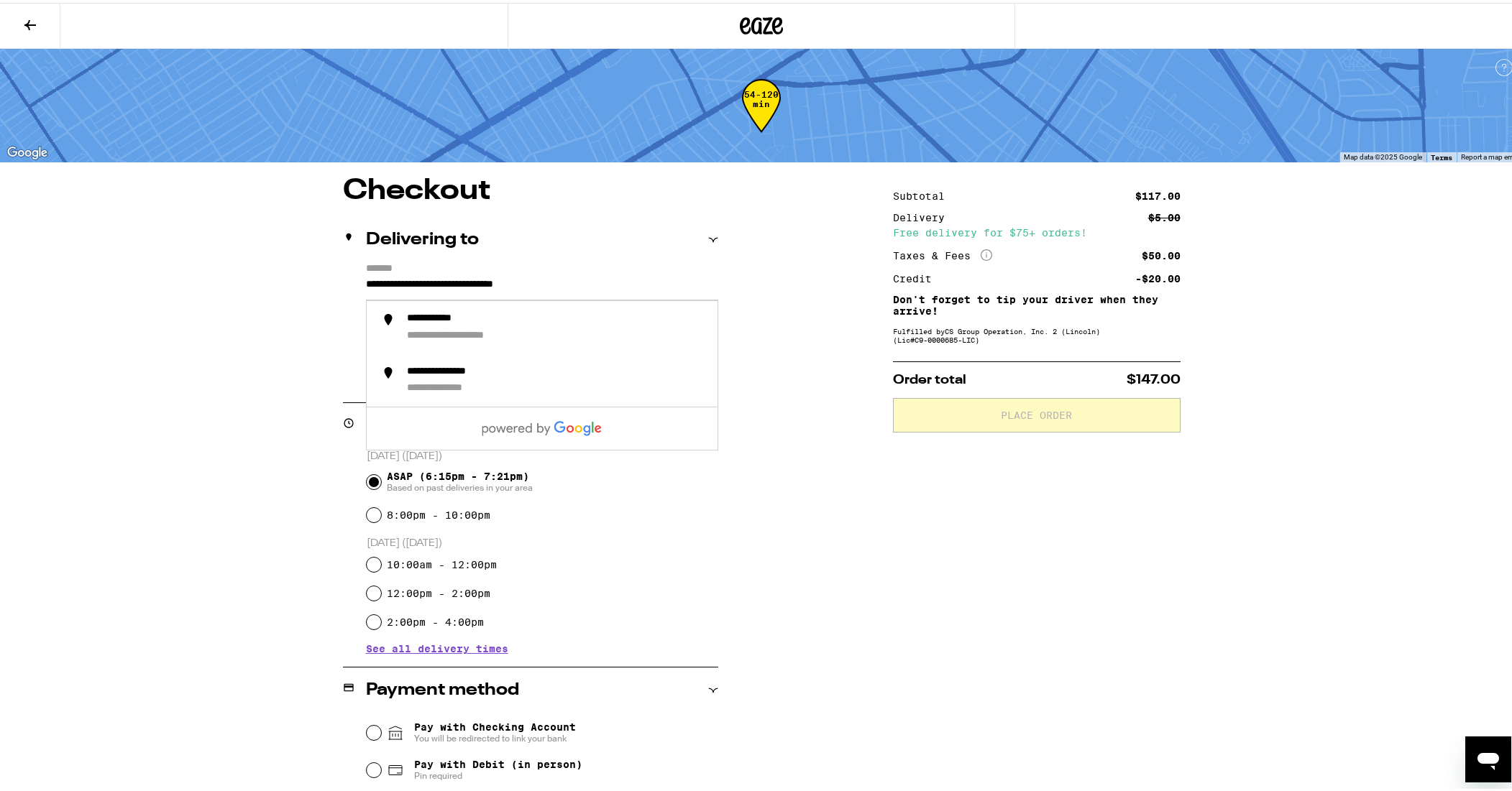
type input "**********"
click at [254, 413] on div "**********" at bounding box center [761, 553] width 1035 height 758
click at [371, 562] on input "10:00am - 12:00pm" at bounding box center [374, 562] width 14 height 14
radio input "true"
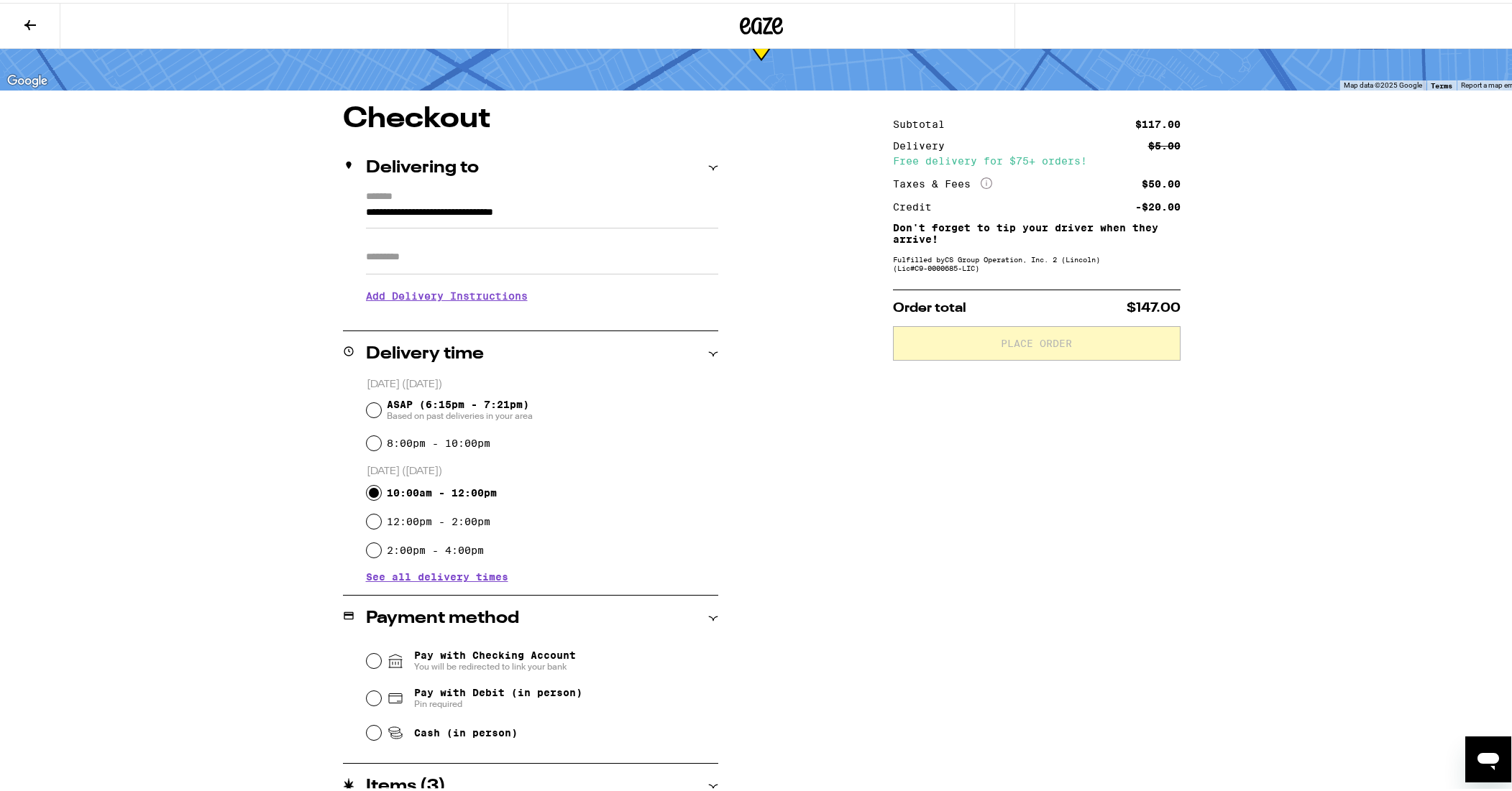
scroll to position [140, 0]
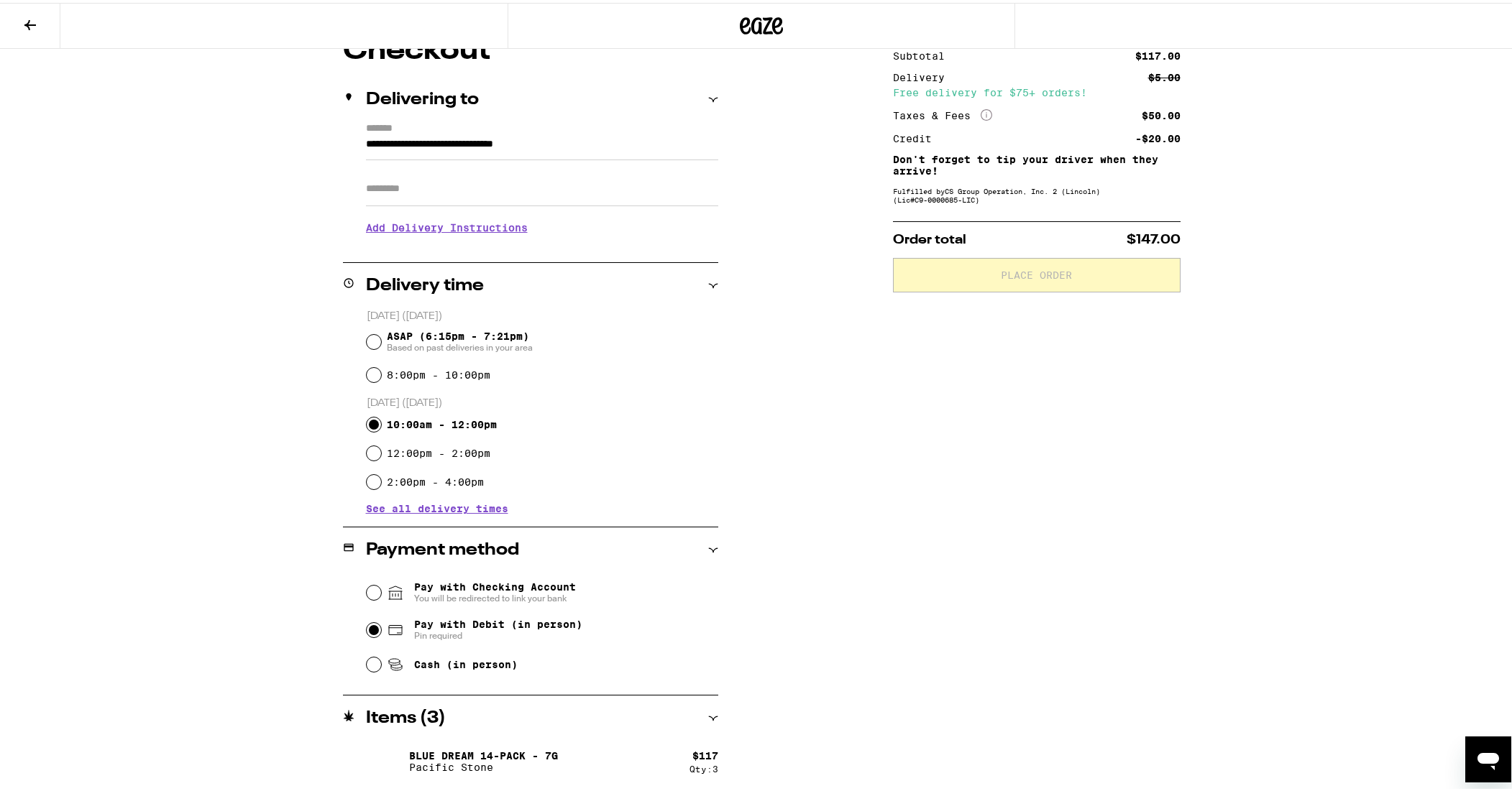
click at [368, 628] on input "Pay with Debit (in person) Pin required" at bounding box center [374, 627] width 14 height 14
radio input "true"
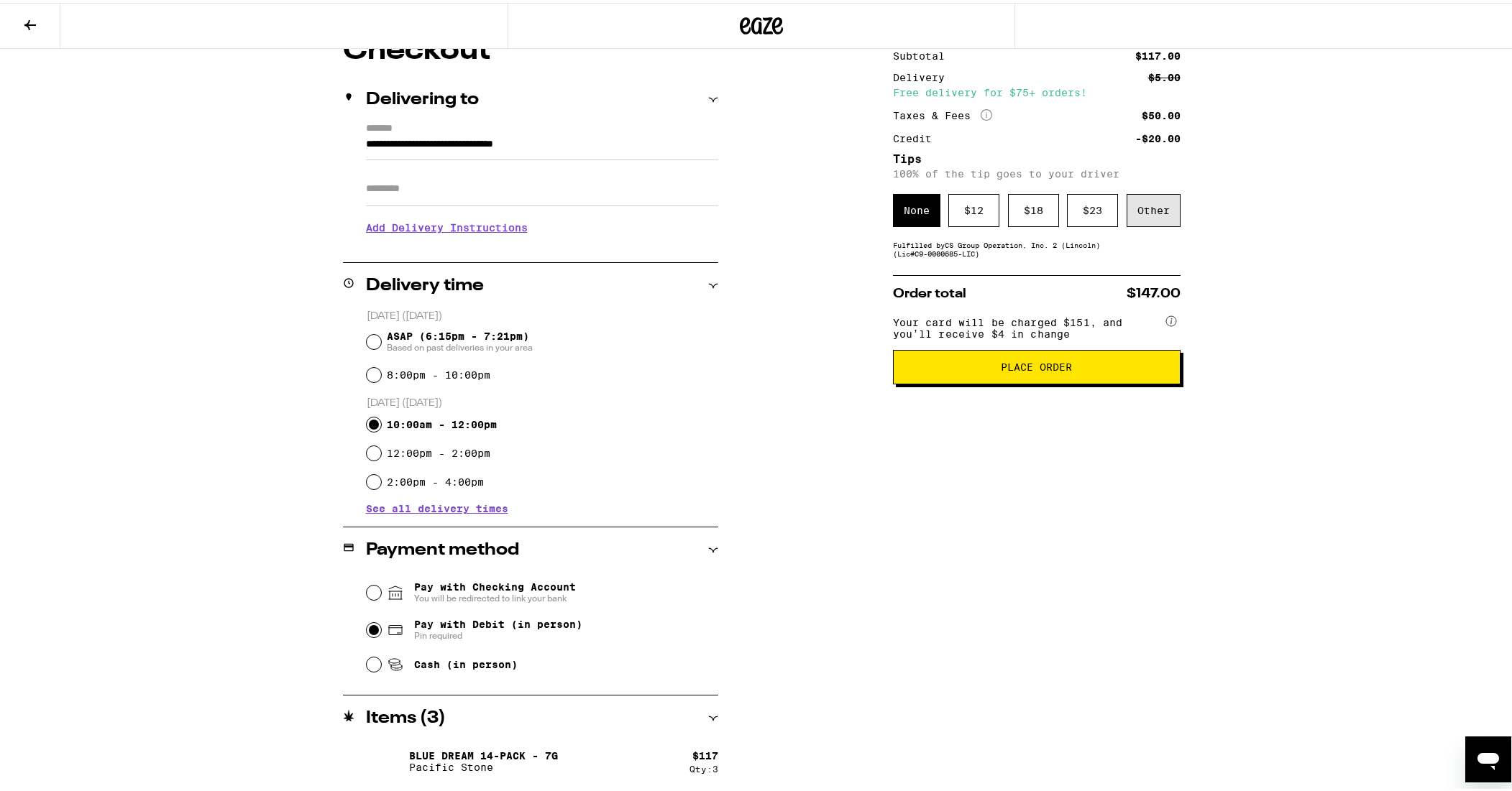
click at [1146, 218] on div "Other" at bounding box center [1153, 207] width 54 height 33
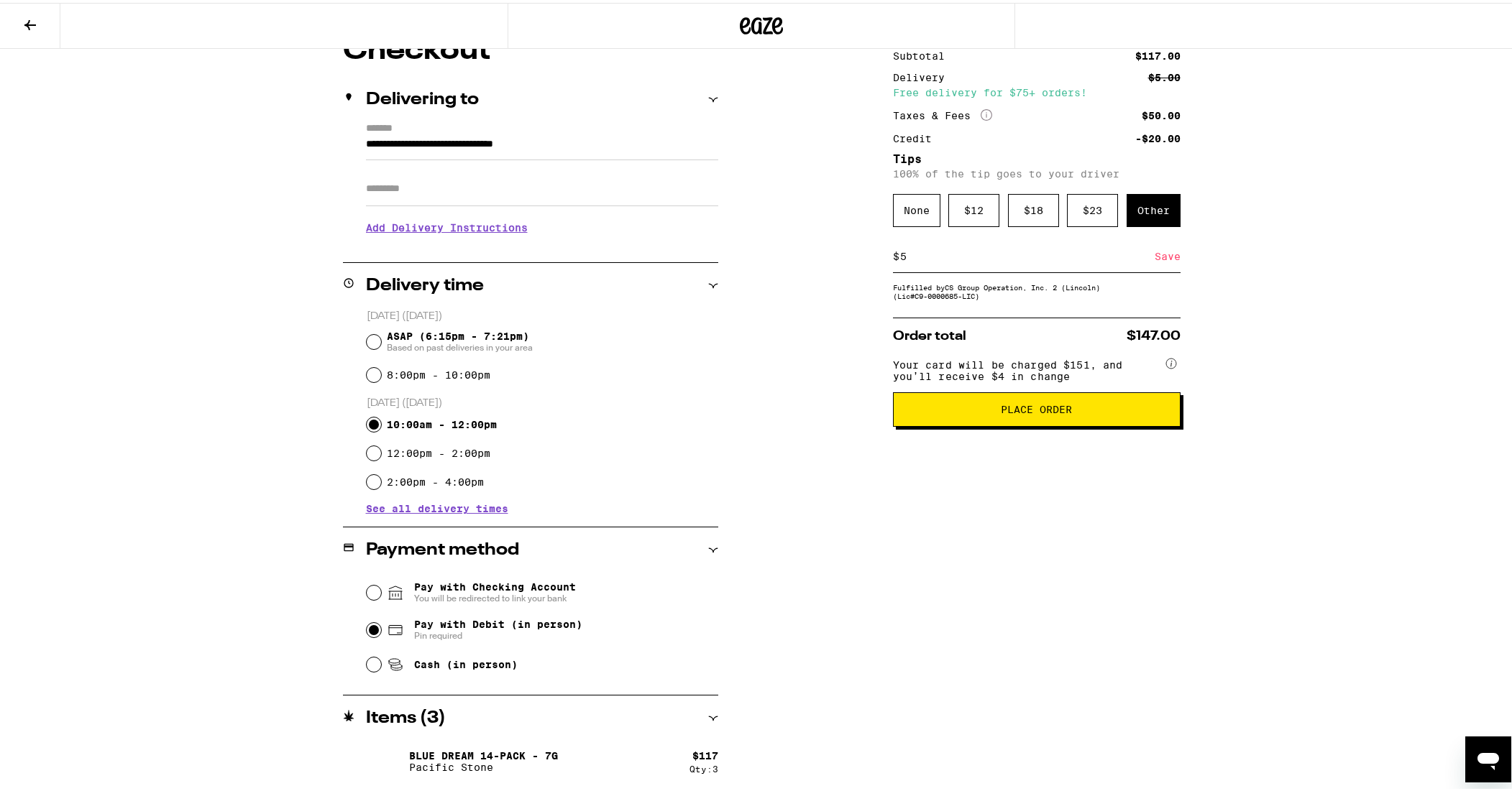
type input "5"
click at [1010, 412] on span "Place Order" at bounding box center [1036, 407] width 71 height 10
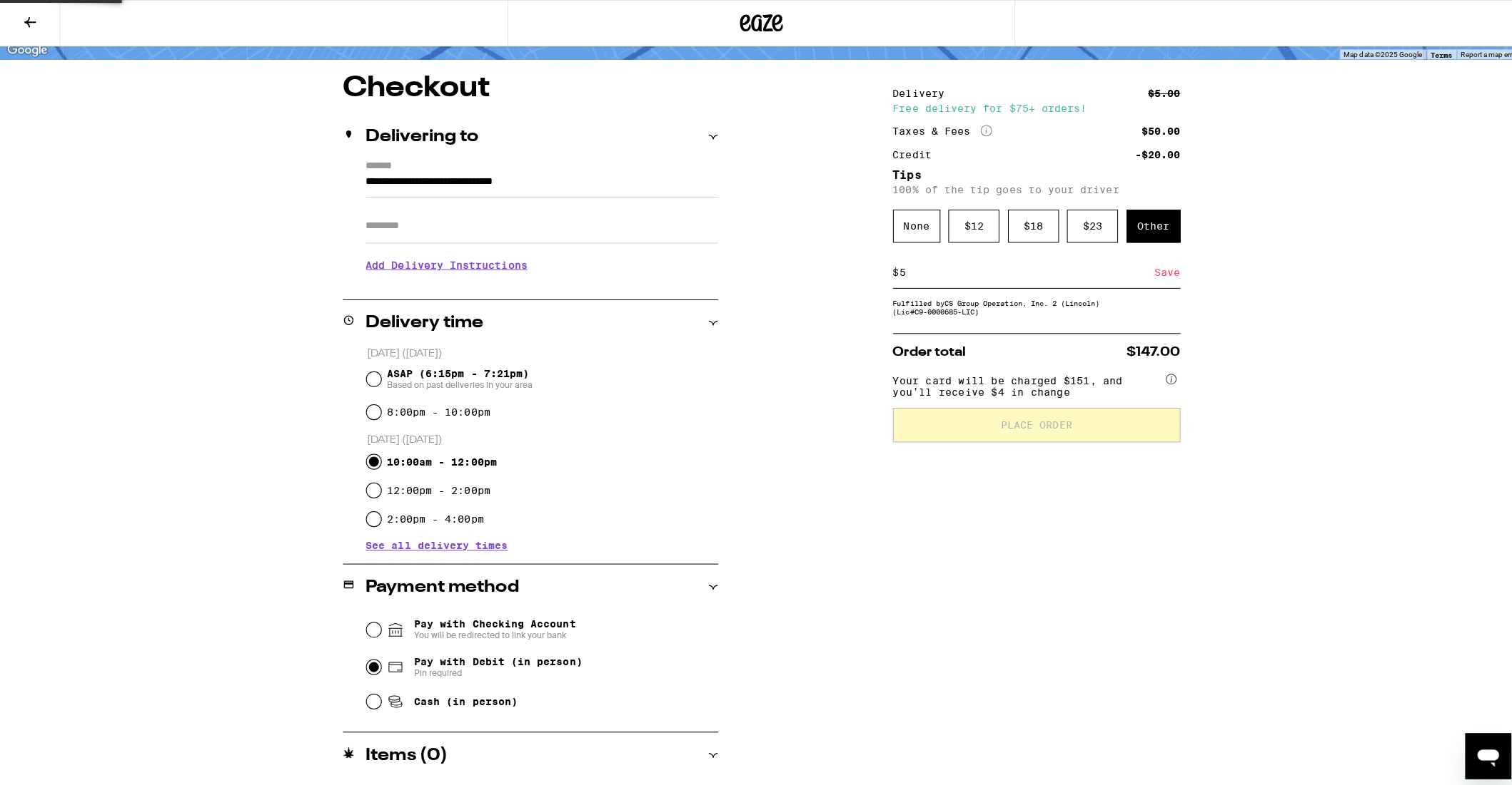
scroll to position [0, 0]
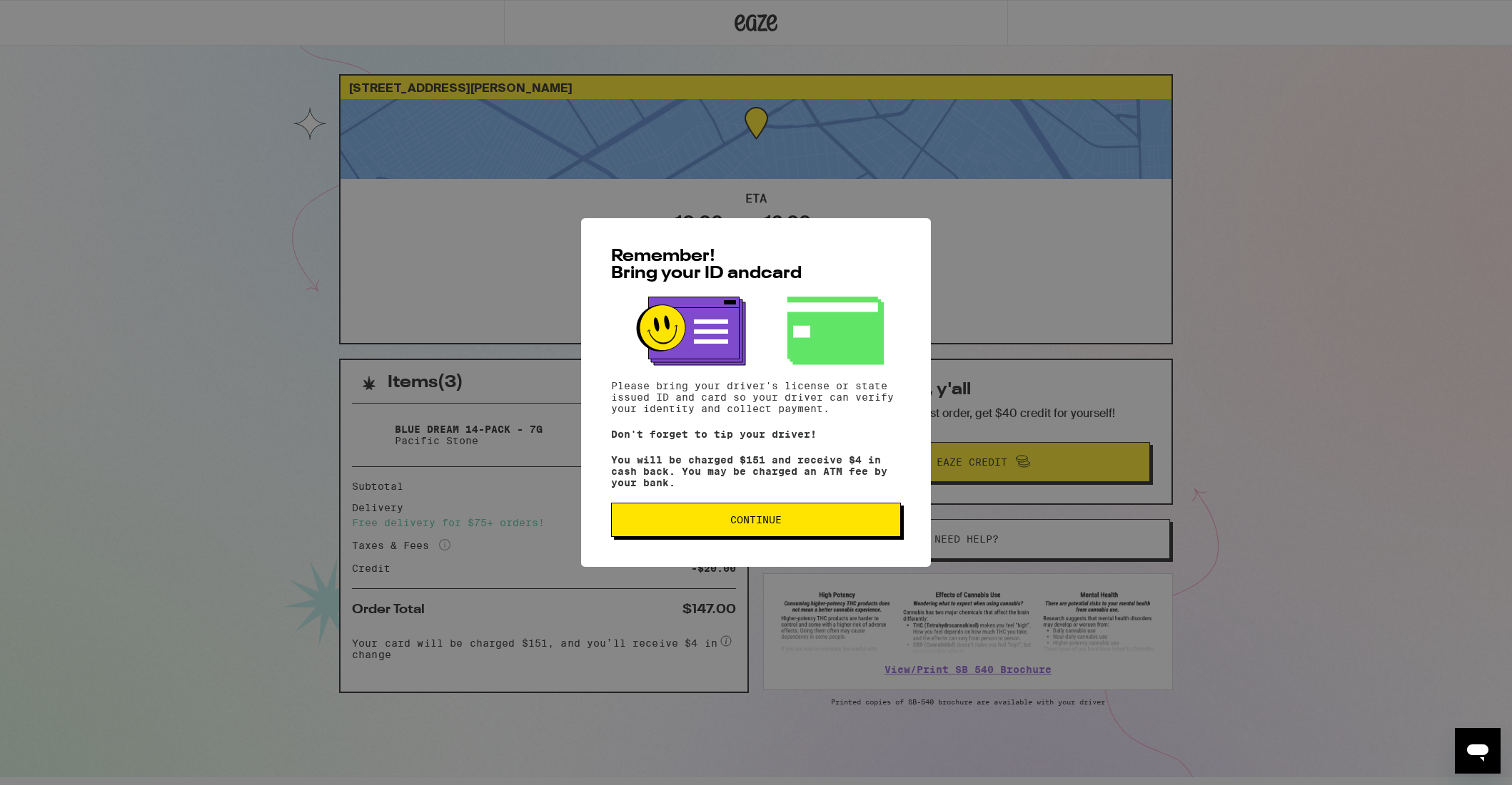
click at [754, 525] on span "Continue" at bounding box center [756, 519] width 52 height 10
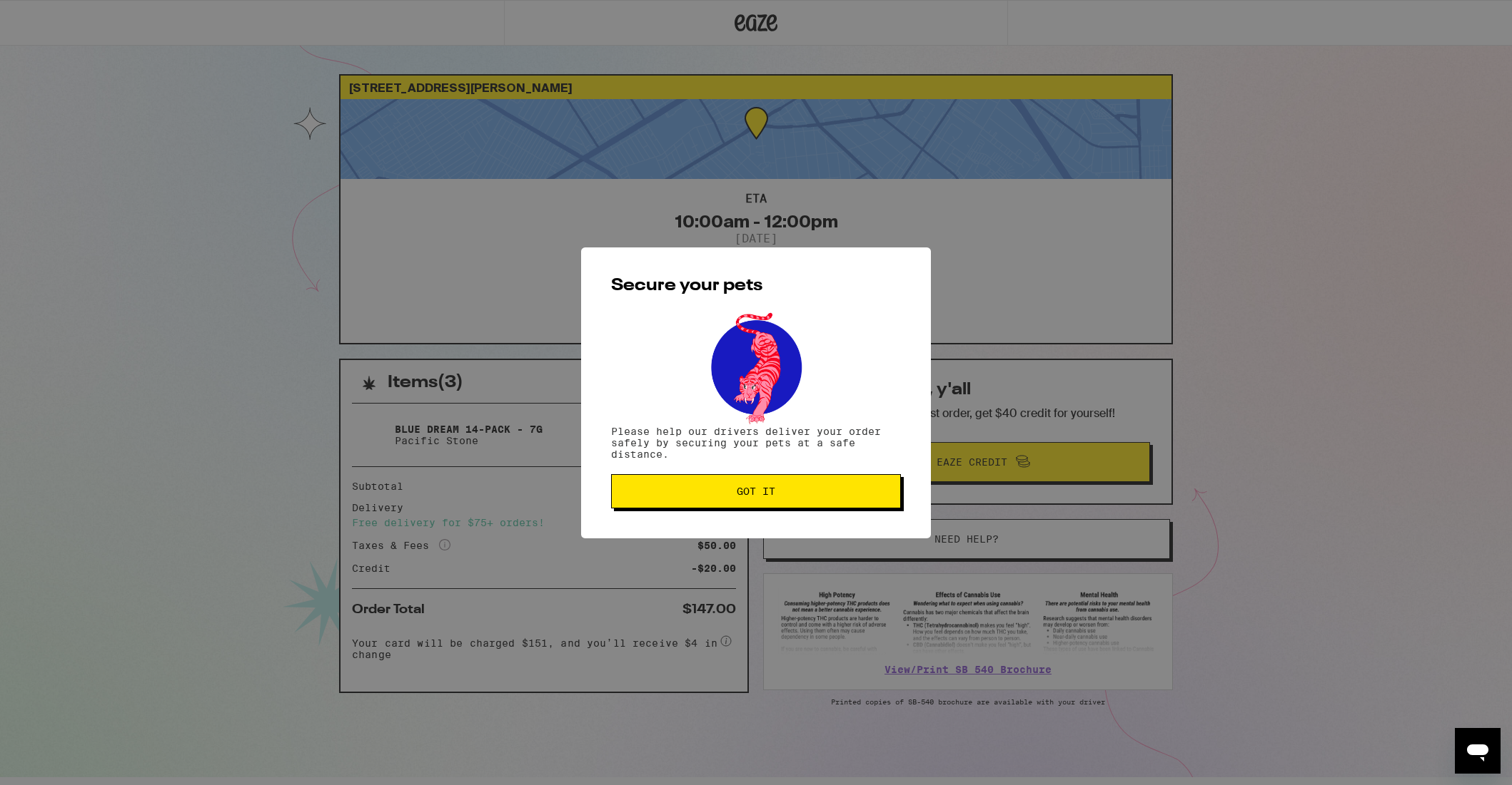
click at [758, 500] on button "Got it" at bounding box center [756, 492] width 290 height 35
